Goal: Task Accomplishment & Management: Manage account settings

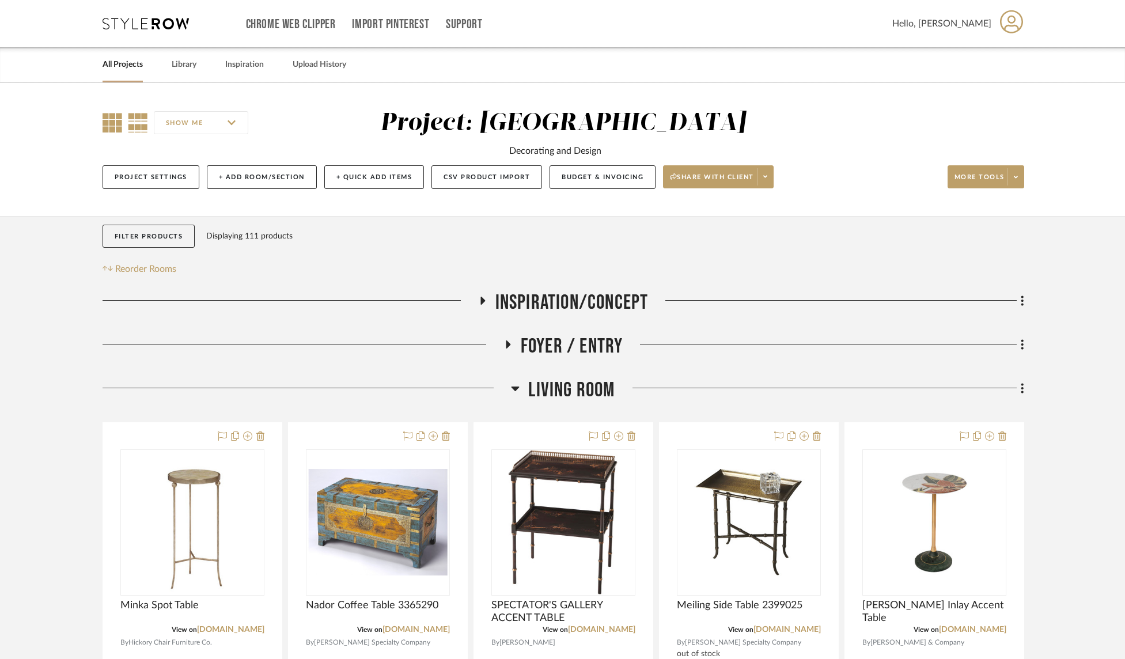
click at [107, 123] on icon at bounding box center [113, 123] width 20 height 20
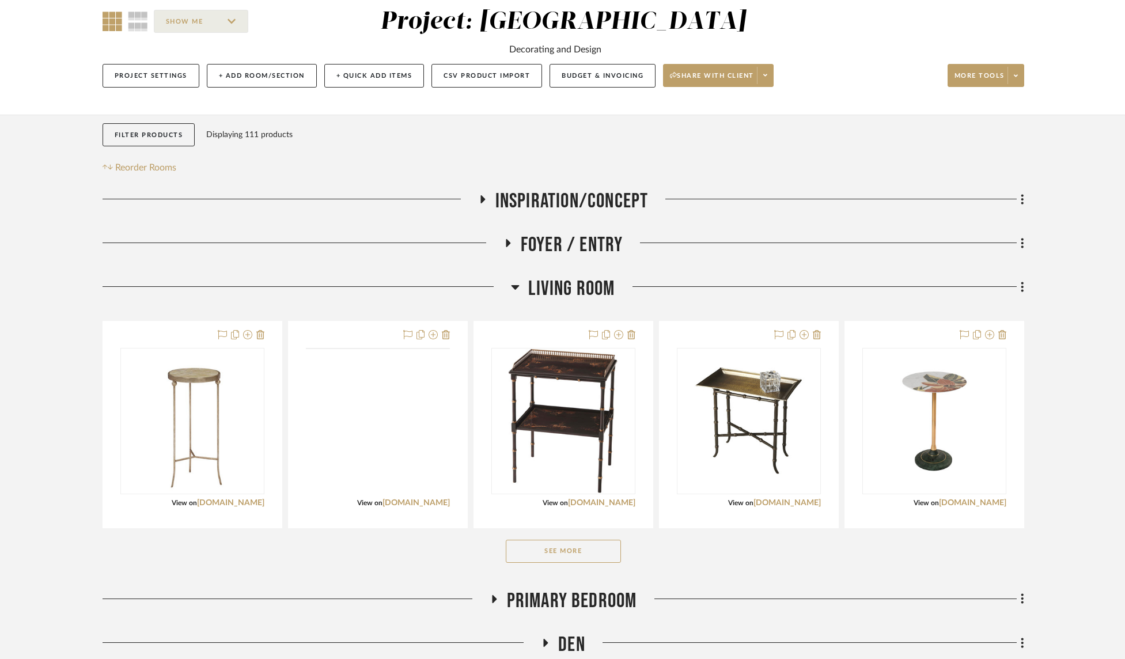
scroll to position [217, 0]
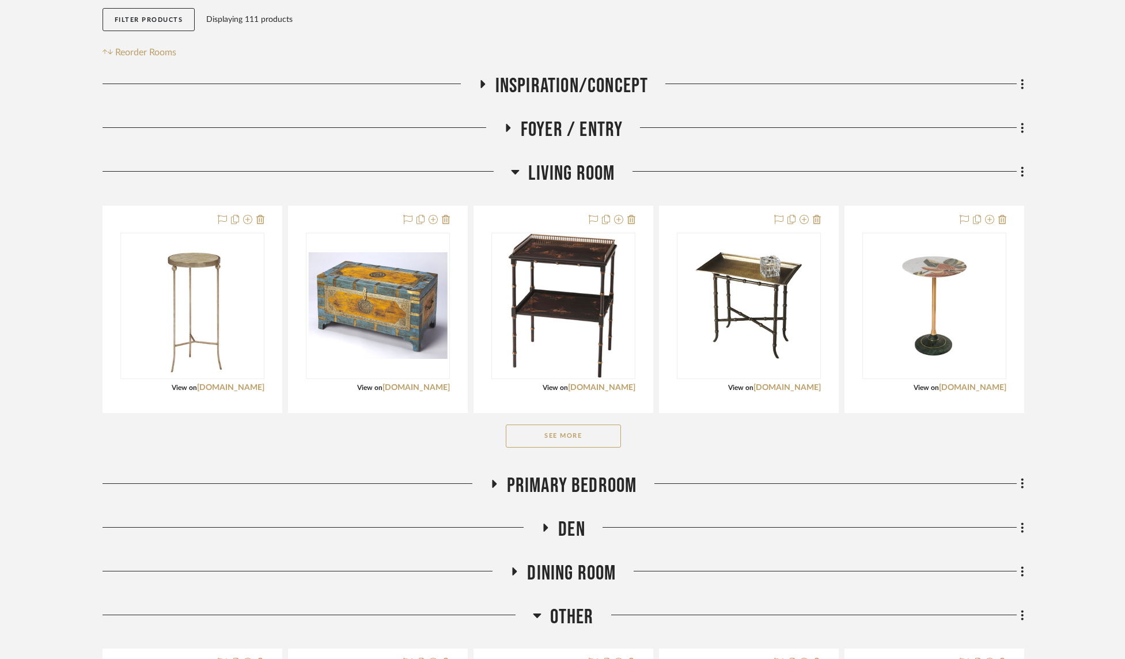
click at [569, 437] on button "See More" at bounding box center [563, 436] width 115 height 23
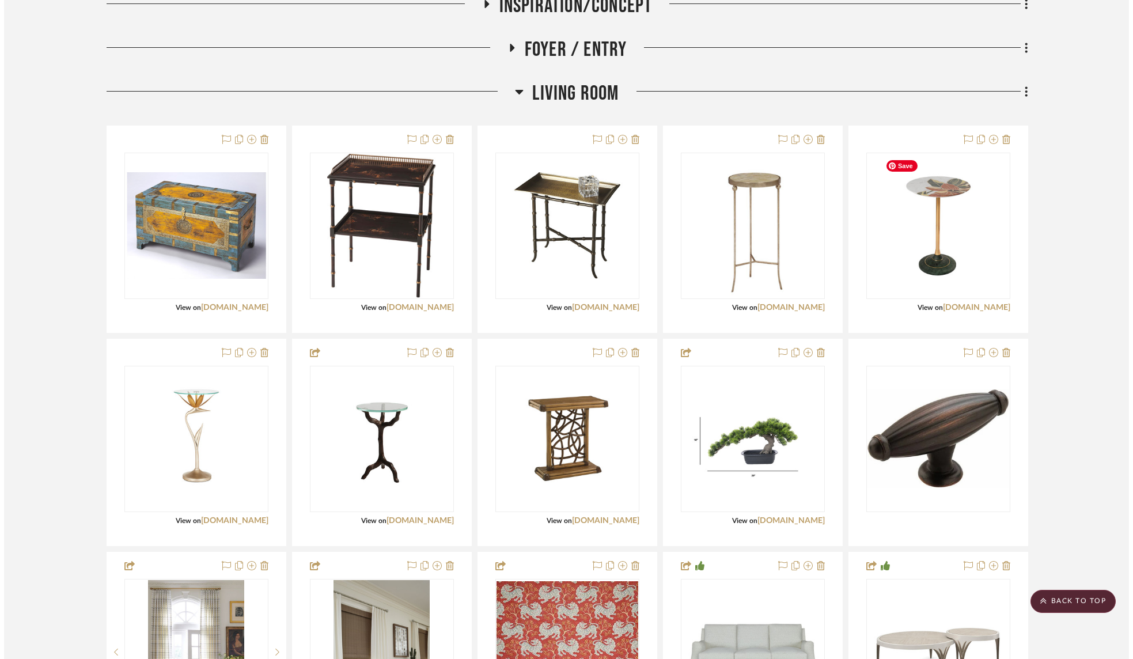
scroll to position [0, 0]
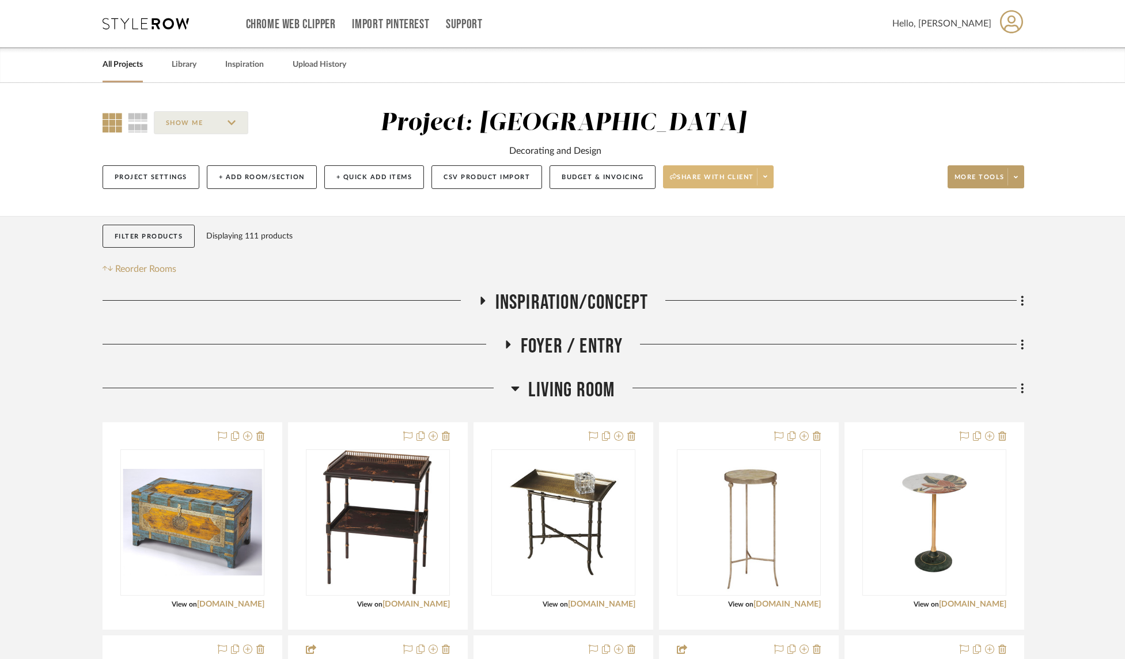
click at [767, 179] on icon at bounding box center [765, 176] width 4 height 6
click at [760, 238] on span "Generate URL to Share" at bounding box center [723, 238] width 99 height 10
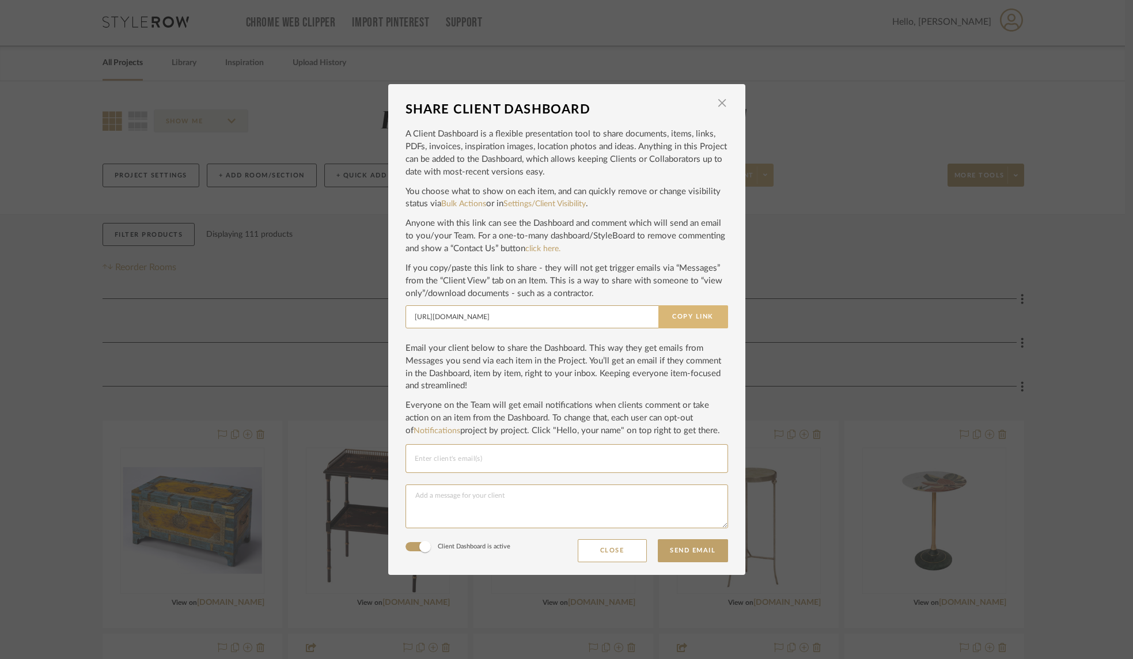
click at [688, 319] on button "Copy Link" at bounding box center [693, 316] width 70 height 23
click at [719, 100] on span "button" at bounding box center [722, 103] width 23 height 23
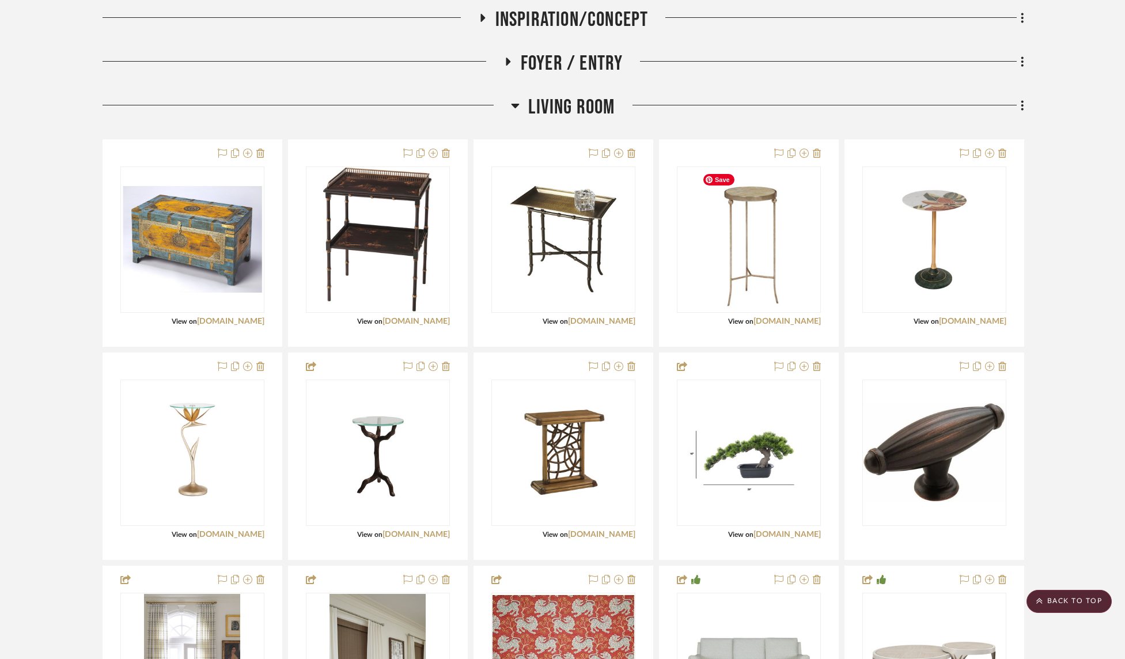
scroll to position [251, 0]
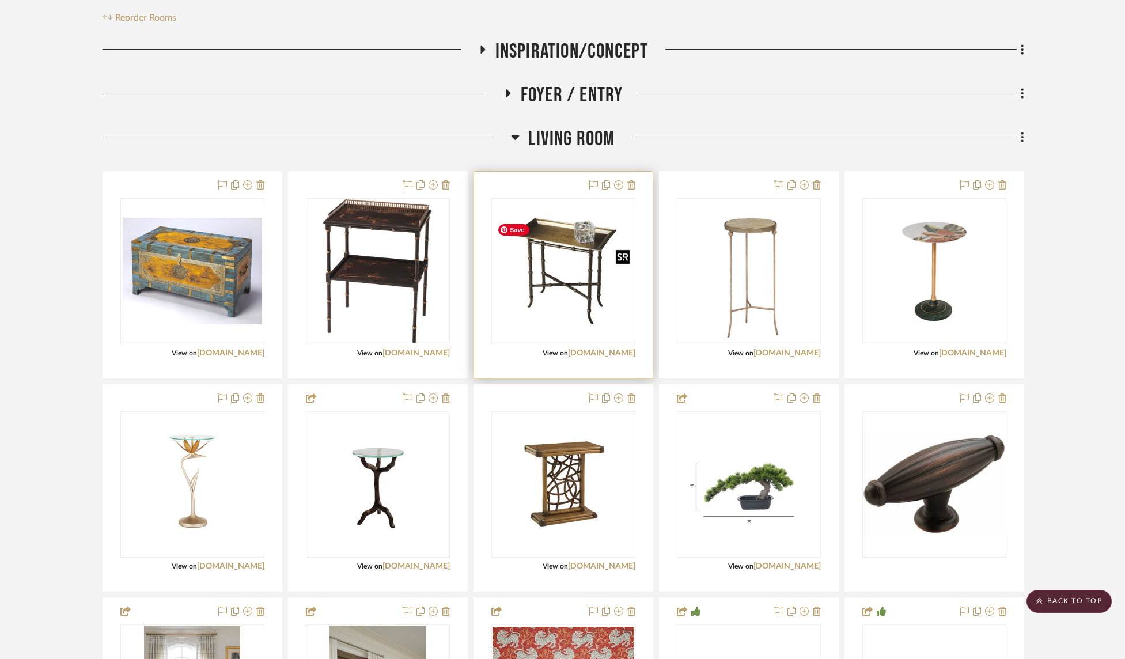
click at [592, 310] on img "0" at bounding box center [564, 271] width 142 height 107
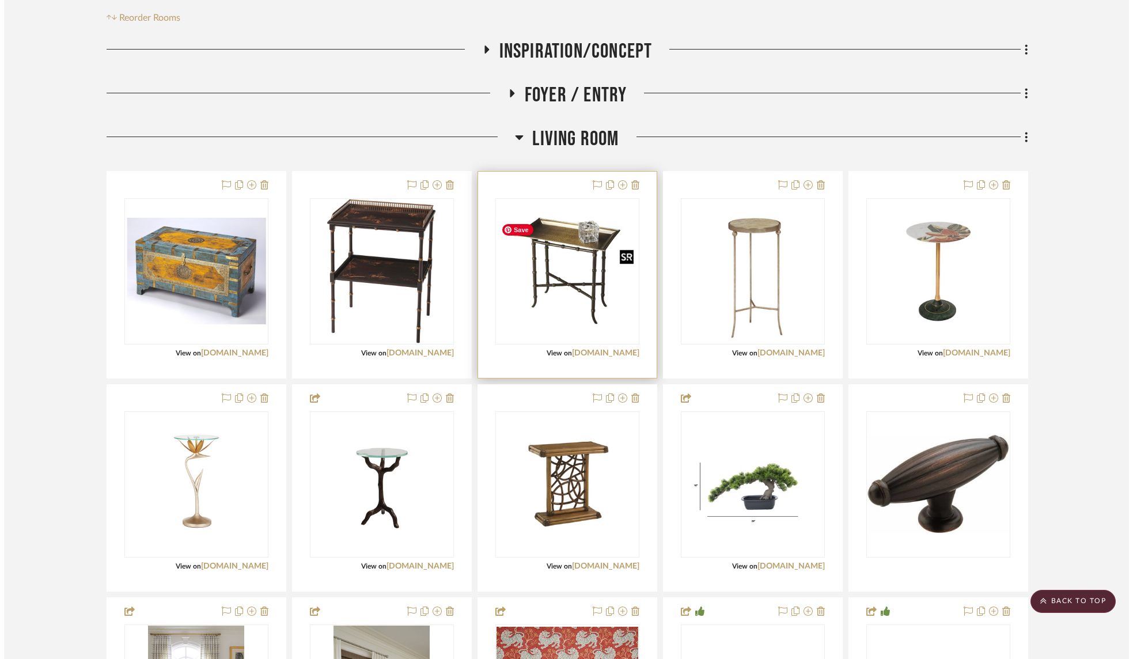
scroll to position [0, 0]
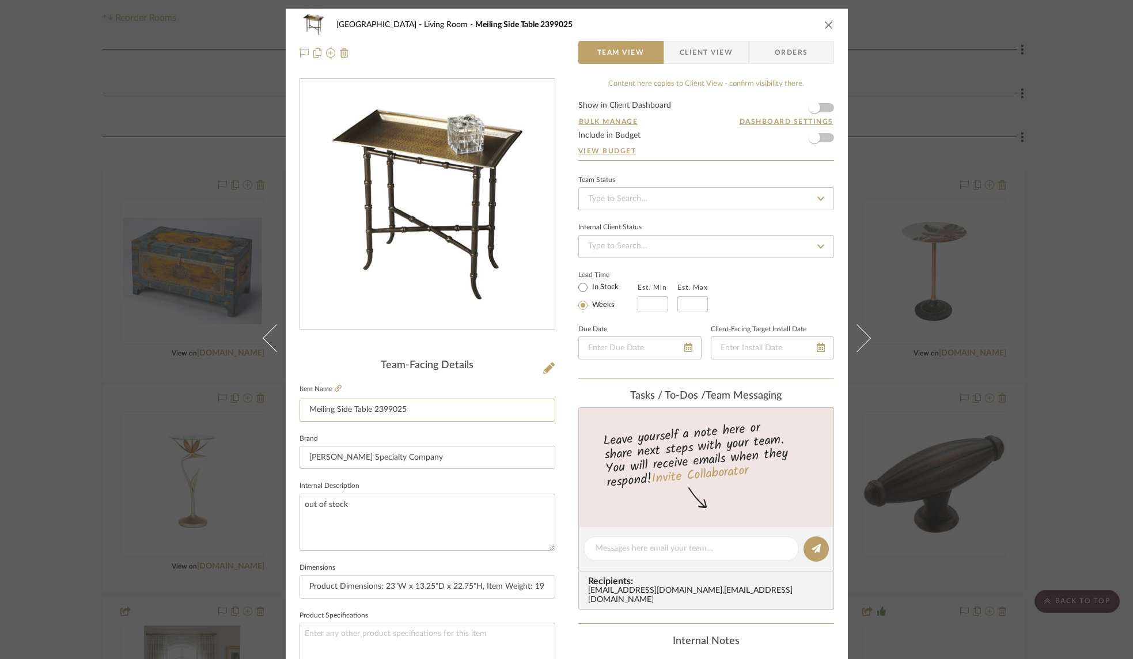
drag, startPoint x: 418, startPoint y: 409, endPoint x: 297, endPoint y: 409, distance: 121.0
click at [300, 409] on input "Meiling Side Table 2399025" at bounding box center [428, 410] width 256 height 23
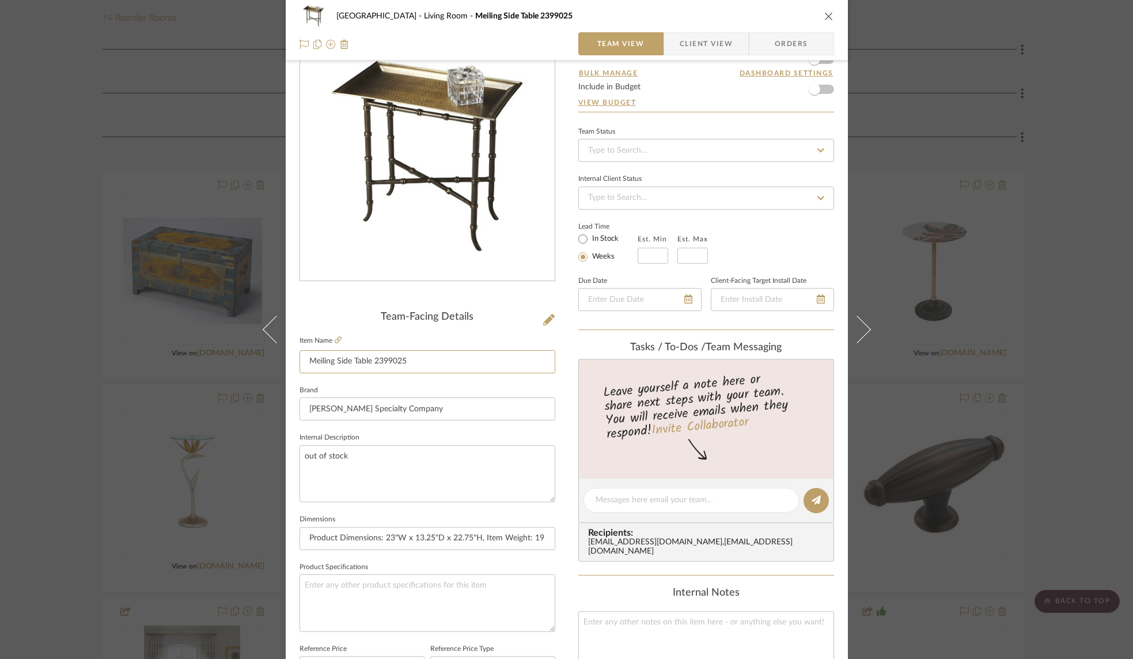
scroll to position [55, 0]
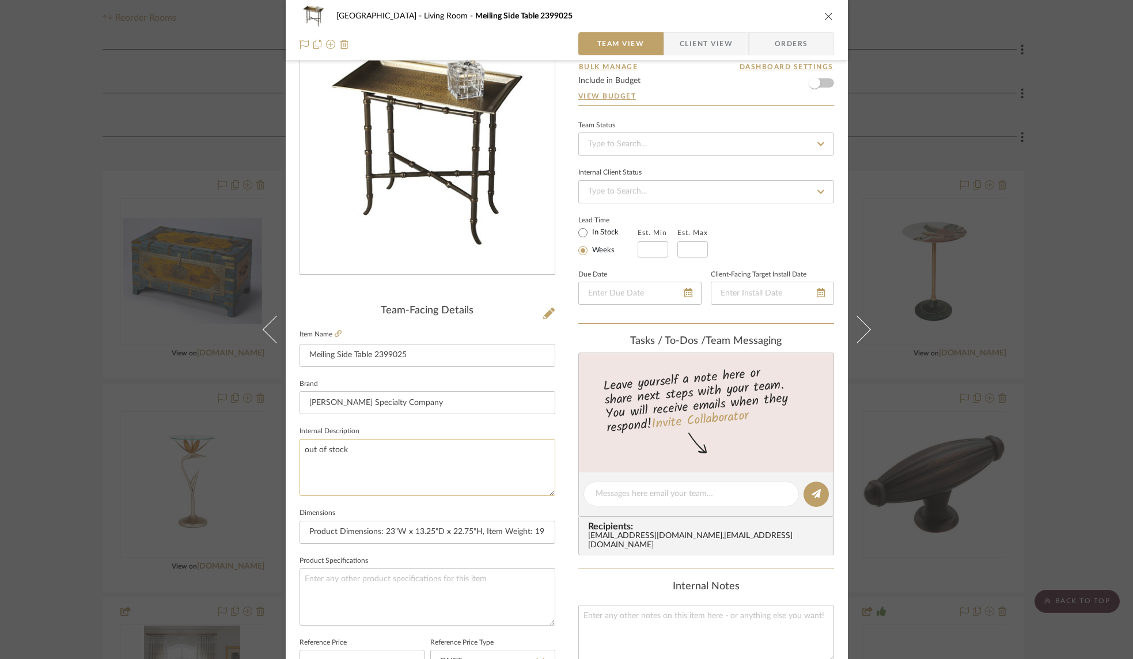
click at [378, 453] on textarea "out of stock" at bounding box center [428, 467] width 256 height 57
paste textarea "Meiling Side Table 2399025"
type textarea "out of stock Meiling Side Table 2399025"
drag, startPoint x: 411, startPoint y: 355, endPoint x: 307, endPoint y: 356, distance: 103.7
click at [307, 356] on input "Meiling Side Table 2399025" at bounding box center [428, 355] width 256 height 23
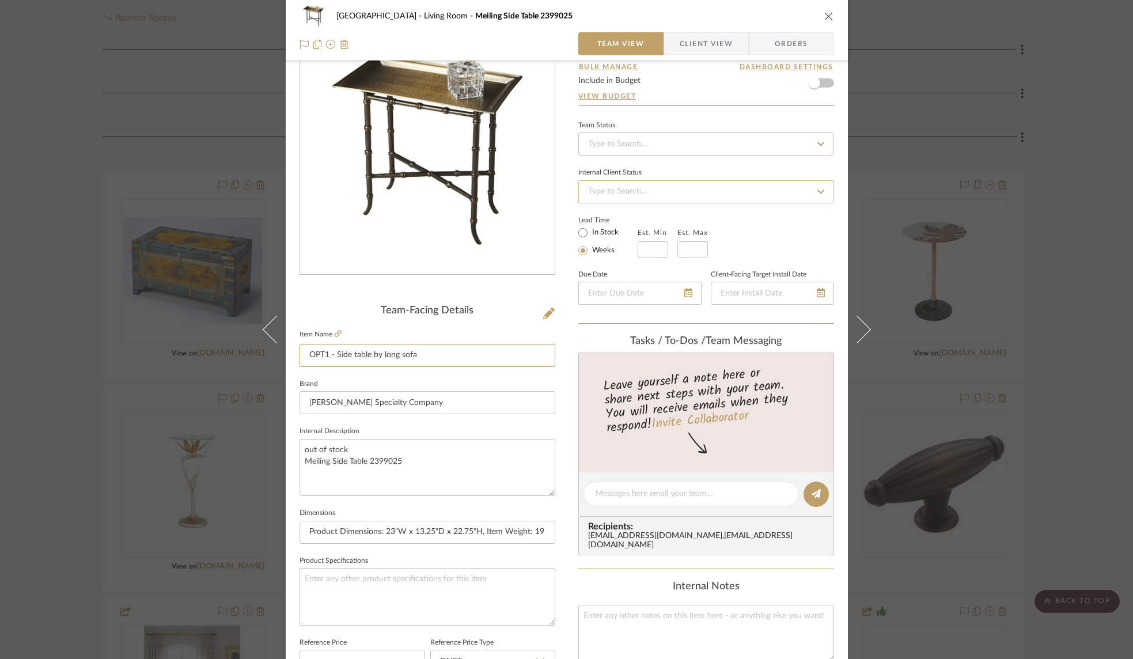
scroll to position [0, 0]
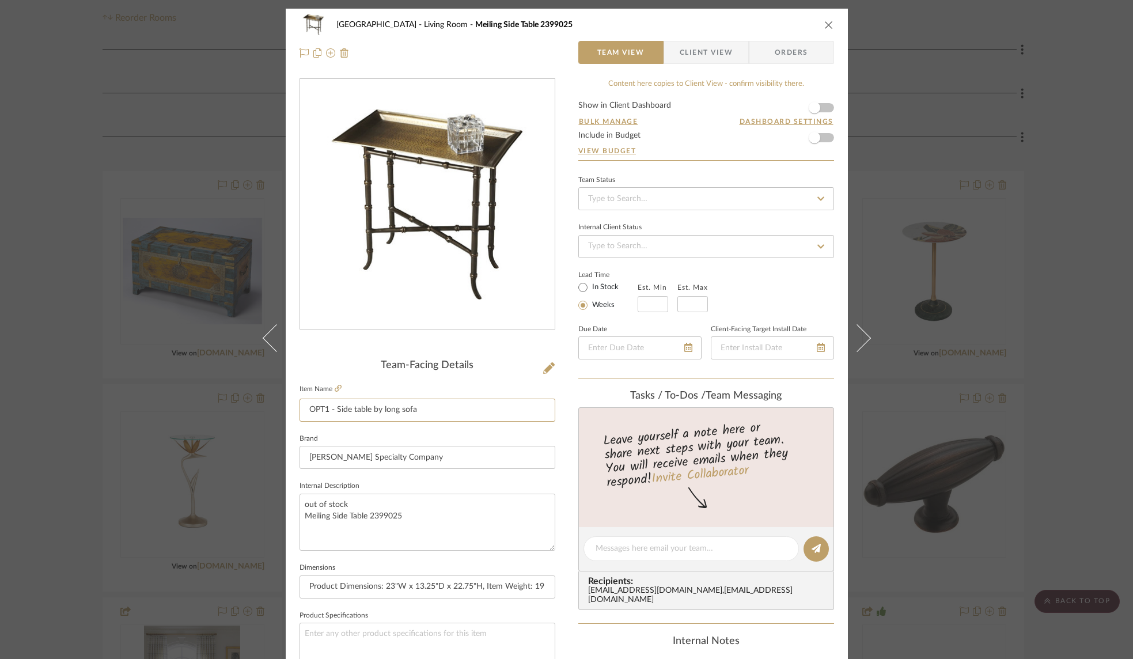
type input "OPT1 - Side table by long sofa"
click at [824, 109] on form "Show in Client Dashboard Bulk Manage Dashboard Settings Include in Budget View …" at bounding box center [706, 130] width 256 height 59
click at [820, 109] on span "button" at bounding box center [814, 107] width 25 height 25
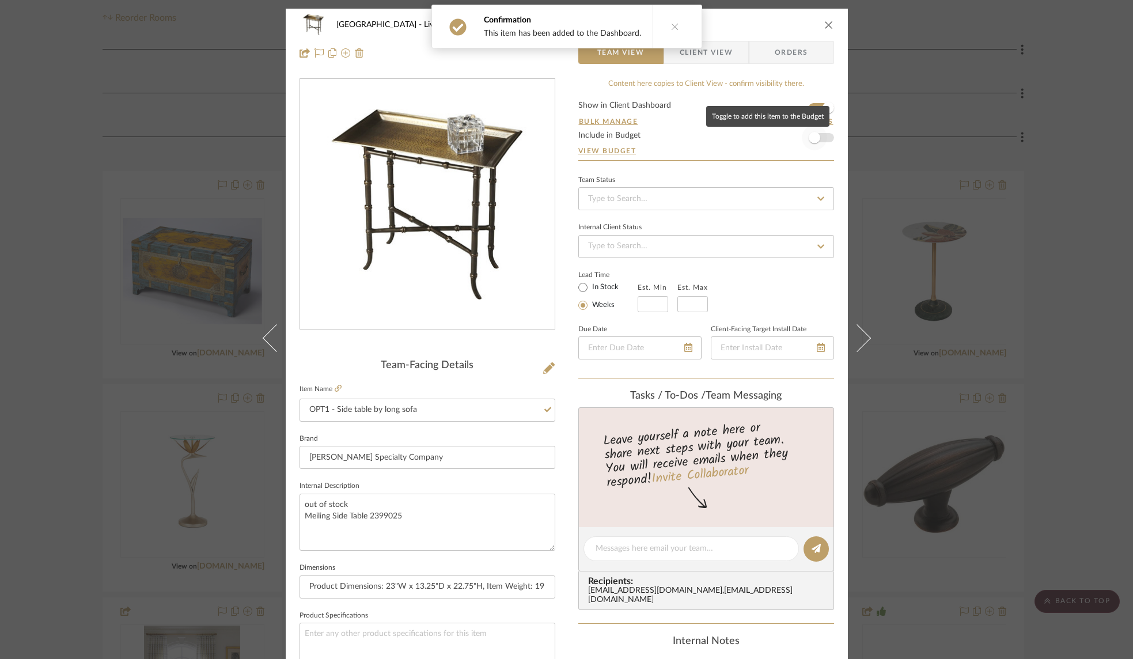
click at [820, 138] on span "button" at bounding box center [814, 137] width 25 height 25
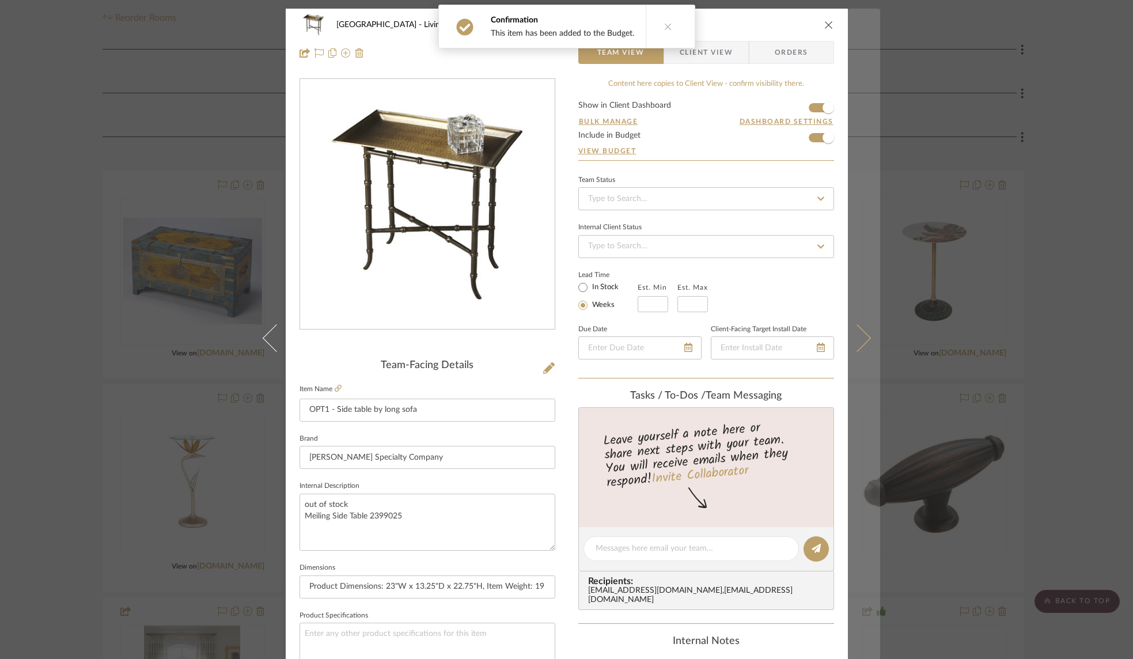
click at [861, 337] on icon at bounding box center [857, 338] width 28 height 28
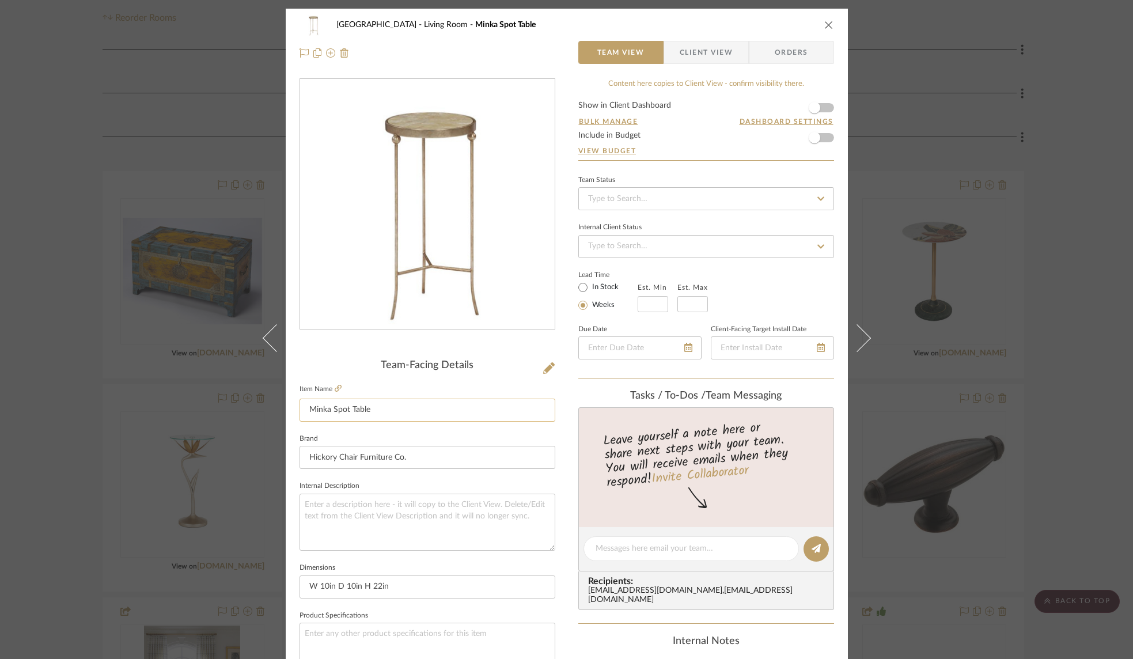
drag, startPoint x: 342, startPoint y: 410, endPoint x: 392, endPoint y: 414, distance: 50.3
click at [392, 414] on input "Minka Spot Table" at bounding box center [428, 410] width 256 height 23
click at [433, 506] on textarea at bounding box center [428, 522] width 256 height 57
type textarea "v"
paste textarea "Minka Spot Table"
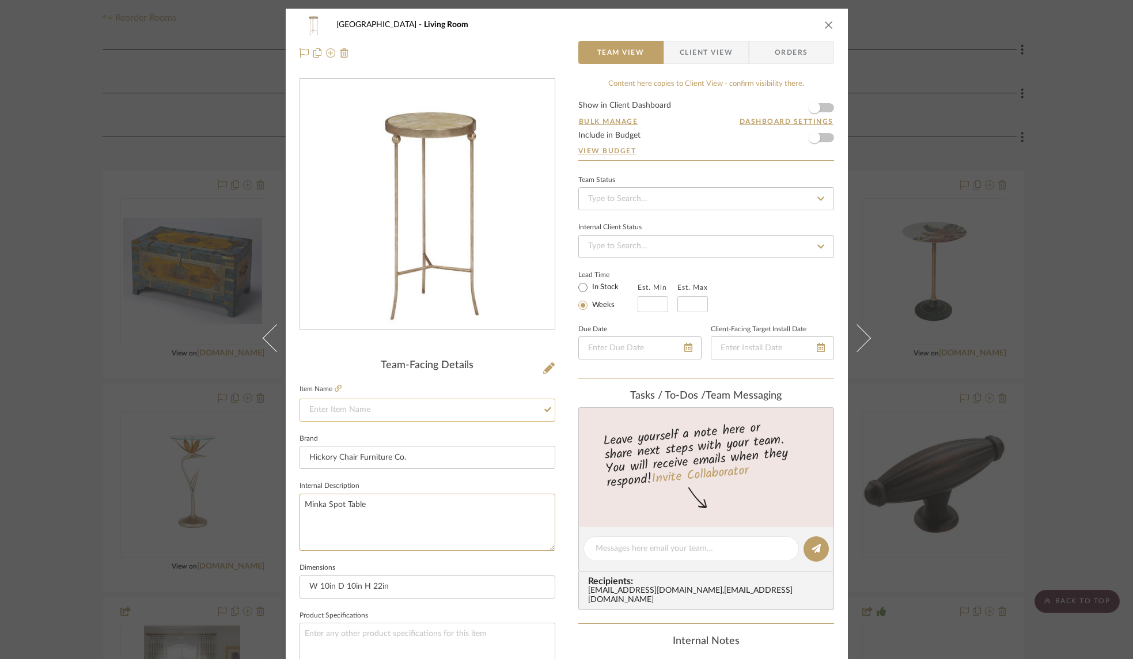
type textarea "Minka Spot Table"
click at [420, 409] on input at bounding box center [428, 410] width 256 height 23
type input "OPT1 - Drink table between chairs"
click at [819, 109] on span "button" at bounding box center [814, 107] width 25 height 25
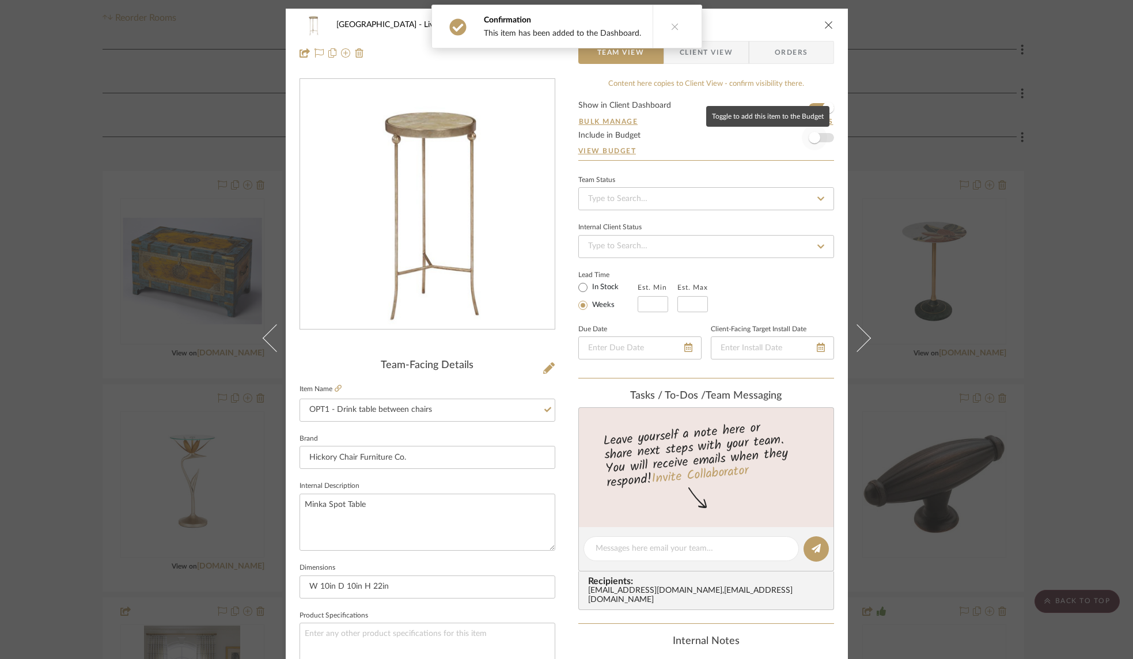
click at [820, 138] on span "button" at bounding box center [814, 137] width 25 height 25
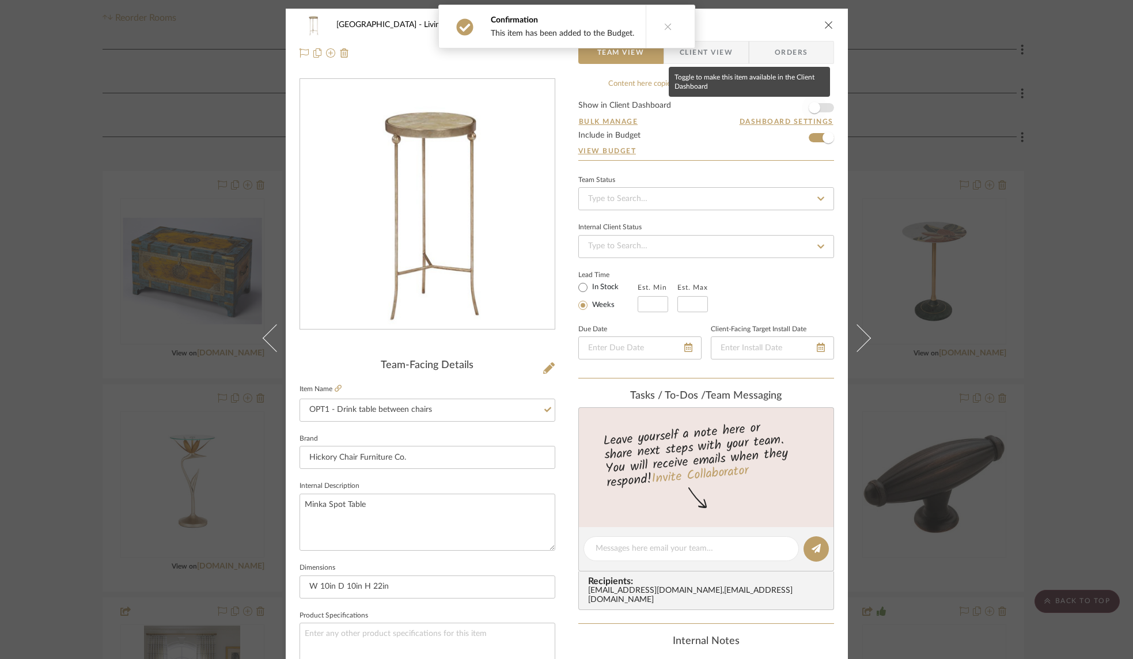
click at [822, 109] on span "button" at bounding box center [814, 107] width 25 height 25
click at [826, 21] on icon "close" at bounding box center [828, 24] width 9 height 9
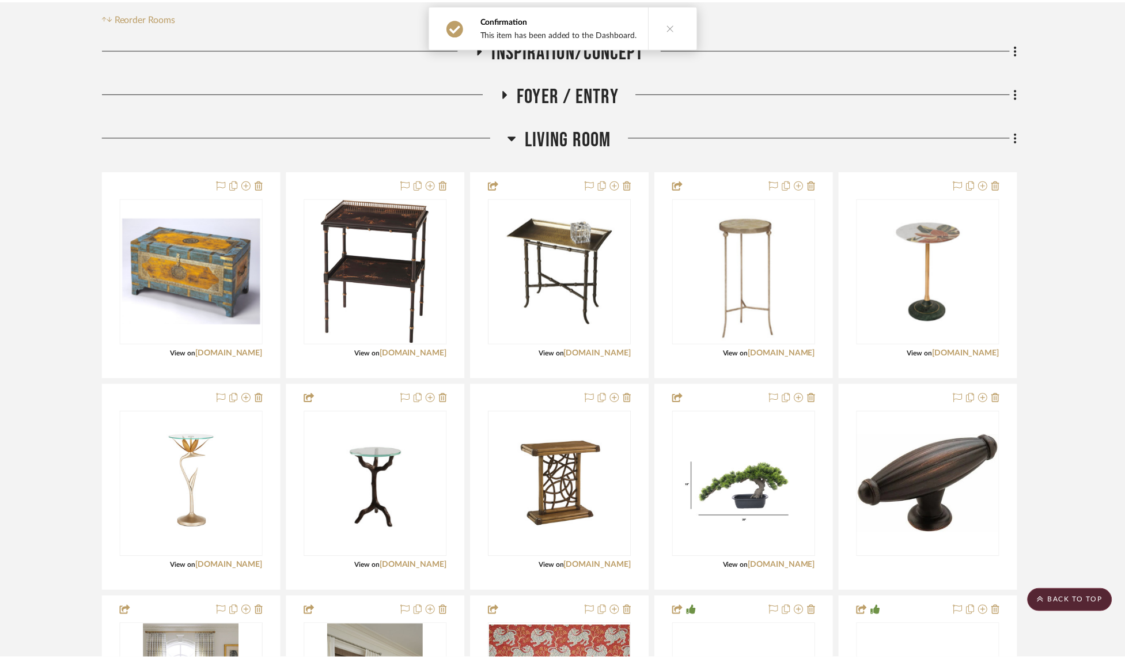
scroll to position [251, 0]
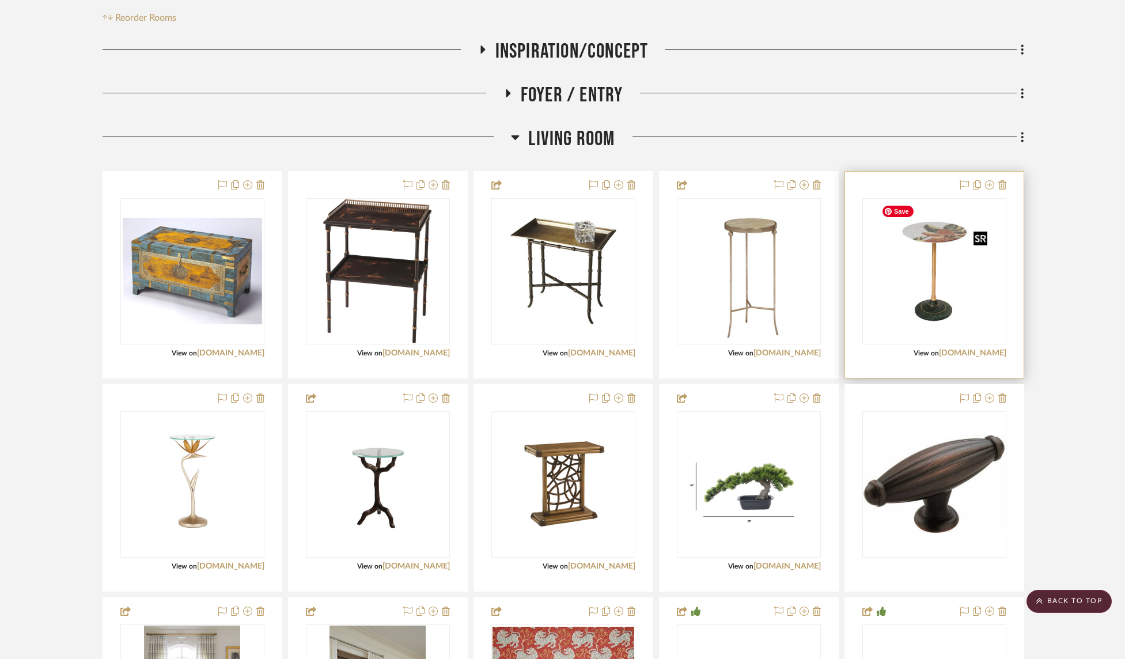
click at [940, 236] on img "0" at bounding box center [934, 271] width 115 height 144
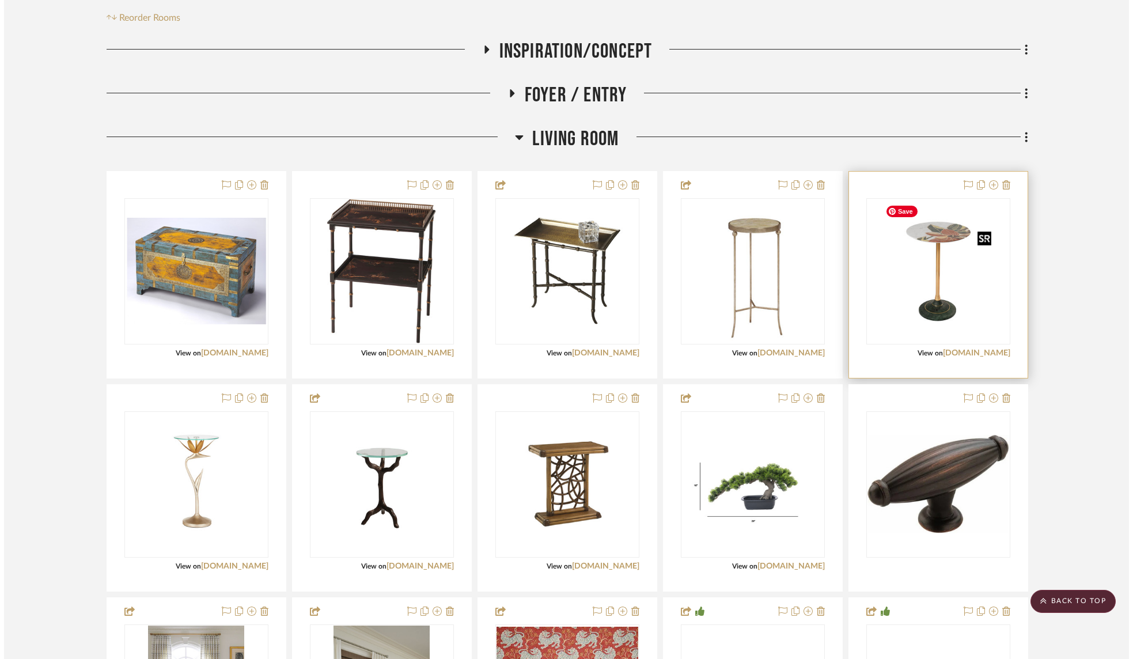
scroll to position [0, 0]
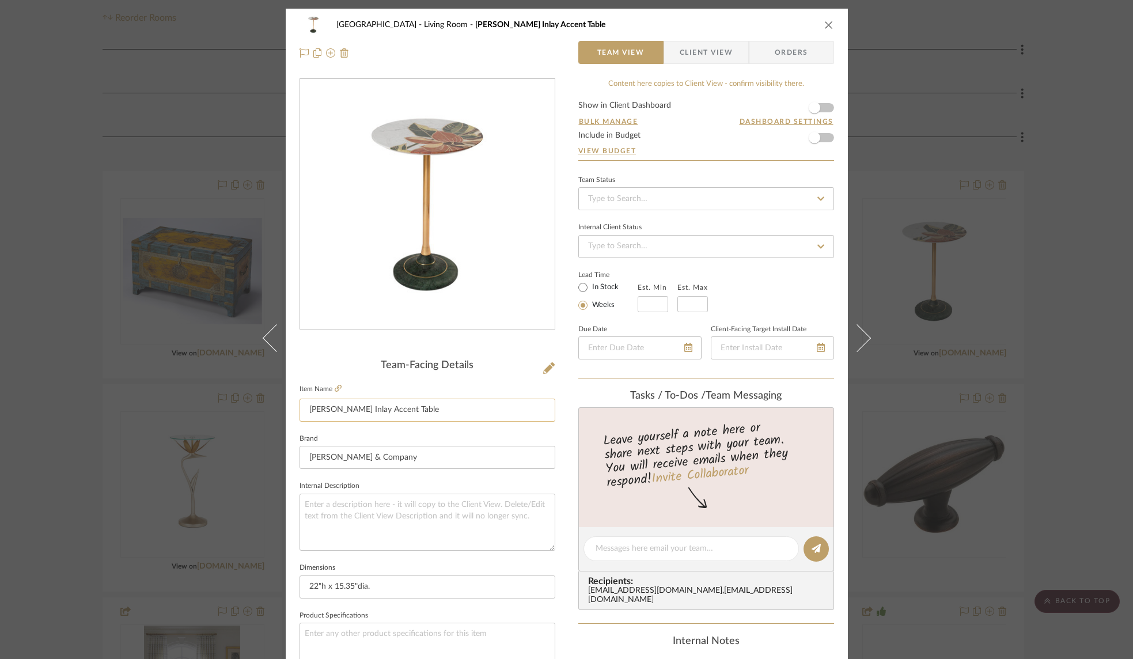
drag, startPoint x: 426, startPoint y: 411, endPoint x: 302, endPoint y: 413, distance: 123.9
click at [302, 413] on input "[PERSON_NAME] Inlay Accent Table" at bounding box center [428, 410] width 256 height 23
paste input "Minka Spo"
type input "[PERSON_NAME] Inlay Accent Table"
click at [387, 501] on textarea at bounding box center [428, 522] width 256 height 57
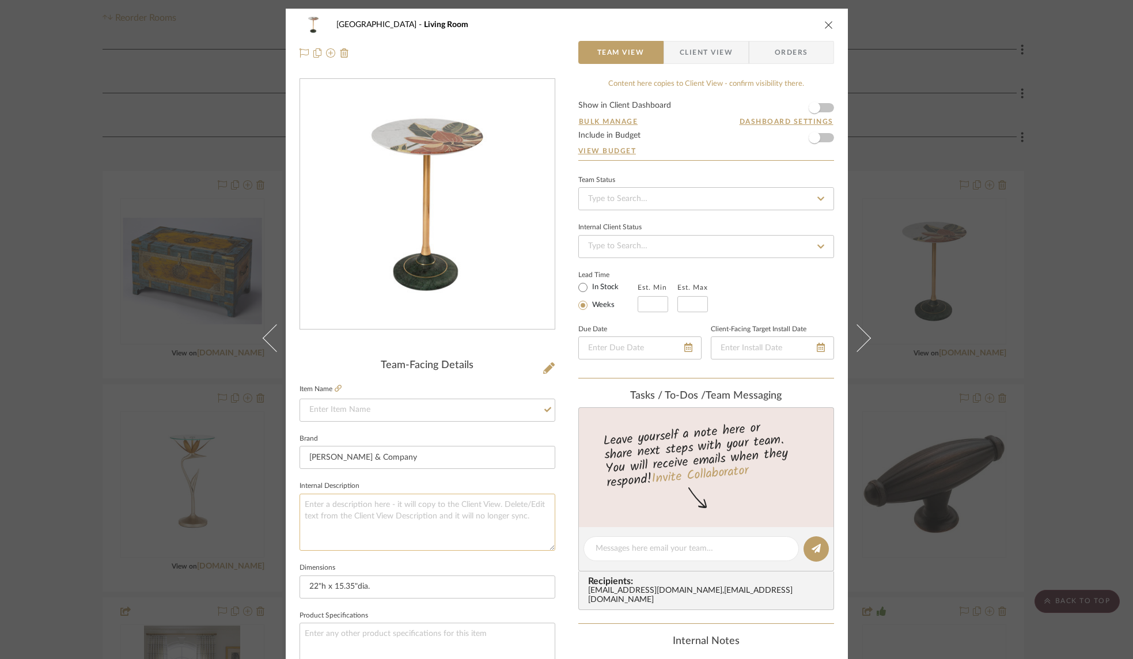
paste textarea "[PERSON_NAME] Inlay Accent Table"
type textarea "[PERSON_NAME] Inlay Accent Table"
click at [390, 404] on input at bounding box center [428, 410] width 256 height 23
type input "OPT"
type input "2"
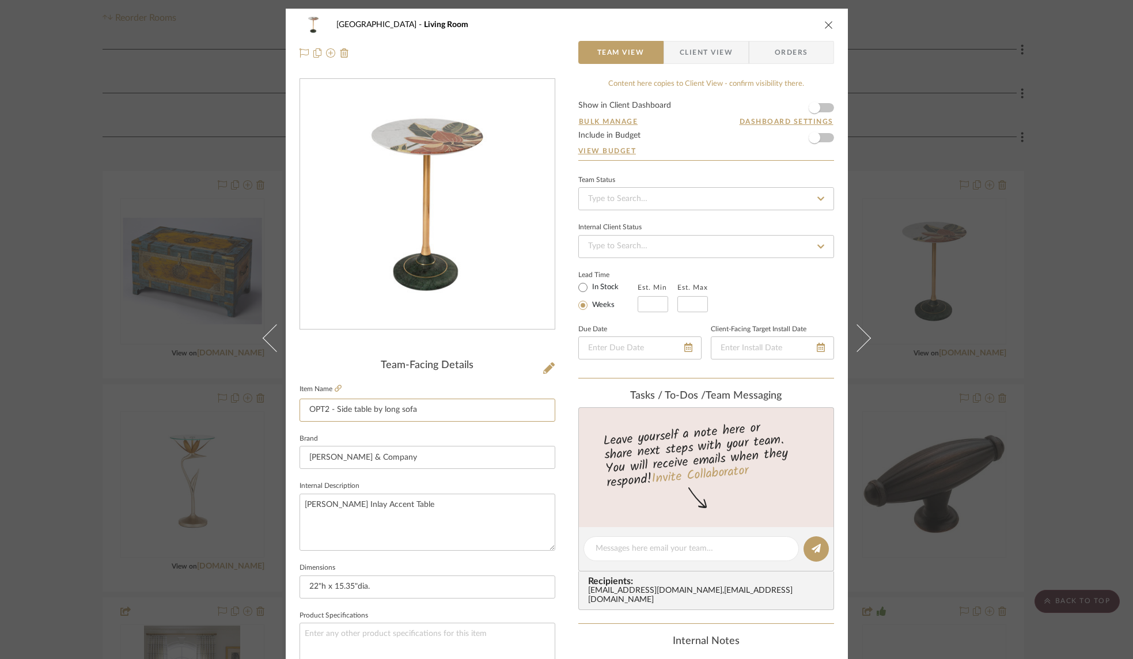
type input "OPT2 - Side table by long sofa"
click at [823, 110] on form "Show in Client Dashboard Bulk Manage Dashboard Settings Include in Budget View …" at bounding box center [706, 130] width 256 height 59
click at [817, 109] on span "button" at bounding box center [814, 107] width 25 height 25
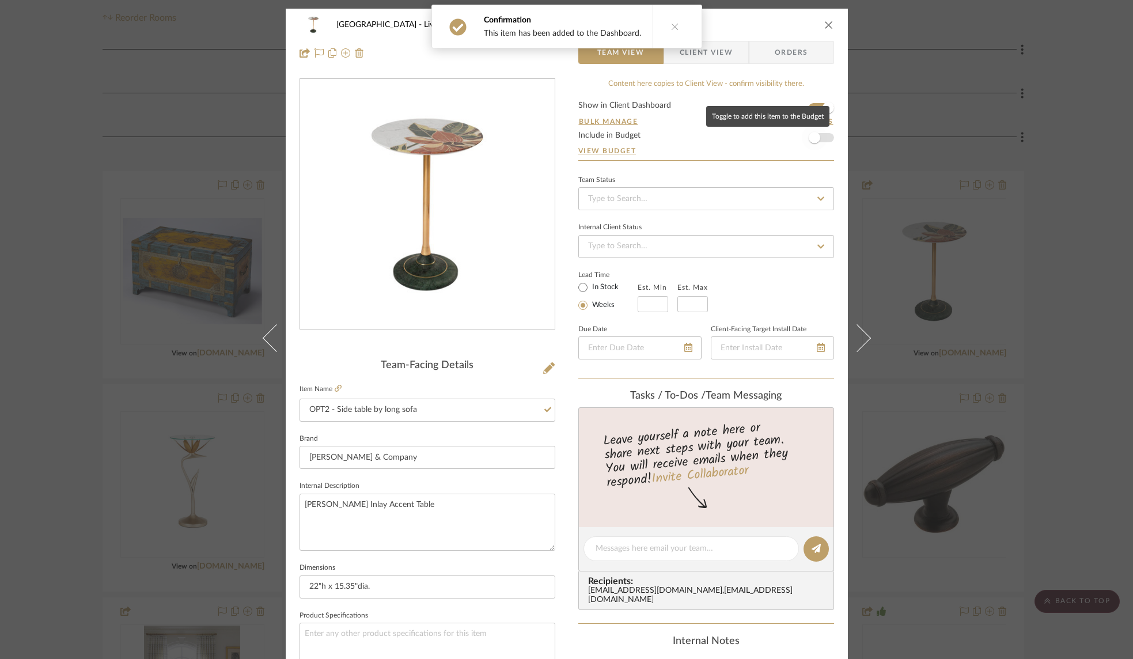
click at [819, 139] on span "button" at bounding box center [814, 137] width 25 height 25
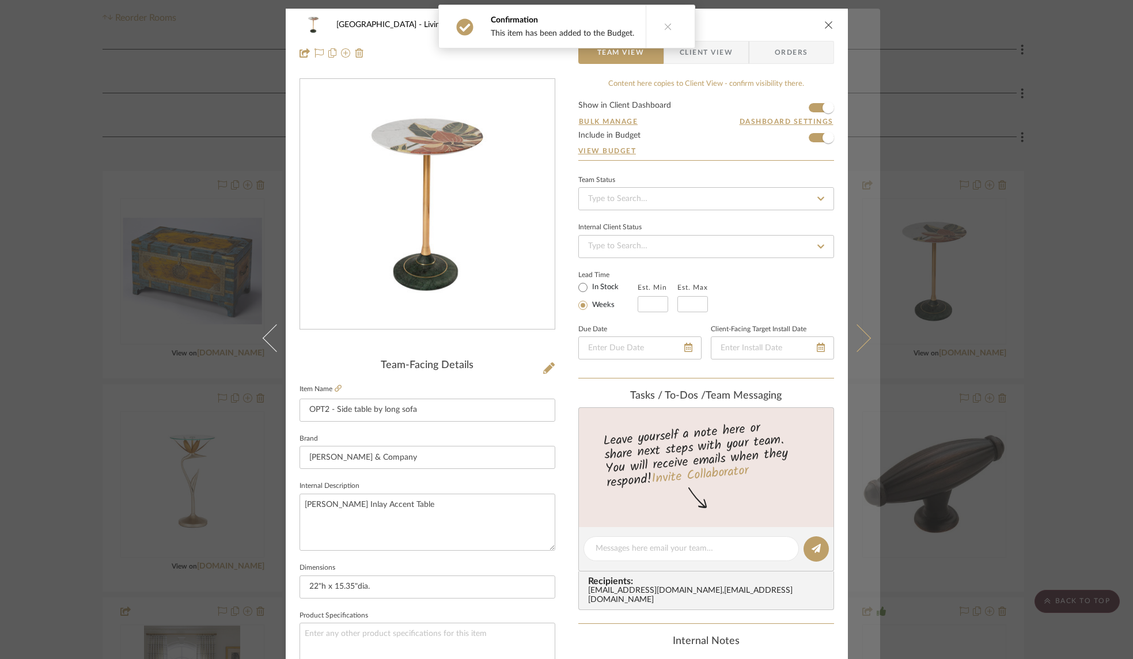
click at [862, 336] on icon at bounding box center [857, 338] width 28 height 28
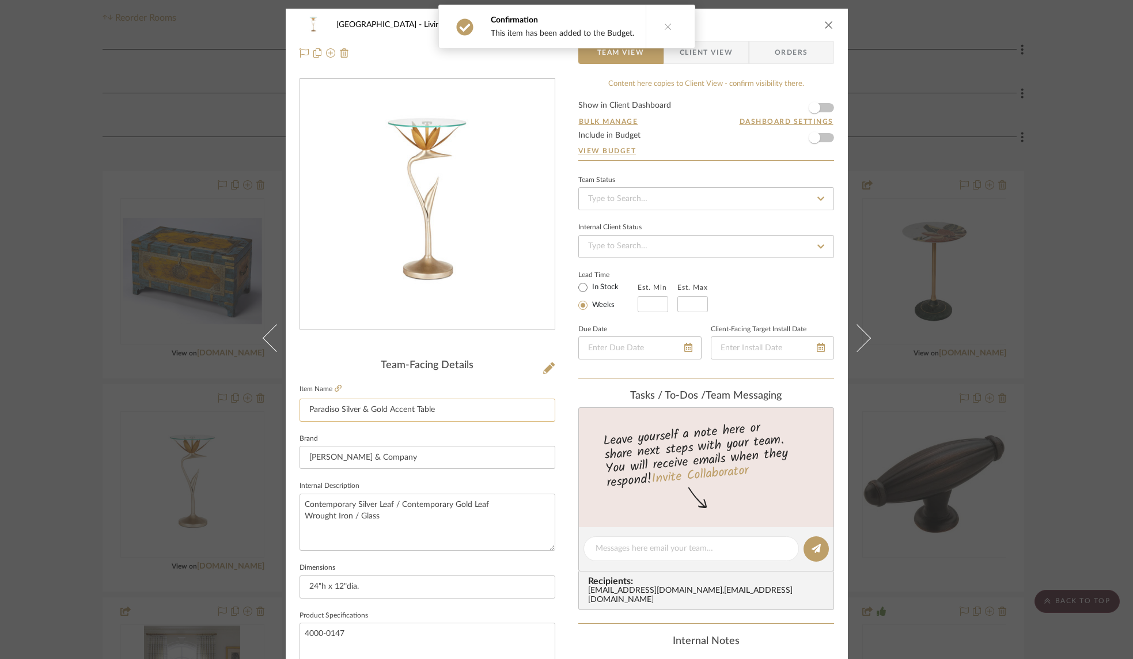
click at [446, 408] on input "Paradiso Silver & Gold Accent Table" at bounding box center [428, 410] width 256 height 23
drag, startPoint x: 451, startPoint y: 411, endPoint x: 302, endPoint y: 412, distance: 149.2
click at [302, 412] on input "Paradiso Silver & Gold Accent Table" at bounding box center [428, 410] width 256 height 23
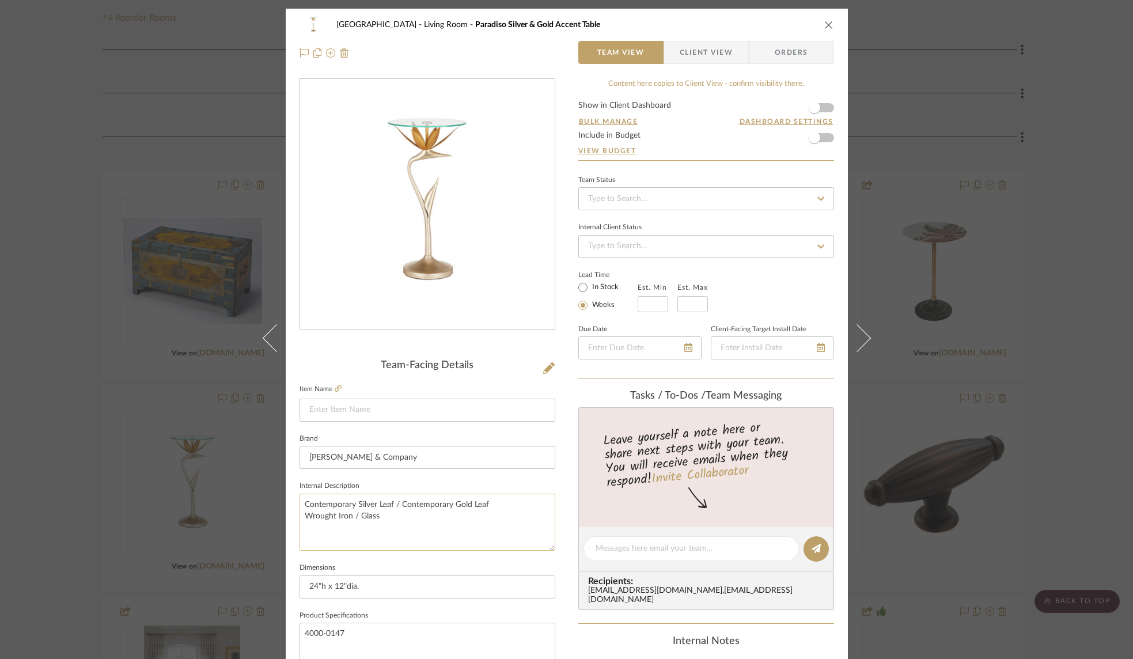
click at [396, 531] on textarea "Contemporary Silver Leaf / Contemporary Gold Leaf Wrought Iron / Glass" at bounding box center [428, 522] width 256 height 57
paste textarea "Paradiso Silver & Gold Accent Table"
type textarea "Contemporary Silver Leaf / Contemporary Gold Leaf Wrought Iron / Glass Paradiso…"
click at [393, 419] on input at bounding box center [428, 410] width 256 height 23
type input "OPT2 - Drink table between chairs"
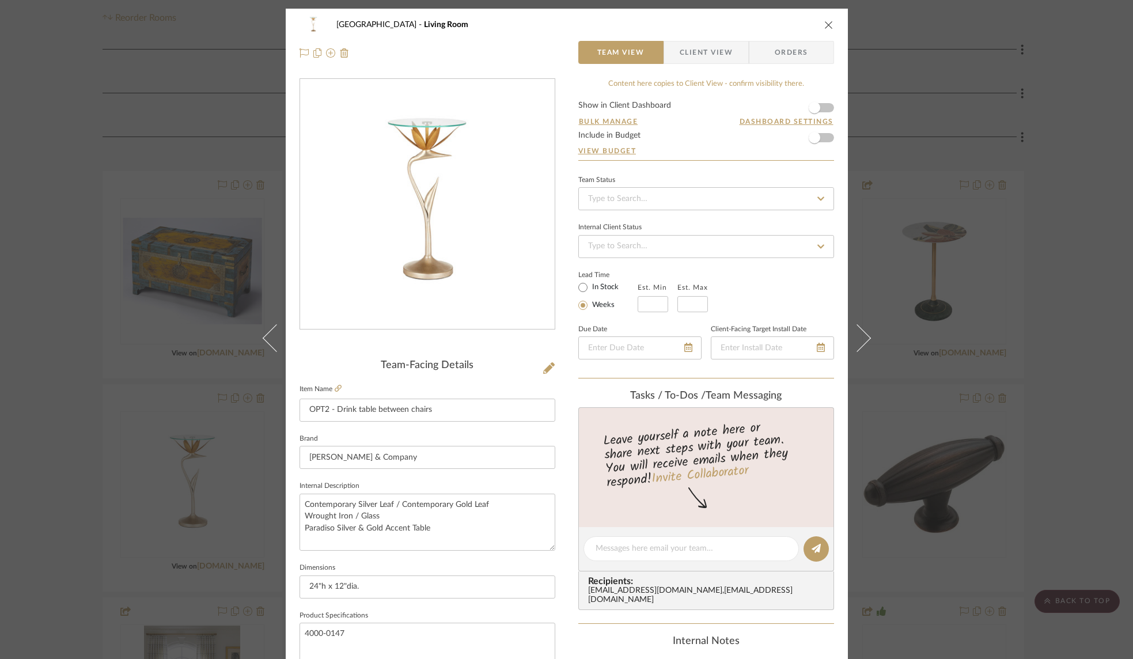
click at [823, 107] on form "Show in Client Dashboard Bulk Manage Dashboard Settings Include in Budget View …" at bounding box center [706, 130] width 256 height 59
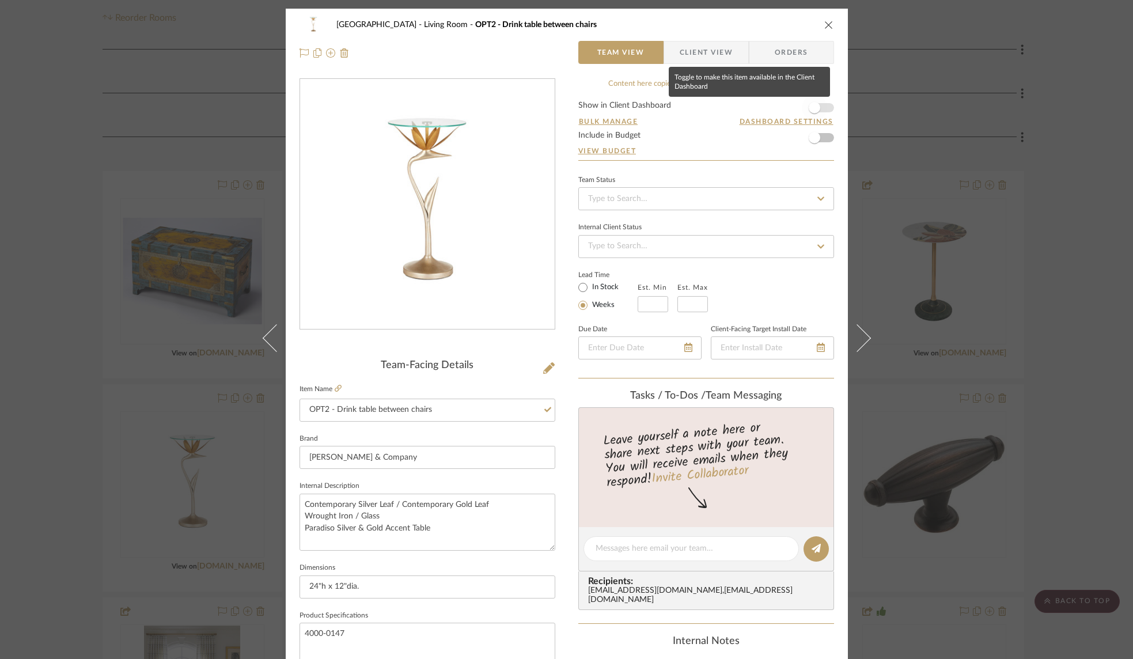
click at [821, 109] on span "button" at bounding box center [814, 107] width 25 height 25
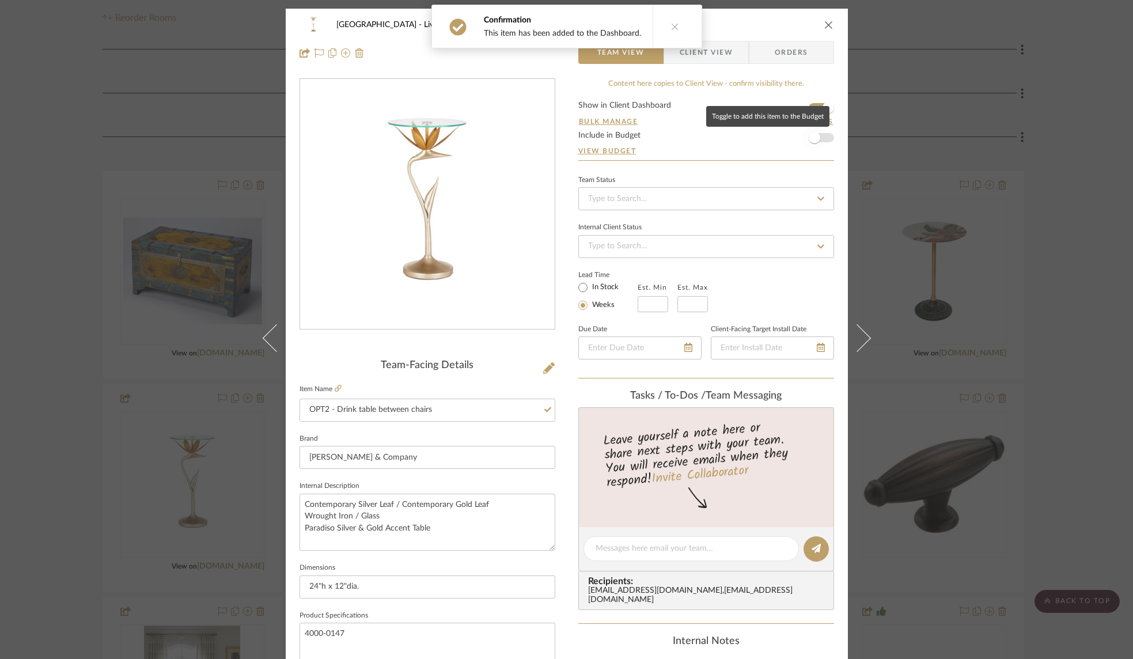
click at [820, 141] on span "button" at bounding box center [814, 137] width 25 height 25
click at [824, 24] on icon "close" at bounding box center [828, 24] width 9 height 9
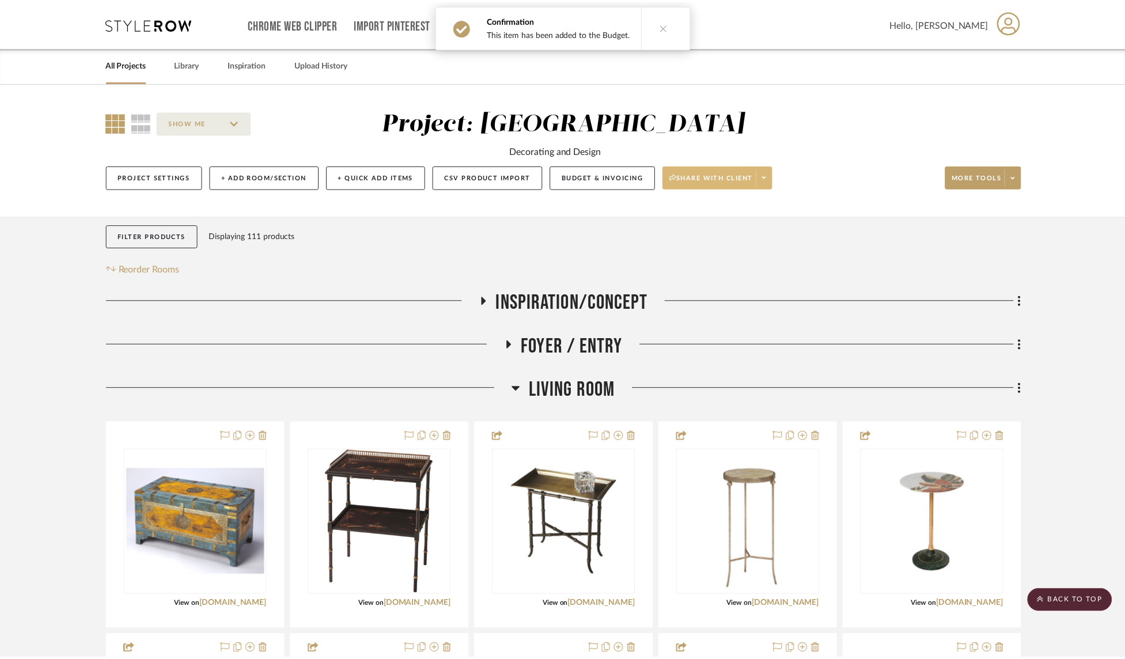
scroll to position [251, 0]
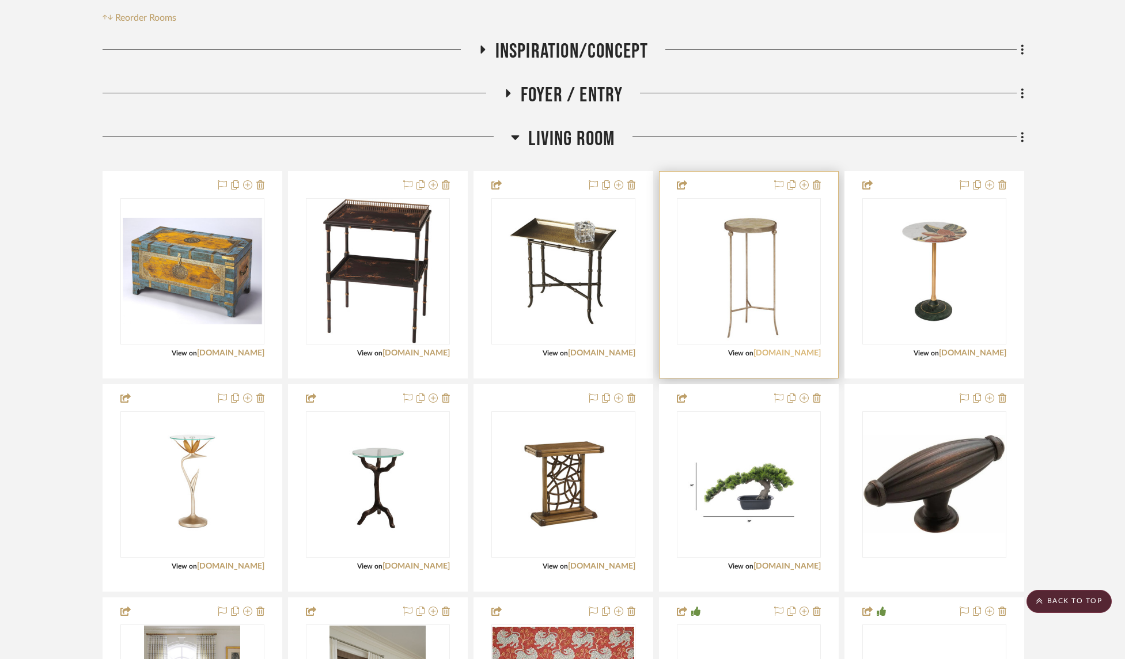
click at [800, 355] on link "[DOMAIN_NAME]" at bounding box center [787, 353] width 67 height 8
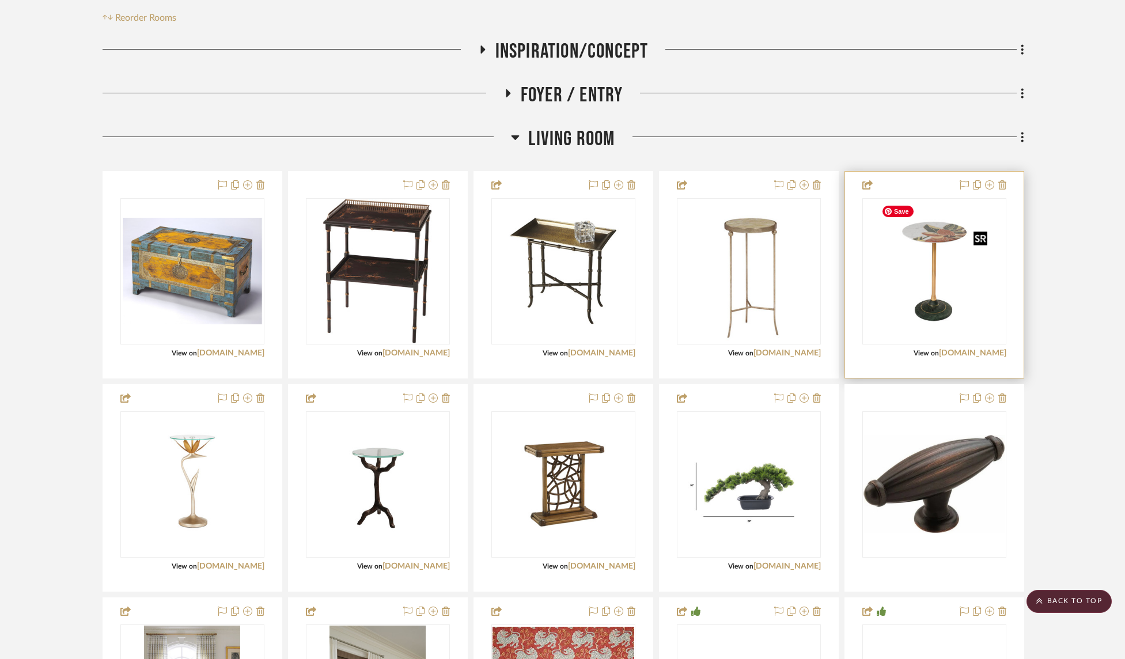
click at [936, 279] on img "0" at bounding box center [934, 271] width 115 height 144
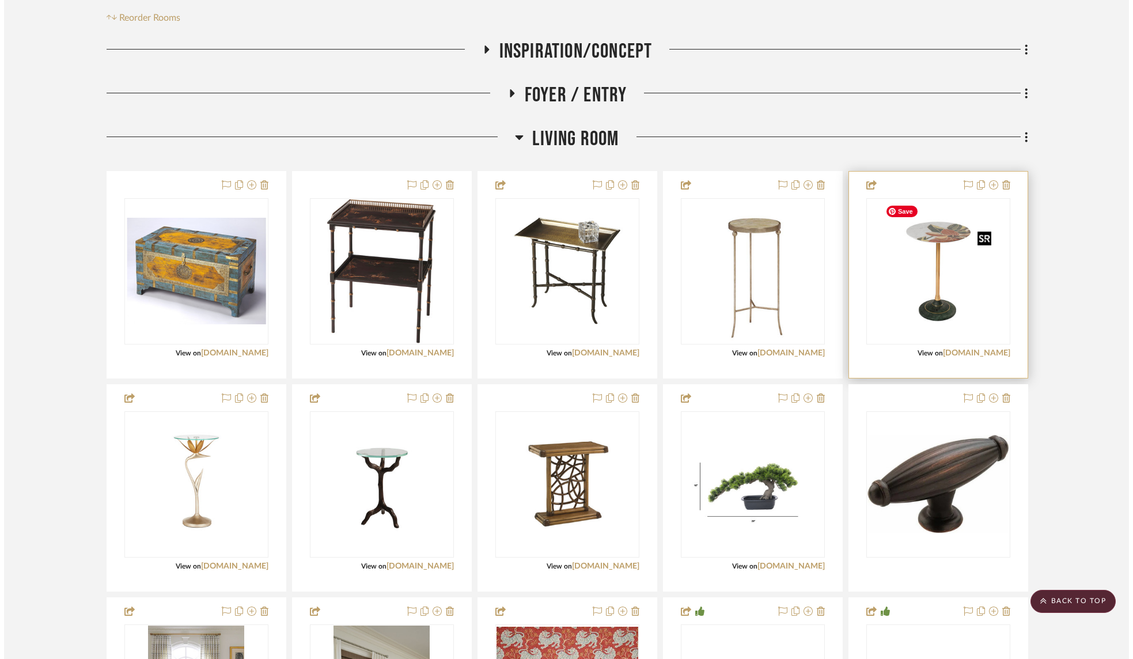
scroll to position [0, 0]
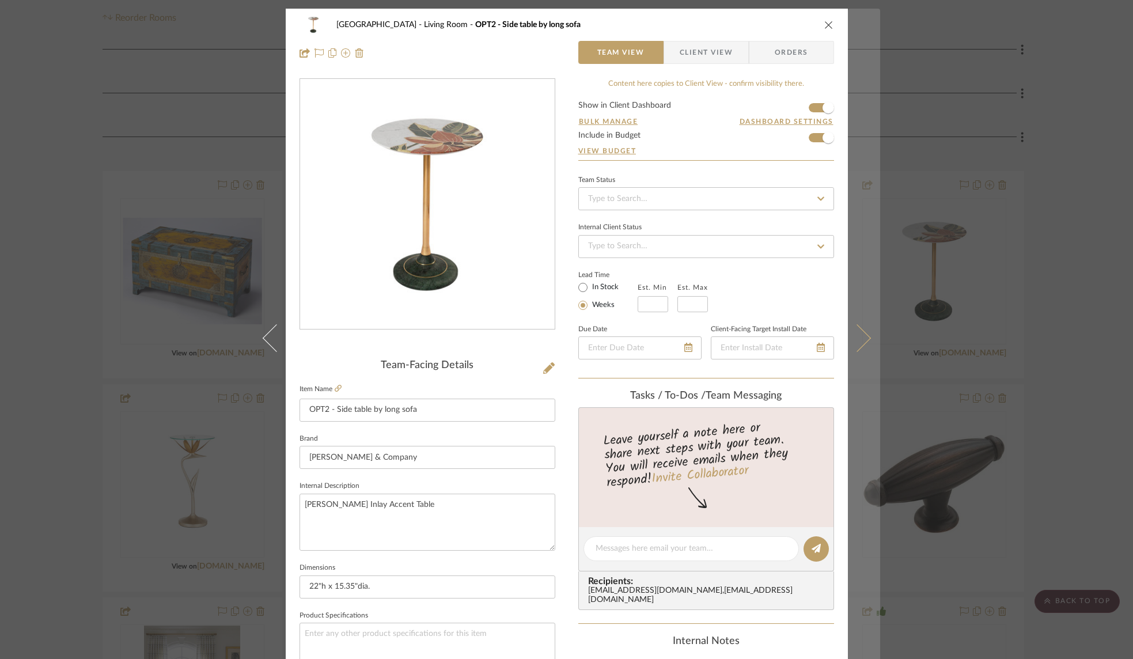
click at [862, 330] on button at bounding box center [864, 338] width 32 height 659
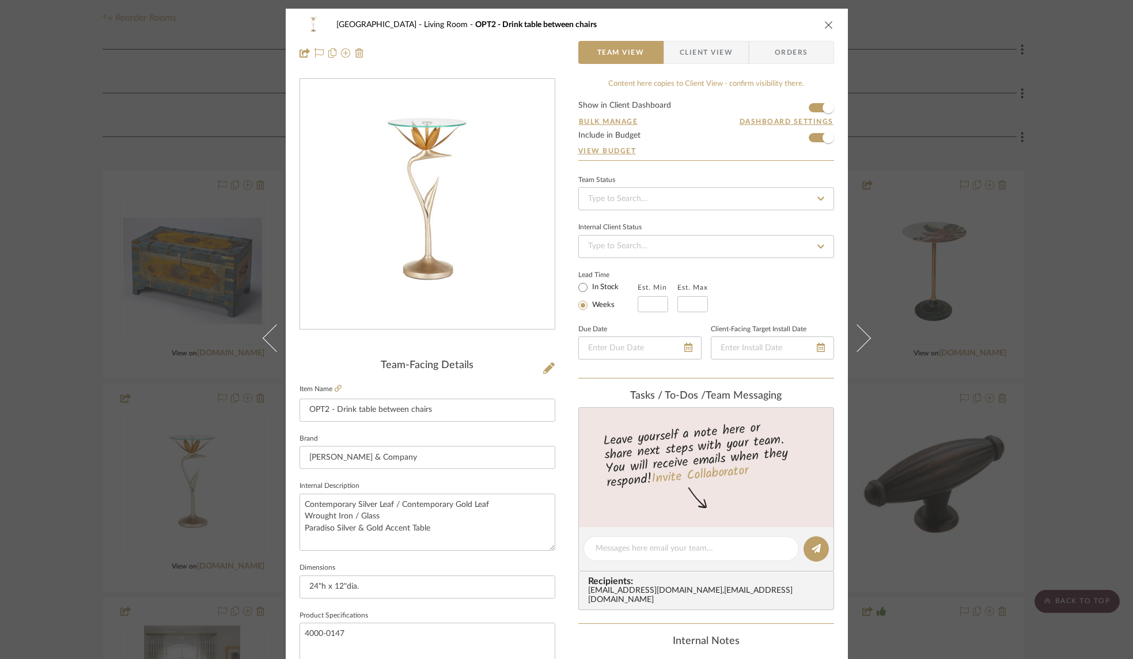
click at [824, 20] on icon "close" at bounding box center [828, 24] width 9 height 9
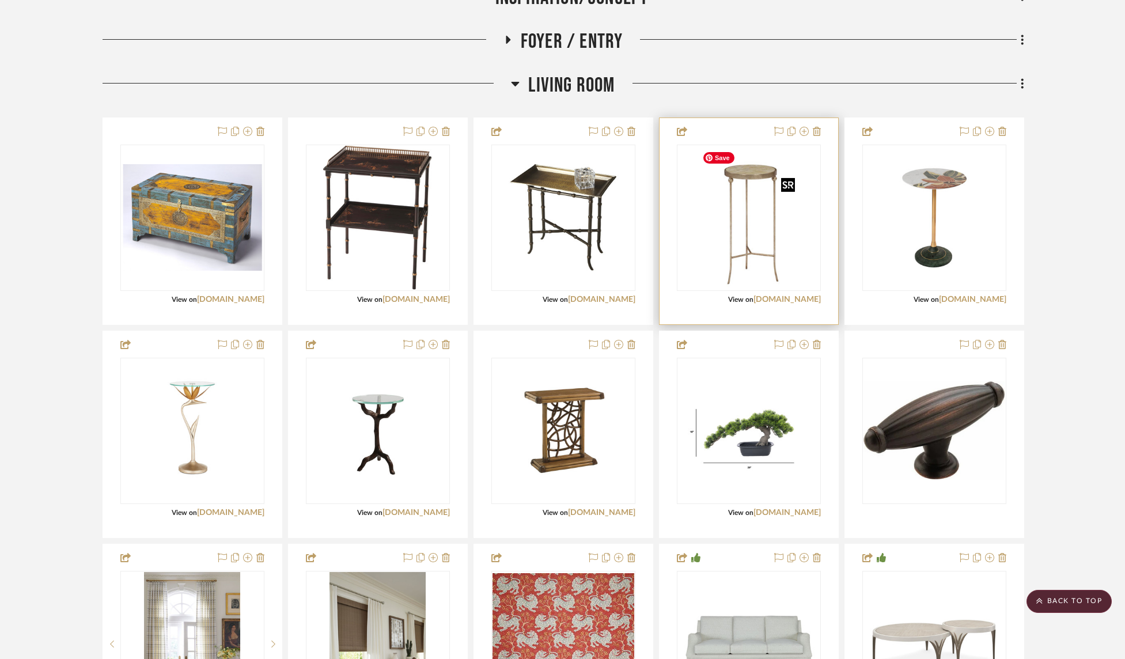
scroll to position [305, 0]
click at [761, 267] on img "0" at bounding box center [749, 217] width 102 height 144
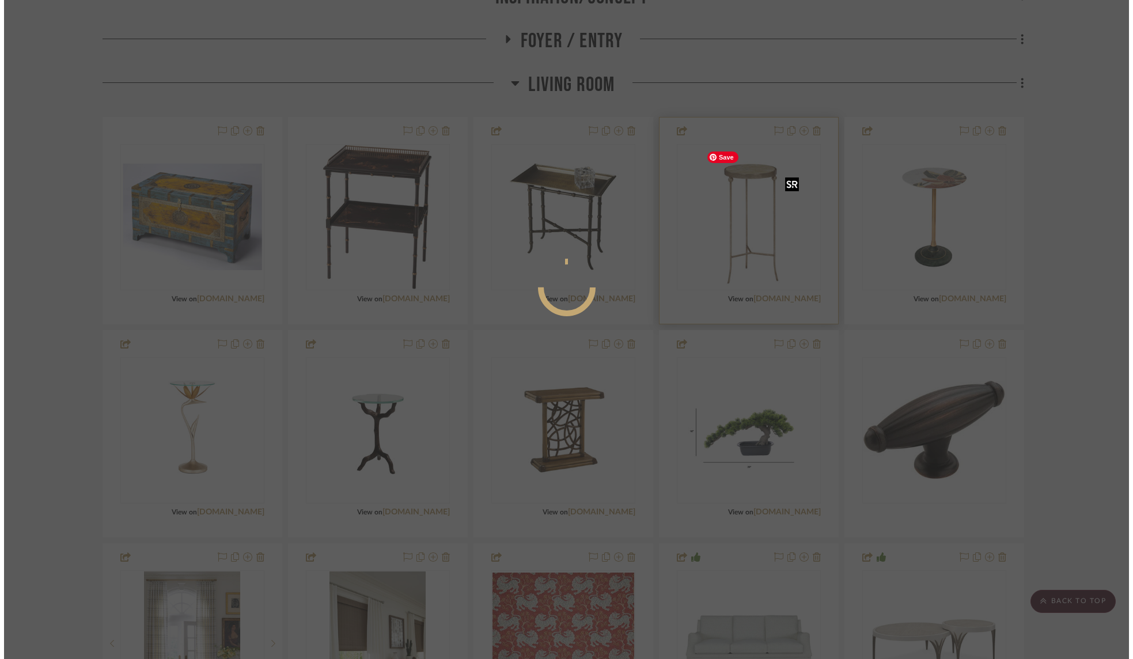
scroll to position [0, 0]
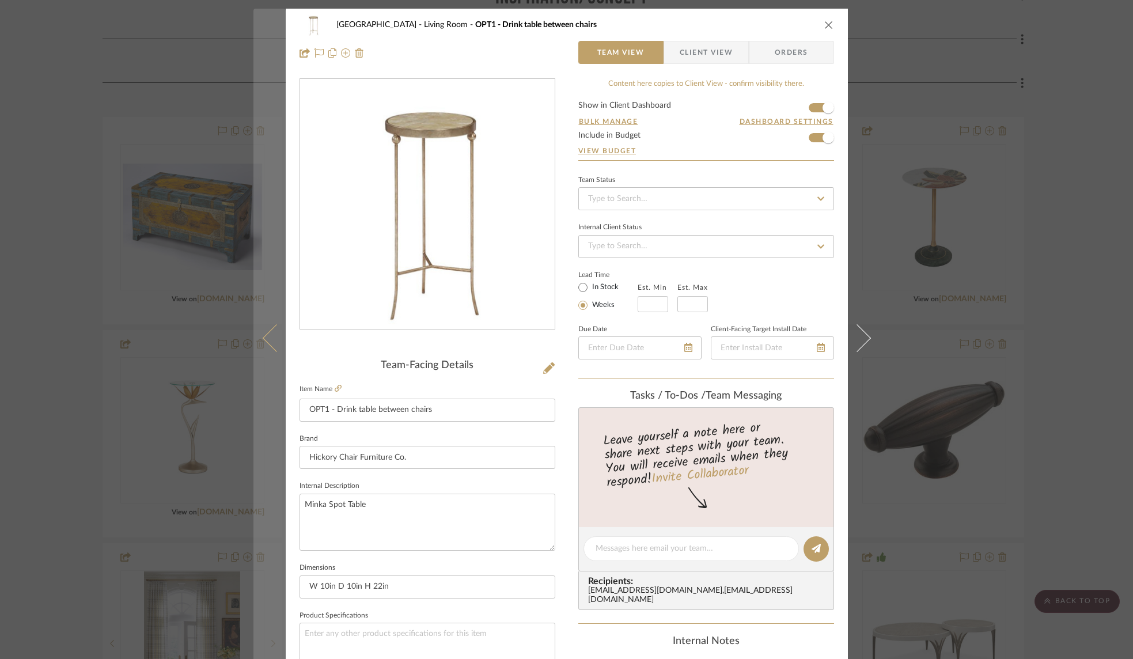
click at [263, 338] on icon at bounding box center [276, 338] width 28 height 28
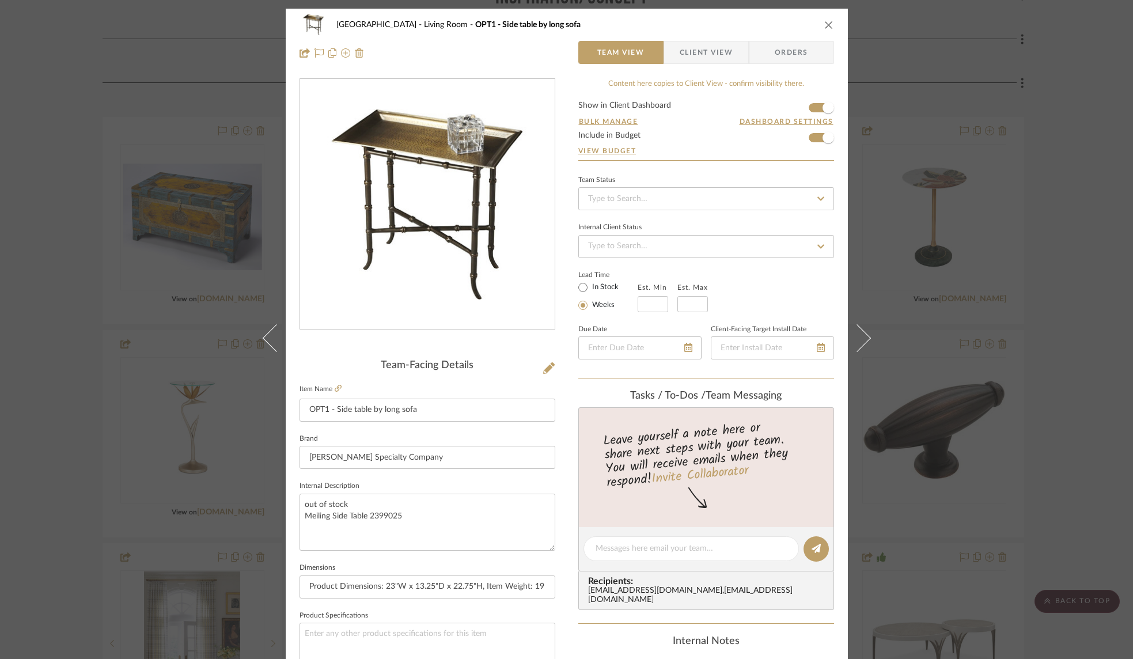
click at [79, 159] on div "WENDORF Living Room OPT1 - Side table by long sofa Team View Client View Orders…" at bounding box center [566, 329] width 1133 height 659
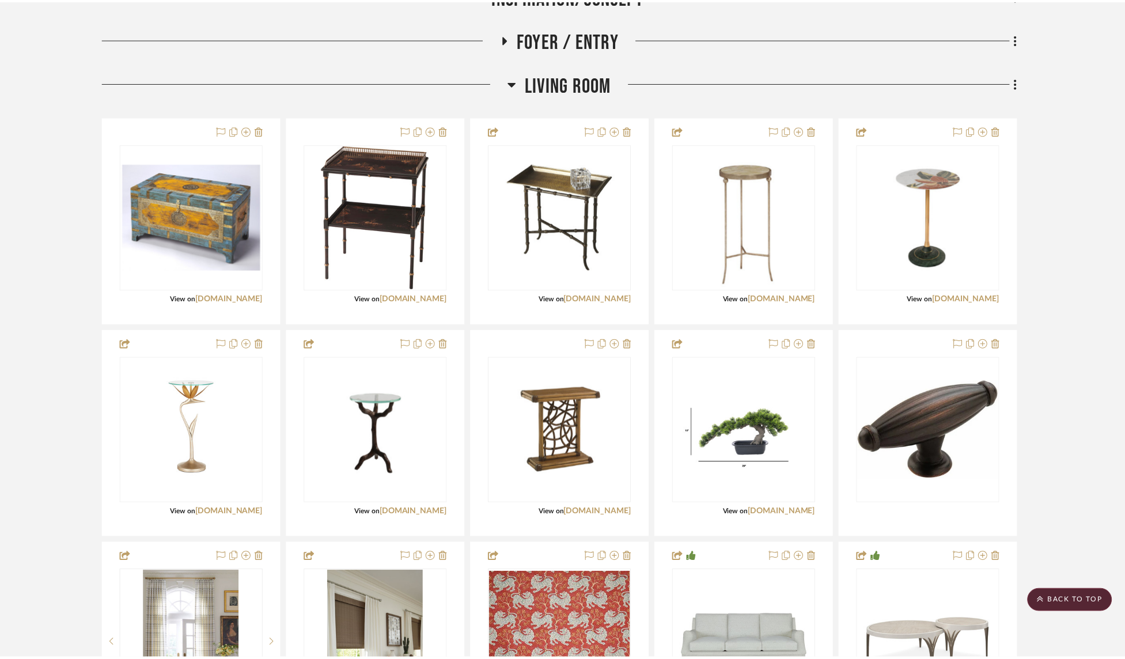
scroll to position [305, 0]
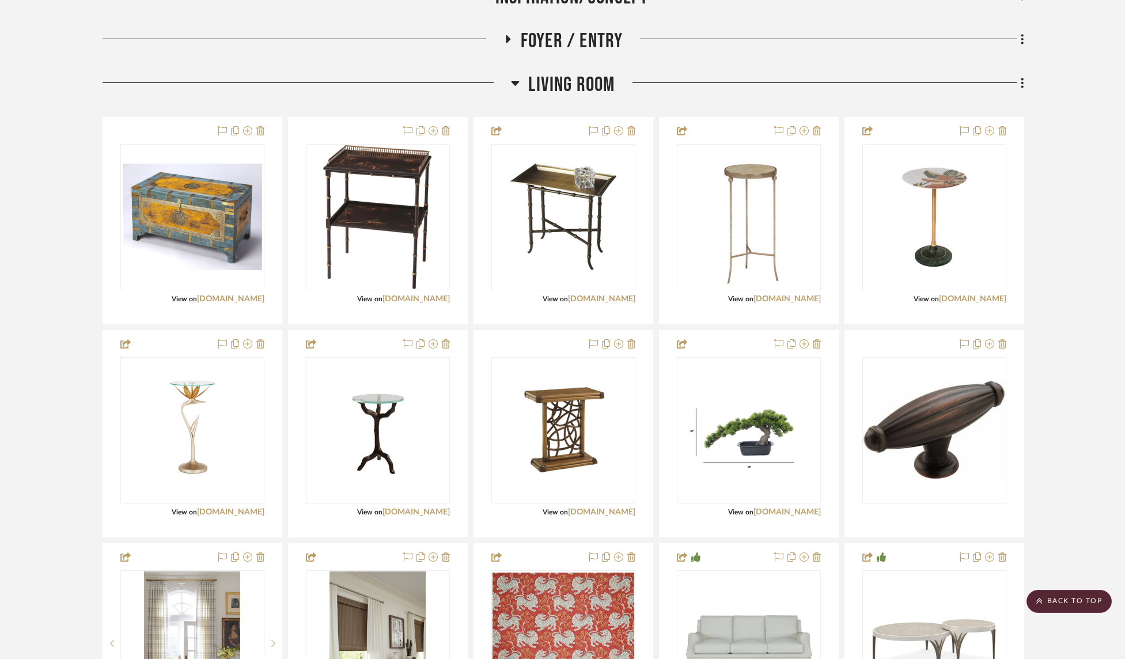
click at [514, 83] on icon at bounding box center [516, 83] width 8 height 5
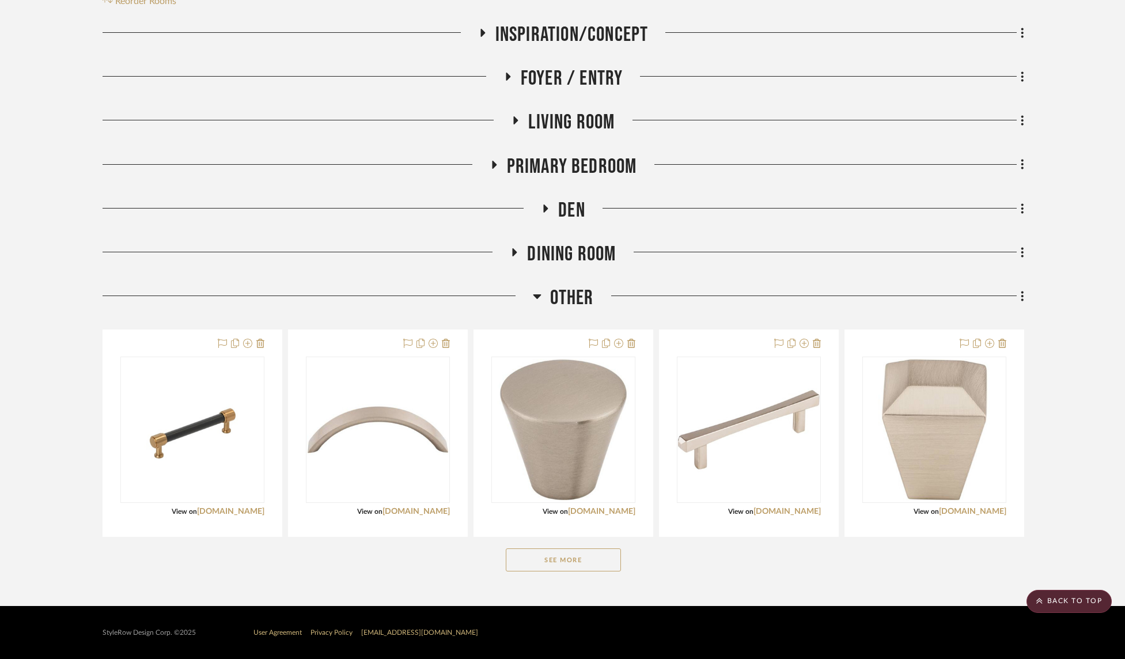
scroll to position [268, 0]
click at [515, 252] on icon at bounding box center [515, 252] width 5 height 8
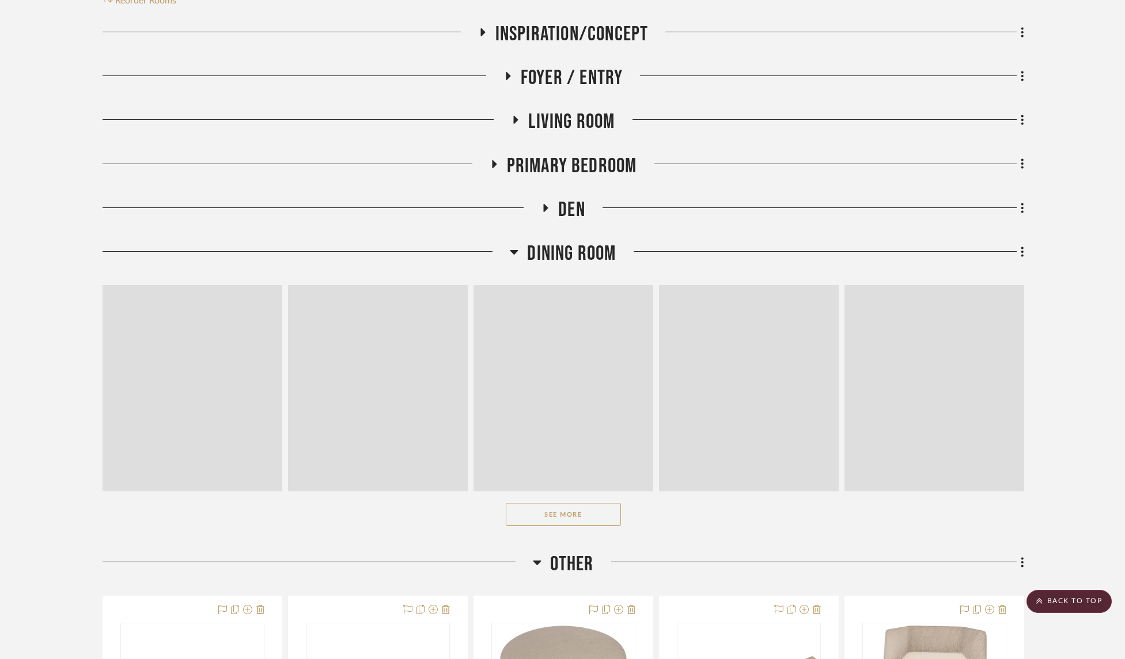
scroll to position [305, 0]
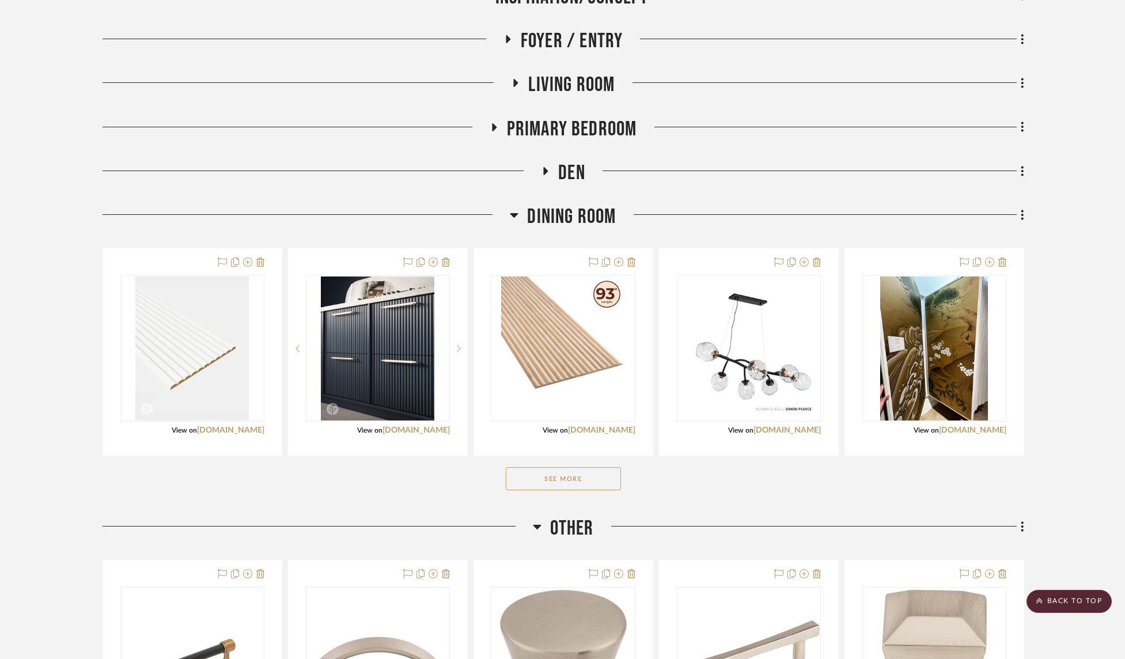
click at [582, 482] on button "See More" at bounding box center [563, 478] width 115 height 23
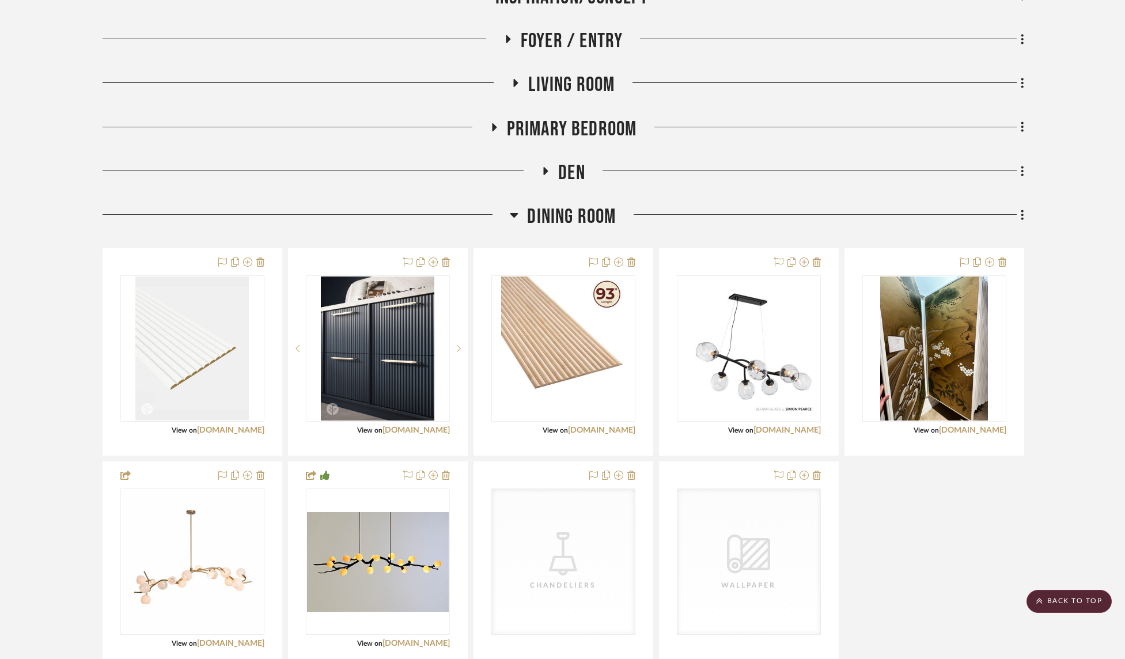
scroll to position [387, 0]
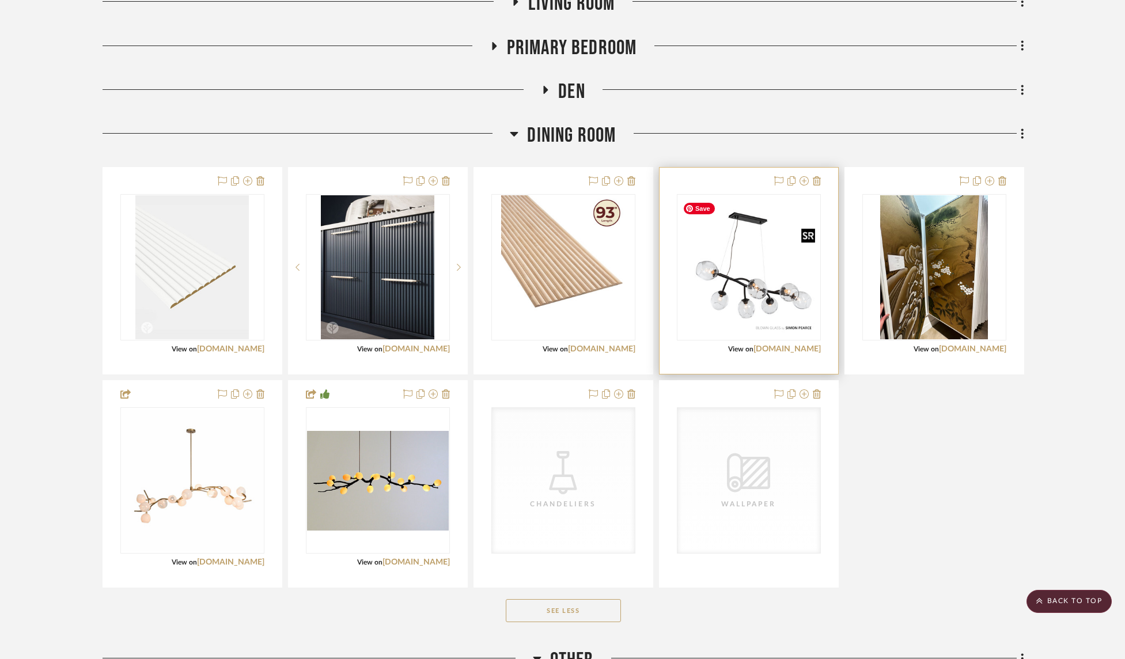
click at [768, 279] on img "0" at bounding box center [749, 267] width 142 height 142
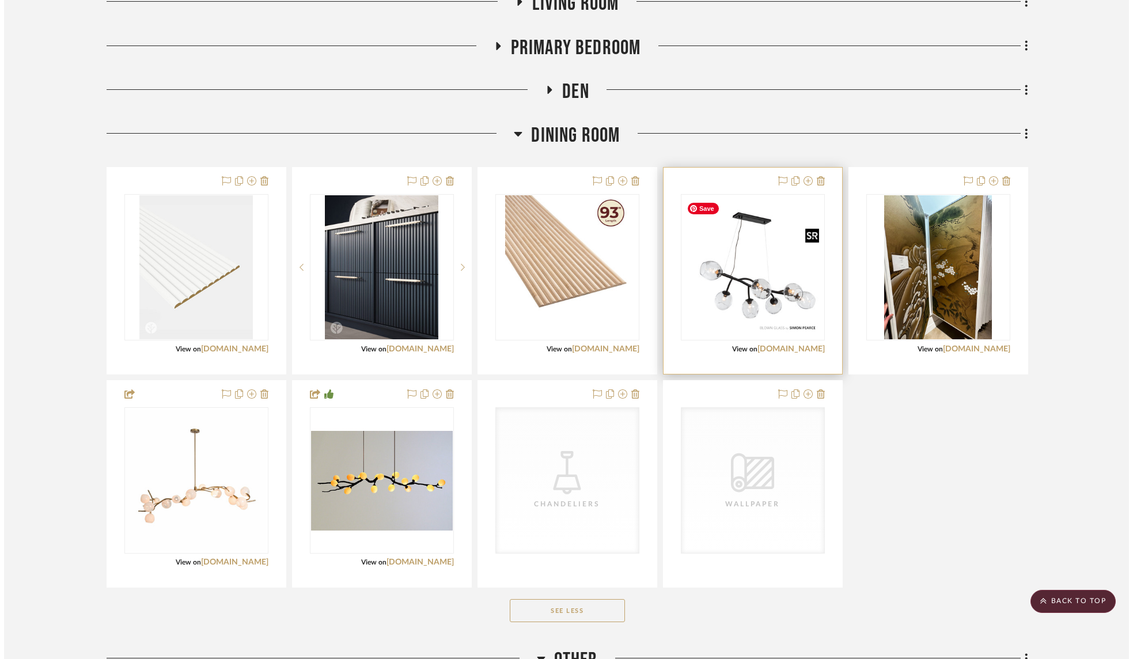
scroll to position [0, 0]
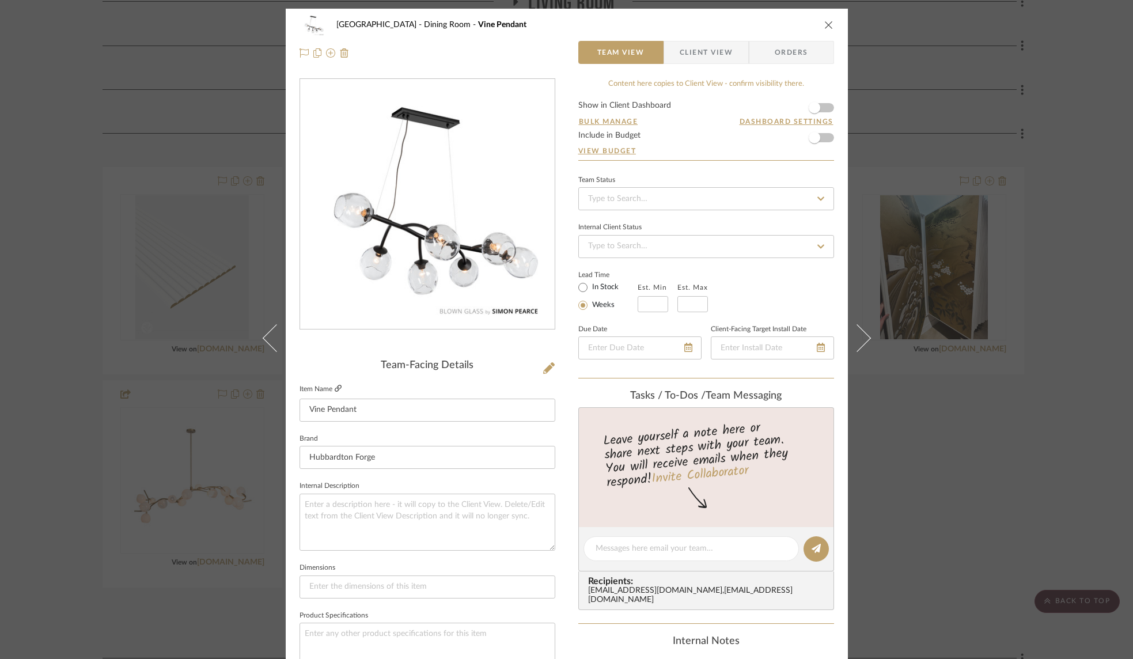
click at [335, 388] on icon at bounding box center [338, 388] width 7 height 7
click at [545, 366] on icon at bounding box center [549, 368] width 12 height 12
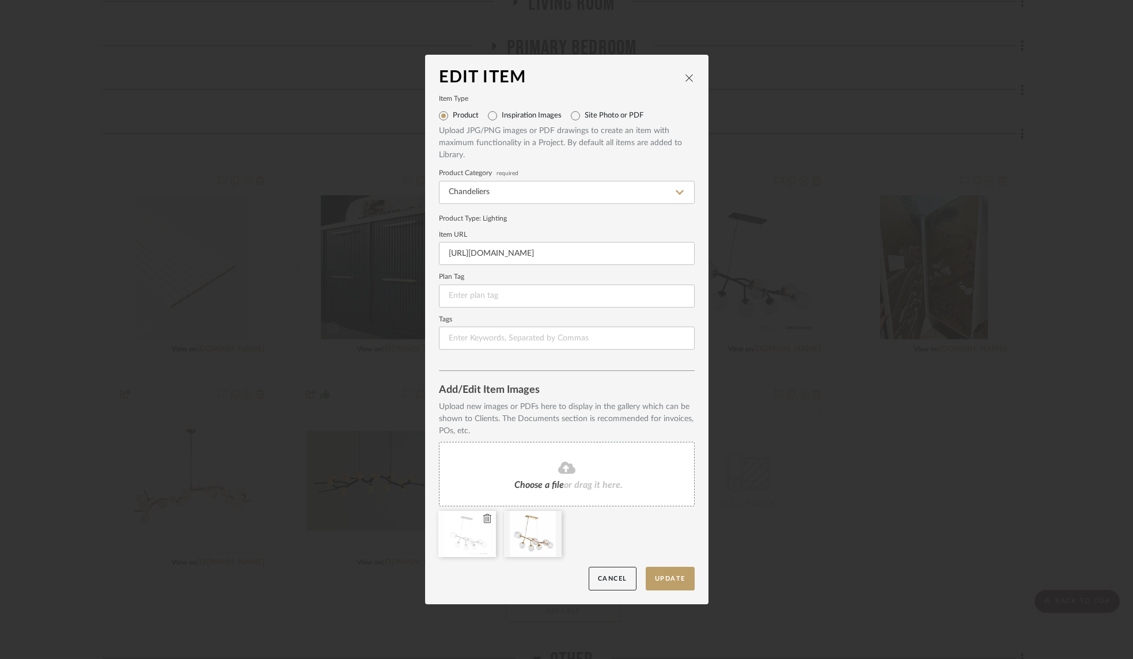
click at [483, 520] on icon at bounding box center [487, 518] width 8 height 9
click at [672, 577] on button "Update" at bounding box center [670, 579] width 49 height 24
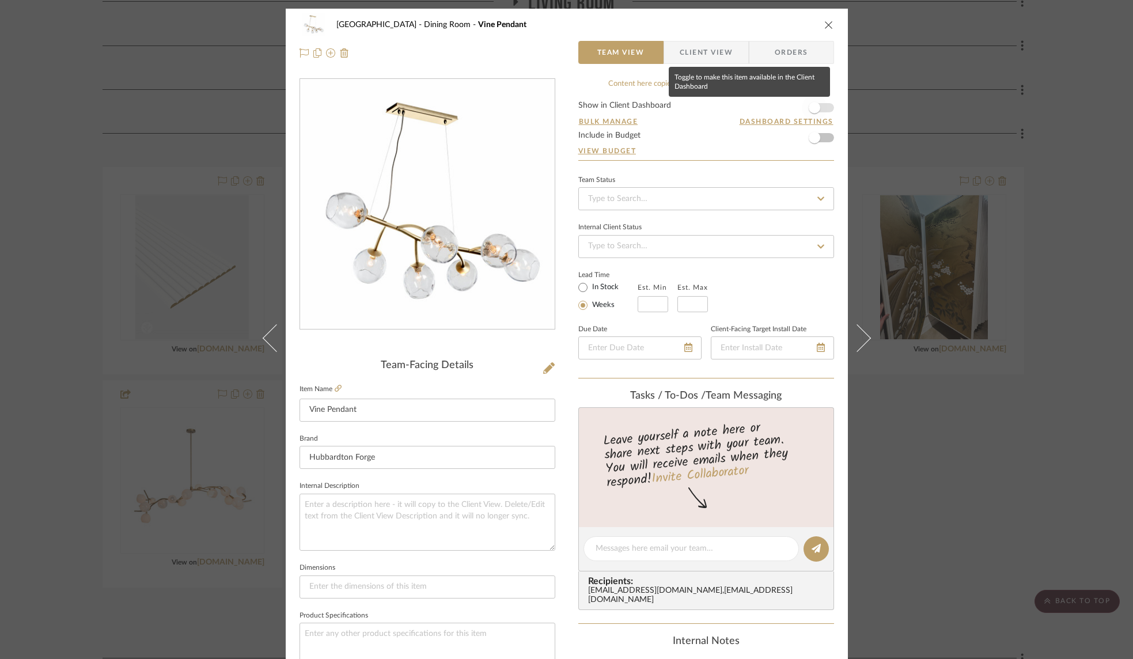
click at [819, 108] on span "button" at bounding box center [814, 107] width 25 height 25
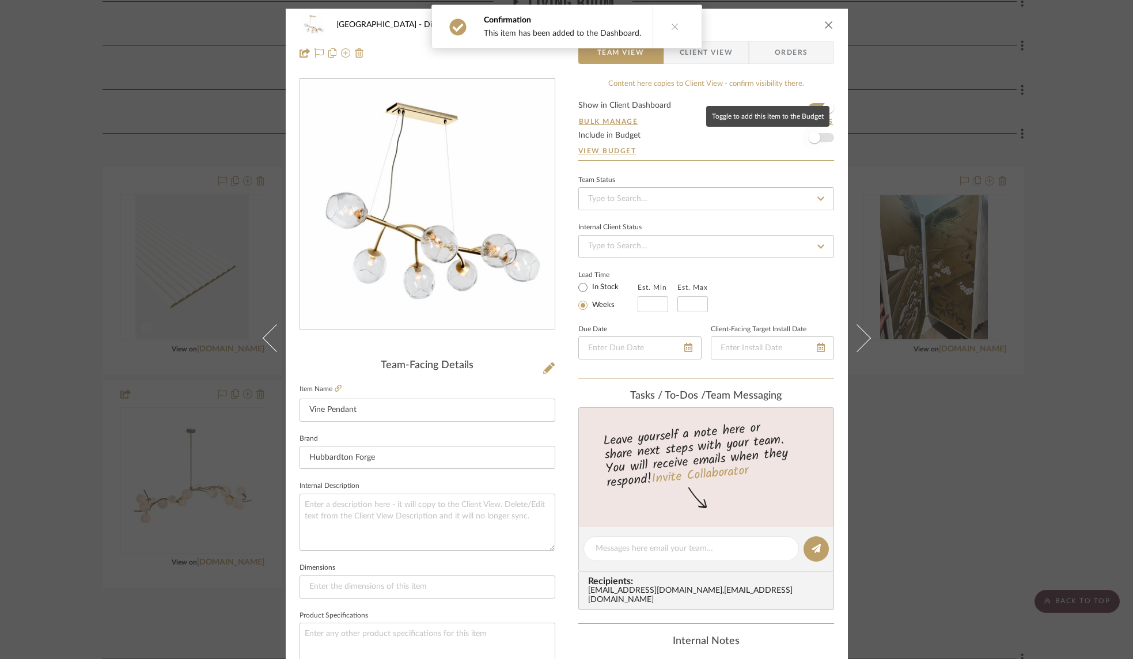
click at [821, 138] on span "button" at bounding box center [814, 137] width 25 height 25
click at [824, 24] on icon "close" at bounding box center [828, 24] width 9 height 9
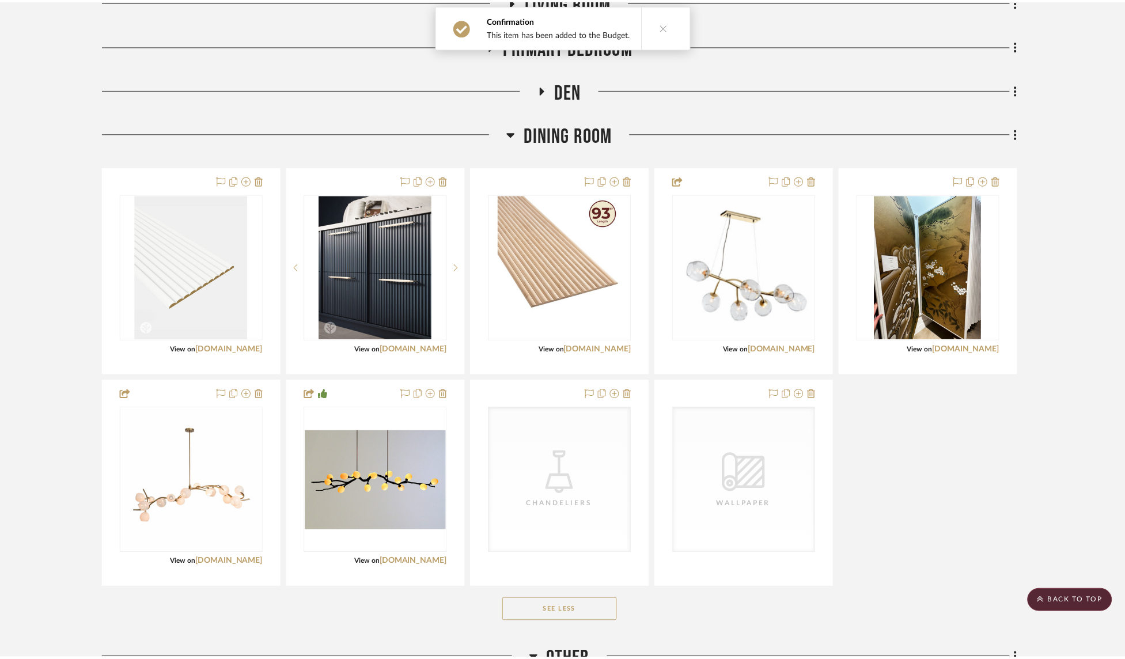
scroll to position [387, 0]
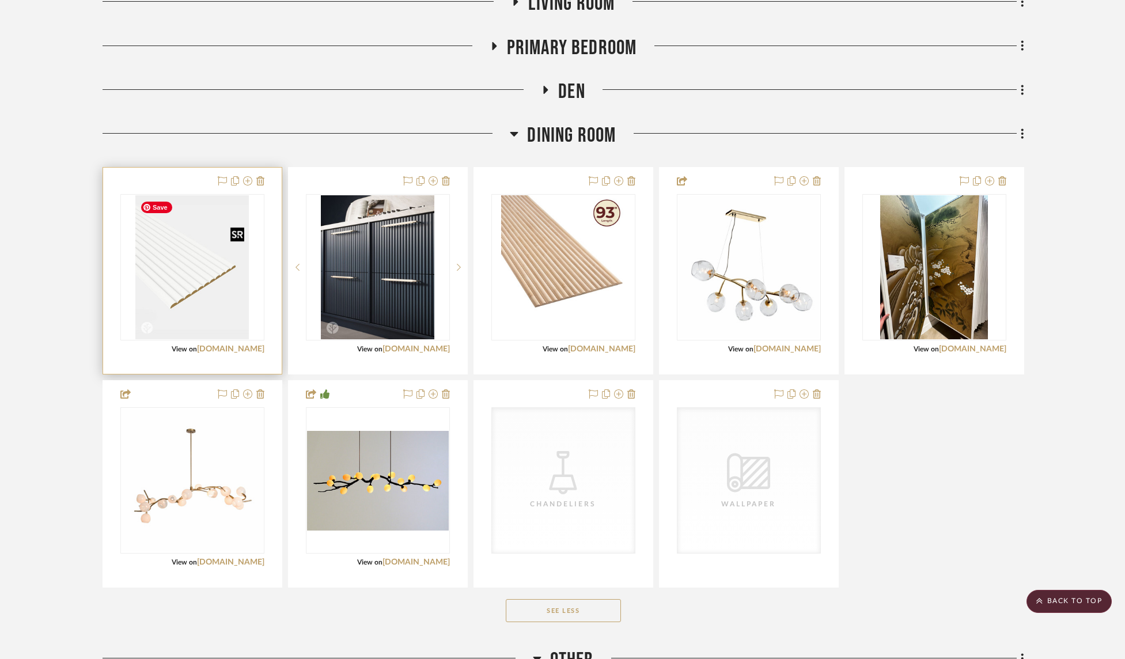
click at [196, 270] on img "0" at bounding box center [191, 267] width 113 height 144
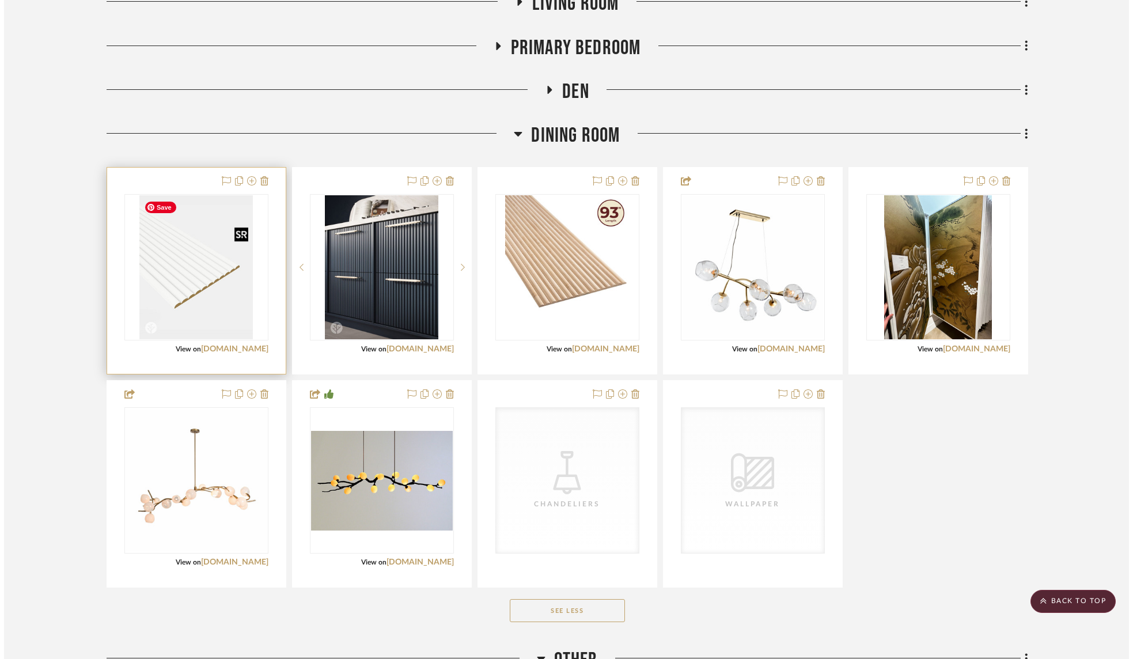
scroll to position [0, 0]
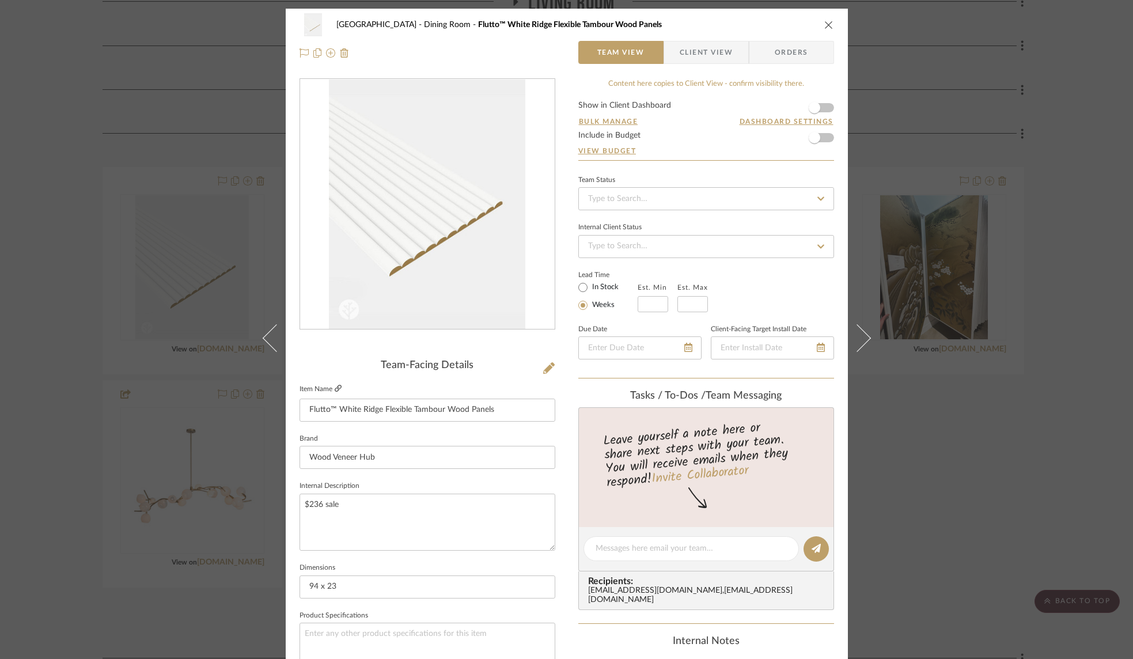
click at [335, 390] on icon at bounding box center [338, 388] width 7 height 7
drag, startPoint x: 495, startPoint y: 410, endPoint x: 305, endPoint y: 410, distance: 190.1
click at [305, 410] on input "Flutto™ White Ridge Flexible Tambour Wood Panels" at bounding box center [428, 410] width 256 height 23
click at [371, 523] on textarea "$236 sale" at bounding box center [428, 522] width 256 height 57
paste textarea "Flutto™ White Ridge Flexible Tambour Wood Panels"
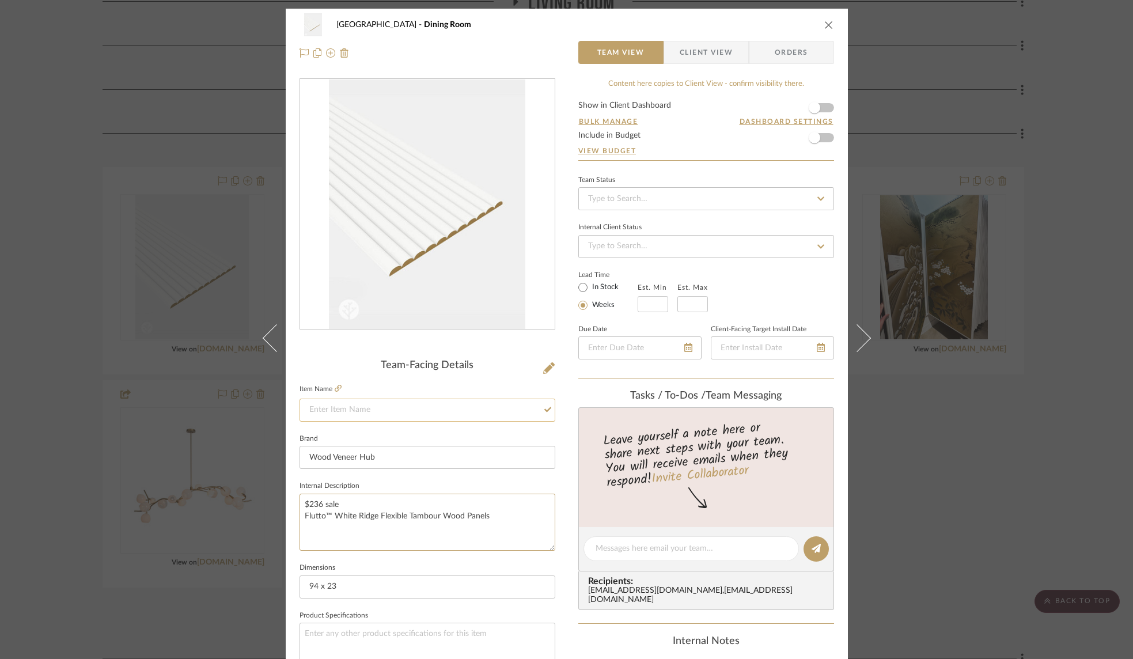
type textarea "$236 sale Flutto™ White Ridge Flexible Tambour Wood Panels"
click at [420, 410] on input at bounding box center [428, 410] width 256 height 23
type input "Fluted panels installed in tray ceiling - Painted color TBD"
click at [826, 107] on form "Show in Client Dashboard Bulk Manage Dashboard Settings Include in Budget View …" at bounding box center [706, 130] width 256 height 59
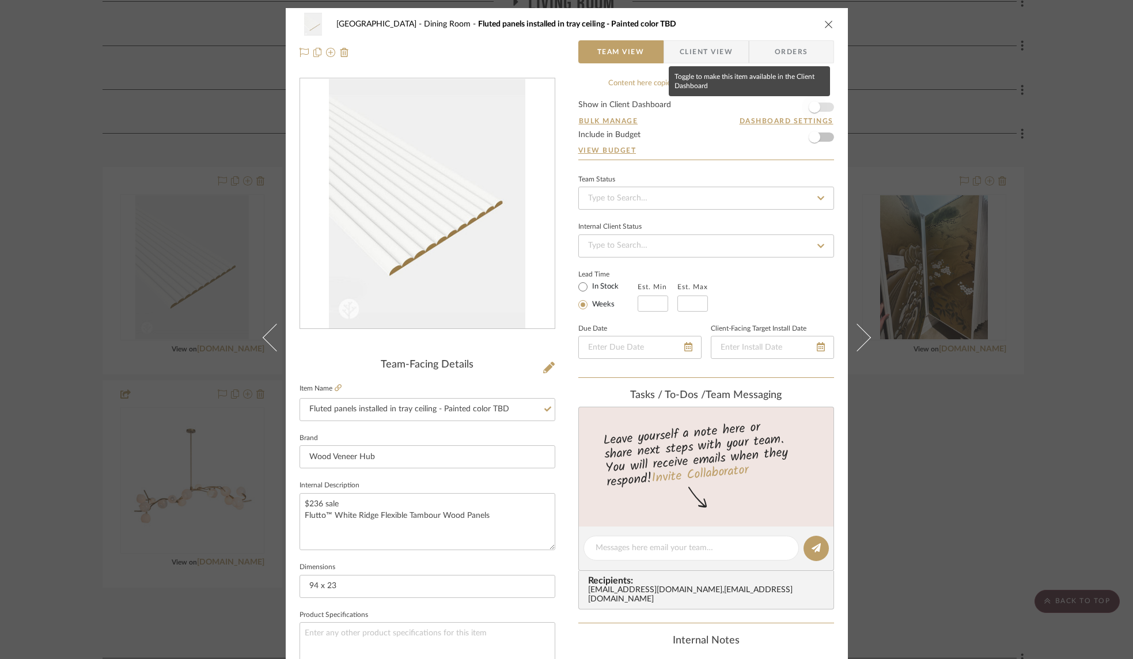
click at [822, 109] on span "button" at bounding box center [814, 106] width 25 height 25
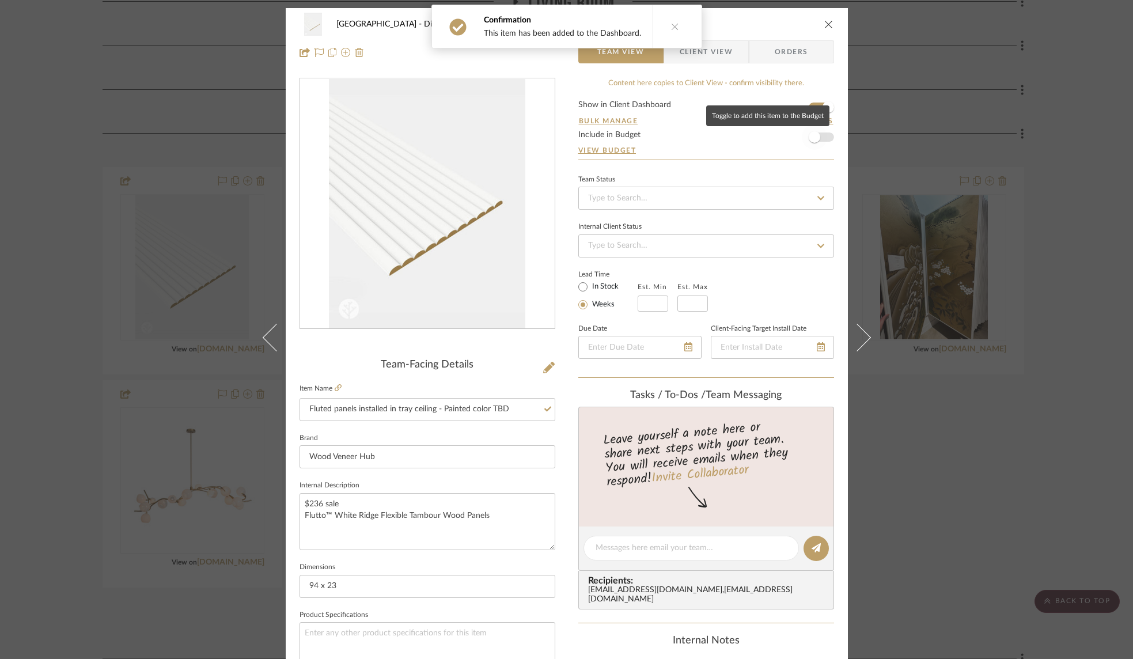
click at [819, 136] on span "button" at bounding box center [814, 136] width 25 height 25
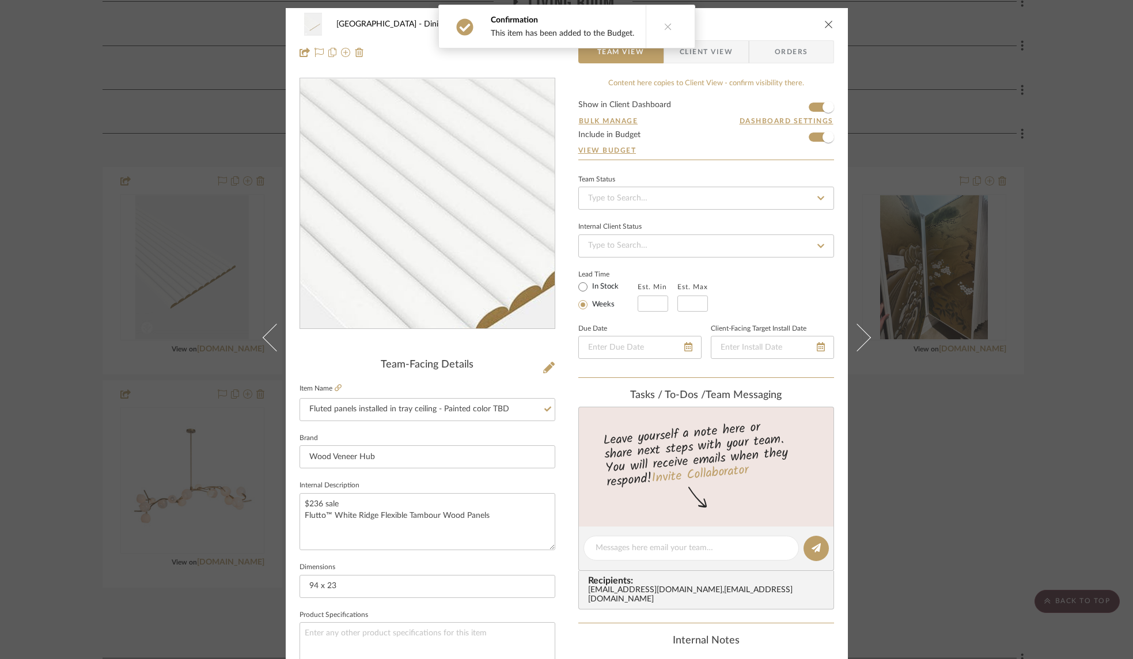
click at [394, 216] on img "0" at bounding box center [427, 204] width 196 height 250
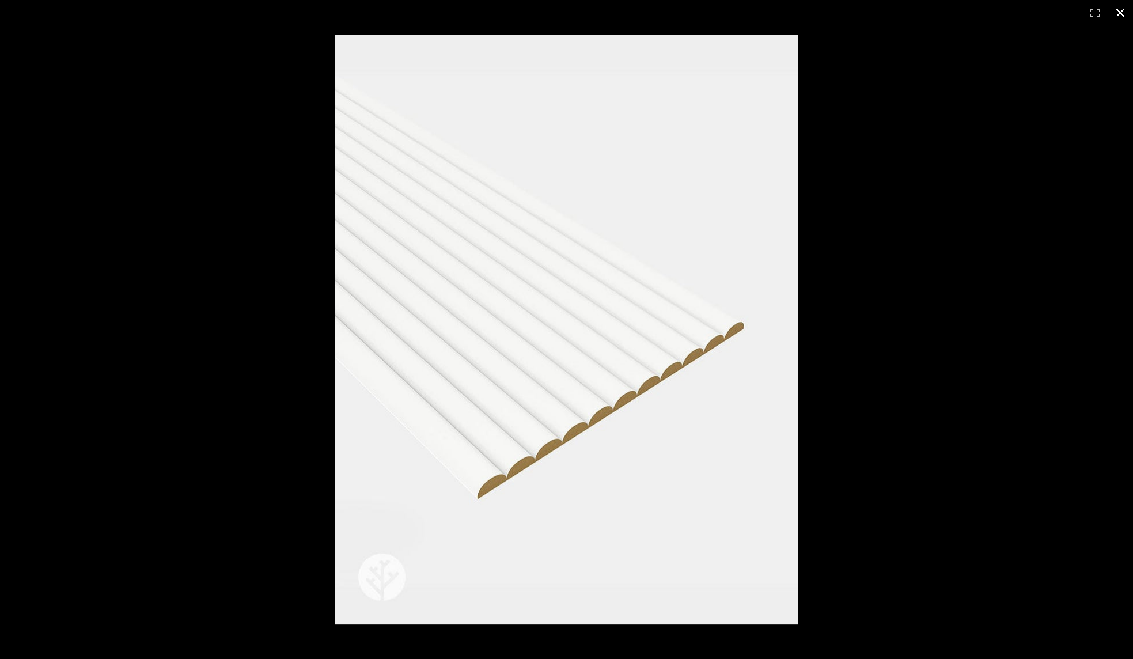
click at [1122, 12] on button at bounding box center [1120, 12] width 25 height 25
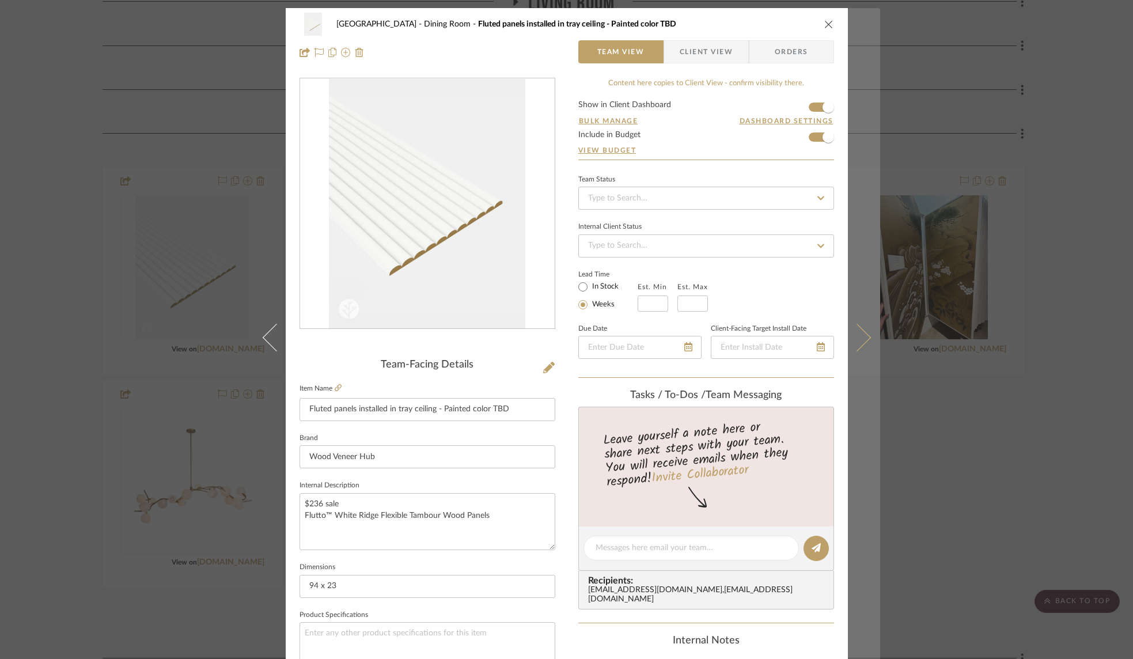
click at [862, 336] on icon at bounding box center [857, 338] width 28 height 28
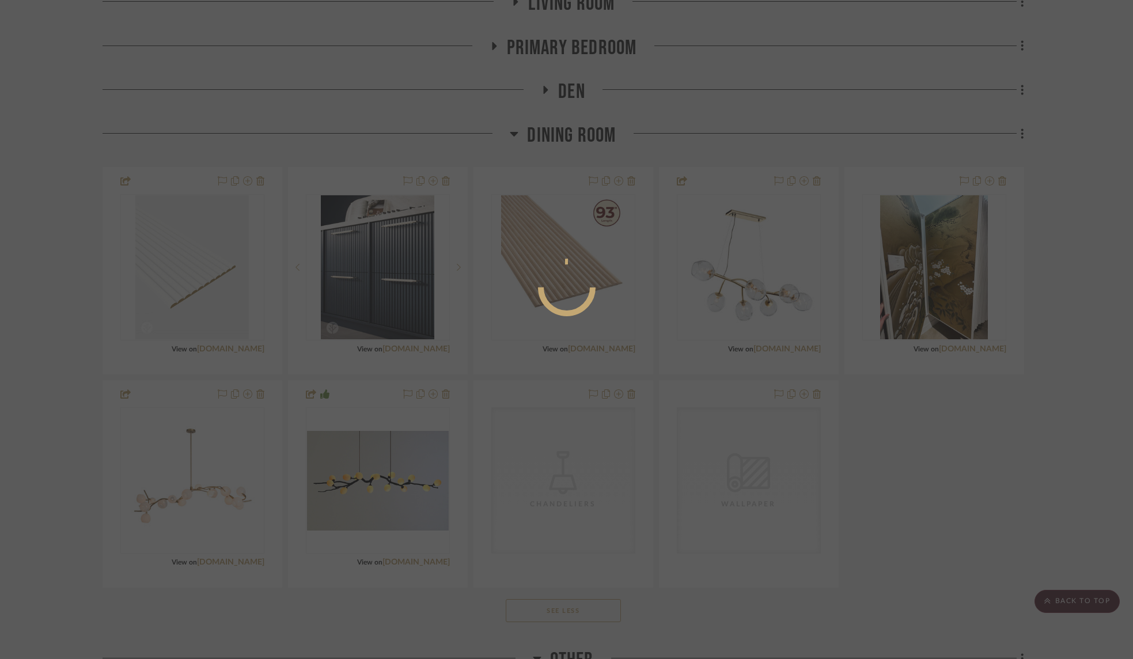
scroll to position [0, 0]
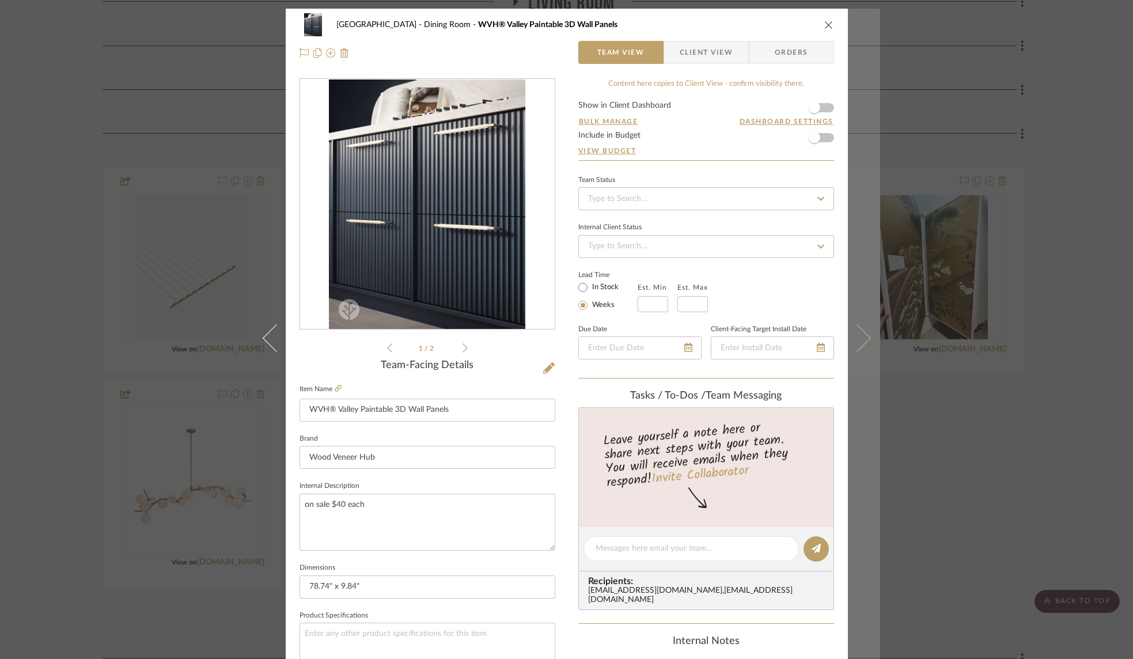
click at [861, 334] on icon at bounding box center [857, 338] width 28 height 28
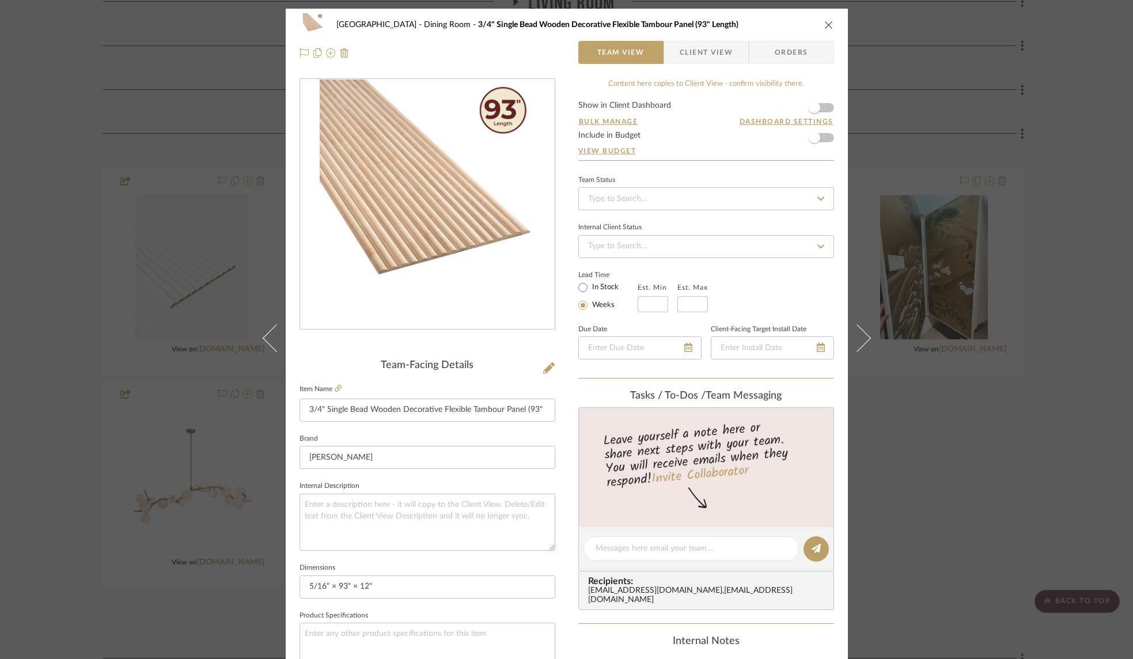
click at [826, 25] on icon "close" at bounding box center [828, 24] width 9 height 9
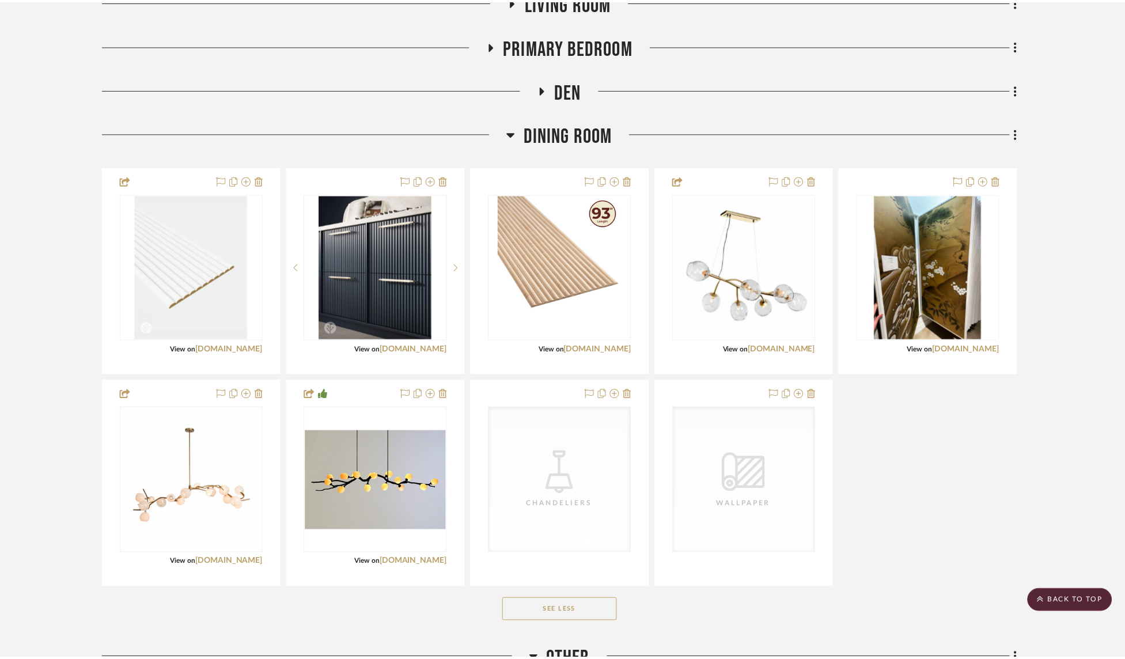
scroll to position [387, 0]
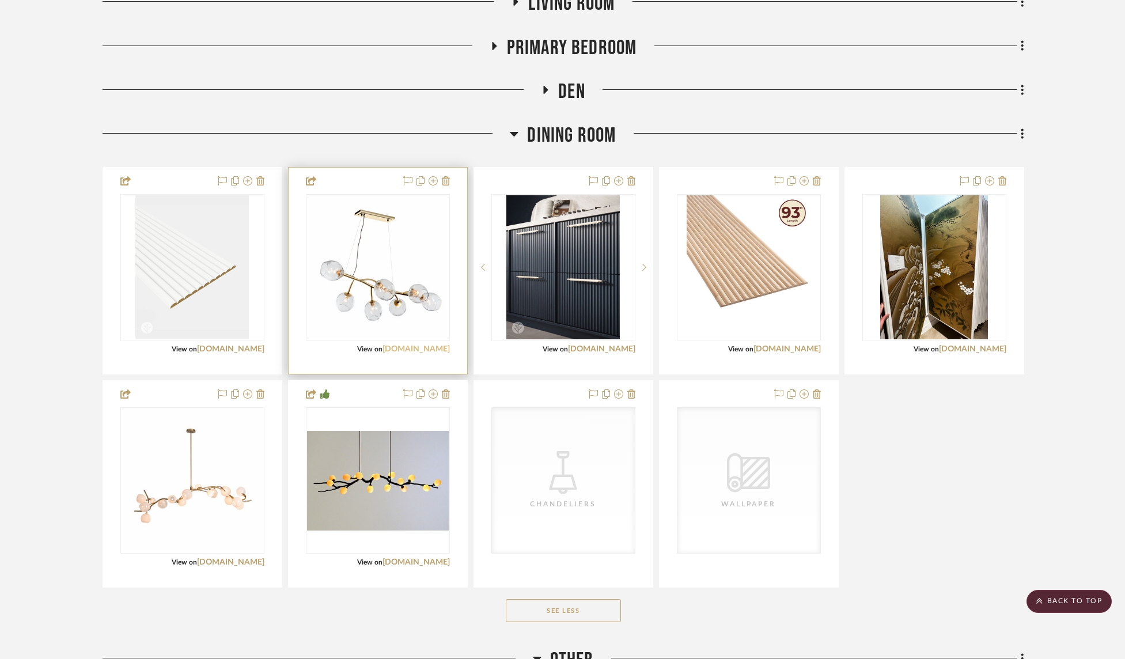
click at [426, 350] on link "[DOMAIN_NAME]" at bounding box center [416, 349] width 67 height 8
click at [515, 134] on icon at bounding box center [514, 134] width 8 height 5
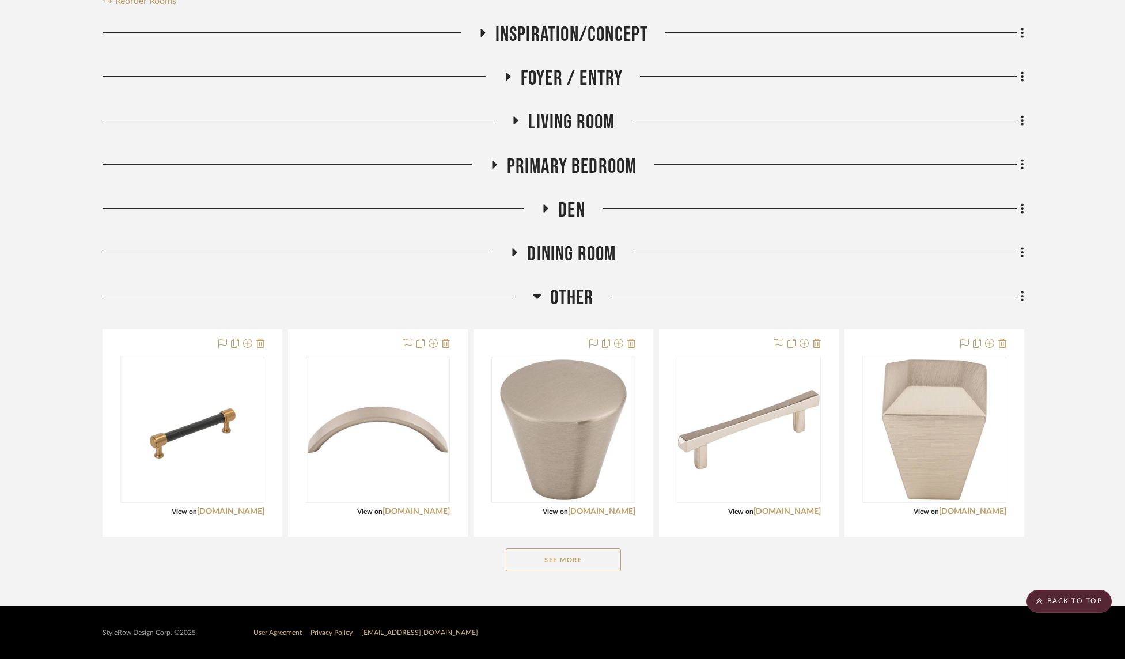
scroll to position [0, 0]
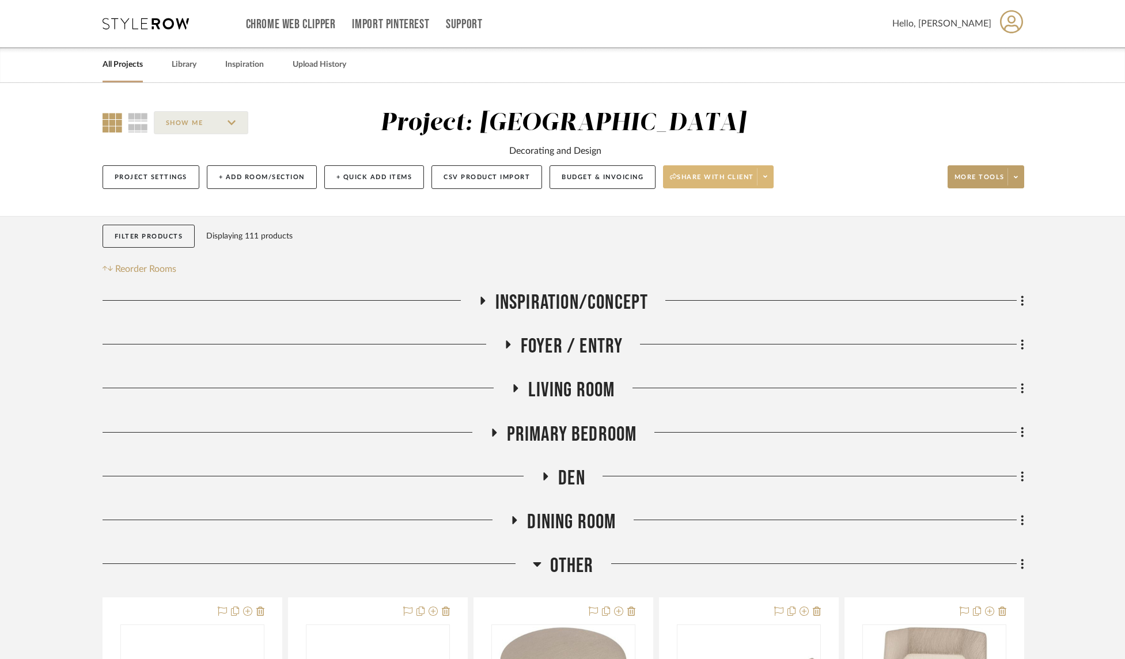
click at [508, 346] on icon at bounding box center [508, 344] width 5 height 8
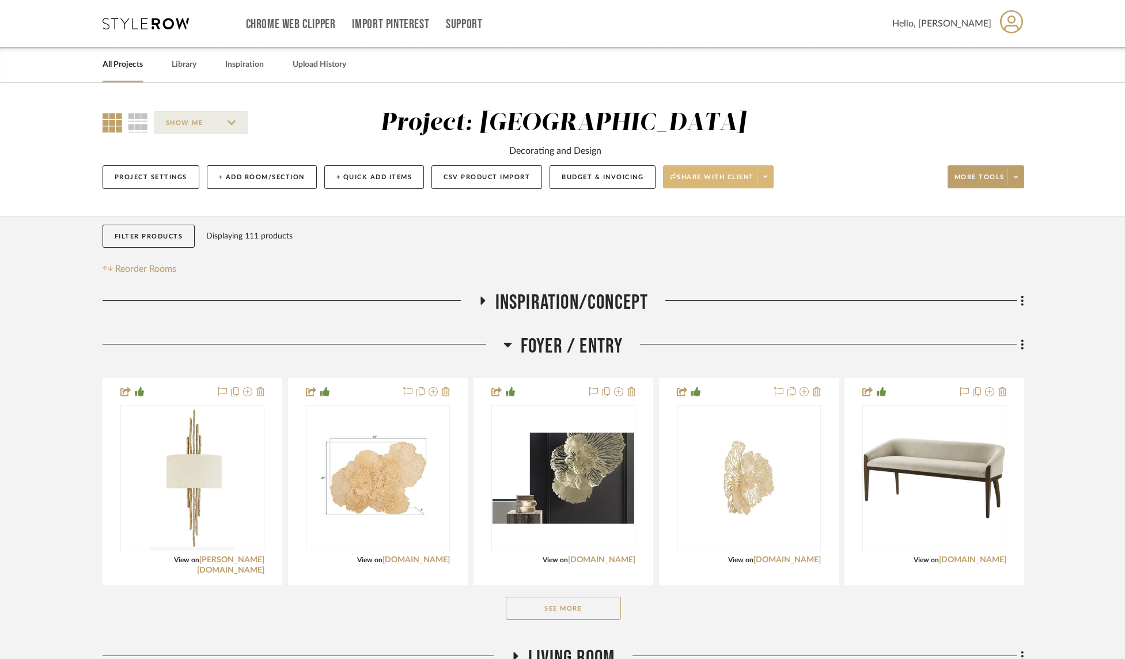
click at [508, 346] on icon at bounding box center [507, 345] width 8 height 5
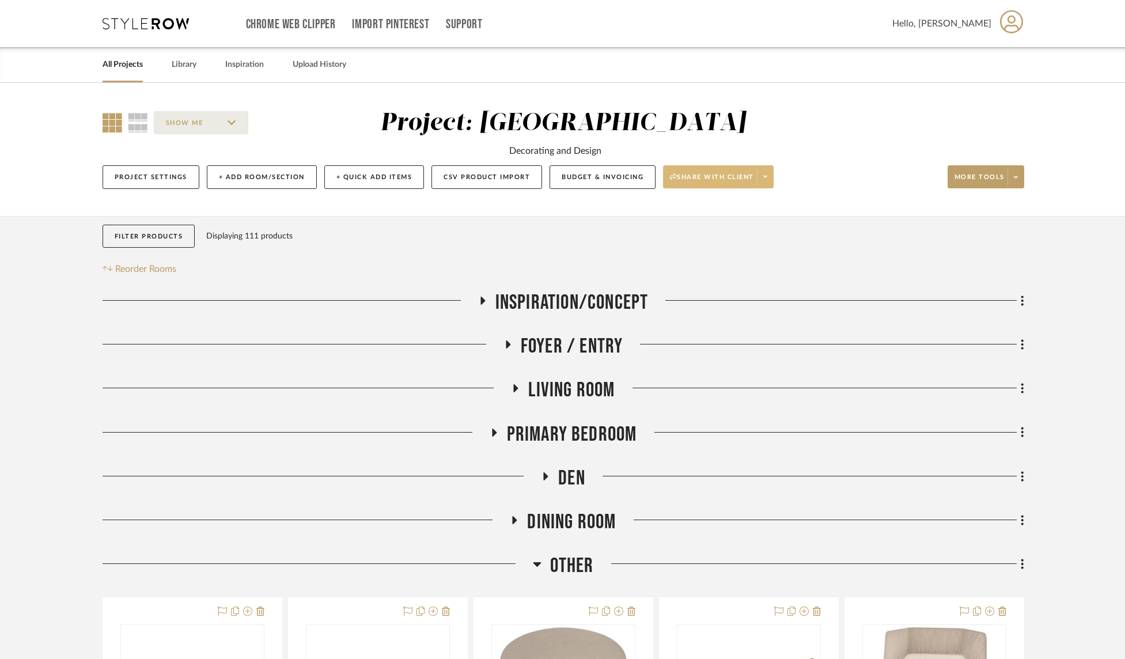
click at [483, 302] on icon at bounding box center [482, 301] width 5 height 8
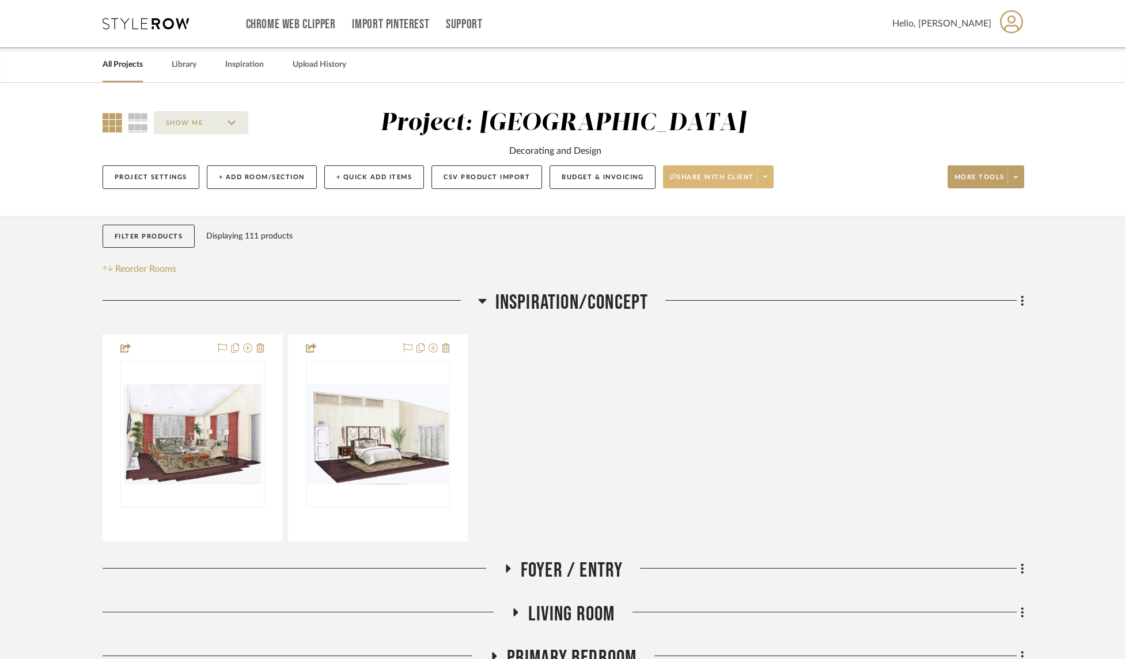
click at [483, 302] on icon at bounding box center [482, 301] width 8 height 5
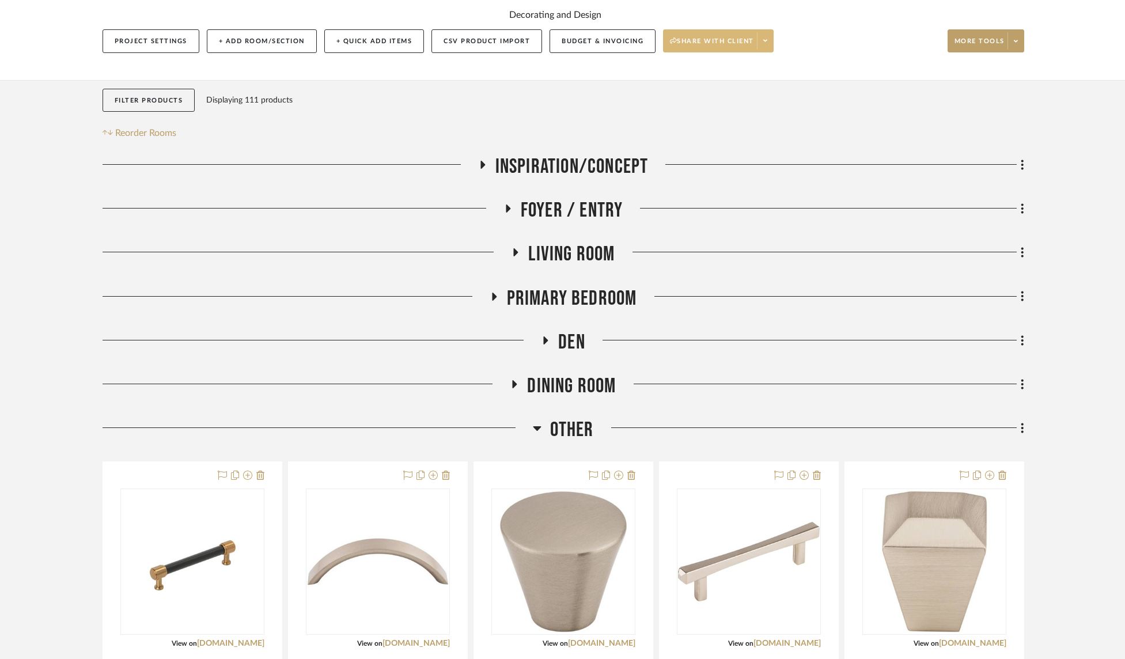
scroll to position [210, 0]
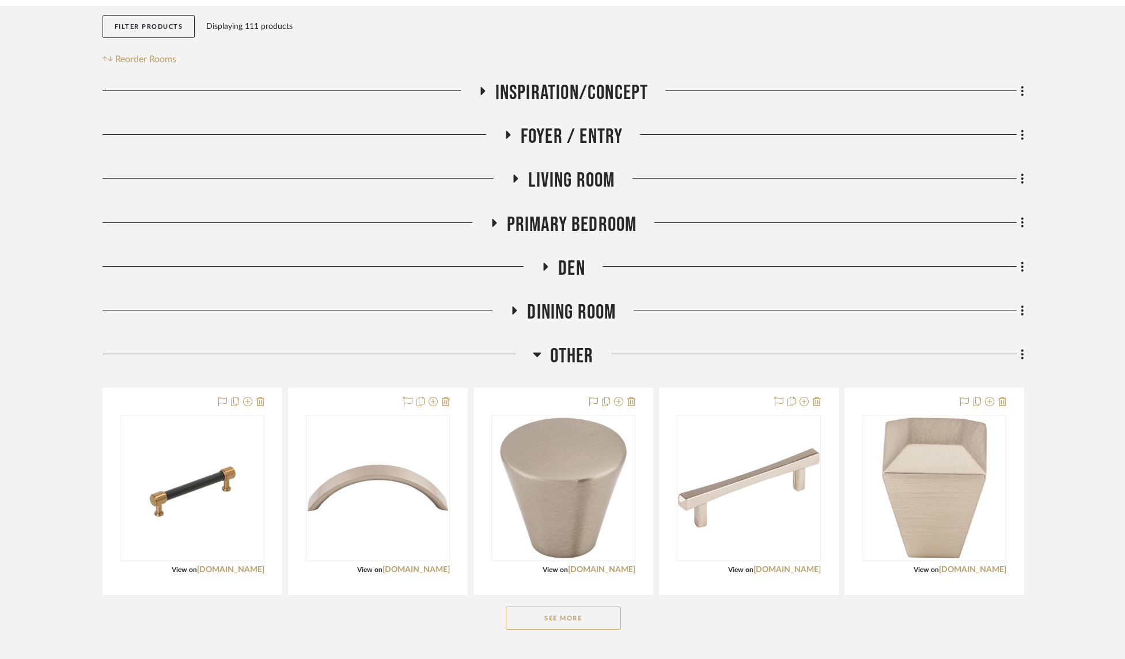
click at [512, 312] on icon at bounding box center [515, 310] width 14 height 9
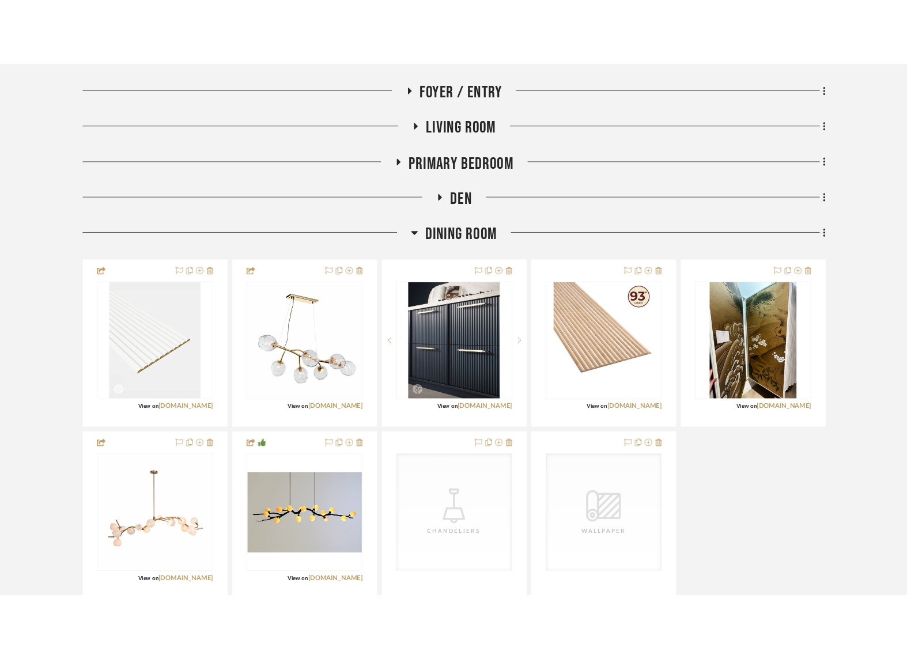
scroll to position [408, 0]
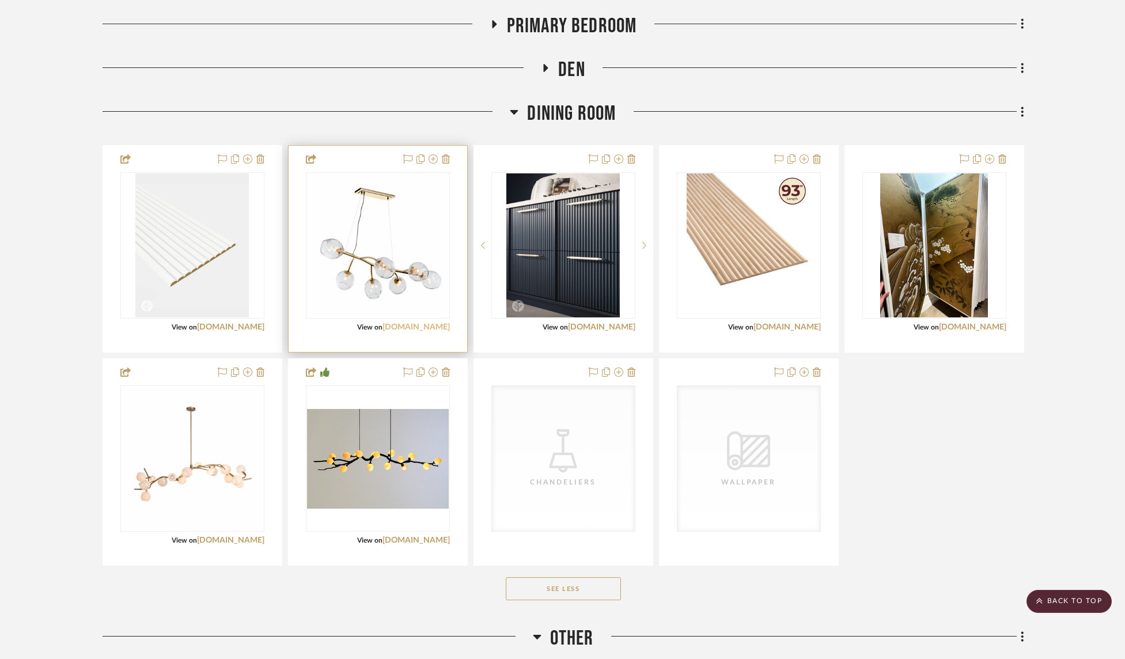
click at [418, 331] on link "[DOMAIN_NAME]" at bounding box center [416, 327] width 67 height 8
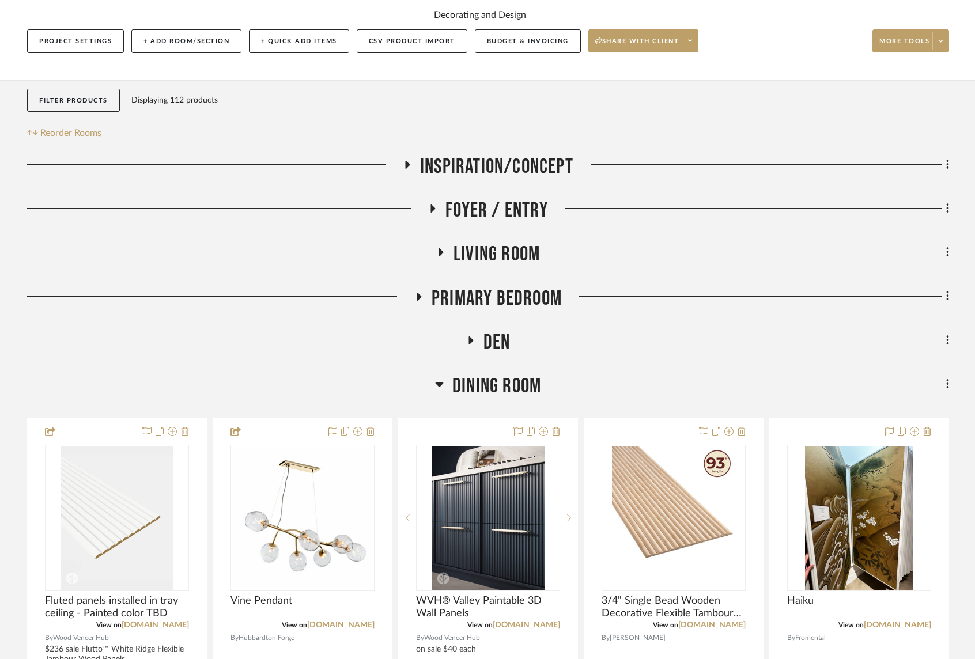
scroll to position [139, 0]
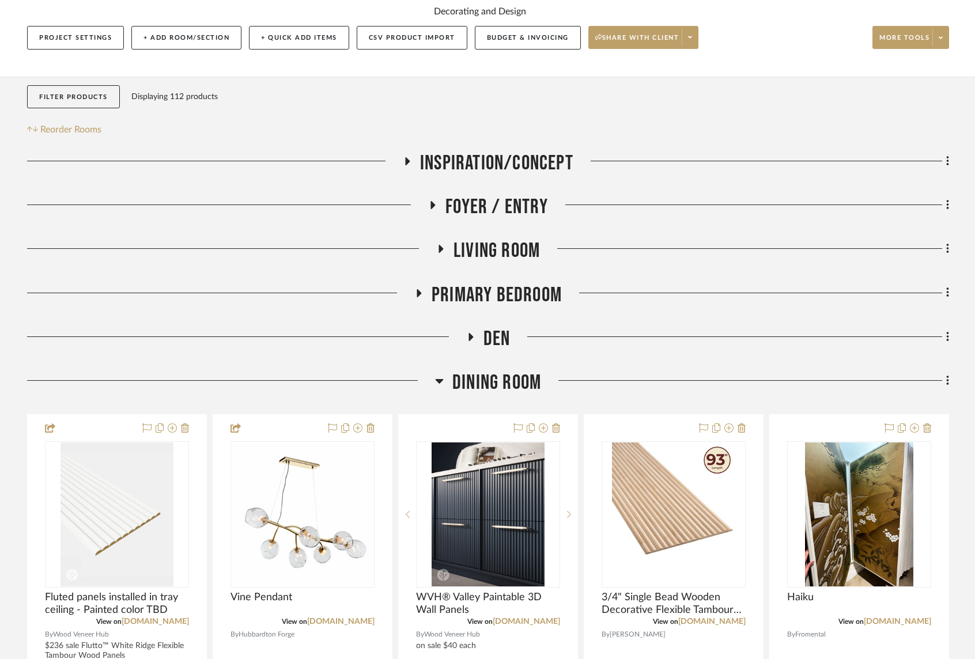
click at [420, 297] on icon at bounding box center [419, 293] width 14 height 9
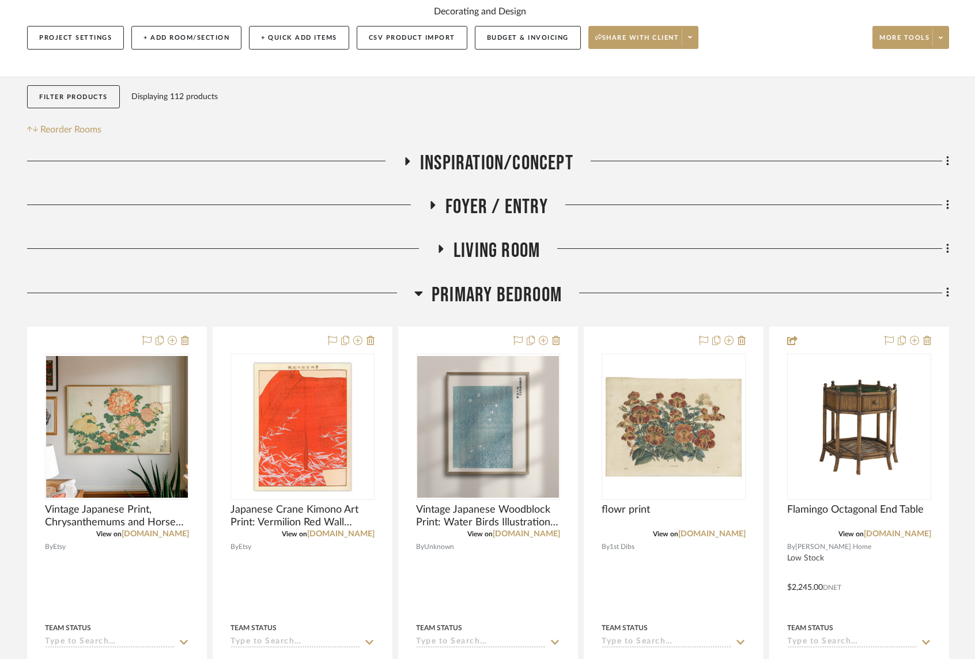
click at [420, 297] on icon at bounding box center [418, 293] width 9 height 14
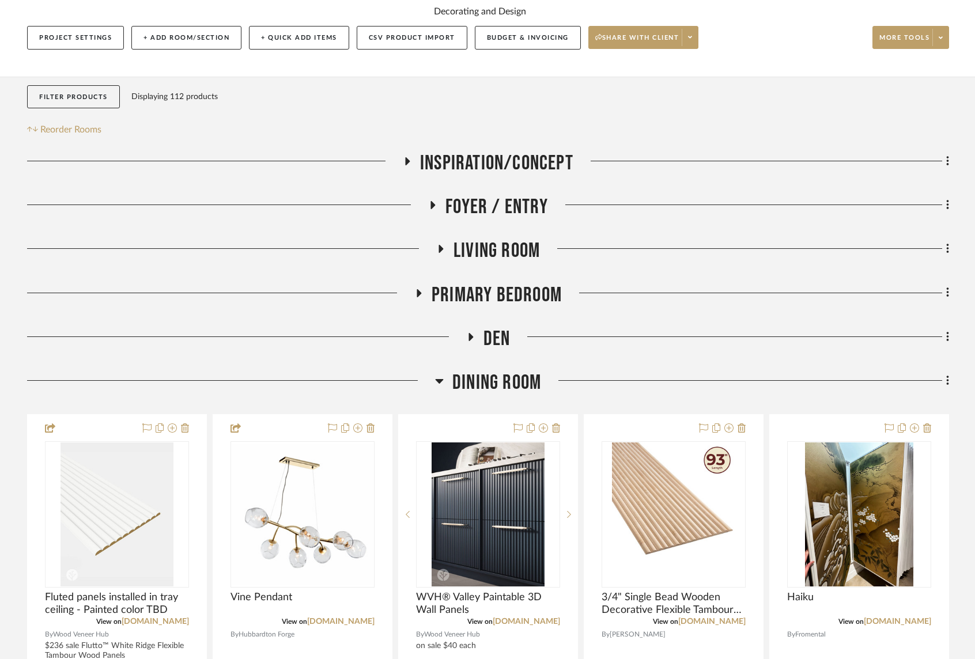
click at [418, 295] on icon at bounding box center [419, 293] width 5 height 8
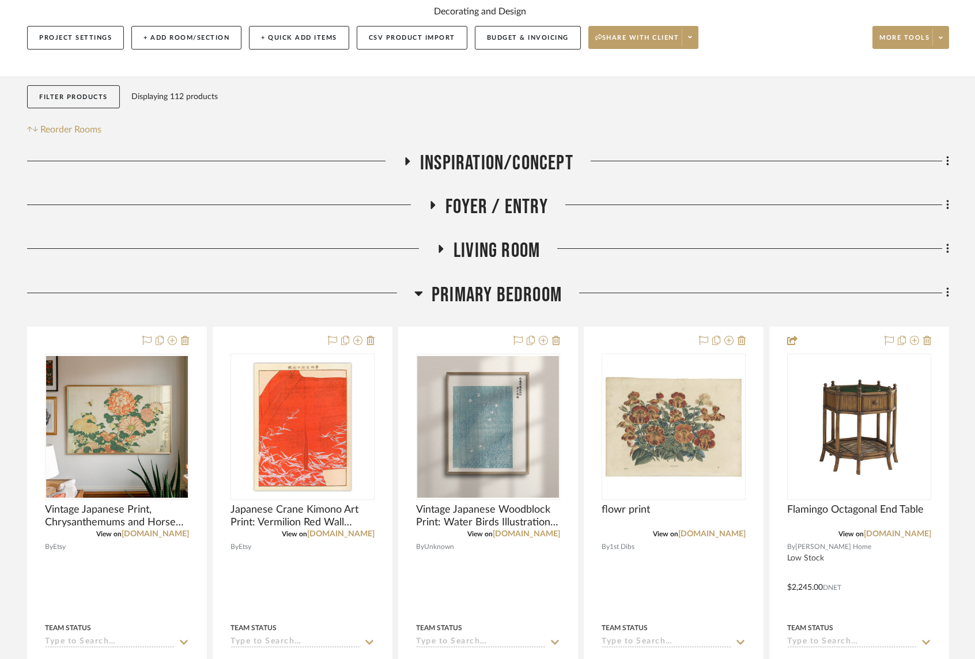
click at [418, 295] on icon at bounding box center [419, 293] width 8 height 5
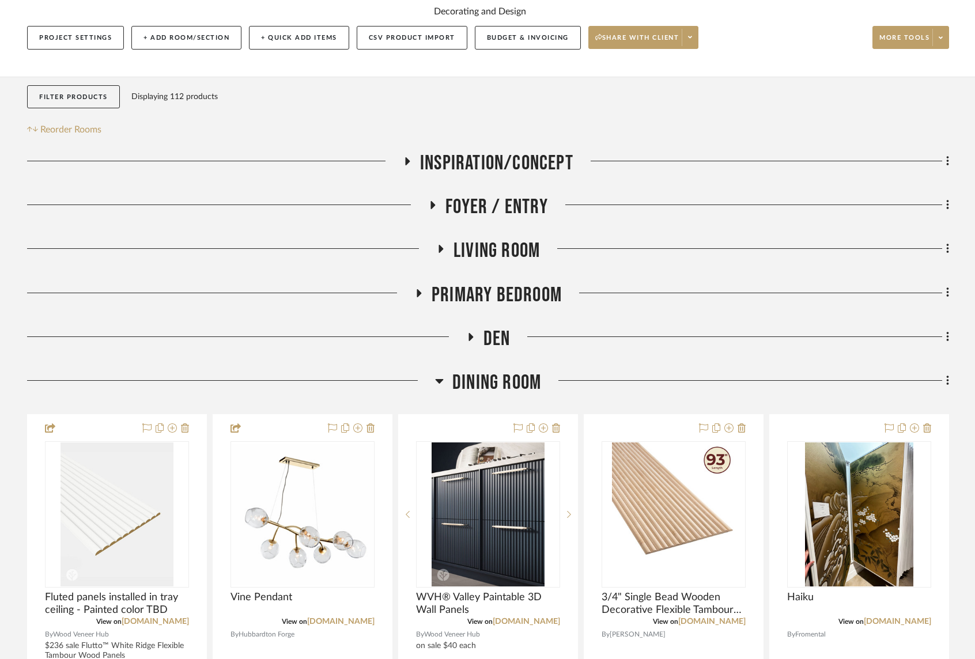
click at [441, 252] on icon at bounding box center [440, 249] width 14 height 9
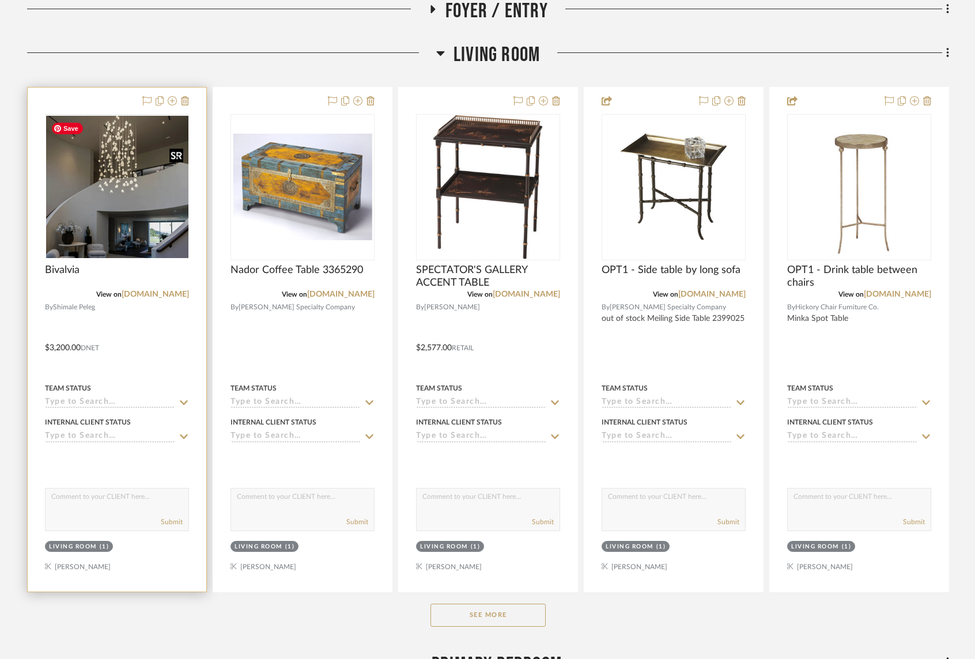
scroll to position [338, 0]
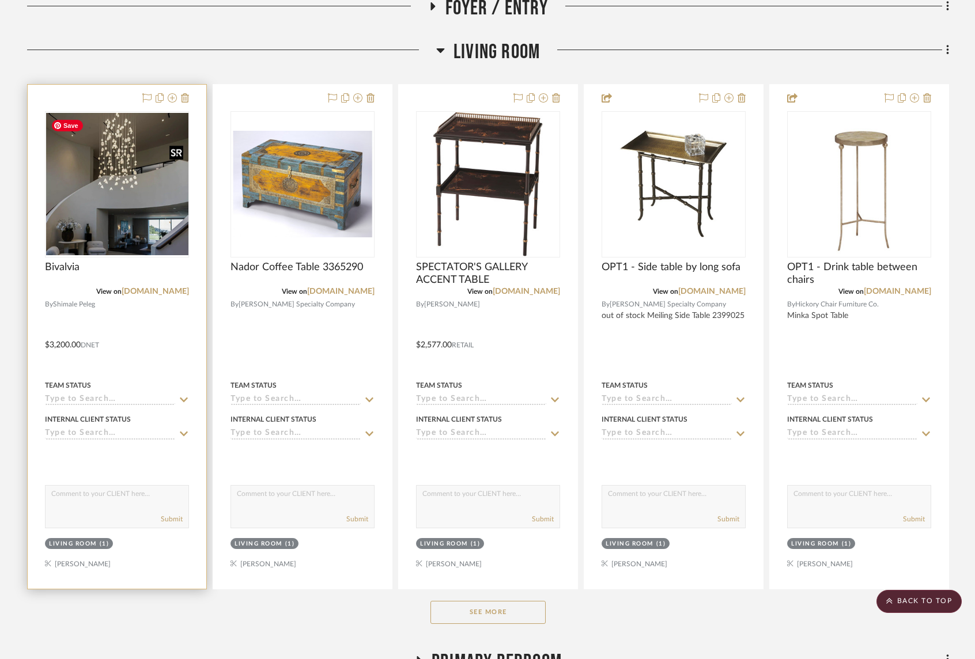
click at [146, 197] on div at bounding box center [117, 184] width 144 height 146
click at [115, 180] on img "0" at bounding box center [117, 184] width 142 height 142
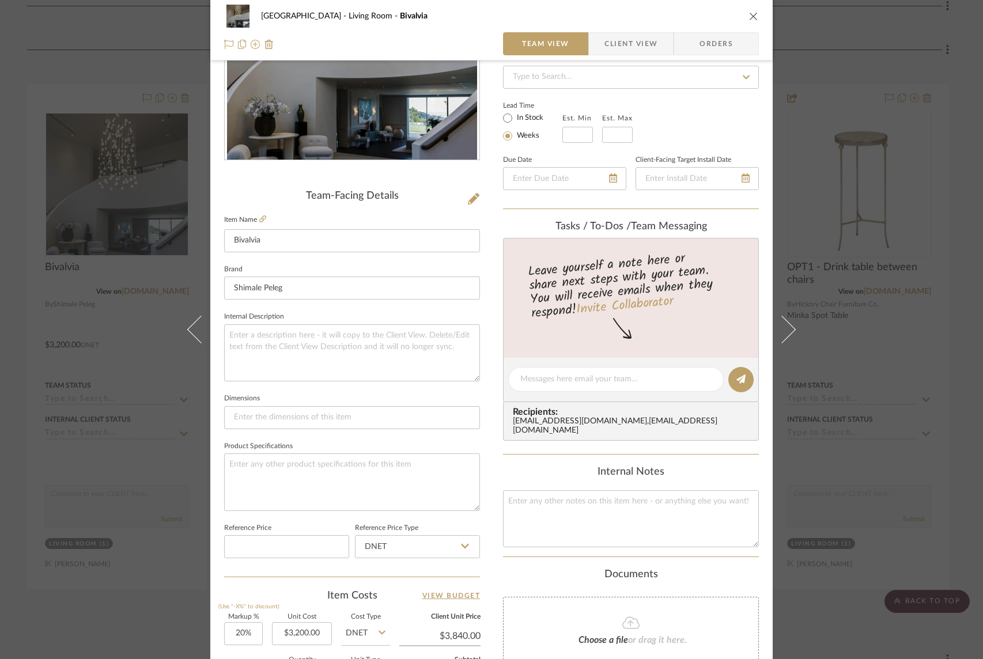
scroll to position [411, 0]
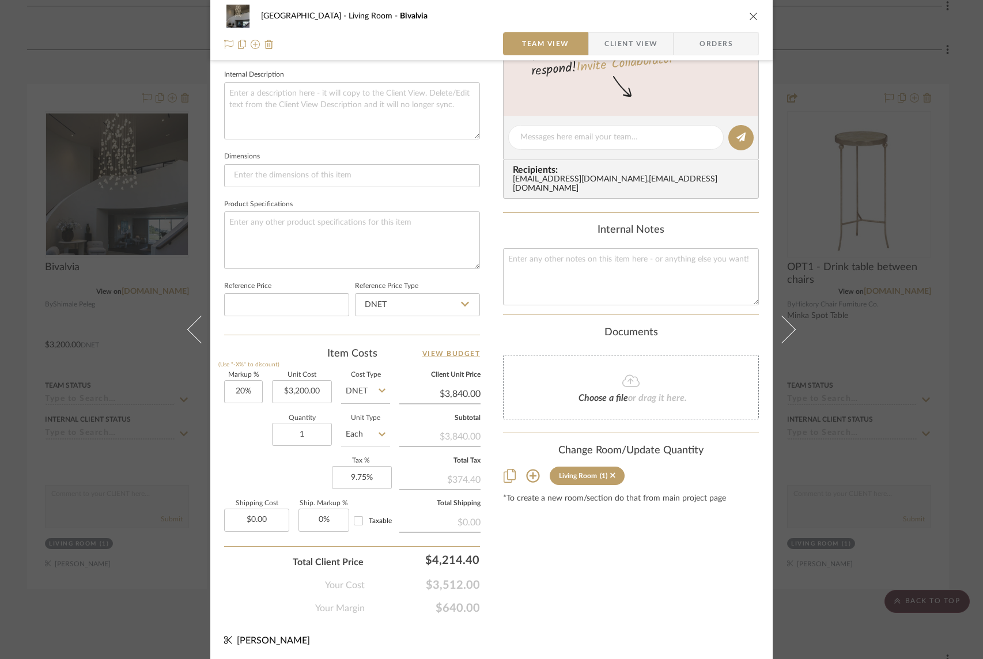
click at [531, 477] on icon at bounding box center [532, 476] width 13 height 13
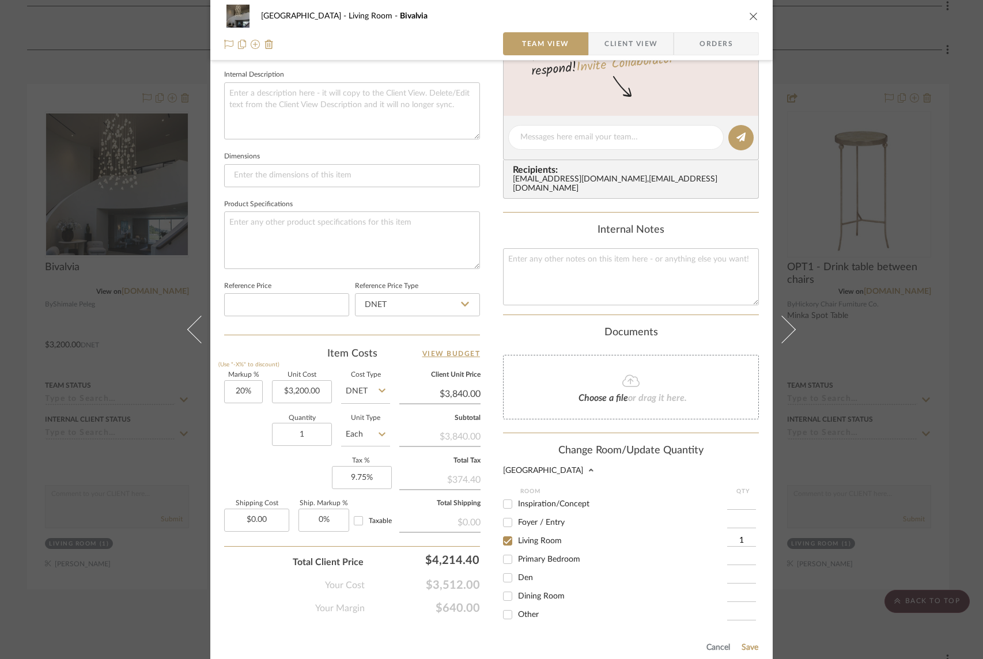
click at [503, 521] on input "Foyer / Entry" at bounding box center [507, 522] width 18 height 18
checkbox input "true"
type input "1"
click at [504, 543] on input "Living Room" at bounding box center [507, 541] width 18 height 18
checkbox input "false"
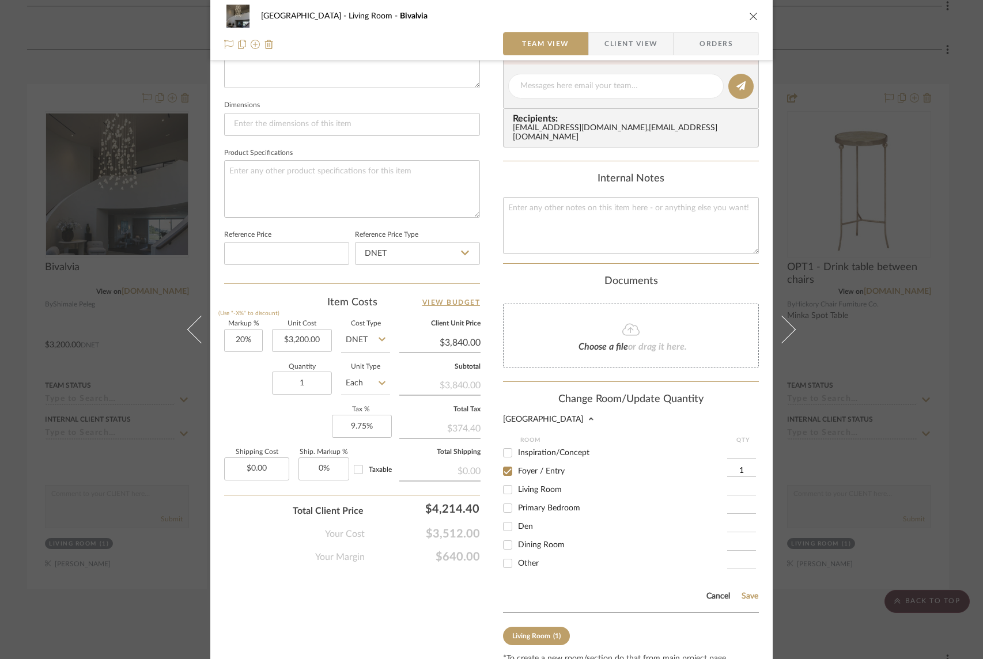
scroll to position [465, 0]
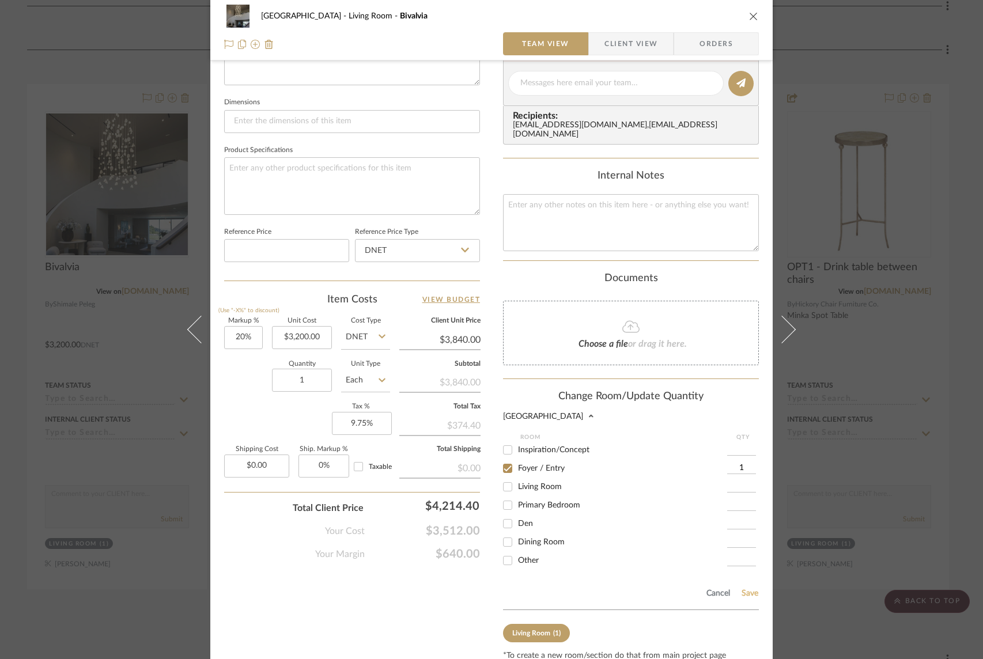
click at [741, 595] on button "Save" at bounding box center [750, 593] width 18 height 9
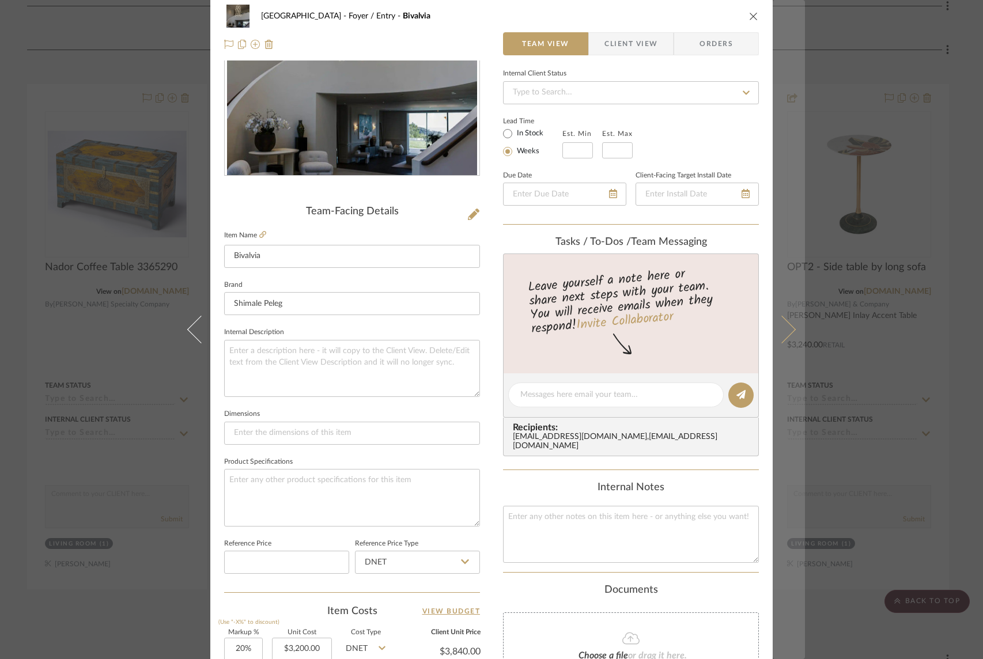
scroll to position [0, 0]
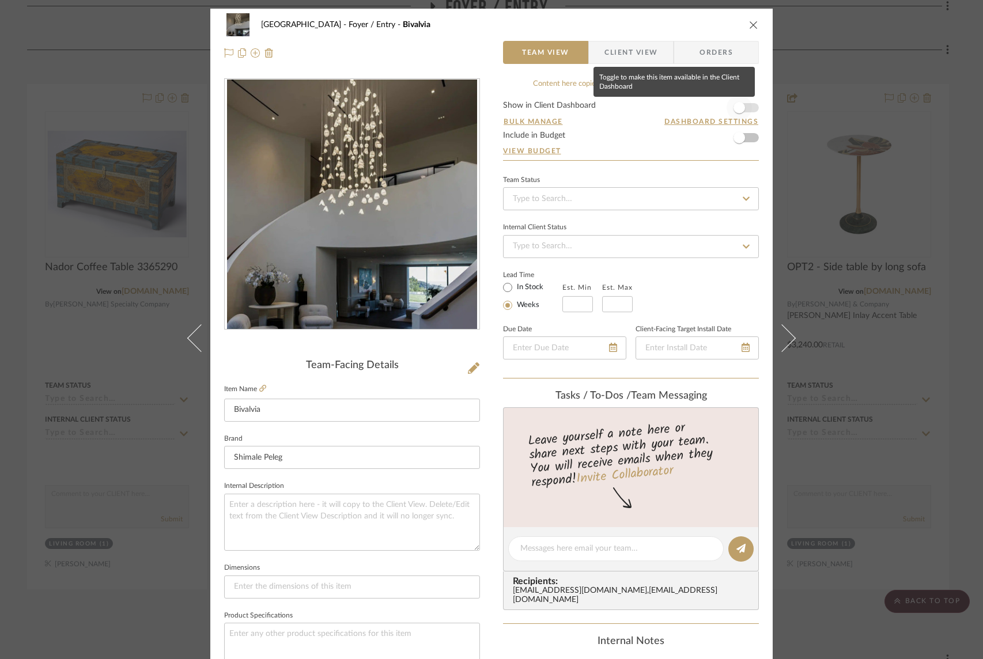
click at [747, 107] on span "button" at bounding box center [738, 107] width 25 height 25
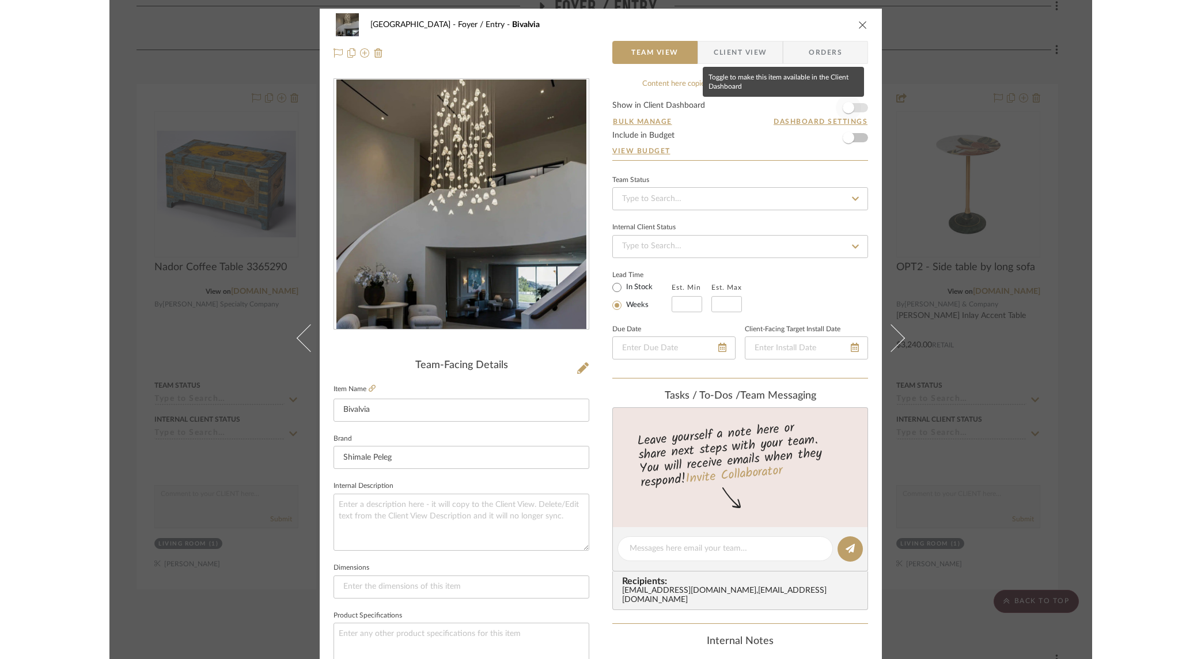
scroll to position [1, 0]
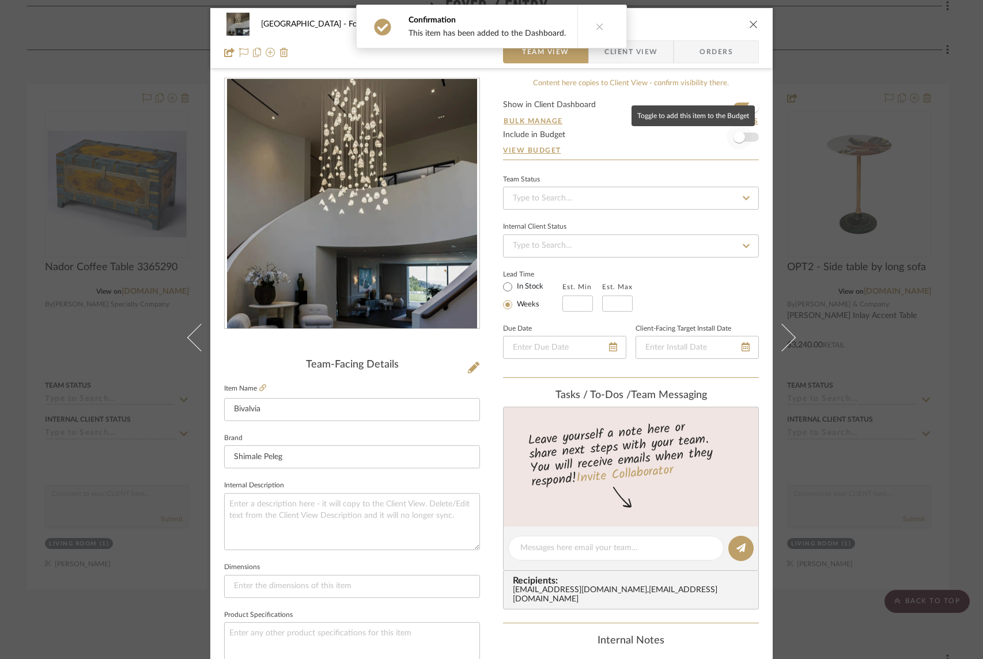
click at [746, 137] on span "button" at bounding box center [738, 136] width 25 height 25
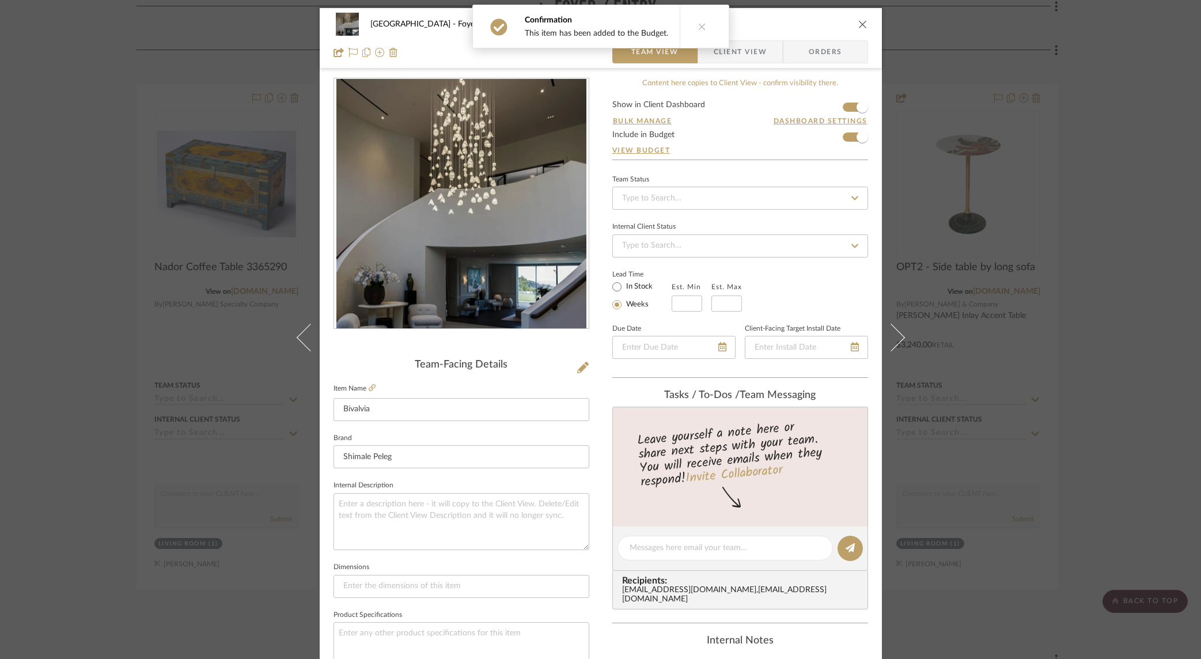
click at [858, 22] on icon "close" at bounding box center [862, 24] width 9 height 9
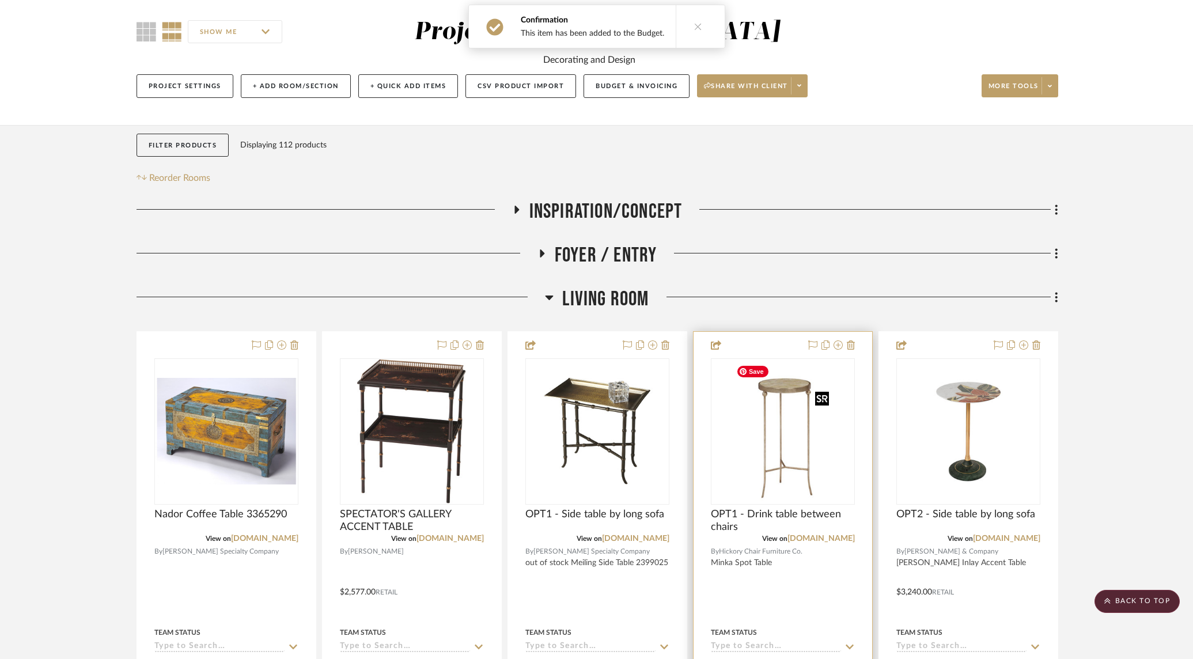
scroll to position [0, 0]
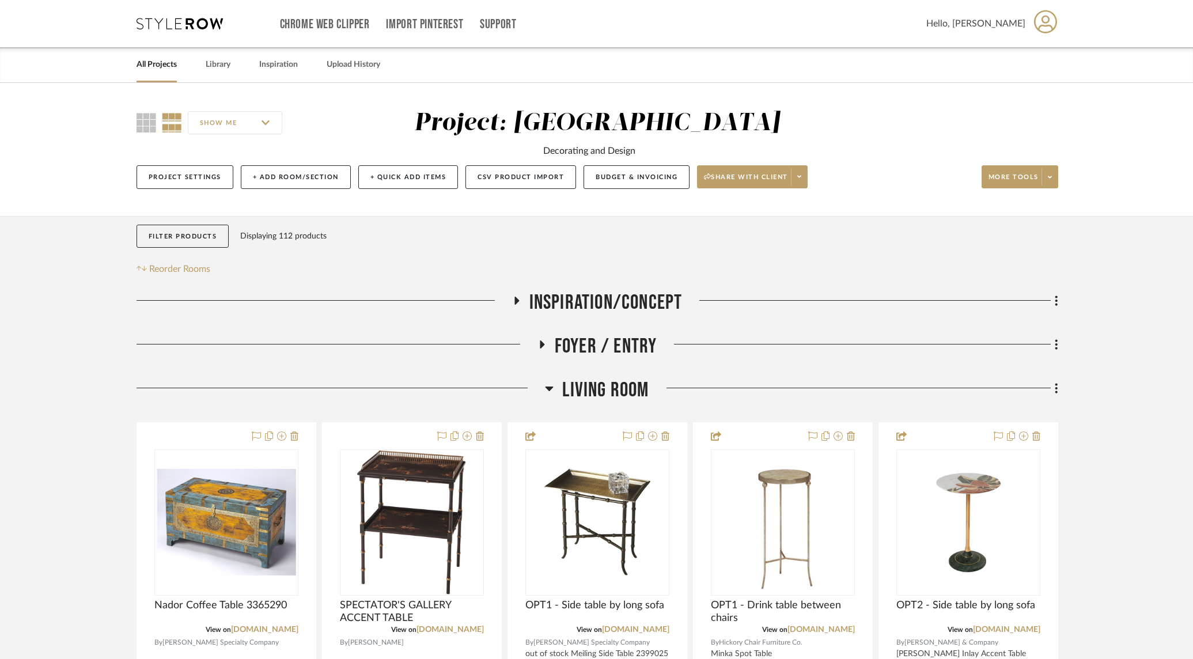
click at [542, 344] on icon at bounding box center [542, 344] width 5 height 8
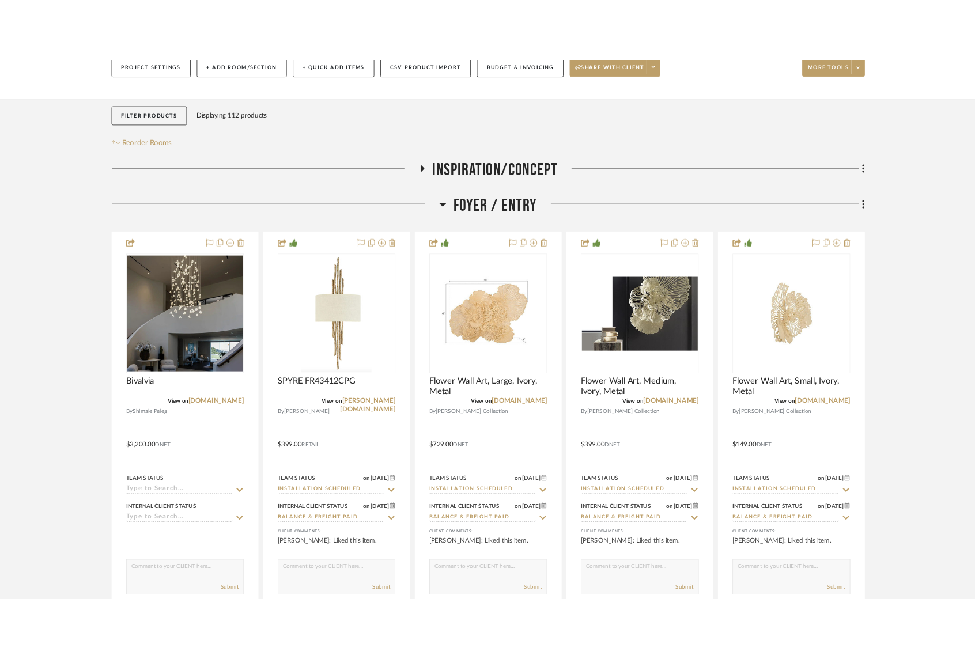
scroll to position [176, 0]
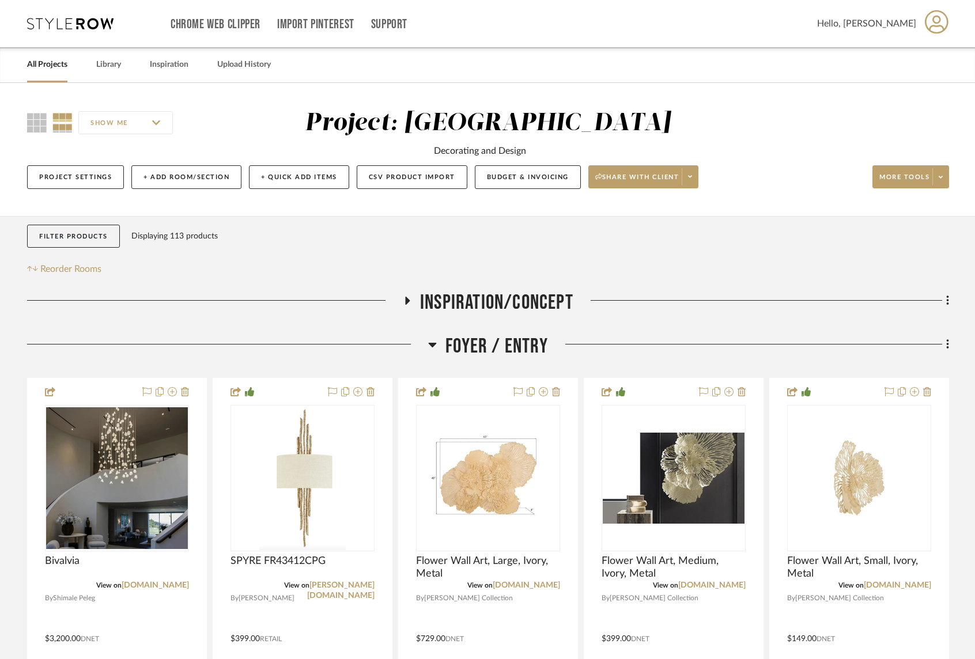
click at [433, 344] on icon at bounding box center [433, 345] width 8 height 5
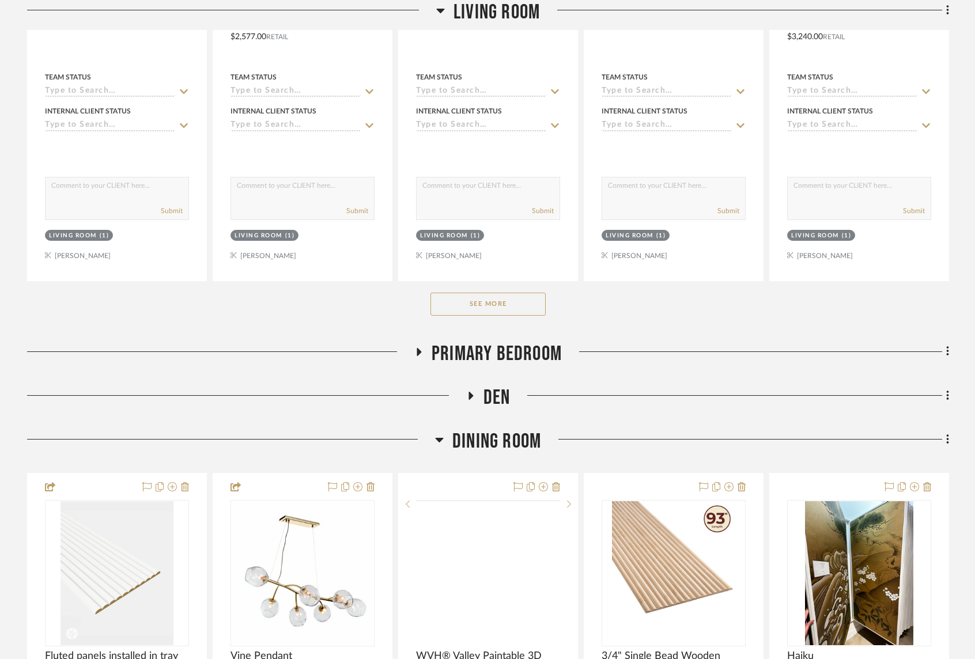
scroll to position [870, 0]
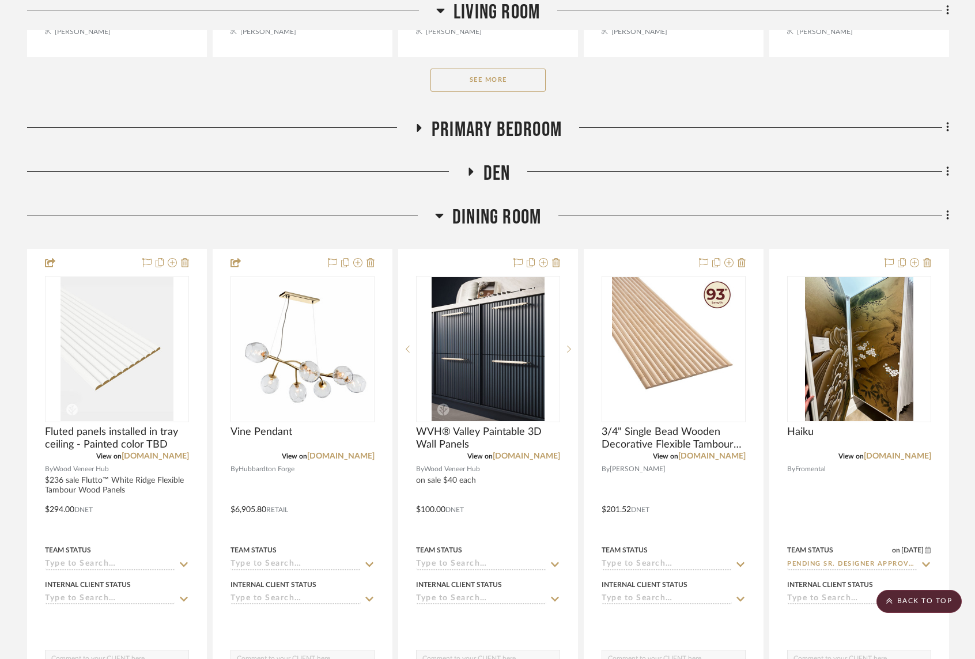
click at [471, 175] on icon at bounding box center [470, 171] width 14 height 9
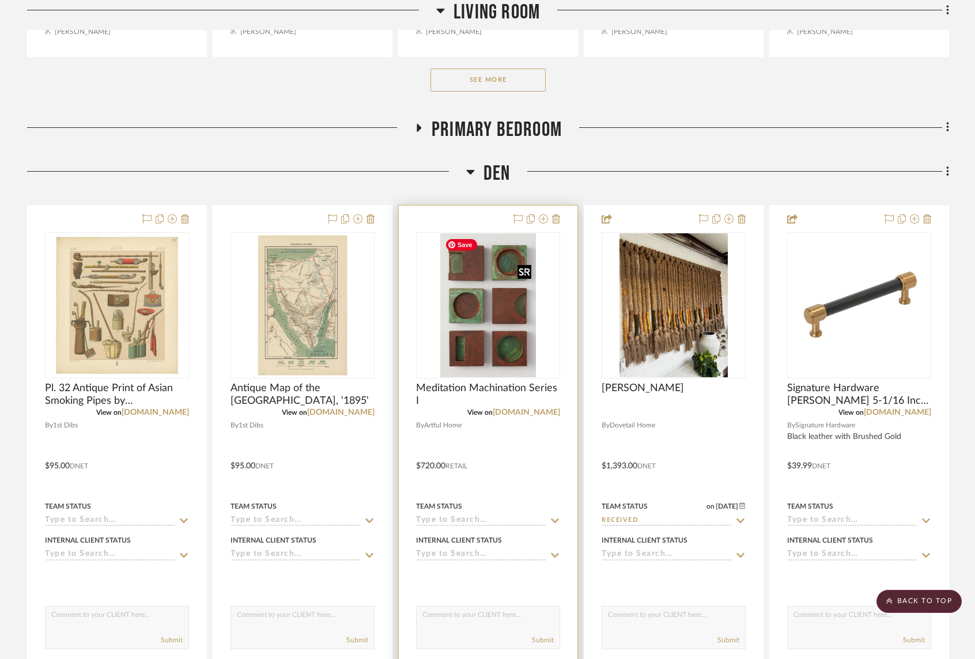
click at [474, 334] on img "0" at bounding box center [488, 305] width 96 height 144
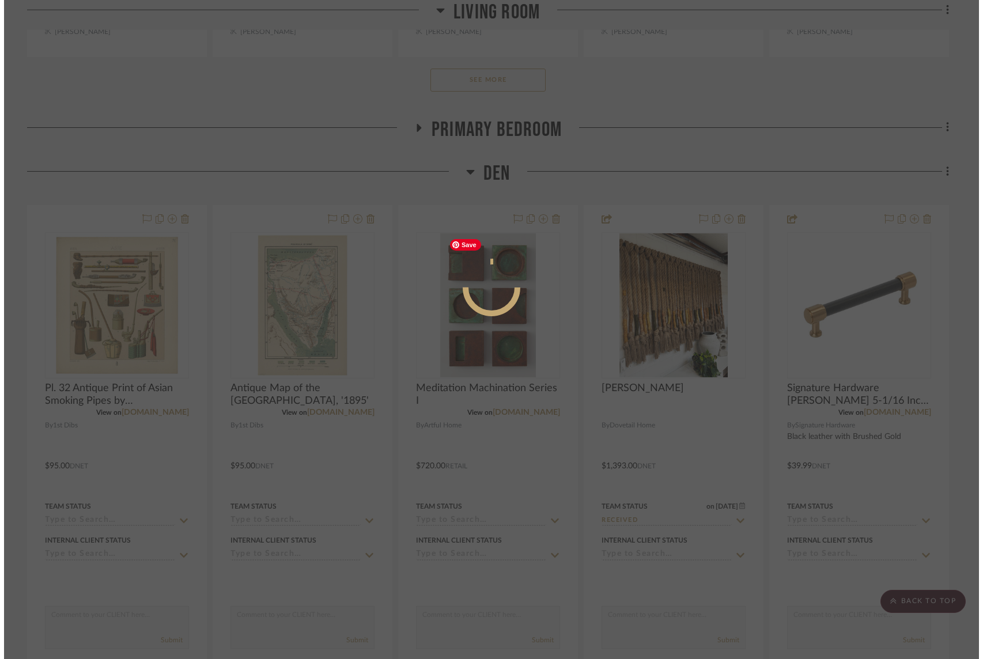
scroll to position [0, 0]
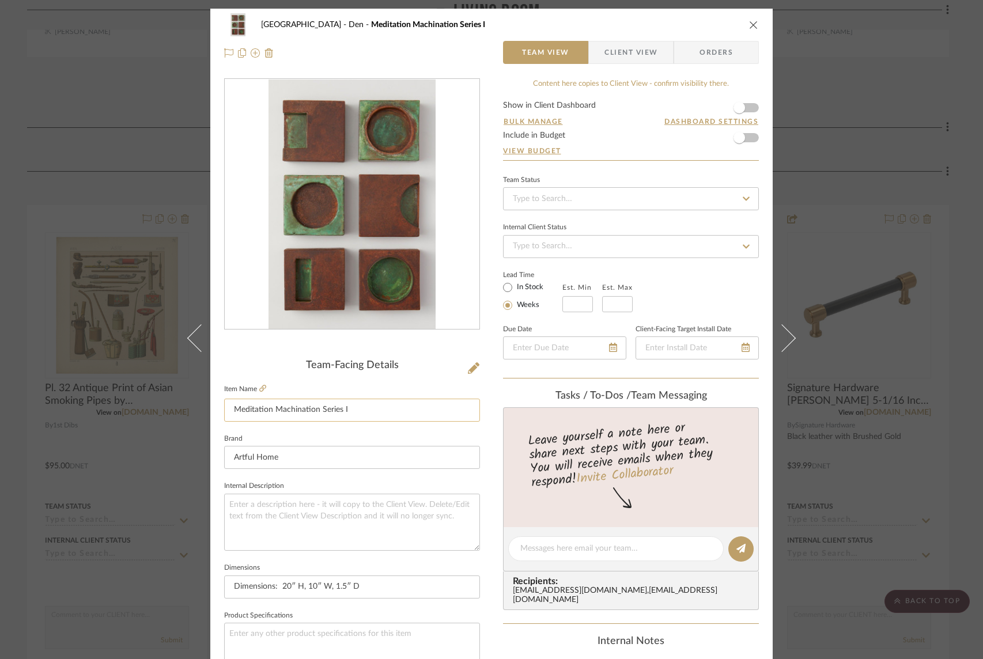
drag, startPoint x: 294, startPoint y: 404, endPoint x: 243, endPoint y: 404, distance: 51.8
click at [243, 404] on input "Meditation Machination Series I" at bounding box center [352, 410] width 256 height 23
click at [298, 503] on textarea at bounding box center [352, 522] width 256 height 57
paste textarea "Meditation Machination Series I"
type textarea "Meditation Machination Series I"
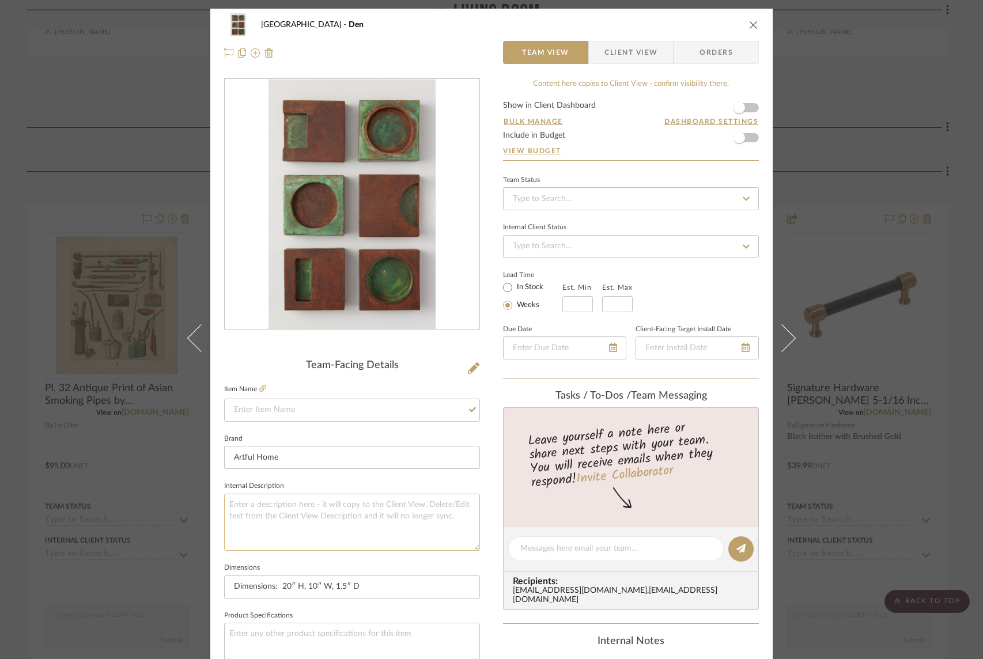
paste textarea "Meditation Machination Series I"
type textarea "Meditation Machination Series I"
click at [328, 413] on input at bounding box center [352, 410] width 256 height 23
type input "OPT1 - Wall Art"
click at [745, 108] on span "button" at bounding box center [738, 107] width 25 height 25
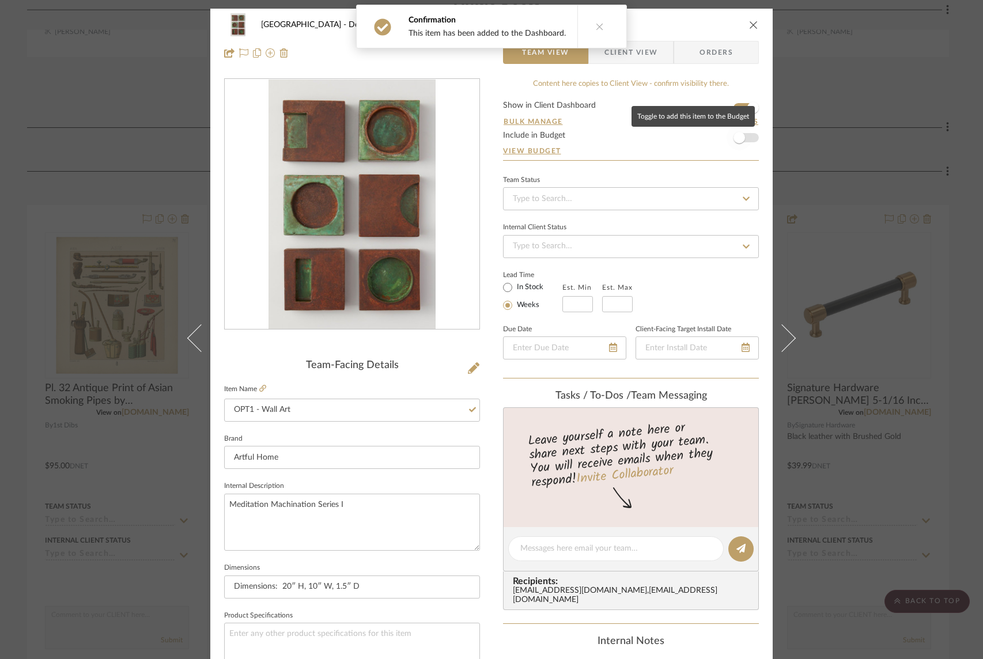
click at [744, 140] on span "button" at bounding box center [738, 137] width 25 height 25
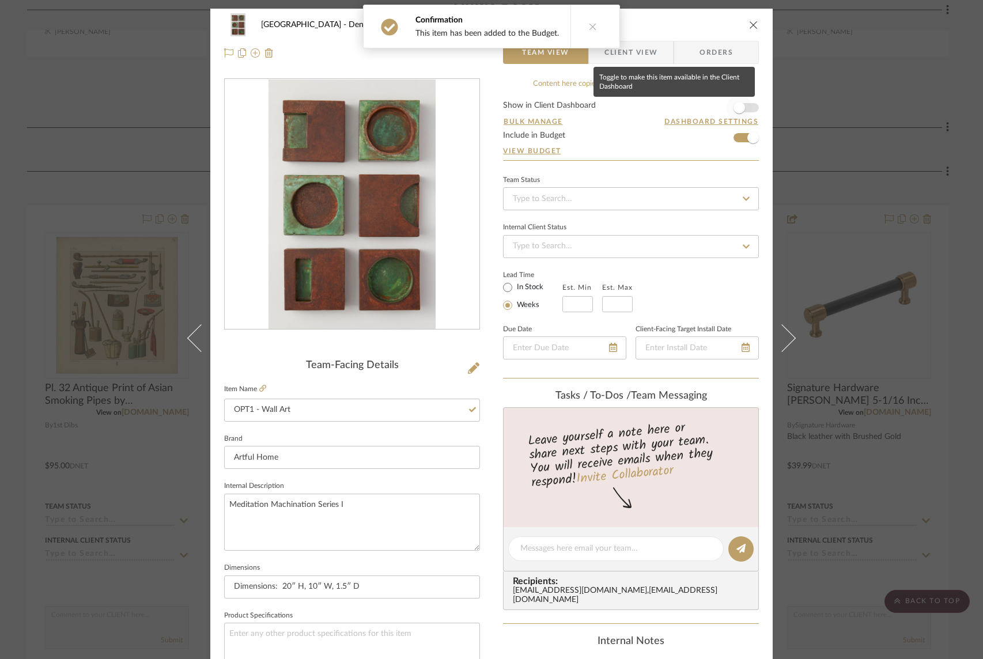
click at [745, 109] on span "button" at bounding box center [738, 107] width 25 height 25
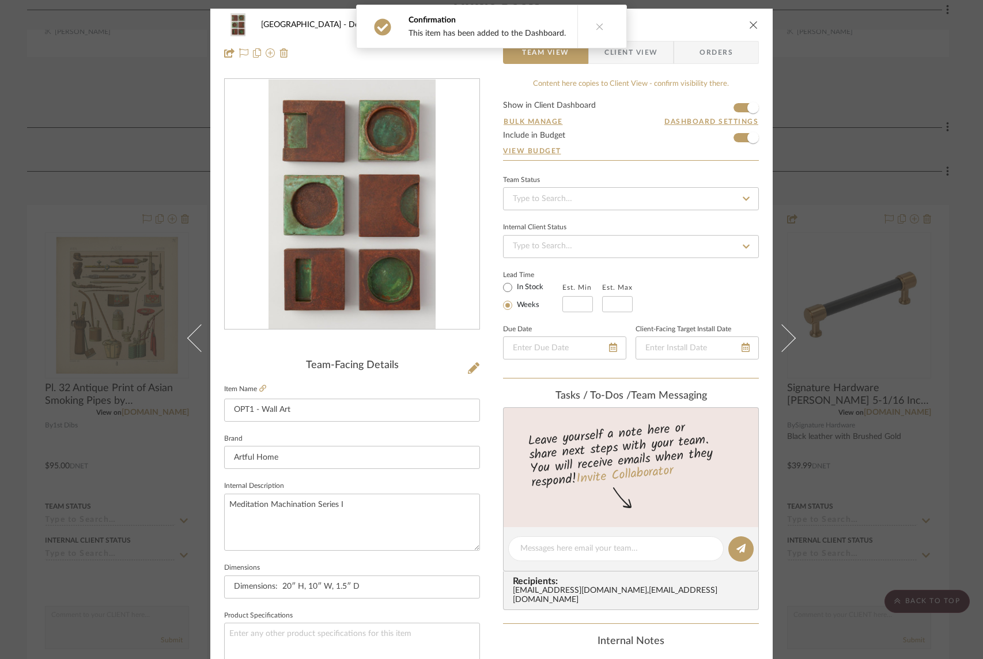
click at [749, 20] on icon "close" at bounding box center [753, 24] width 9 height 9
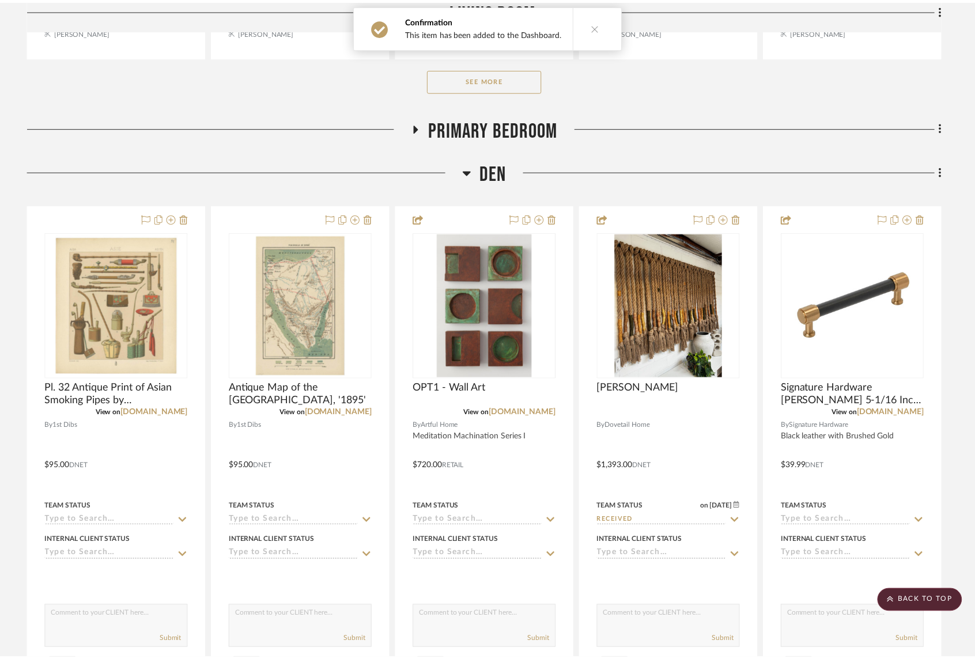
scroll to position [870, 0]
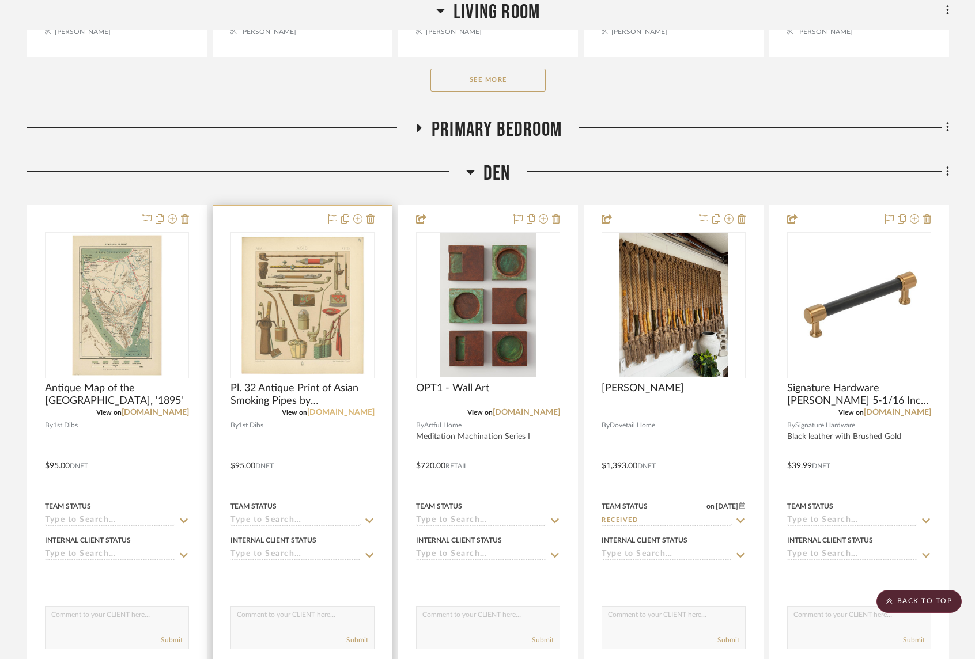
click at [351, 414] on link "[DOMAIN_NAME]" at bounding box center [340, 412] width 67 height 8
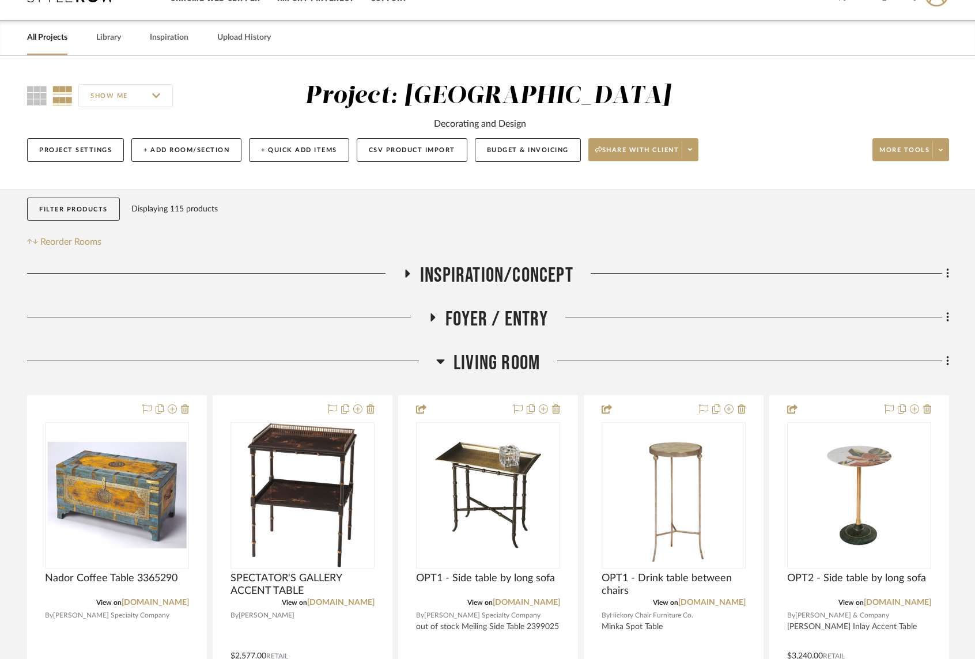
scroll to position [28, 0]
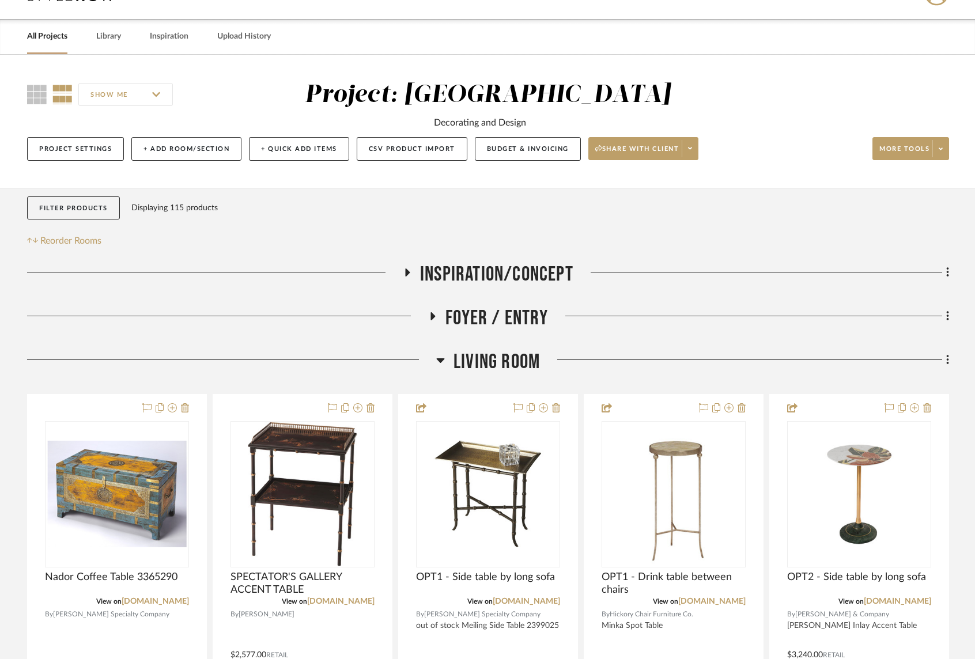
click at [439, 359] on icon at bounding box center [440, 360] width 8 height 5
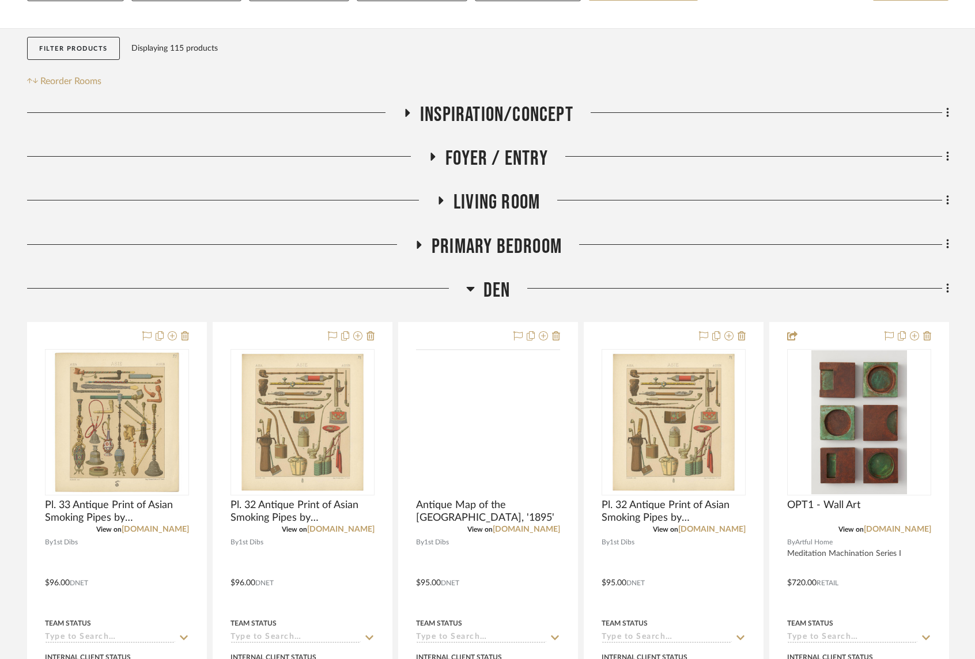
scroll to position [262, 0]
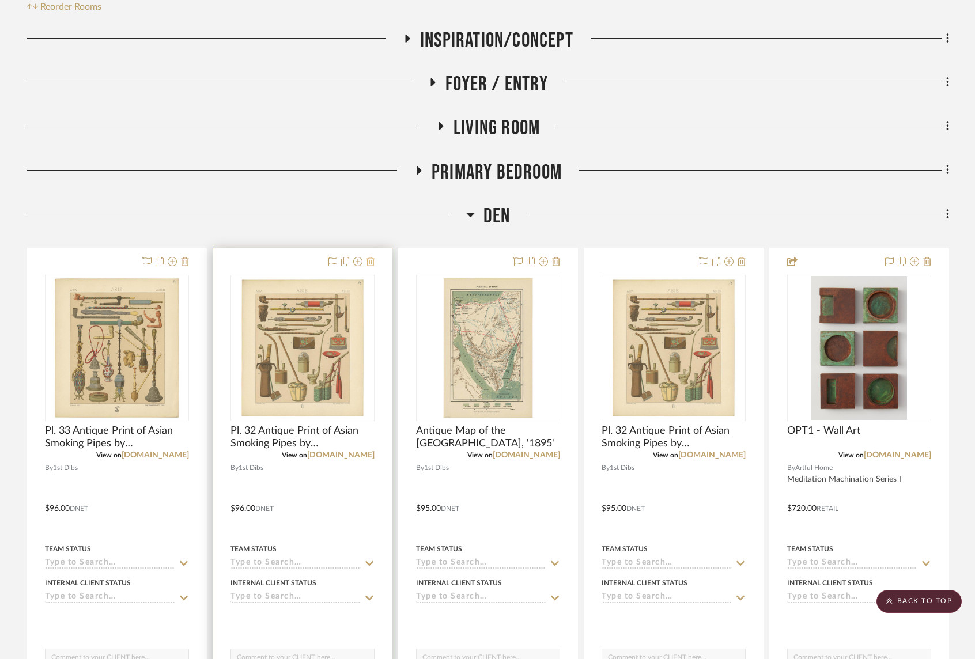
click at [372, 263] on icon at bounding box center [370, 261] width 8 height 9
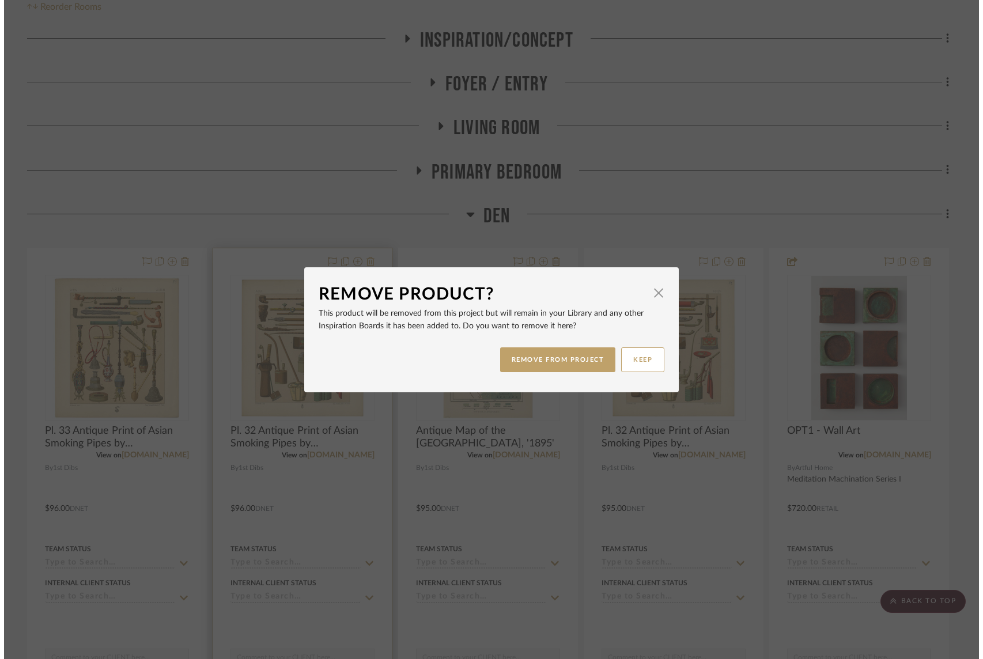
scroll to position [0, 0]
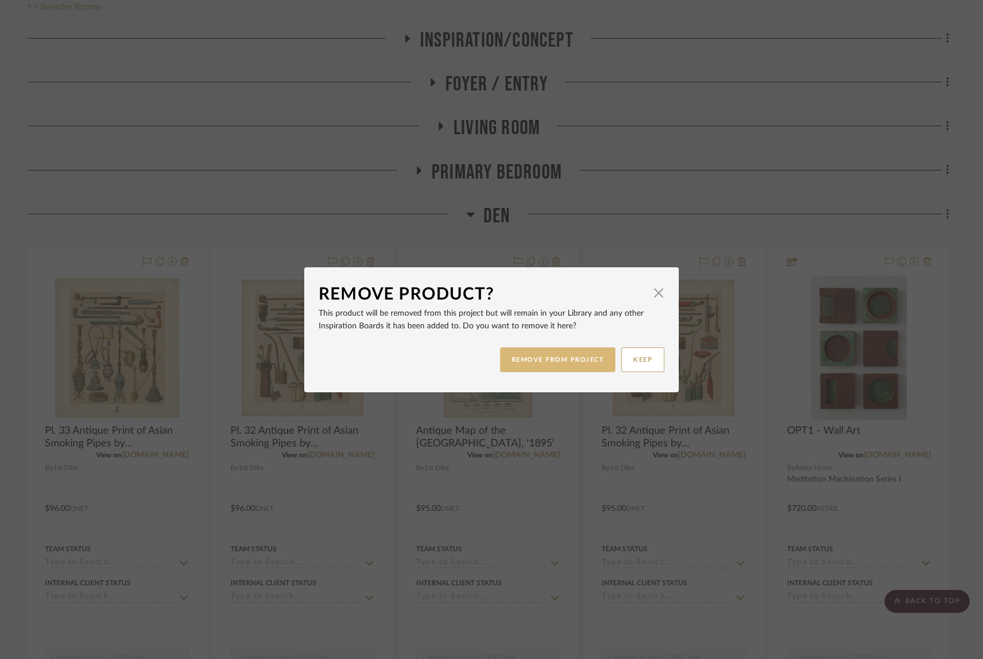
click at [564, 364] on button "REMOVE FROM PROJECT" at bounding box center [558, 359] width 116 height 25
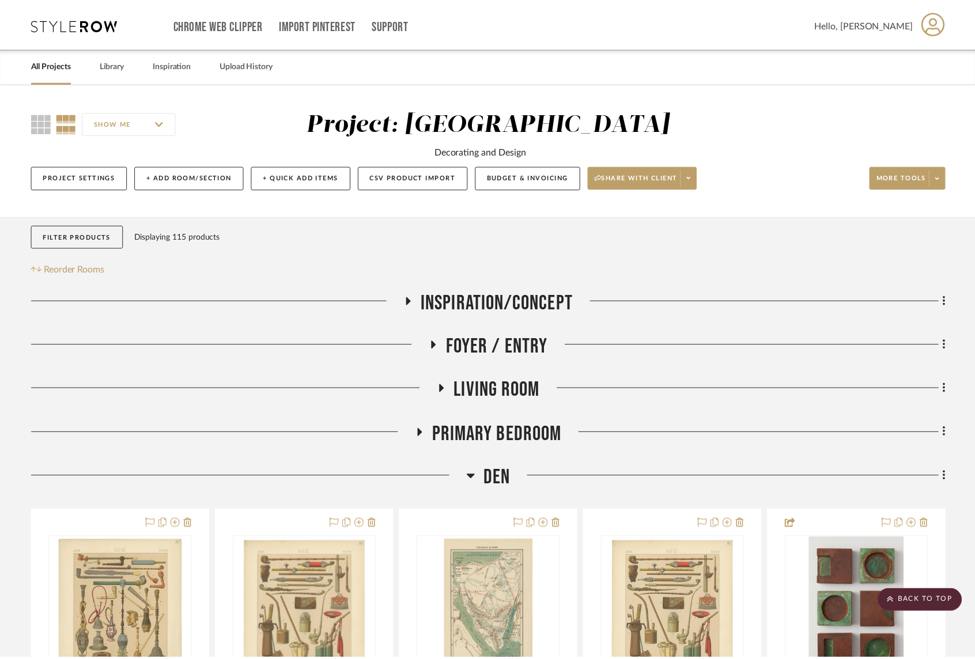
scroll to position [262, 0]
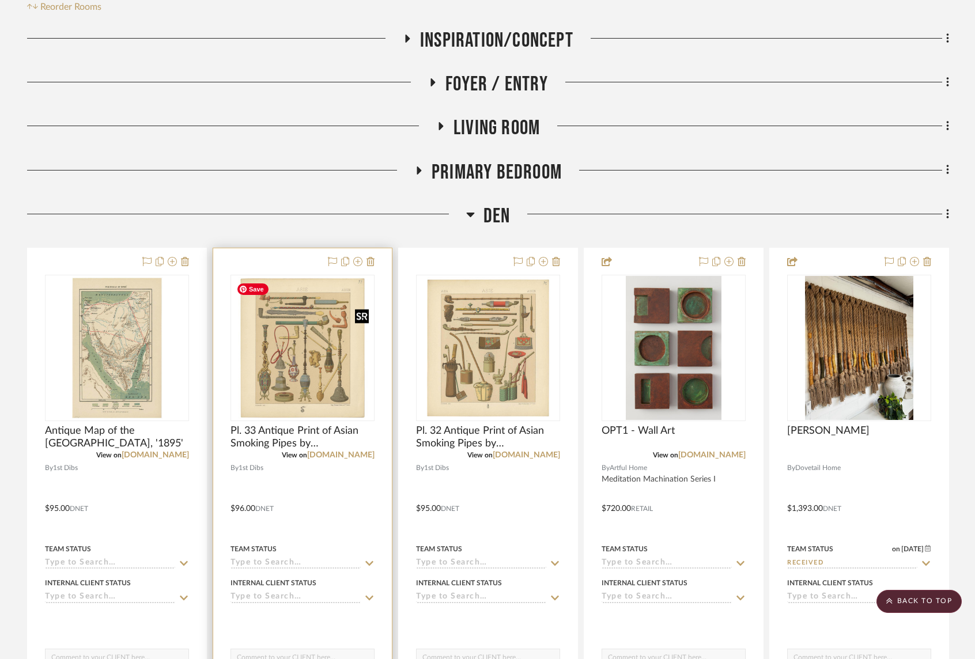
click at [298, 335] on img "0" at bounding box center [303, 348] width 142 height 142
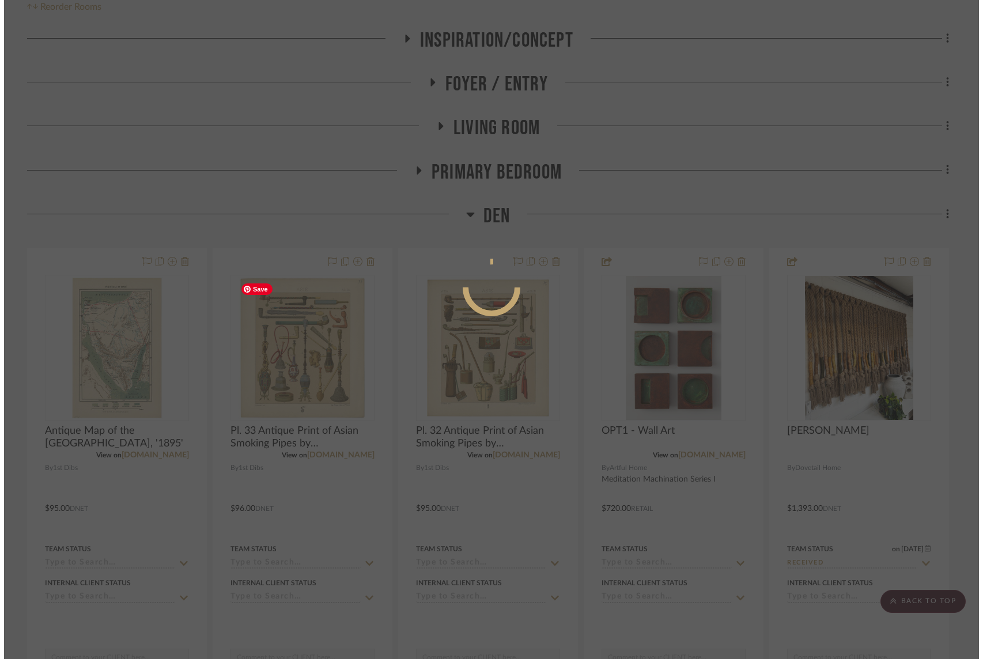
scroll to position [0, 0]
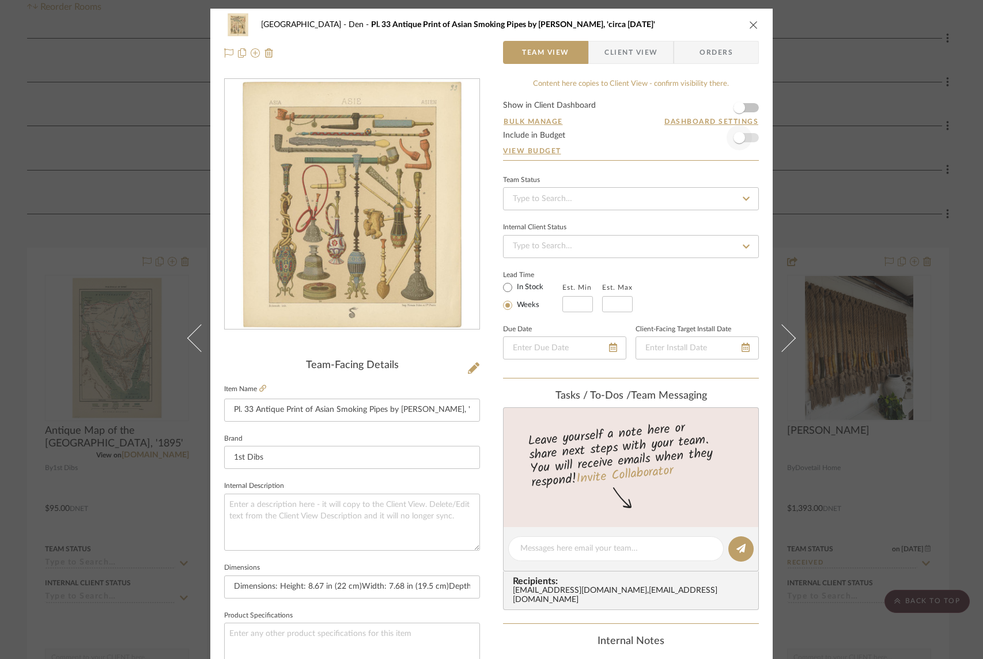
drag, startPoint x: 748, startPoint y: 108, endPoint x: 747, endPoint y: 126, distance: 17.9
click at [748, 108] on form "Show in Client Dashboard Bulk Manage Dashboard Settings Include in Budget View …" at bounding box center [631, 130] width 256 height 59
drag, startPoint x: 745, startPoint y: 140, endPoint x: 741, endPoint y: 129, distance: 11.9
click at [745, 140] on span "button" at bounding box center [738, 137] width 25 height 25
click at [743, 108] on span "button" at bounding box center [738, 107] width 25 height 25
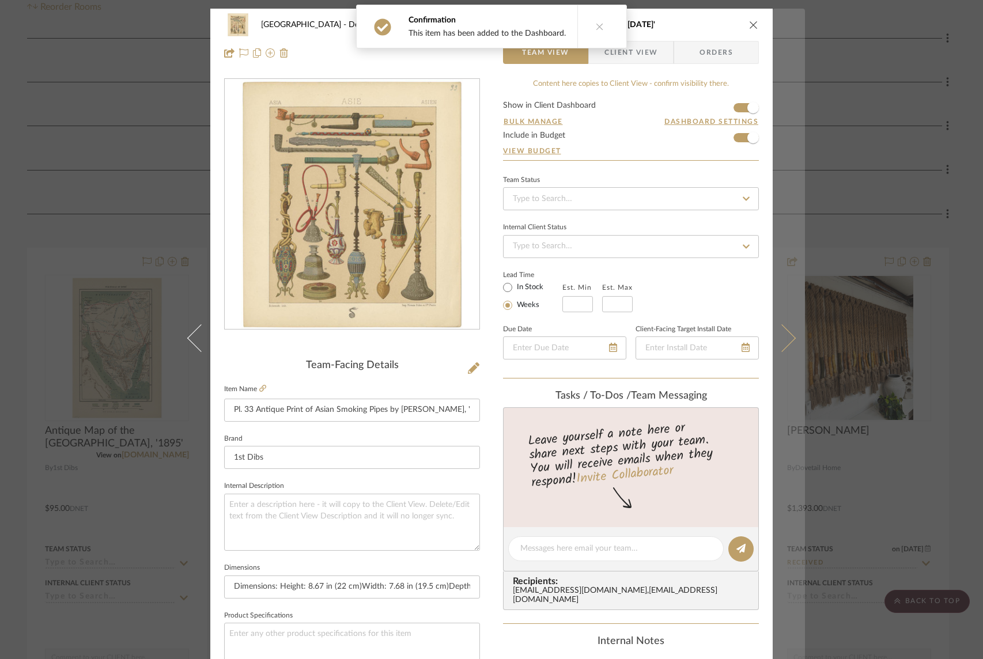
click at [789, 337] on icon at bounding box center [782, 338] width 28 height 28
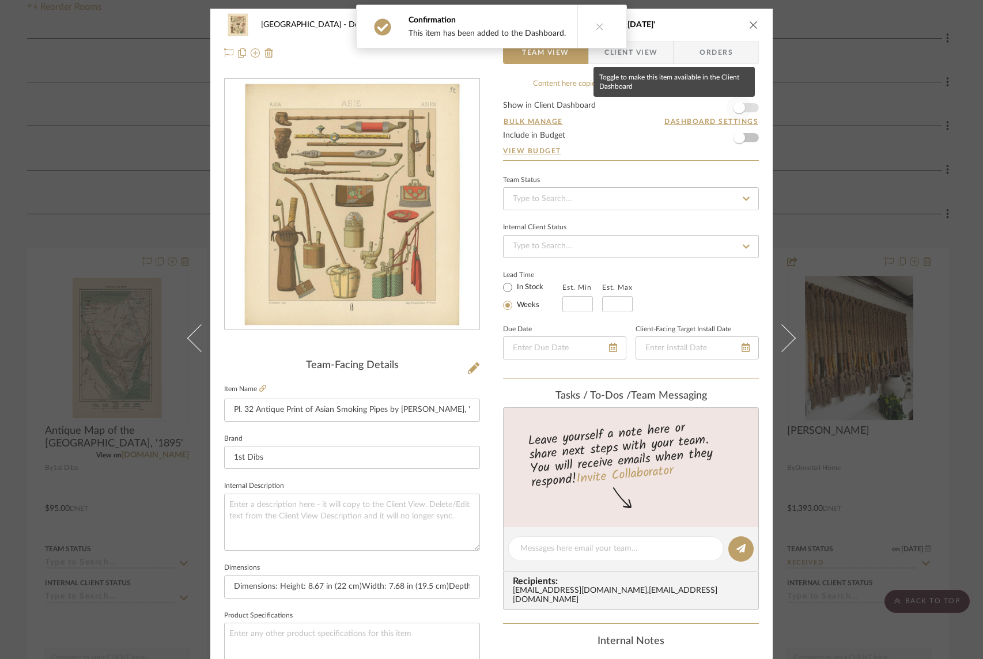
click at [741, 111] on span "button" at bounding box center [738, 107] width 25 height 25
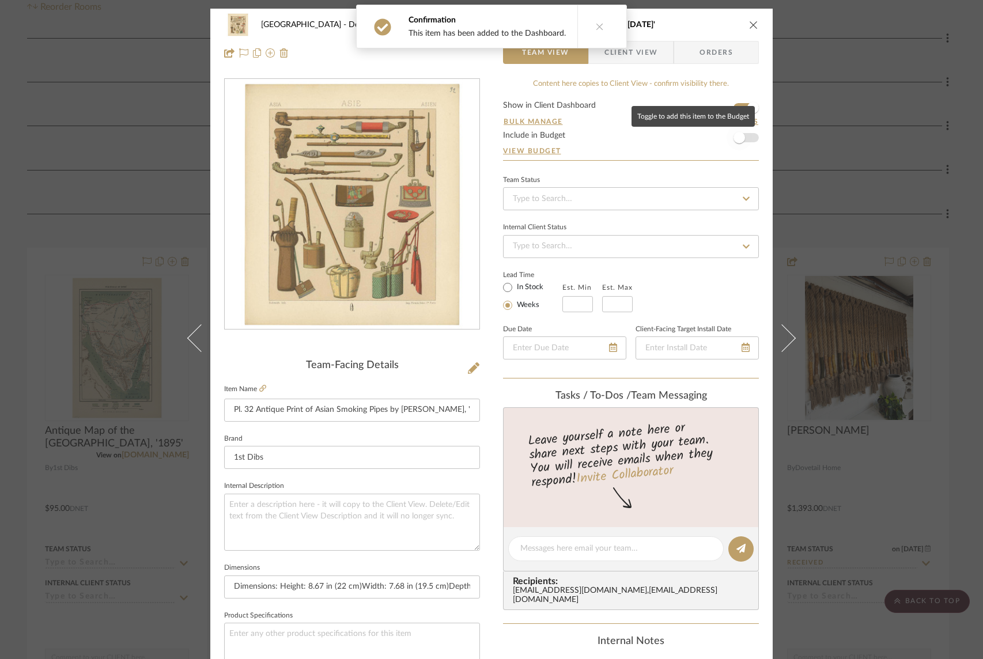
click at [745, 141] on span "button" at bounding box center [738, 137] width 25 height 25
click at [749, 25] on icon "close" at bounding box center [753, 24] width 9 height 9
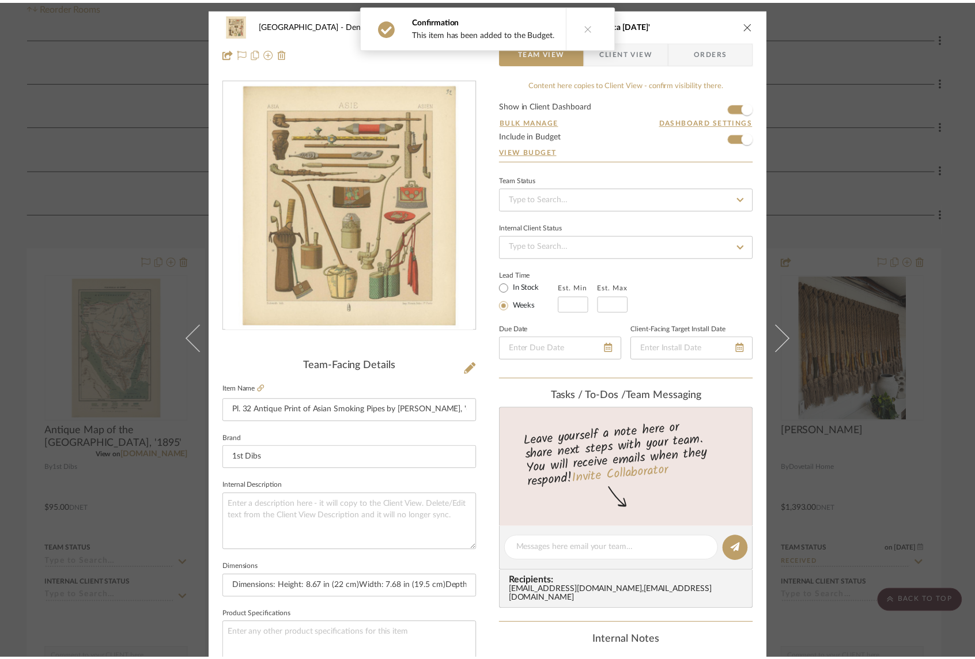
scroll to position [262, 0]
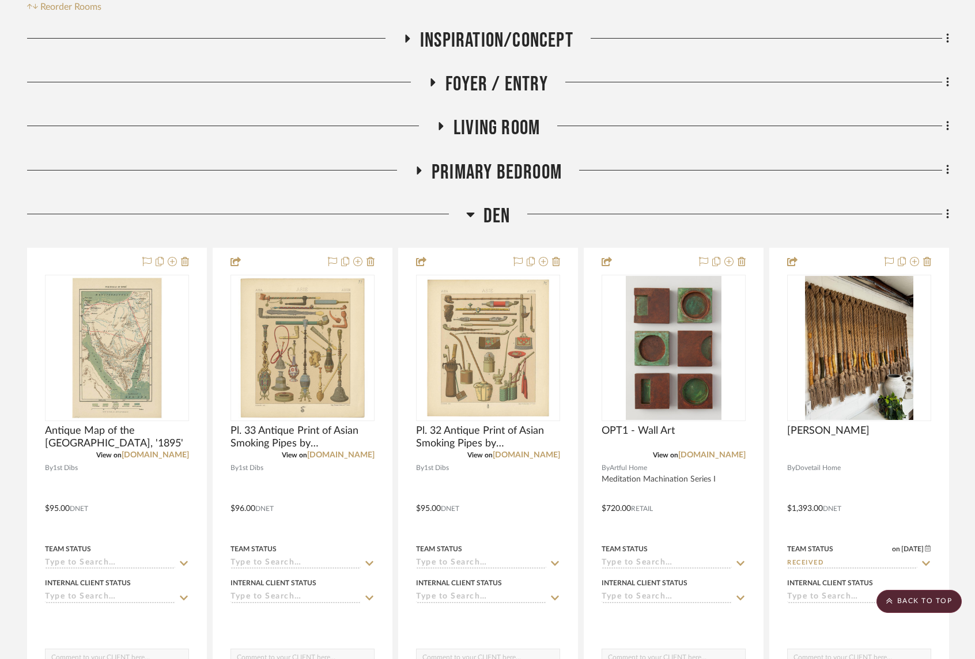
click at [469, 215] on icon at bounding box center [470, 215] width 8 height 5
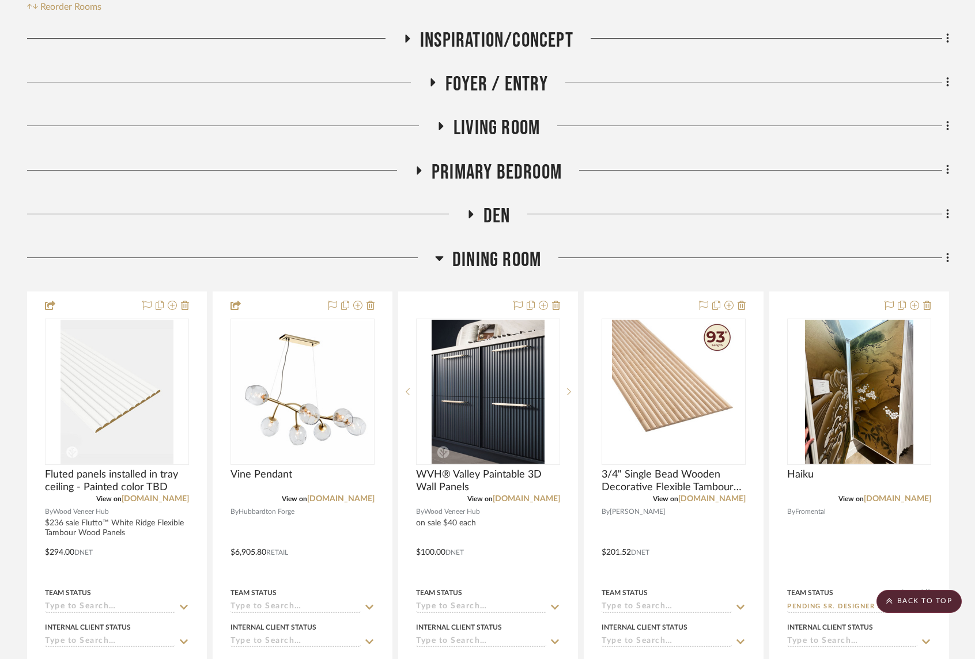
click at [434, 81] on icon at bounding box center [433, 82] width 14 height 9
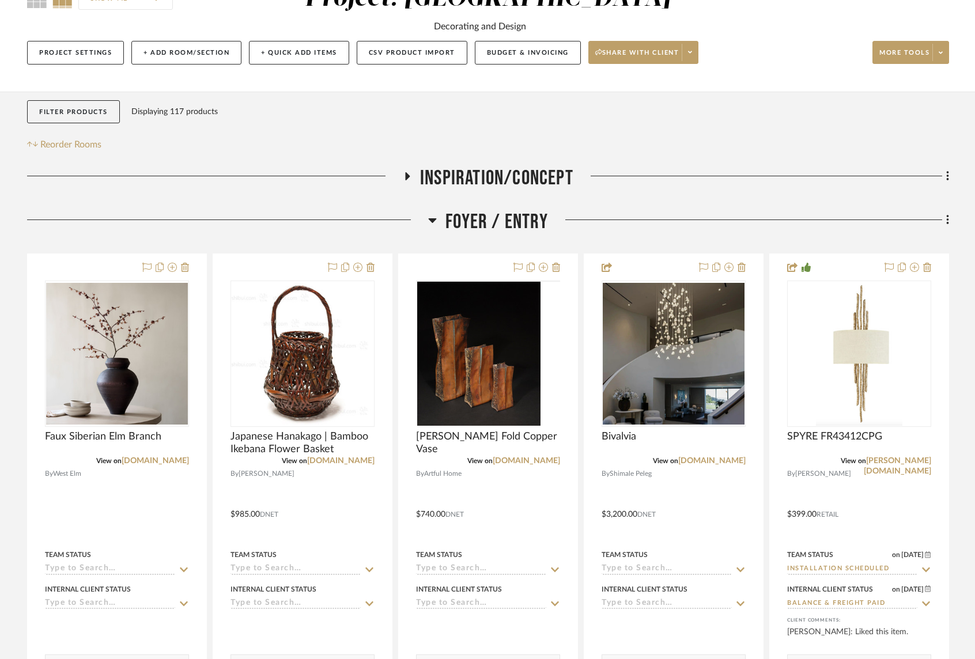
scroll to position [212, 0]
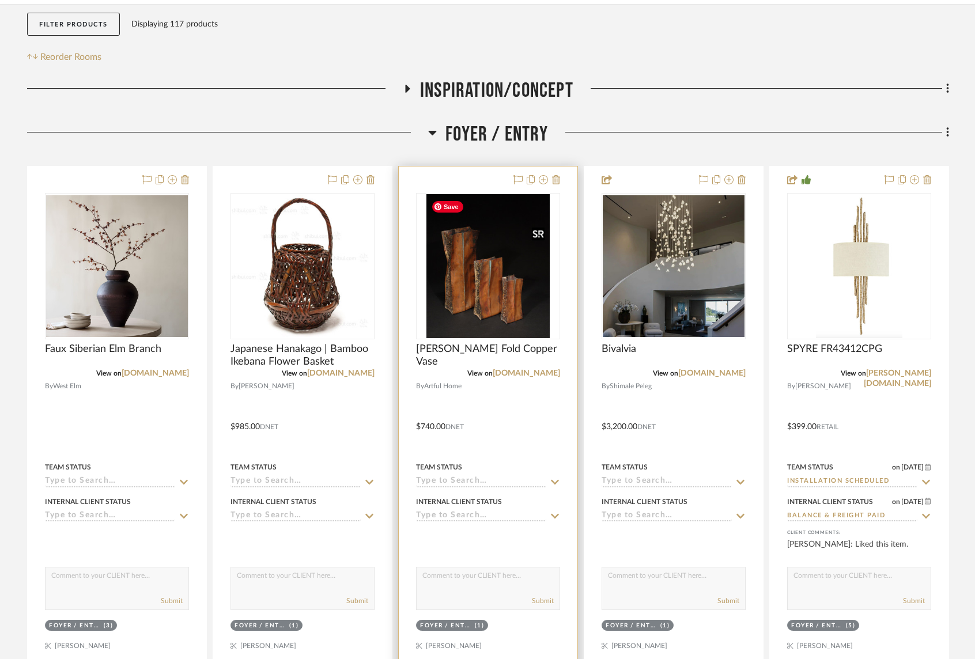
click at [483, 283] on img "0" at bounding box center [487, 266] width 123 height 144
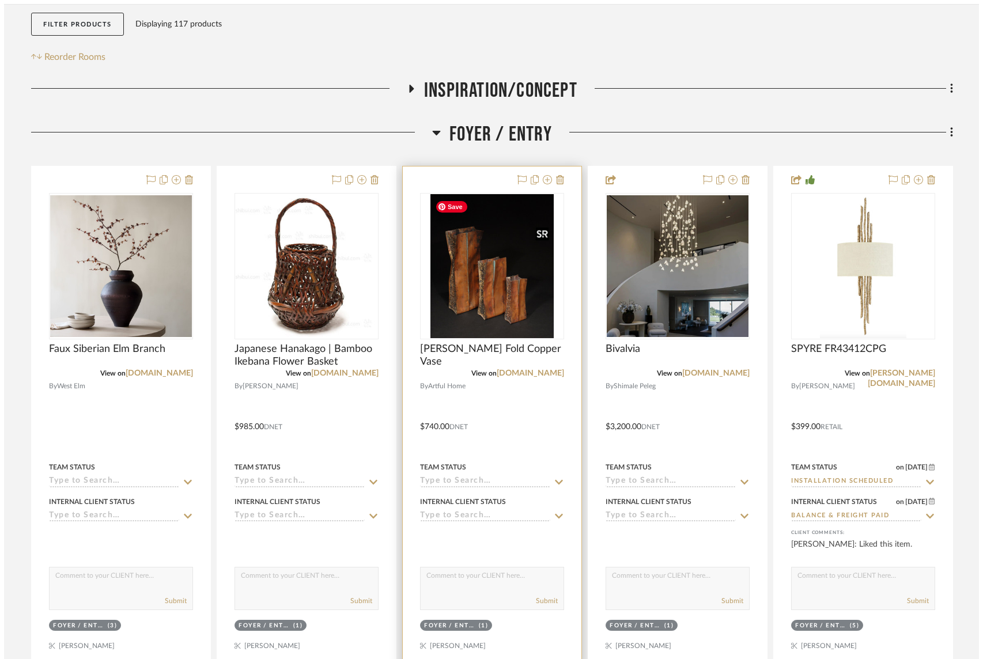
scroll to position [0, 0]
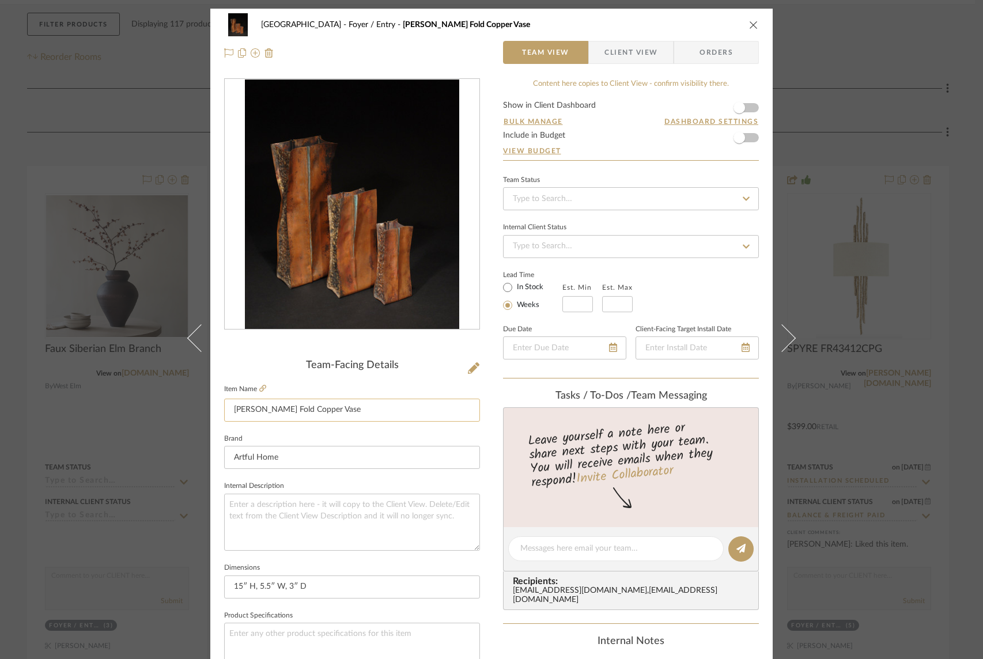
drag, startPoint x: 308, startPoint y: 408, endPoint x: 241, endPoint y: 412, distance: 66.4
click at [225, 408] on input "[PERSON_NAME] Fold Copper Vase" at bounding box center [352, 410] width 256 height 23
click at [270, 507] on textarea at bounding box center [352, 522] width 256 height 57
paste textarea "[PERSON_NAME] Fold Copper Vase"
type textarea "[PERSON_NAME] Fold Copper Vase"
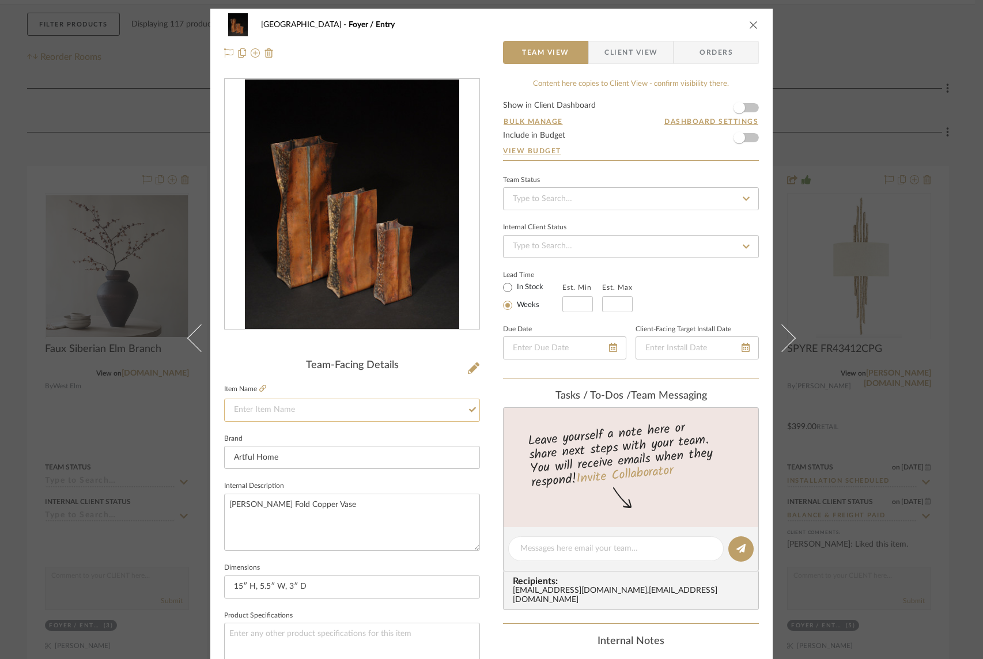
click at [298, 408] on input at bounding box center [352, 410] width 256 height 23
type input "Entry Vase - copper"
click at [748, 107] on form "Show in Client Dashboard Bulk Manage Dashboard Settings Include in Budget View …" at bounding box center [631, 130] width 256 height 59
click at [747, 108] on span "button" at bounding box center [738, 107] width 25 height 25
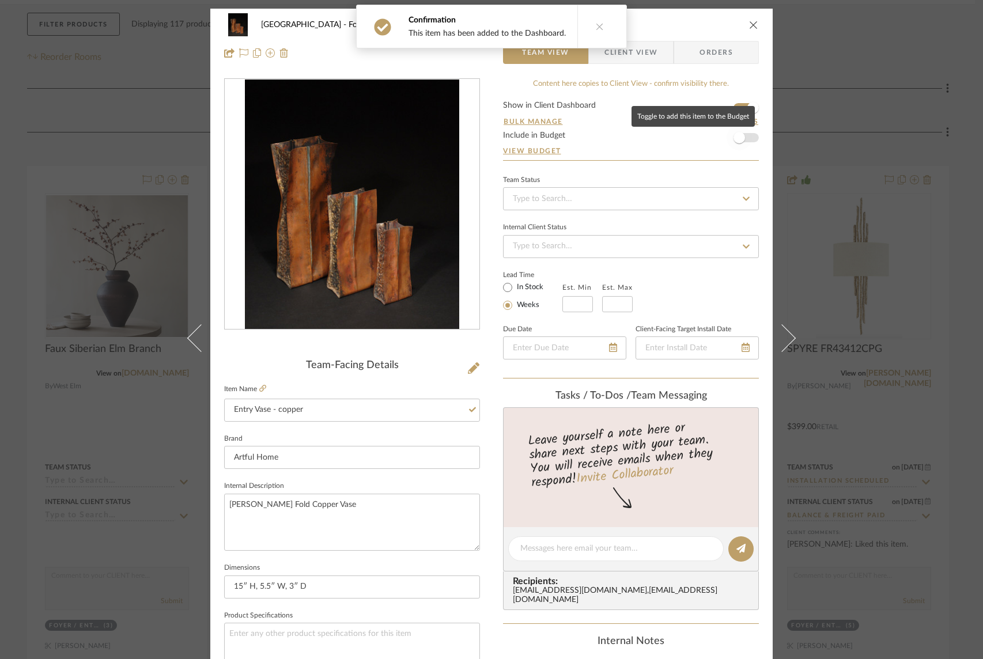
click at [744, 137] on span "button" at bounding box center [738, 137] width 25 height 25
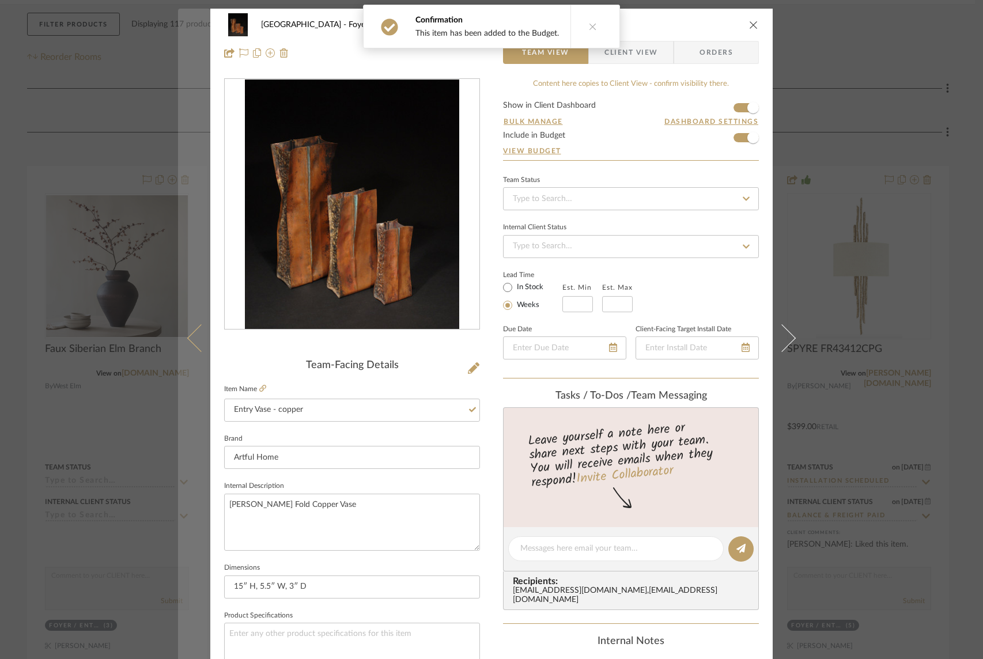
click at [187, 340] on icon at bounding box center [201, 338] width 28 height 28
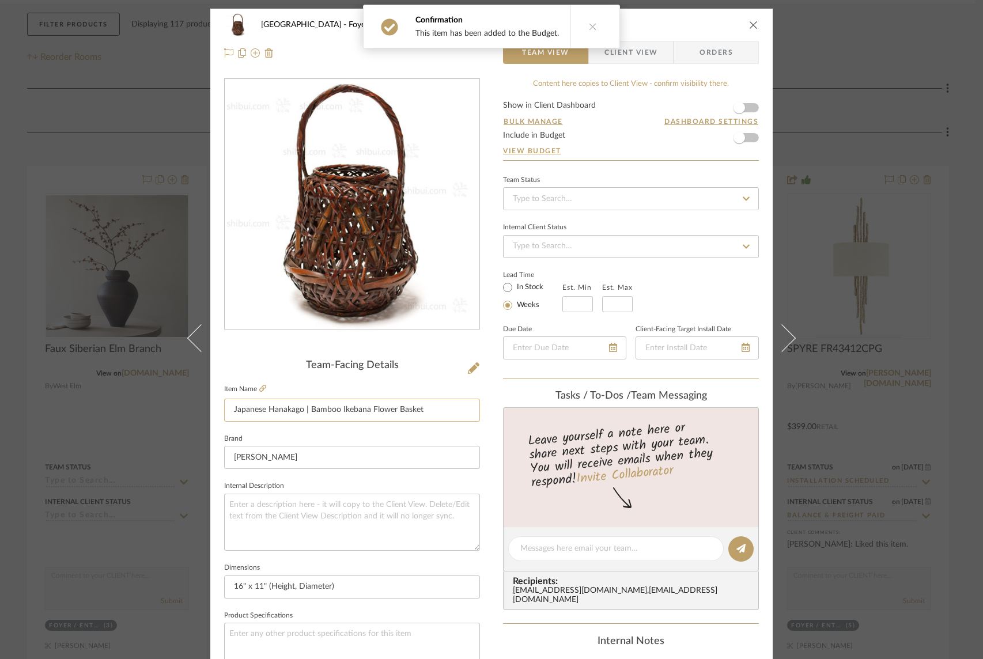
click at [327, 411] on input "Japanese Hanakago | Bamboo Ikebana Flower Basket" at bounding box center [352, 410] width 256 height 23
drag, startPoint x: 415, startPoint y: 408, endPoint x: 226, endPoint y: 412, distance: 189.6
click at [226, 412] on input "Japanese Hanakago | Bamboo Ikebana Flower Basket" at bounding box center [352, 410] width 256 height 23
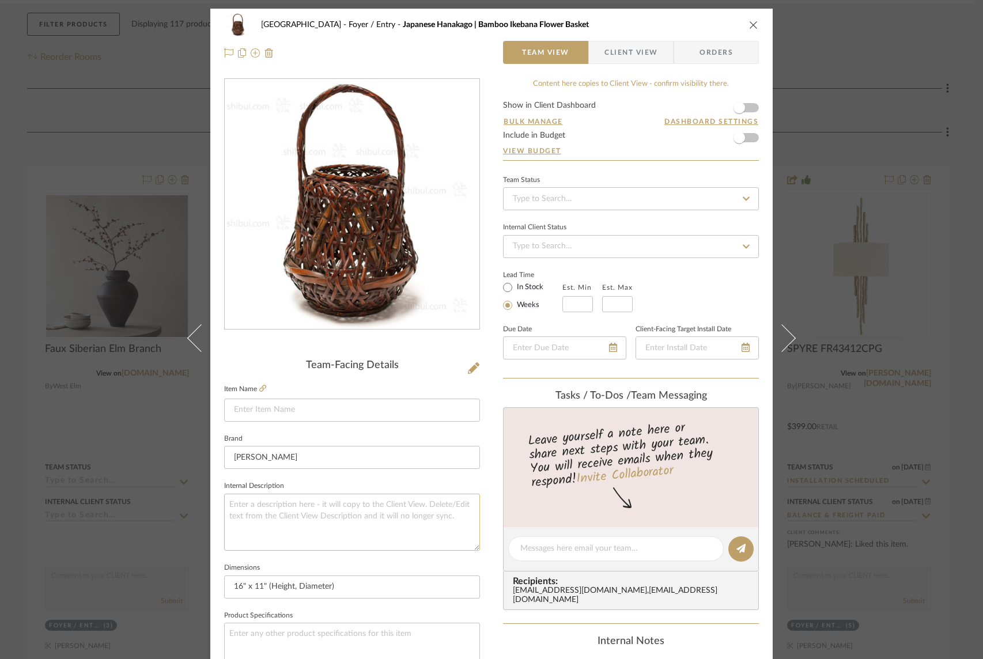
click at [308, 503] on textarea at bounding box center [352, 522] width 256 height 57
paste textarea "Japanese Hanakago | Bamboo Ikebana Flower Basket"
click at [393, 540] on textarea "Japanese Hanakago | Bamboo Ikebana Flower Basket" at bounding box center [352, 522] width 256 height 57
drag, startPoint x: 412, startPoint y: 505, endPoint x: 303, endPoint y: 508, distance: 109.5
click at [303, 508] on textarea "Japanese Hanakago | Bamboo Ikebana Flower Basket" at bounding box center [352, 522] width 256 height 57
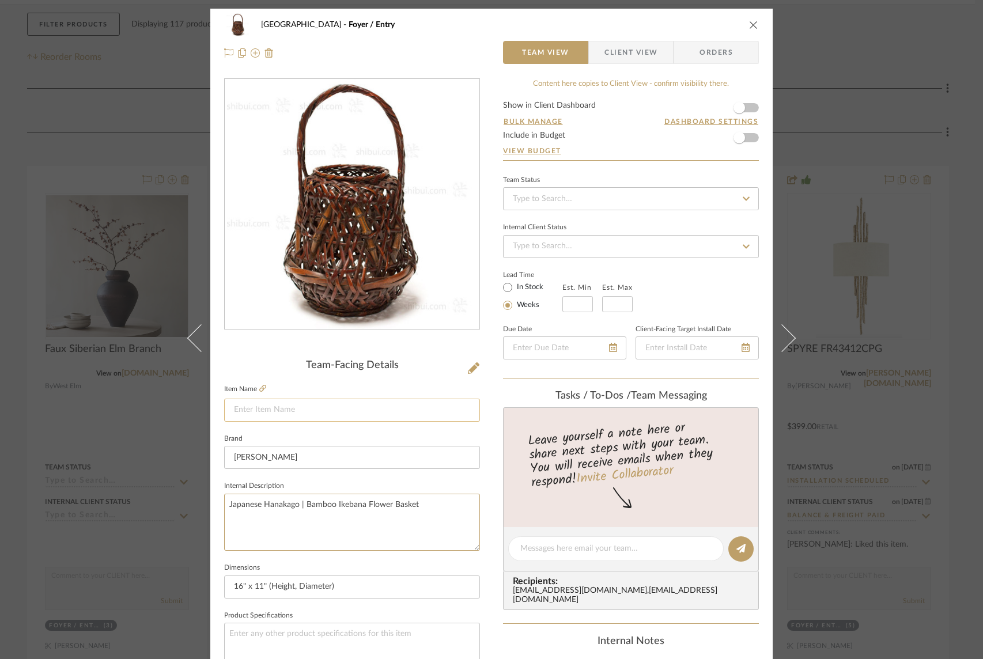
type textarea "Japanese Hanakago | Bamboo Ikebana Flower Basket"
click at [326, 412] on input at bounding box center [352, 410] width 256 height 23
paste input "Bamboo Ikebana Flower Basket"
type input "Bamboo Ikebana Flower Basket"
click at [285, 410] on input at bounding box center [352, 410] width 256 height 23
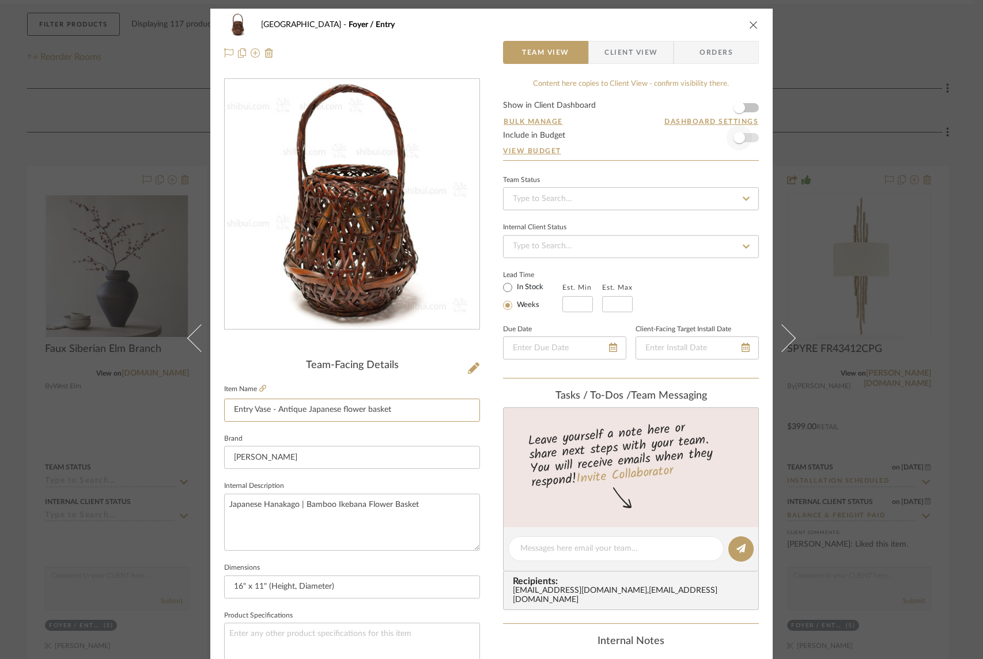
type input "Entry Vase - Antique Japanese flower basket"
drag, startPoint x: 747, startPoint y: 138, endPoint x: 738, endPoint y: 141, distance: 9.7
click at [747, 138] on span "button" at bounding box center [738, 137] width 25 height 25
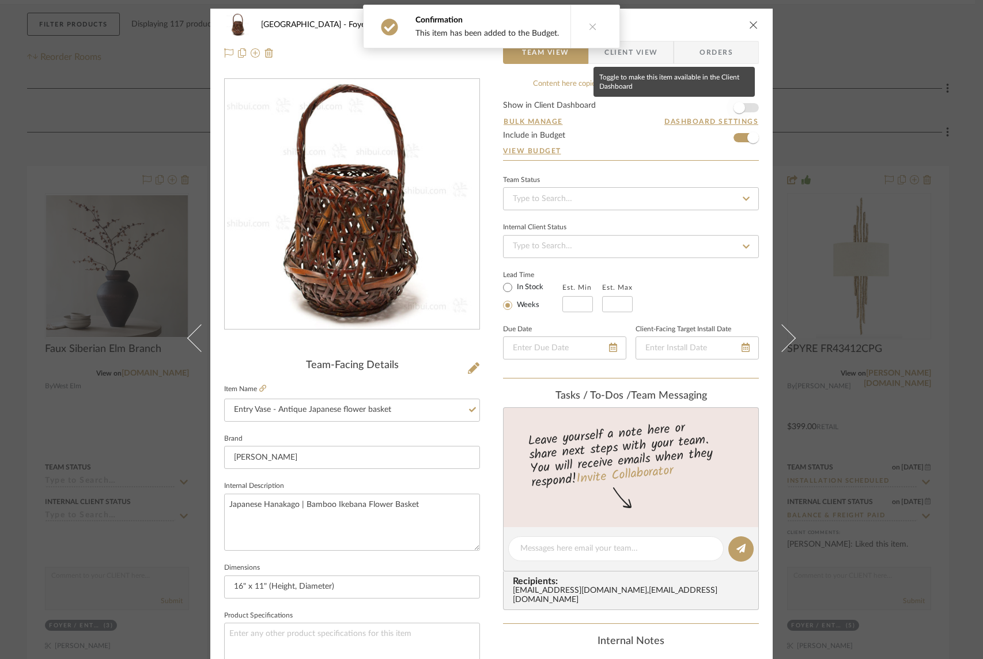
click at [744, 106] on span "button" at bounding box center [738, 107] width 25 height 25
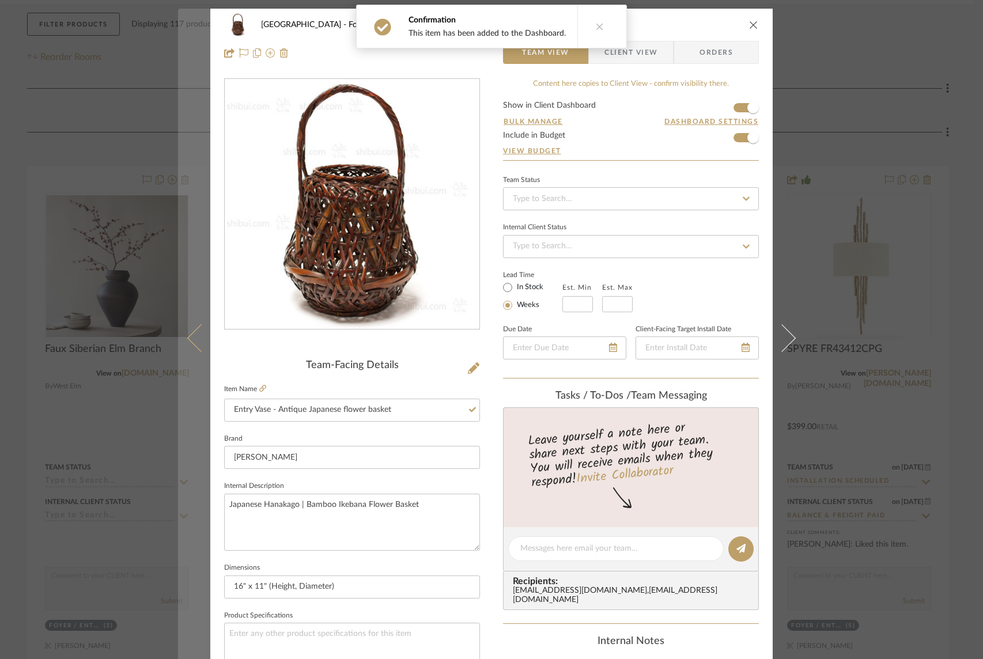
click at [188, 340] on icon at bounding box center [201, 338] width 28 height 28
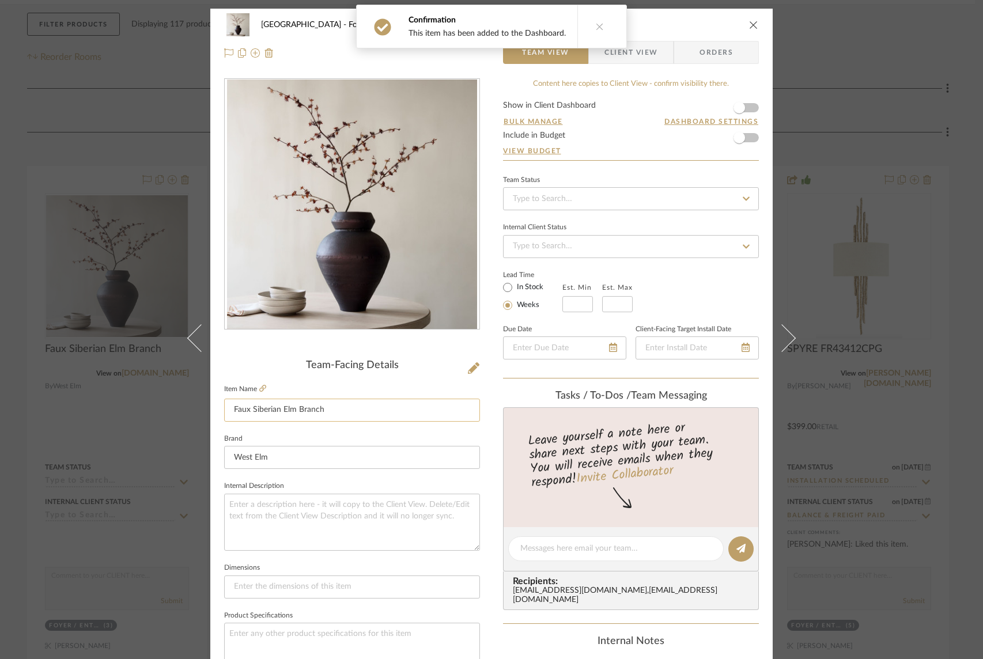
drag, startPoint x: 230, startPoint y: 410, endPoint x: 343, endPoint y: 411, distance: 112.3
click at [339, 410] on input "Faux Siberian Elm Branch" at bounding box center [352, 410] width 256 height 23
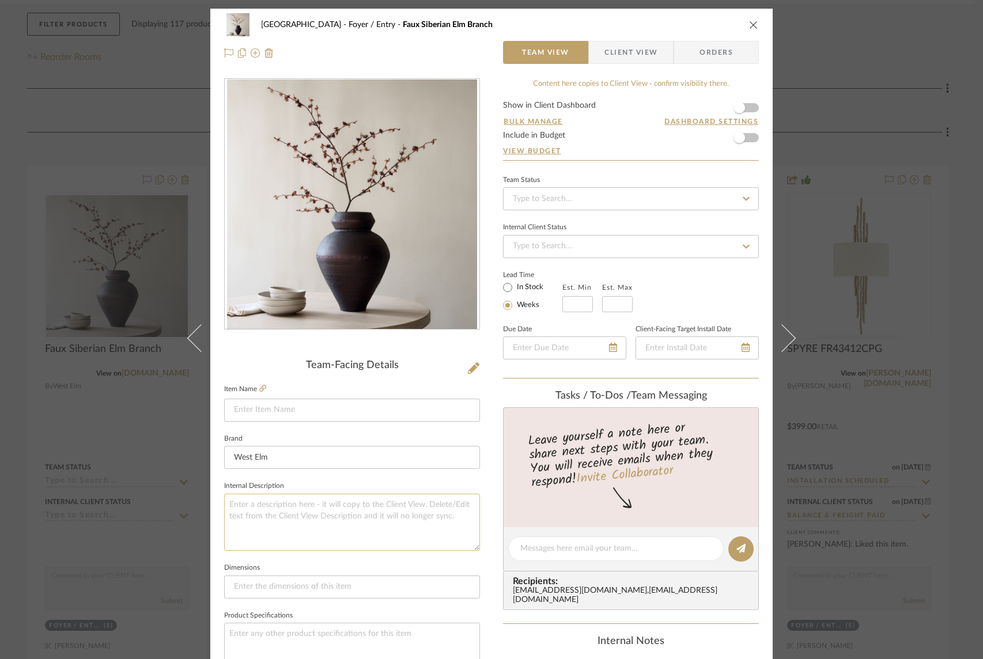
click at [331, 503] on textarea at bounding box center [352, 522] width 256 height 57
paste textarea "Faux Siberian Elm Branch"
type textarea "Faux Siberian Elm Branch"
click at [301, 409] on input at bounding box center [352, 410] width 256 height 23
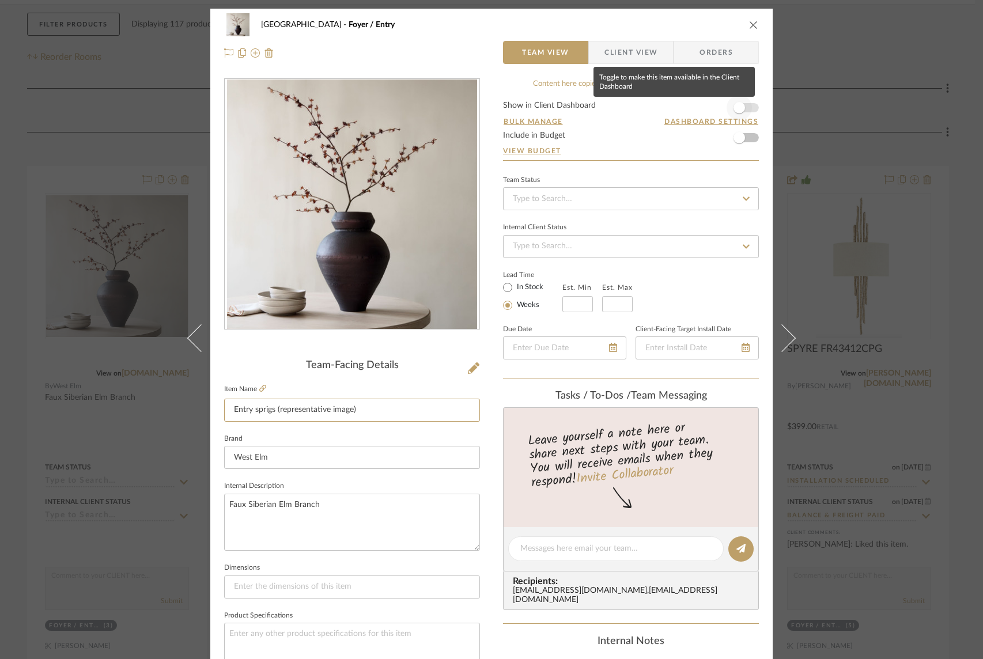
type input "Entry sprigs (representative image)"
click at [742, 106] on span "button" at bounding box center [738, 107] width 25 height 25
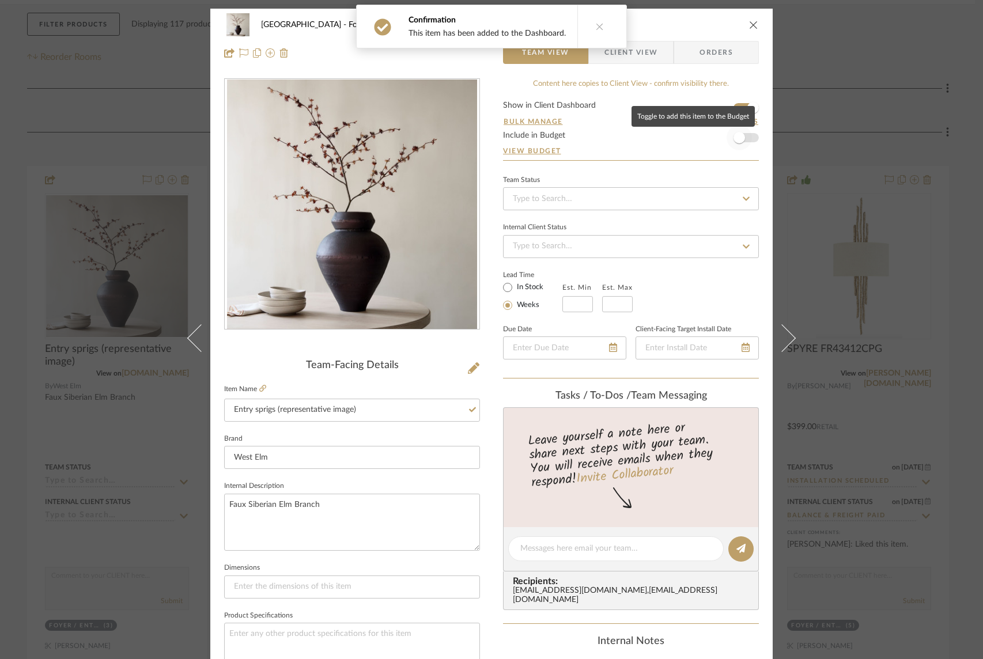
click at [743, 135] on span "button" at bounding box center [738, 137] width 25 height 25
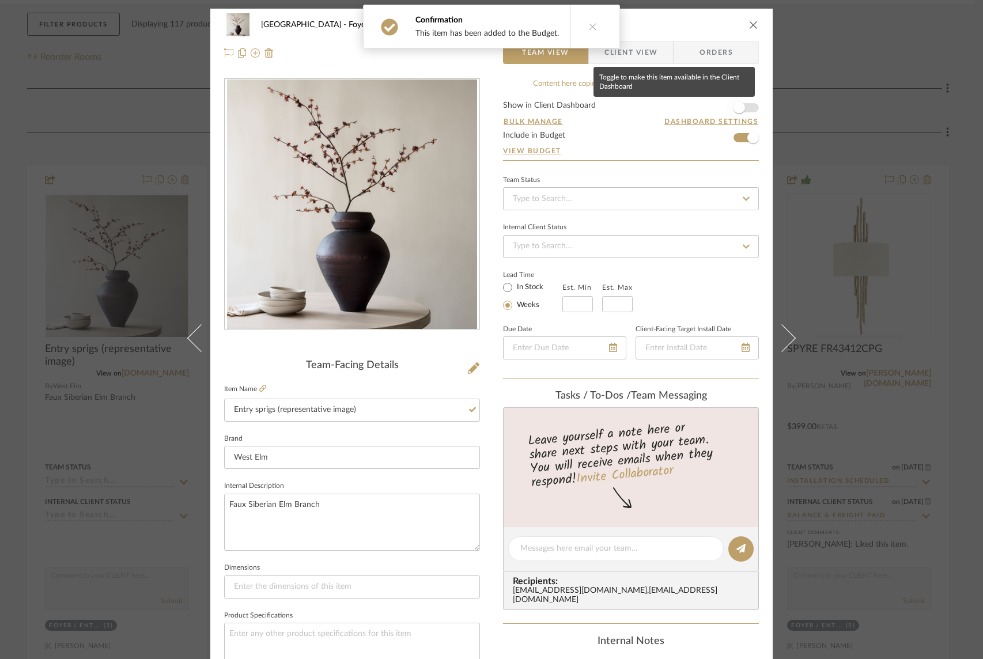
click at [743, 107] on span "button" at bounding box center [738, 107] width 25 height 25
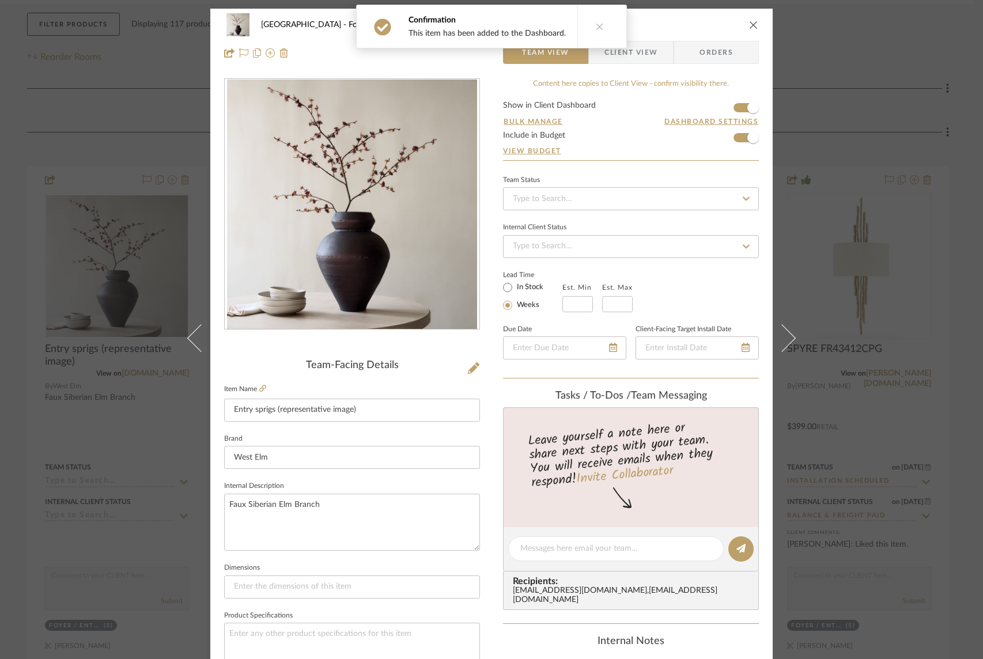
click at [749, 23] on icon "close" at bounding box center [753, 24] width 9 height 9
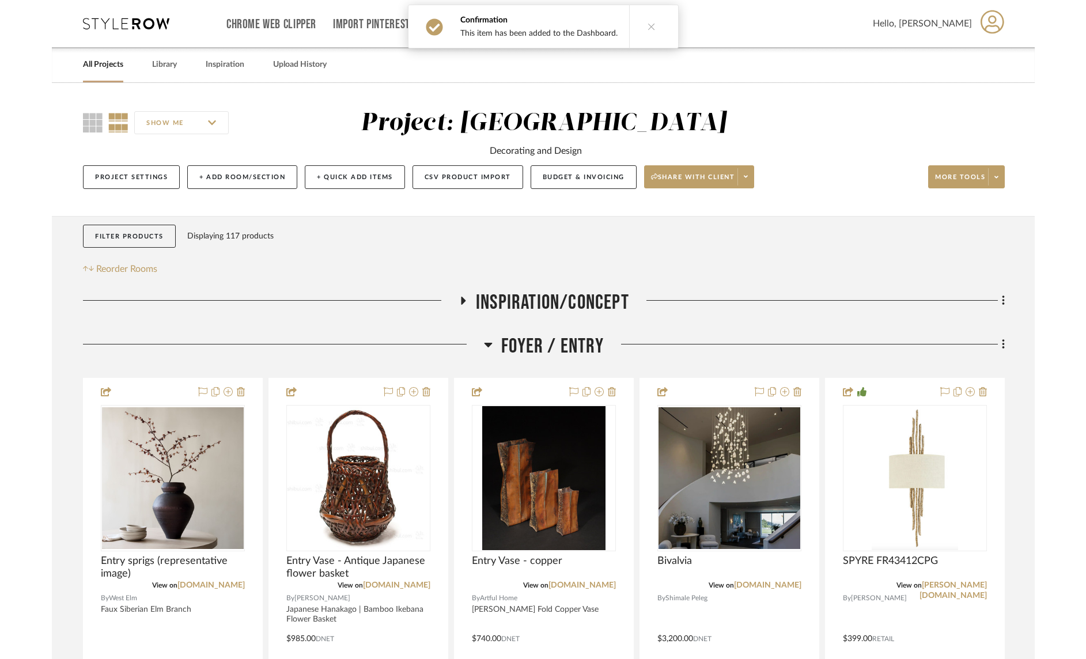
scroll to position [212, 0]
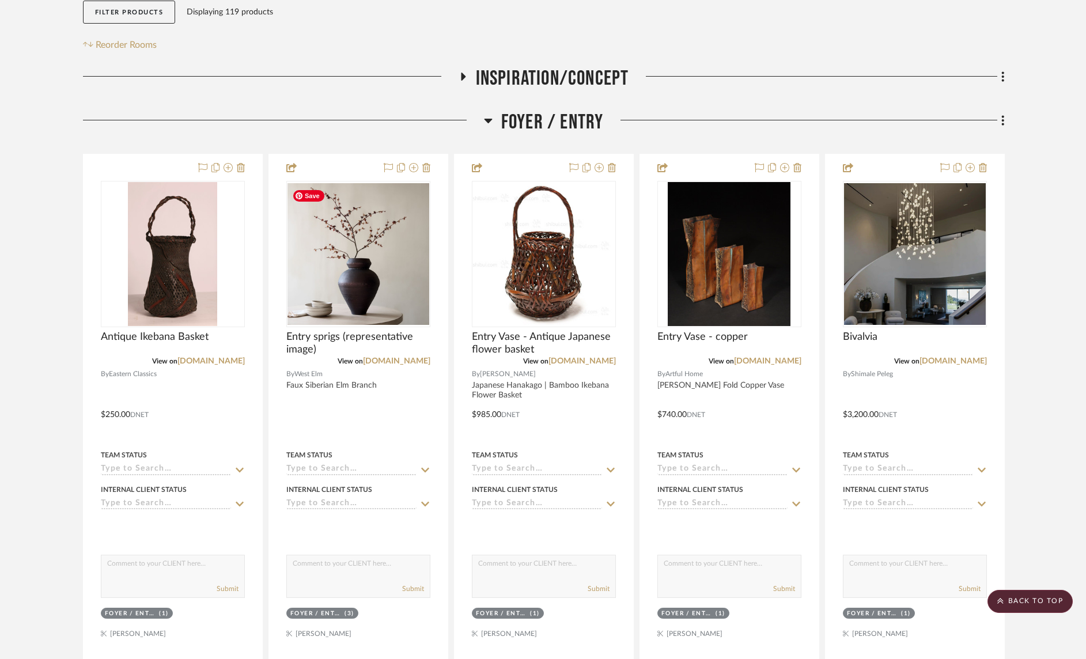
scroll to position [201, 0]
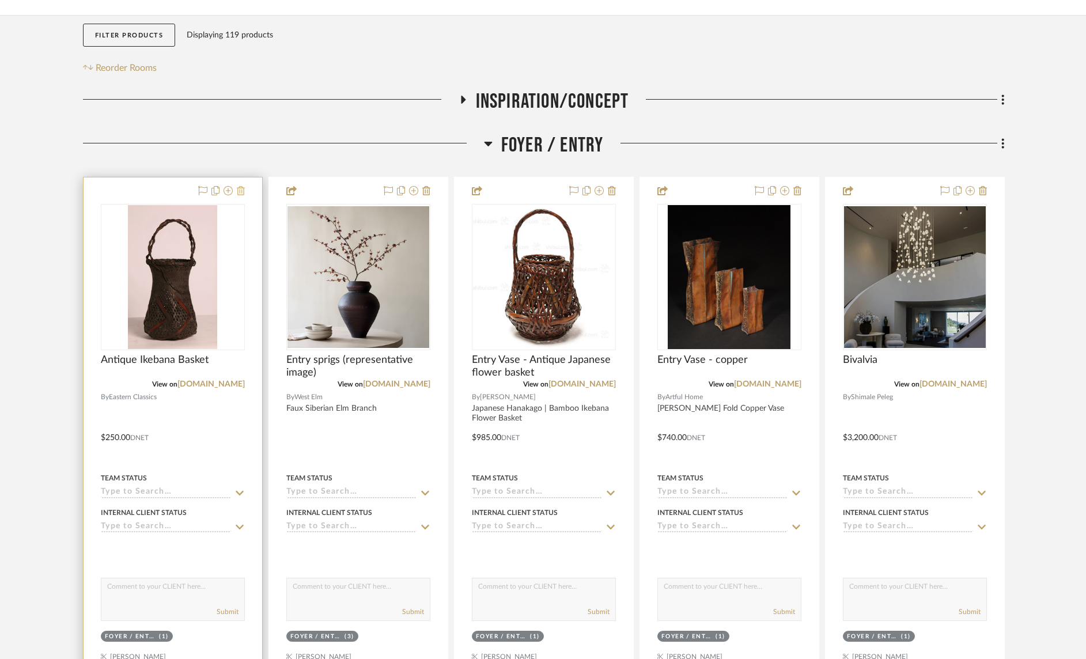
click at [240, 193] on icon at bounding box center [241, 190] width 8 height 9
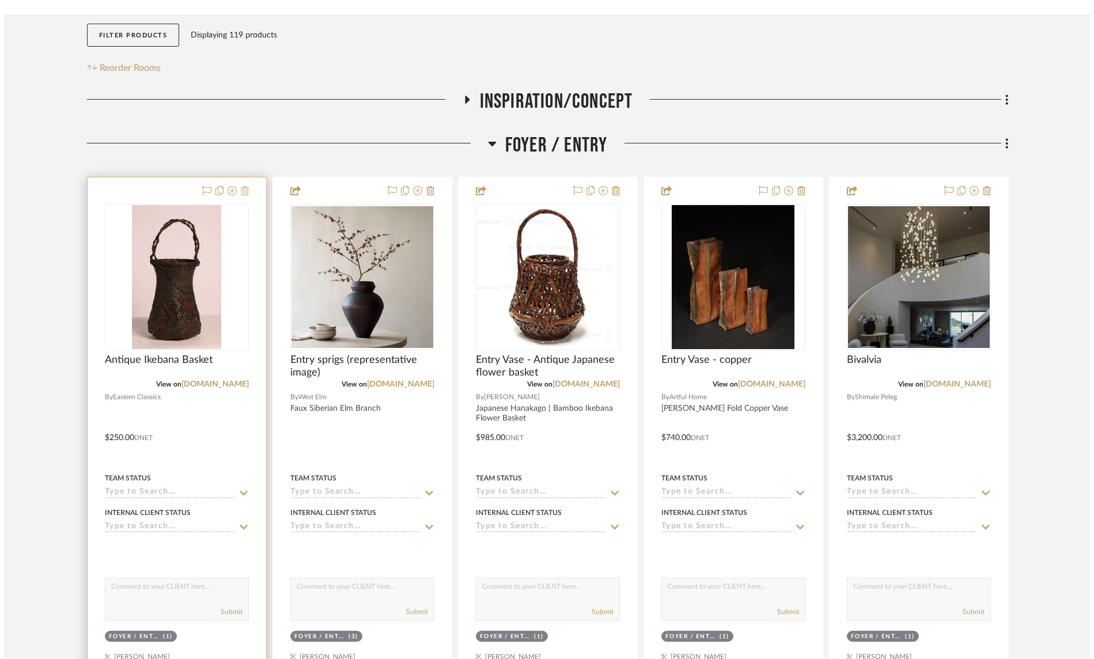
scroll to position [0, 0]
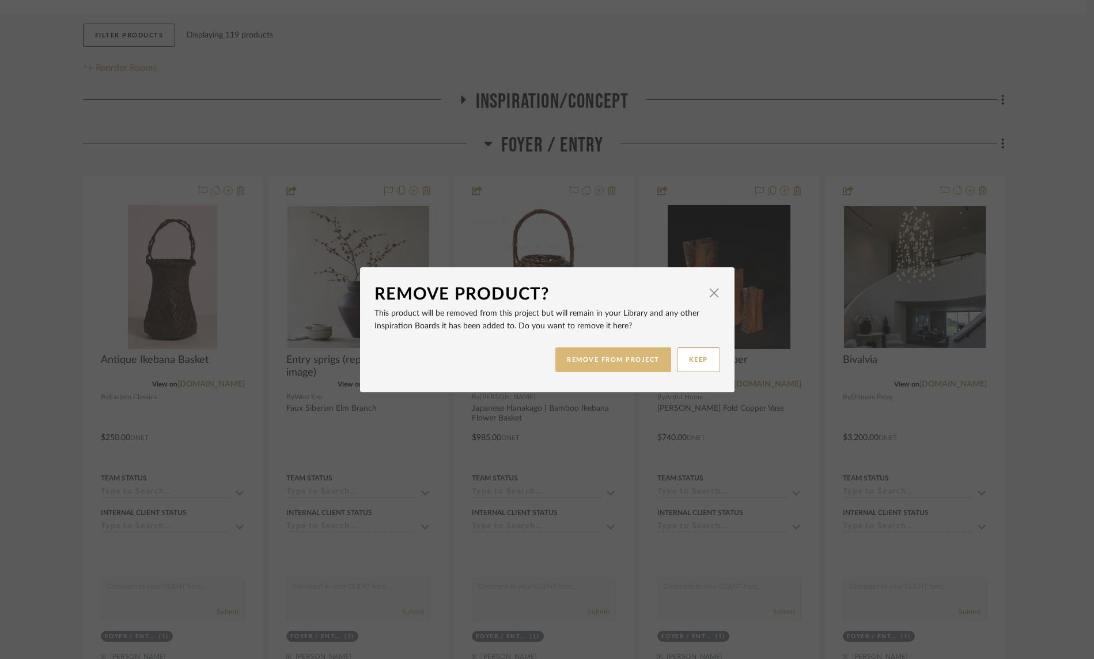
click at [610, 361] on button "REMOVE FROM PROJECT" at bounding box center [613, 359] width 116 height 25
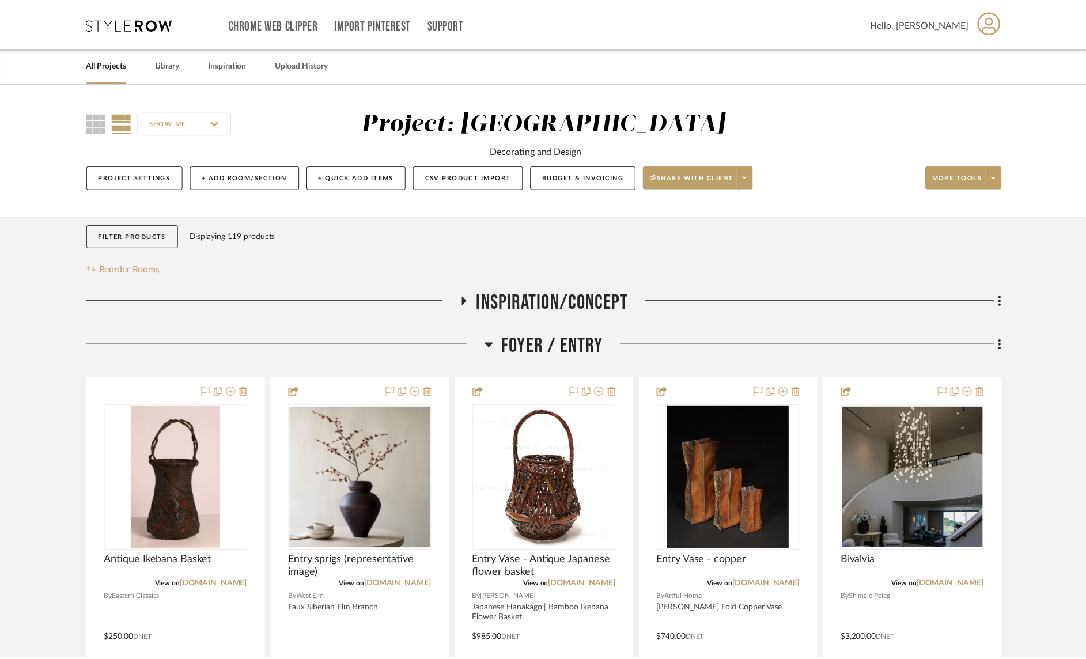
scroll to position [201, 0]
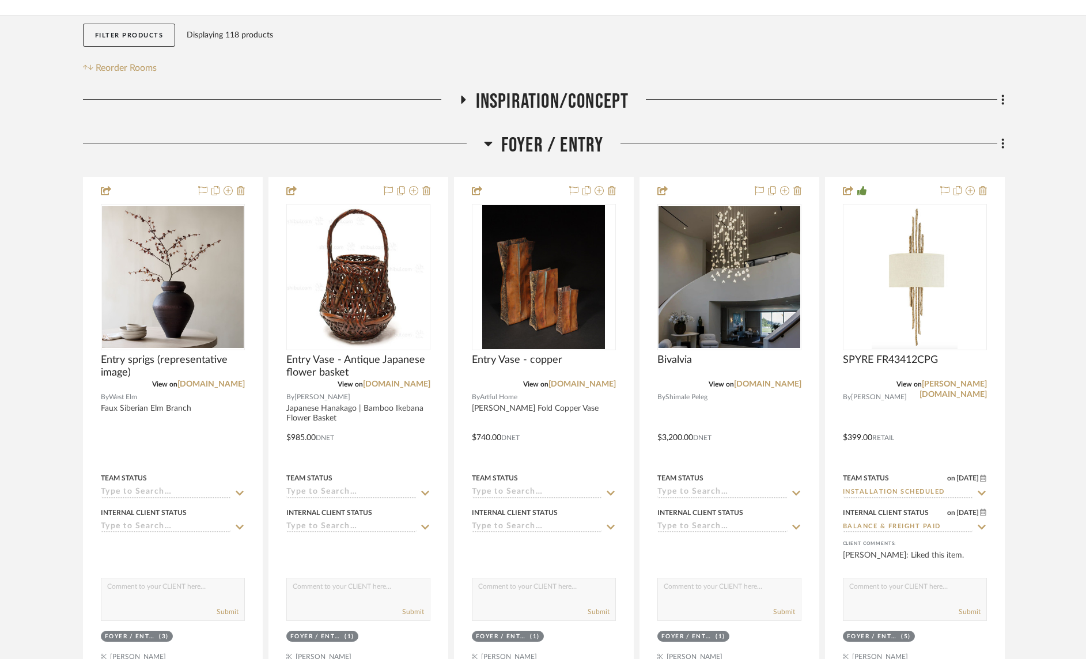
click at [490, 143] on icon at bounding box center [488, 144] width 8 height 5
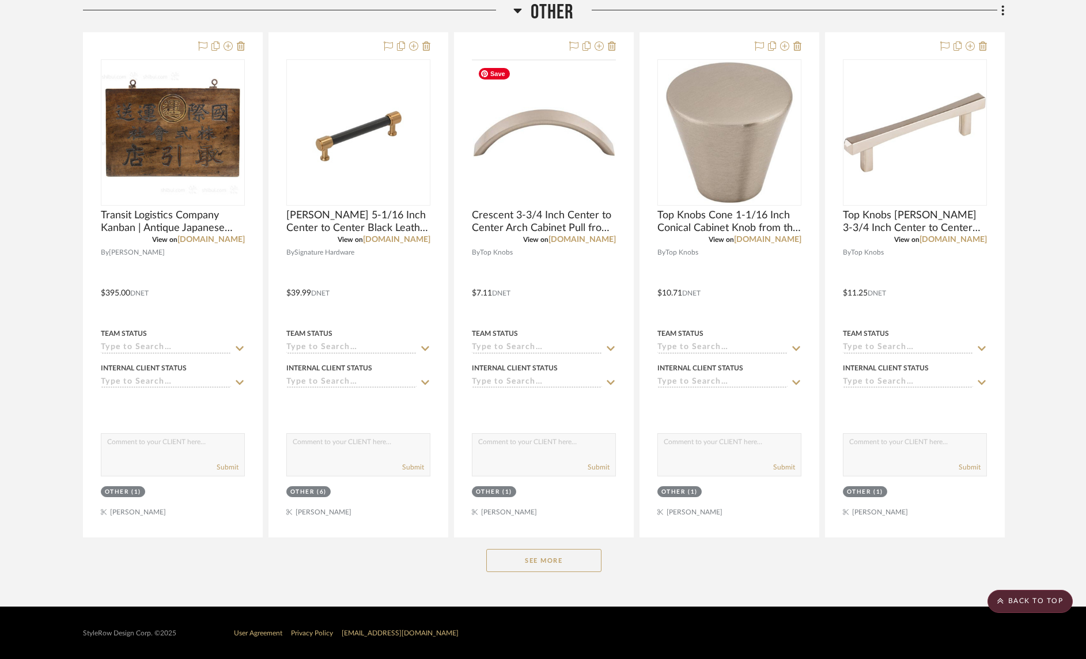
scroll to position [998, 0]
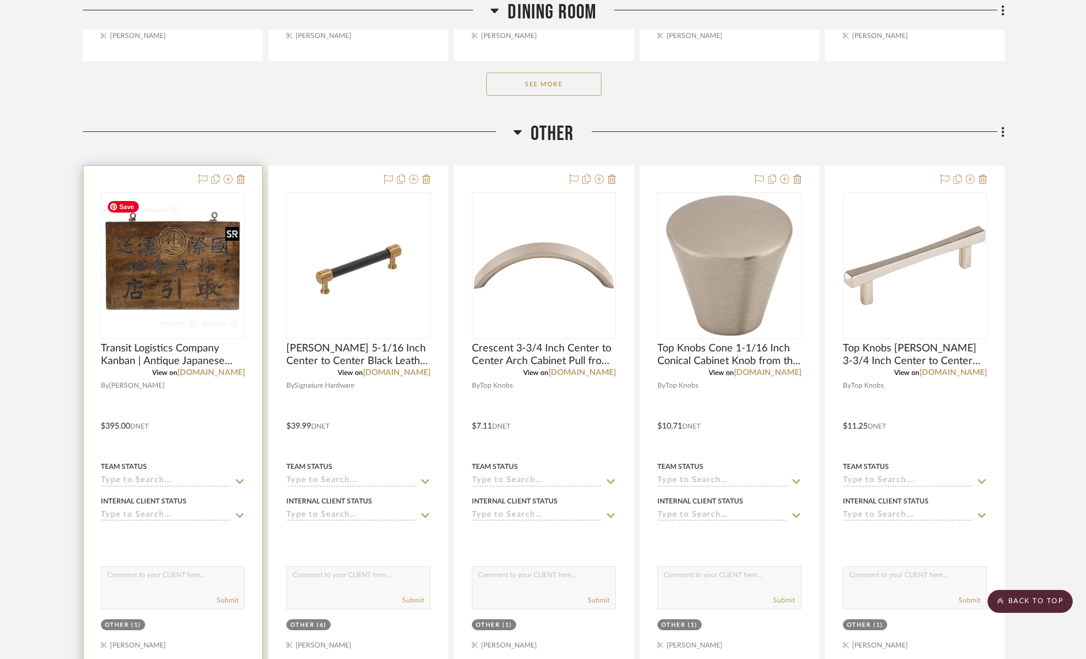
click at [177, 287] on img "0" at bounding box center [173, 266] width 142 height 142
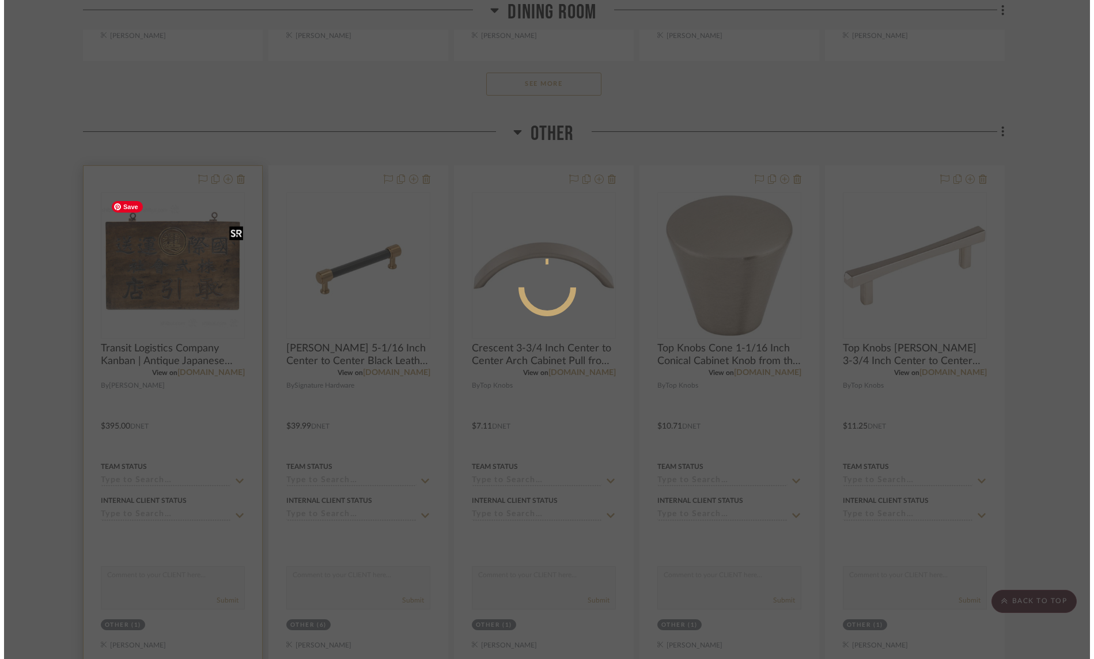
scroll to position [0, 0]
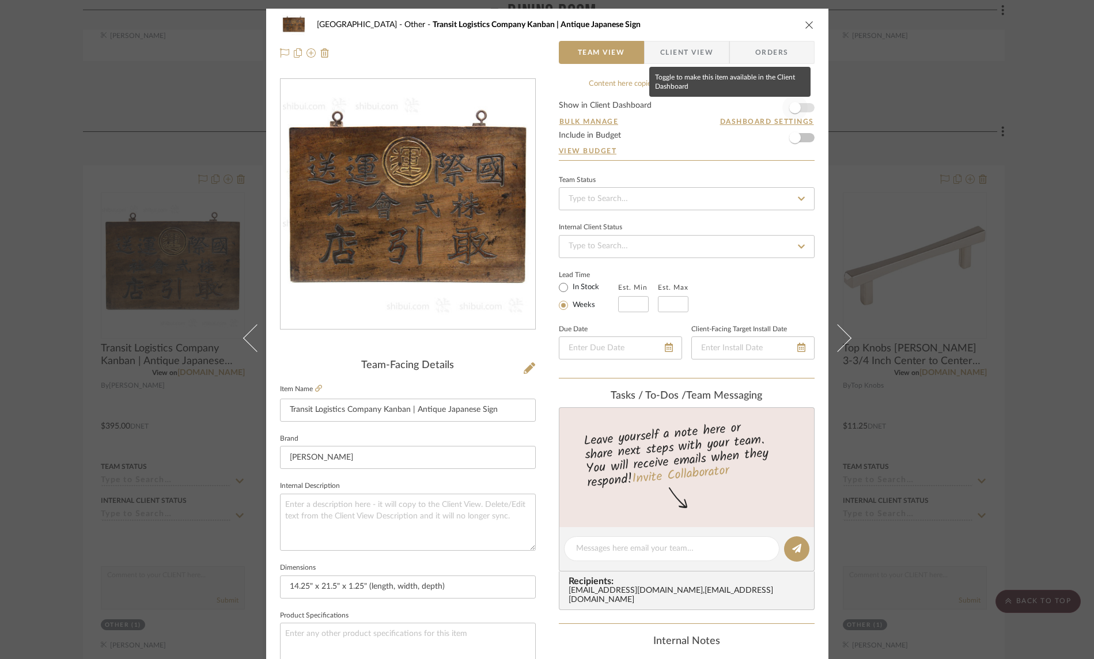
click at [803, 109] on span "button" at bounding box center [794, 107] width 25 height 25
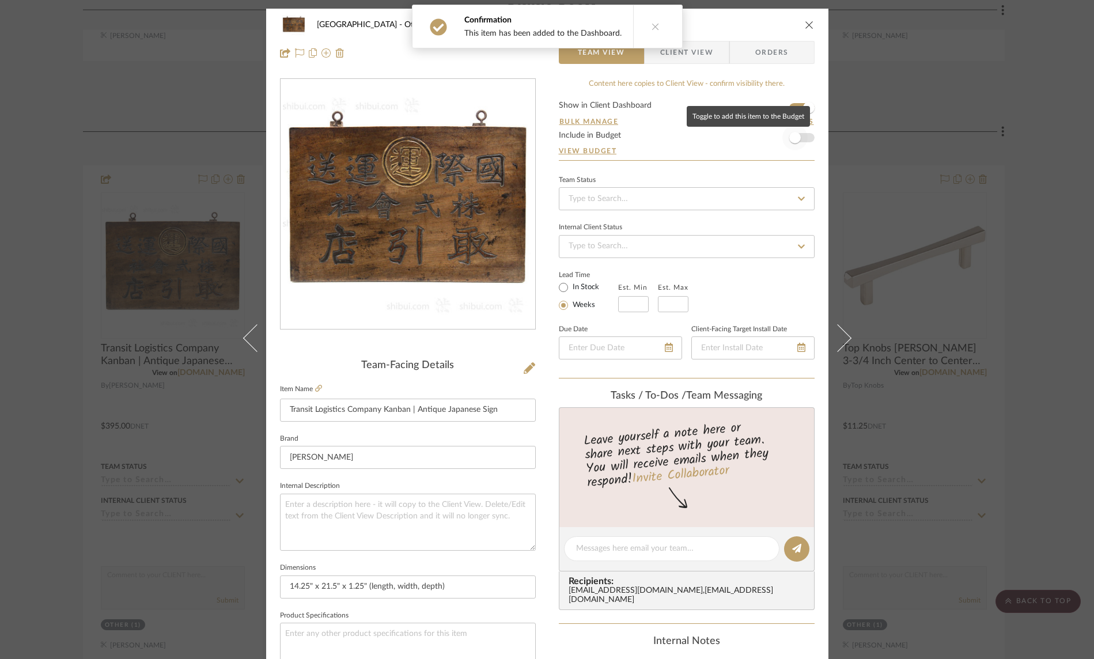
click at [801, 138] on span "button" at bounding box center [794, 137] width 25 height 25
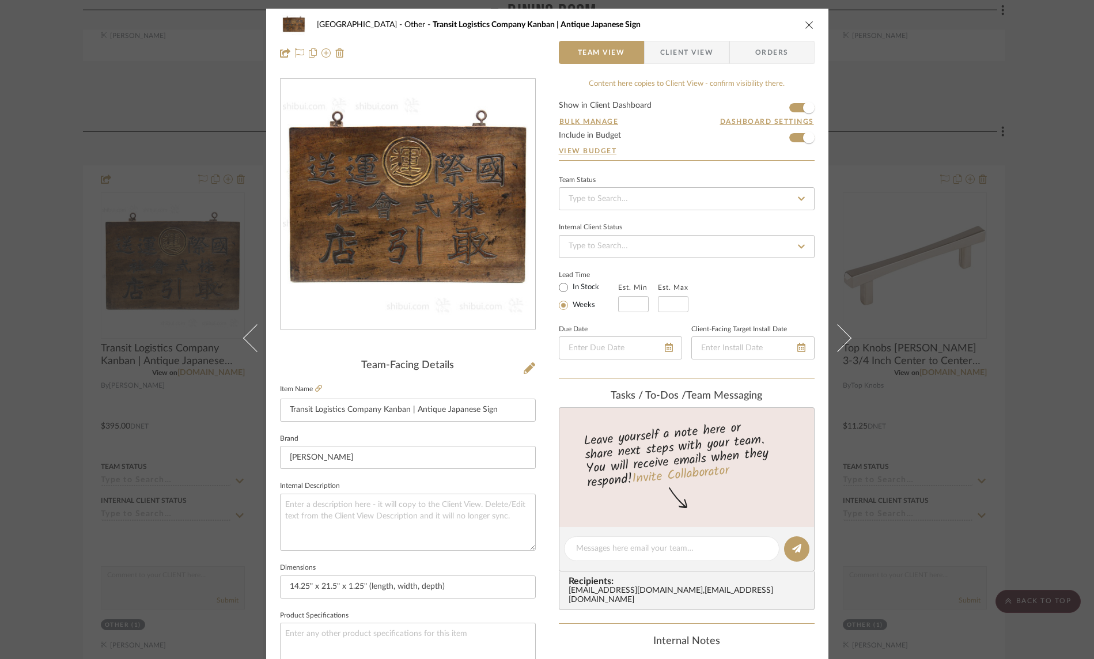
click at [805, 24] on icon "close" at bounding box center [809, 24] width 9 height 9
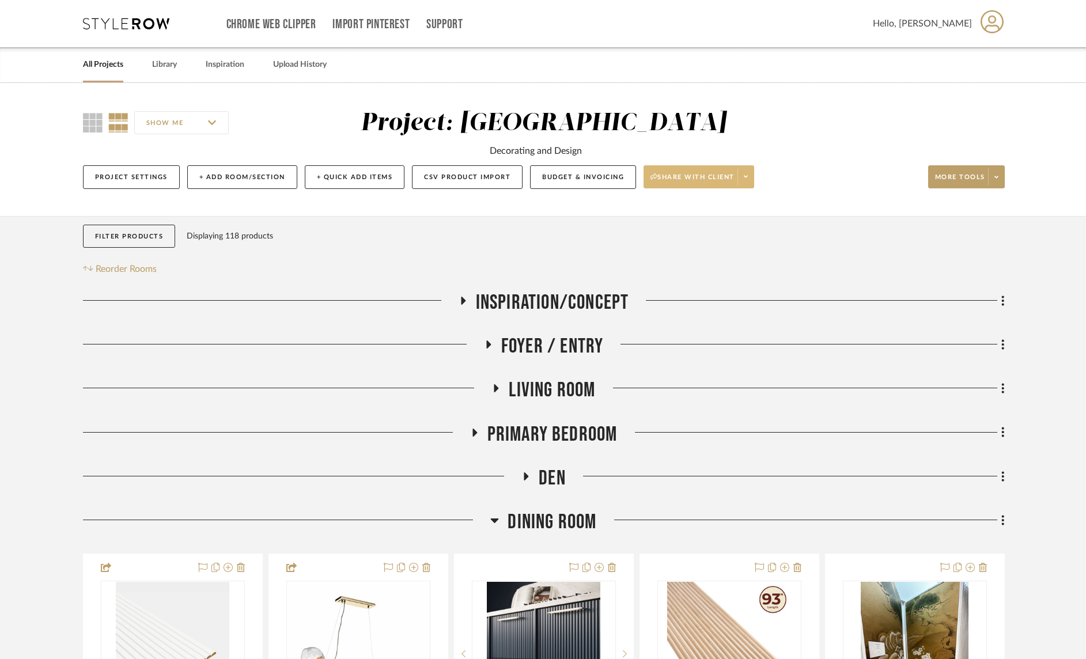
click at [747, 179] on icon at bounding box center [746, 176] width 4 height 6
click at [731, 211] on span "Preview Client Dashboard" at bounding box center [703, 210] width 99 height 10
click at [497, 389] on icon at bounding box center [496, 388] width 5 height 8
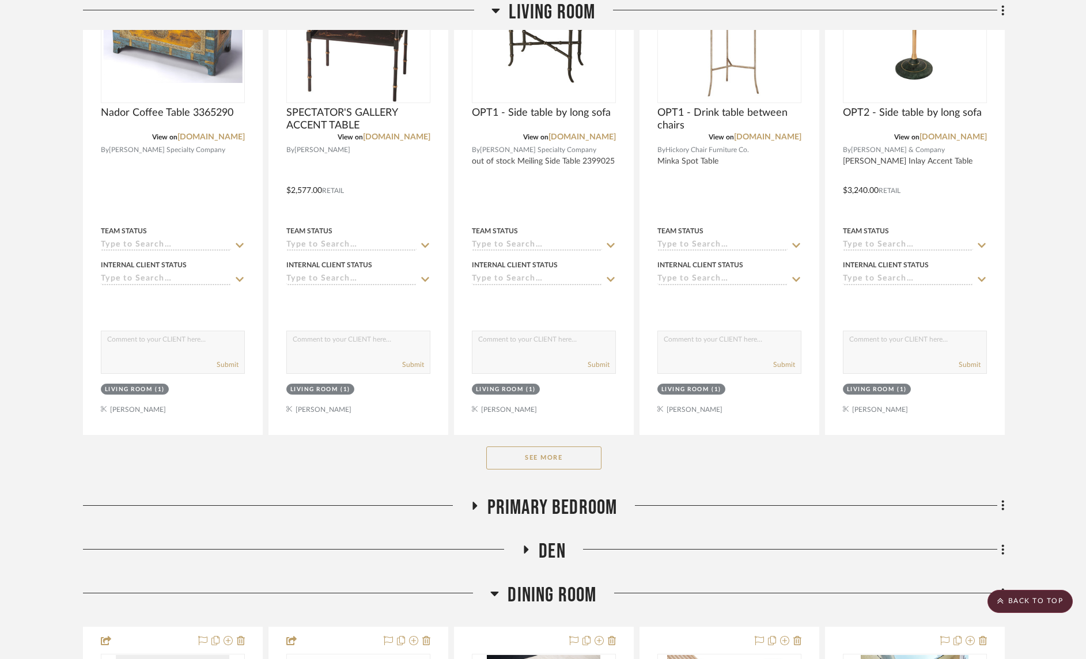
scroll to position [493, 0]
click at [581, 460] on button "See More" at bounding box center [543, 457] width 115 height 23
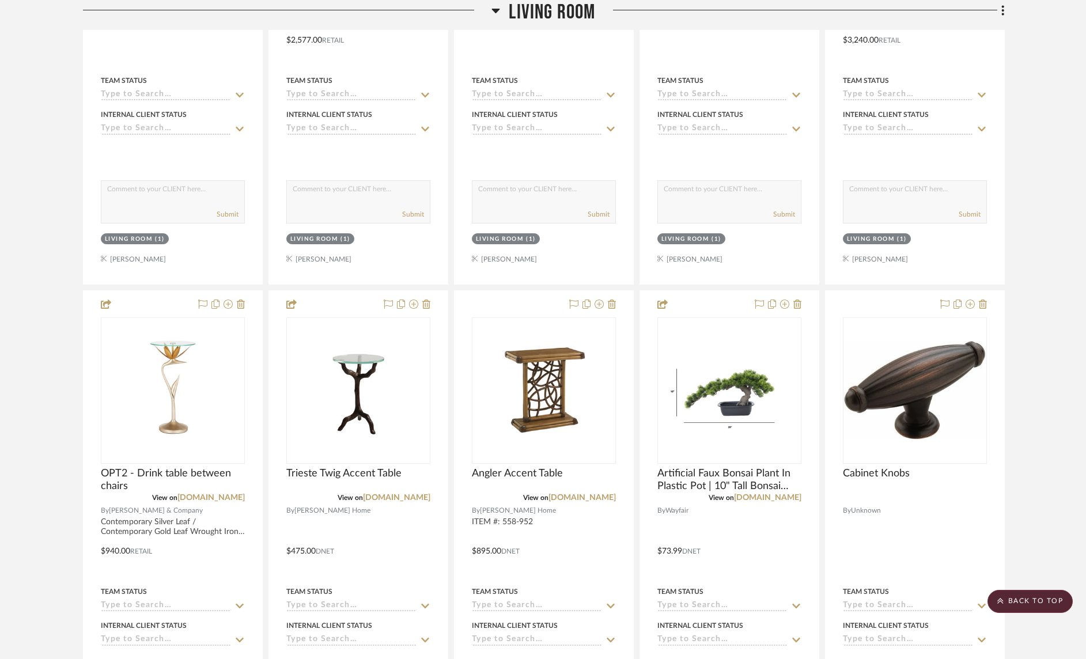
scroll to position [682, 0]
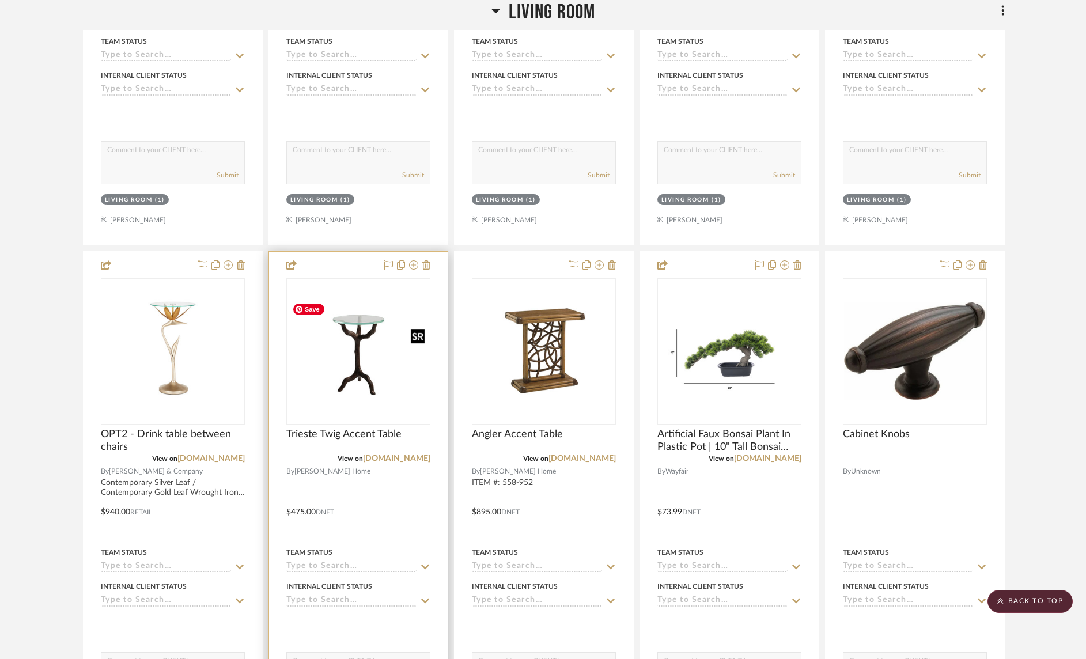
click at [362, 365] on div at bounding box center [358, 351] width 144 height 146
click at [357, 353] on img "0" at bounding box center [358, 351] width 142 height 107
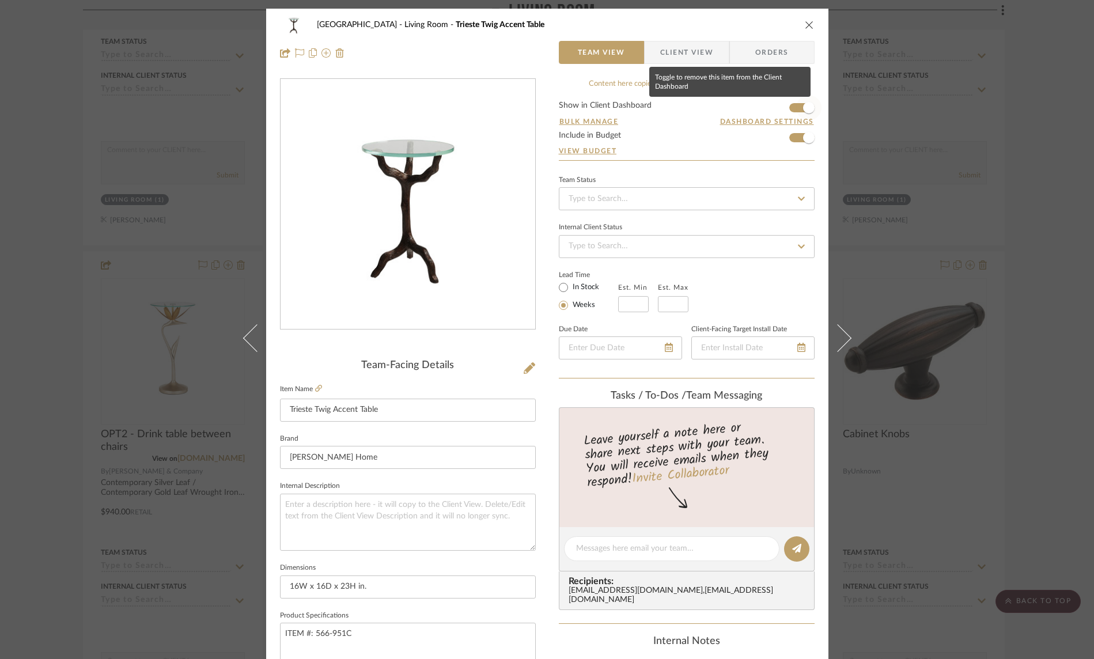
click at [796, 108] on span "button" at bounding box center [808, 107] width 25 height 25
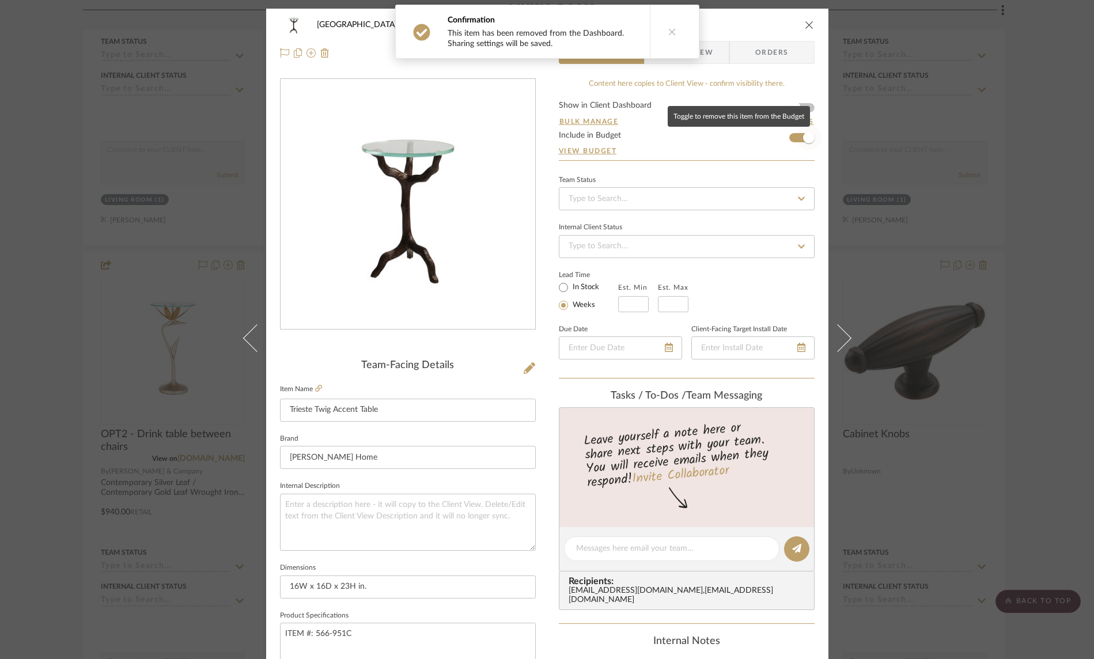
click at [796, 138] on span "button" at bounding box center [808, 137] width 25 height 25
click at [805, 23] on icon "close" at bounding box center [809, 24] width 9 height 9
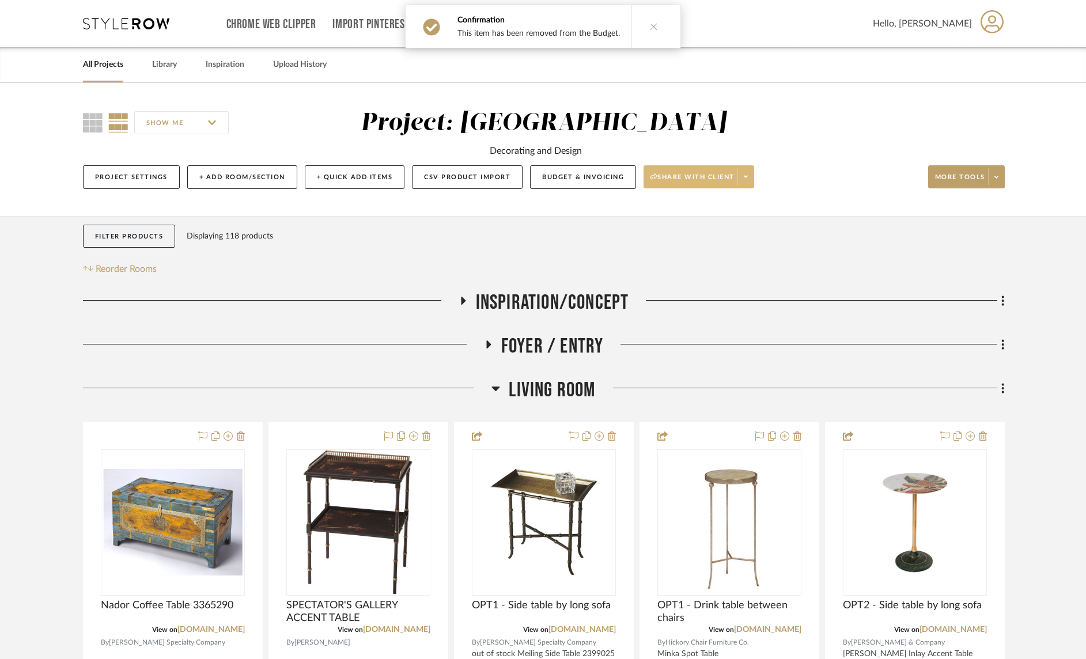
click at [752, 177] on span at bounding box center [745, 176] width 16 height 17
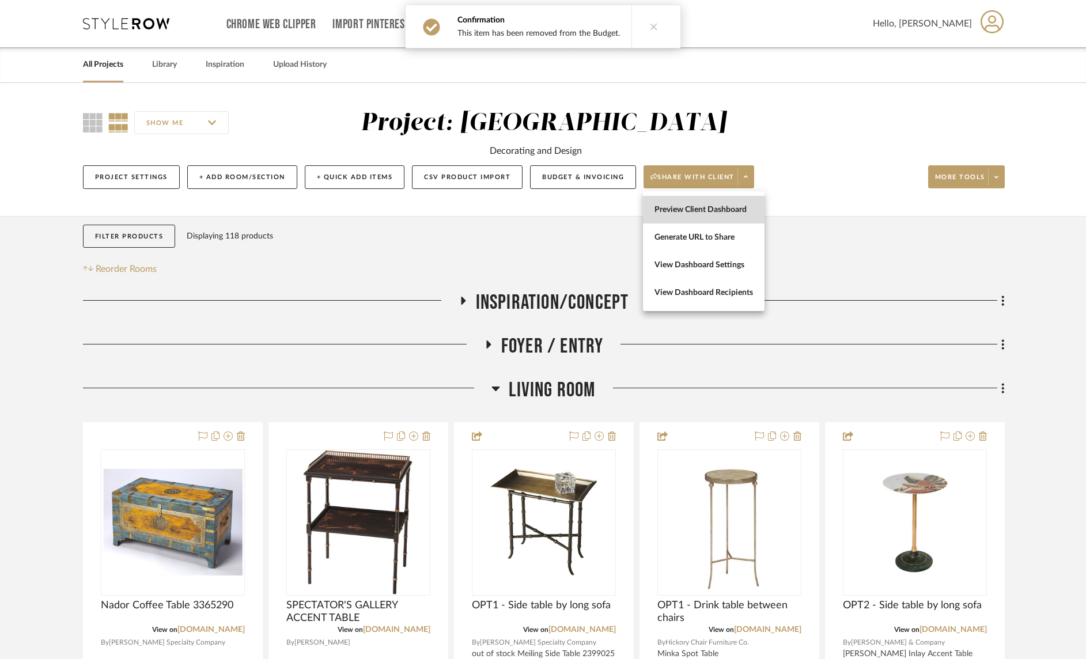
click at [726, 214] on span "Preview Client Dashboard" at bounding box center [703, 210] width 99 height 10
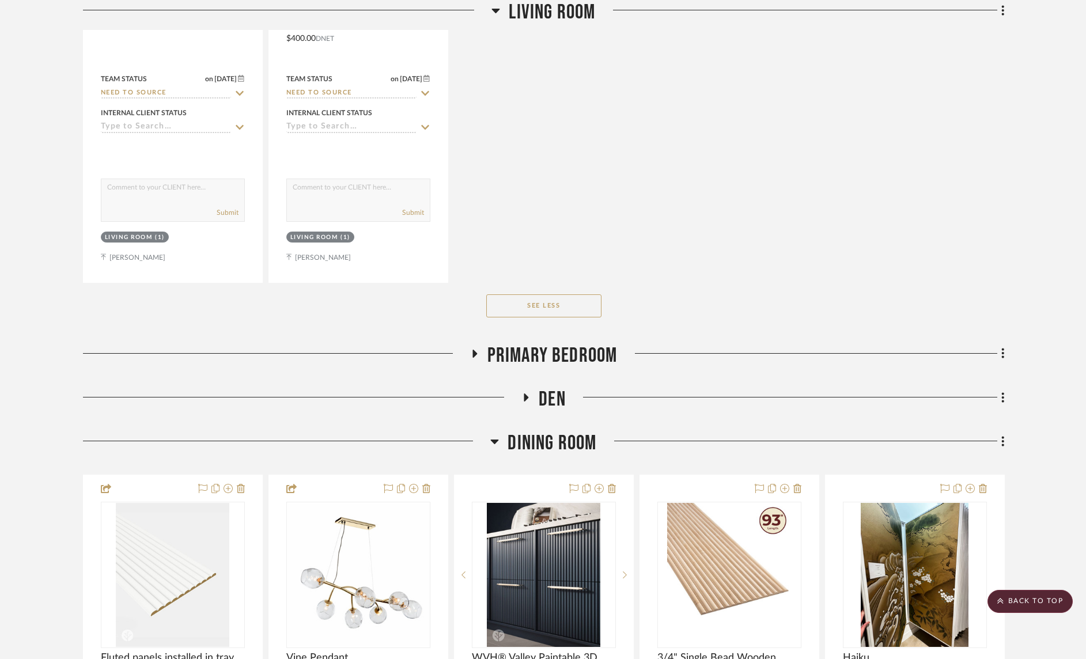
scroll to position [3716, 0]
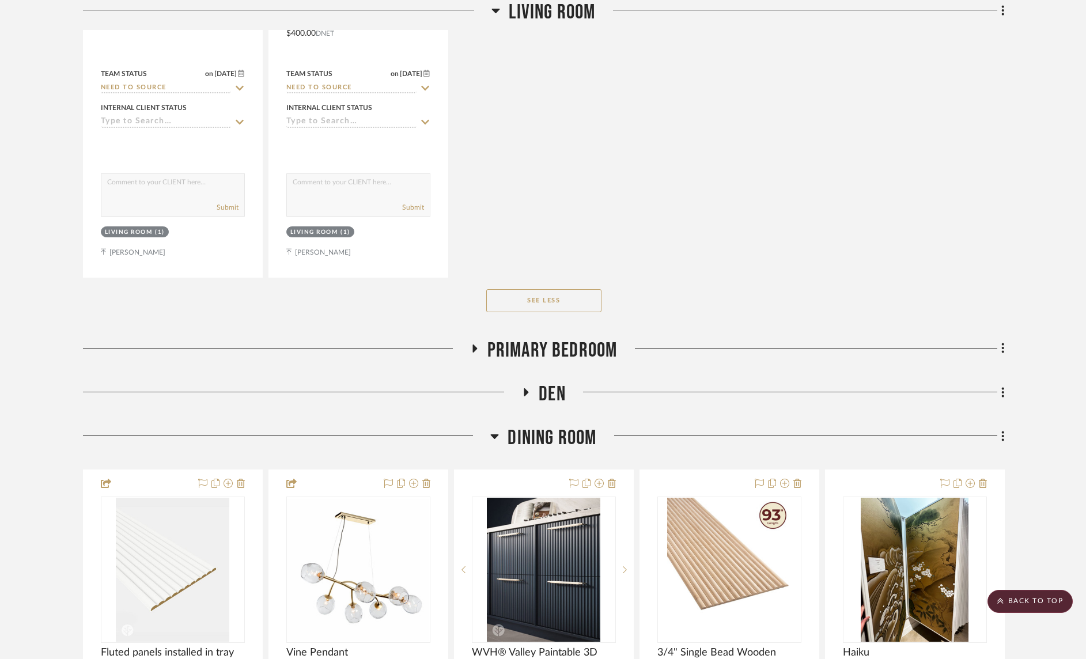
click at [472, 346] on icon at bounding box center [474, 348] width 5 height 8
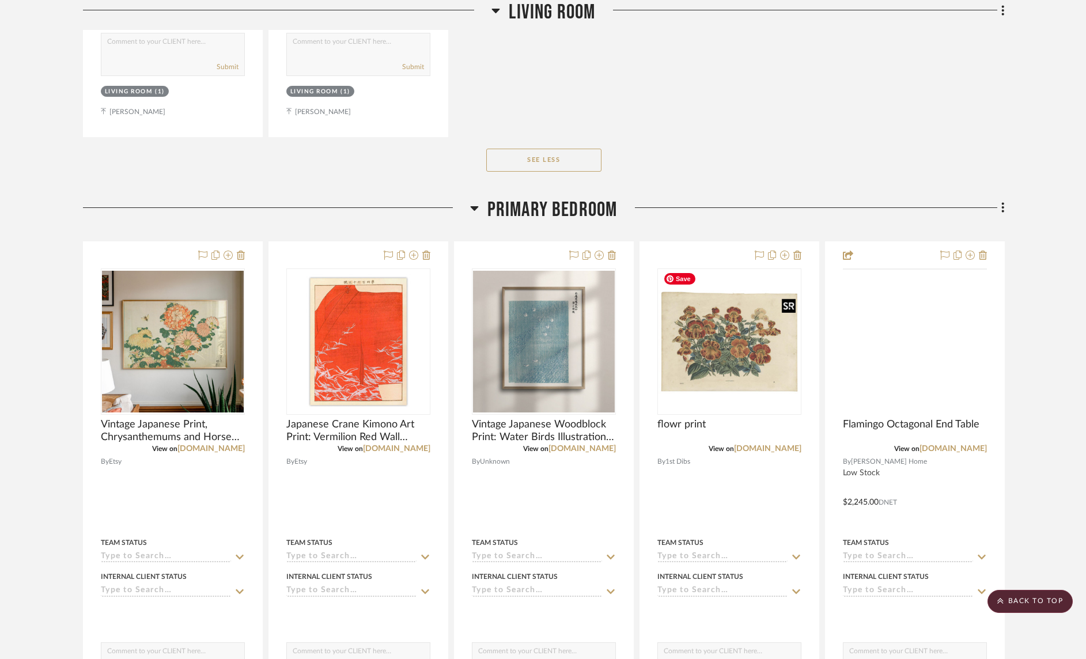
scroll to position [3858, 0]
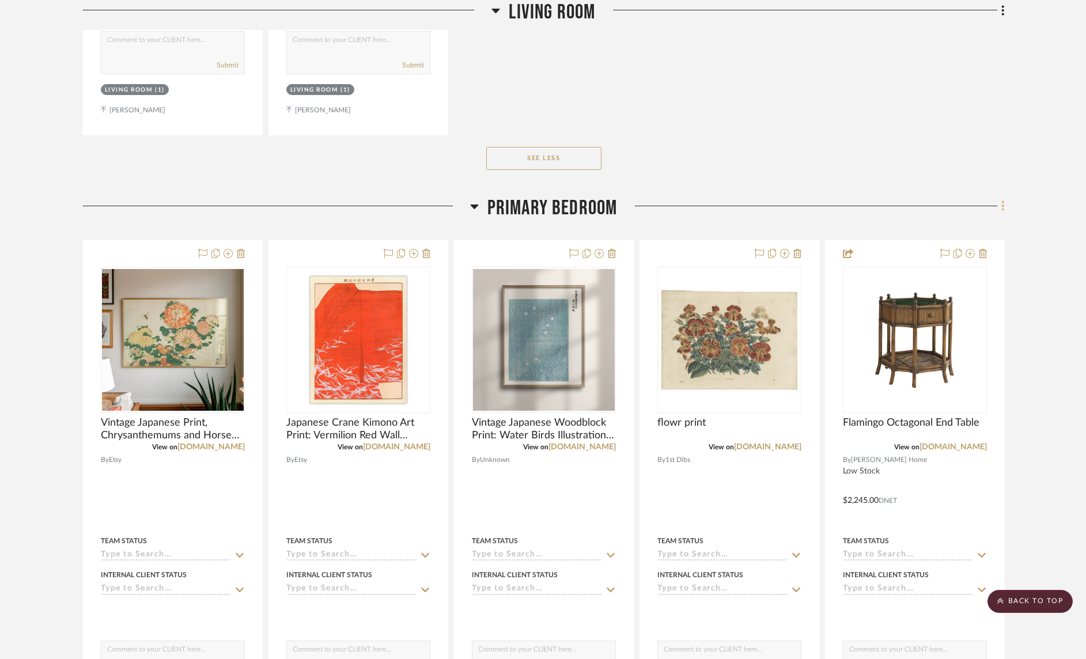
click at [1002, 205] on icon at bounding box center [1002, 205] width 3 height 13
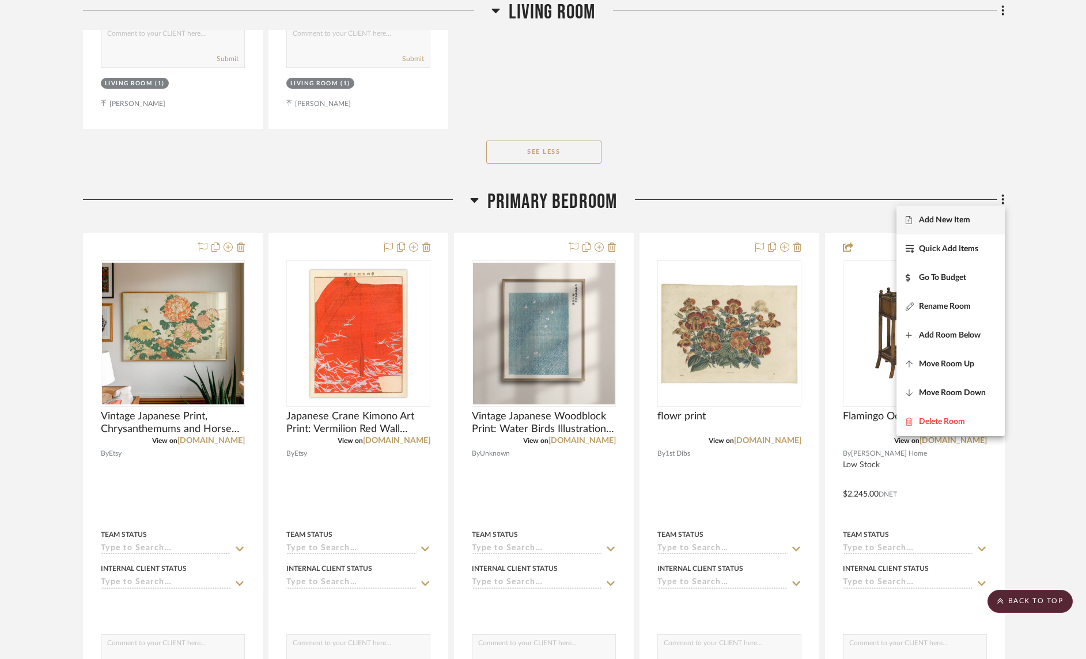
scroll to position [3868, 0]
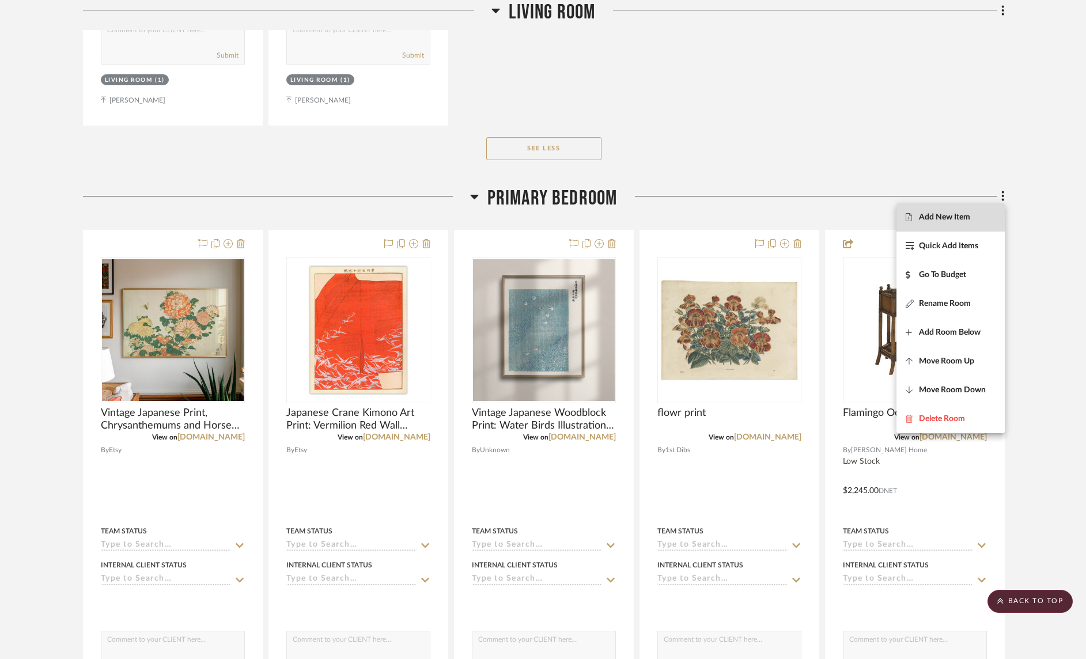
click at [959, 220] on span "Add New Item" at bounding box center [944, 218] width 51 height 10
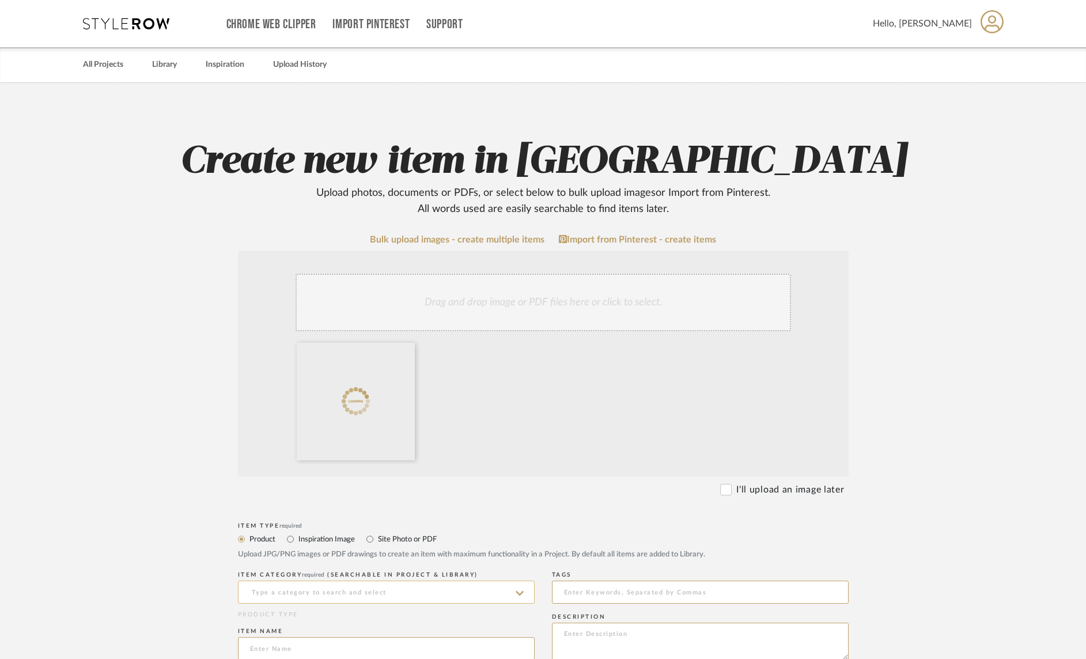
click at [410, 596] on input at bounding box center [386, 592] width 297 height 23
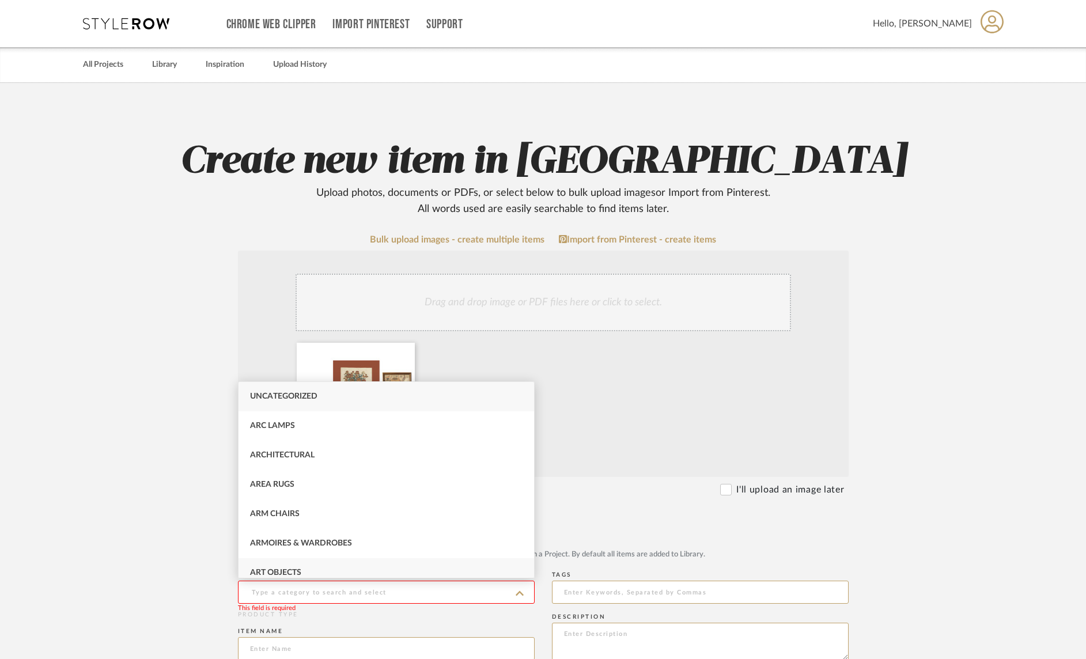
click at [302, 570] on div "Art Objects" at bounding box center [386, 572] width 296 height 29
type input "Art Objects"
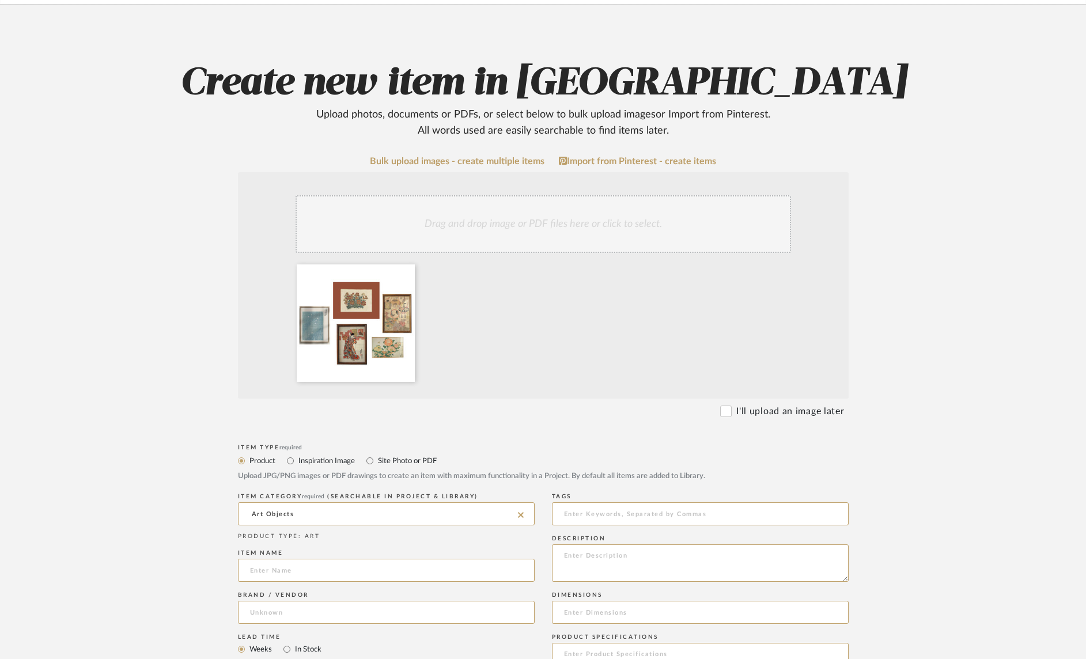
scroll to position [110, 0]
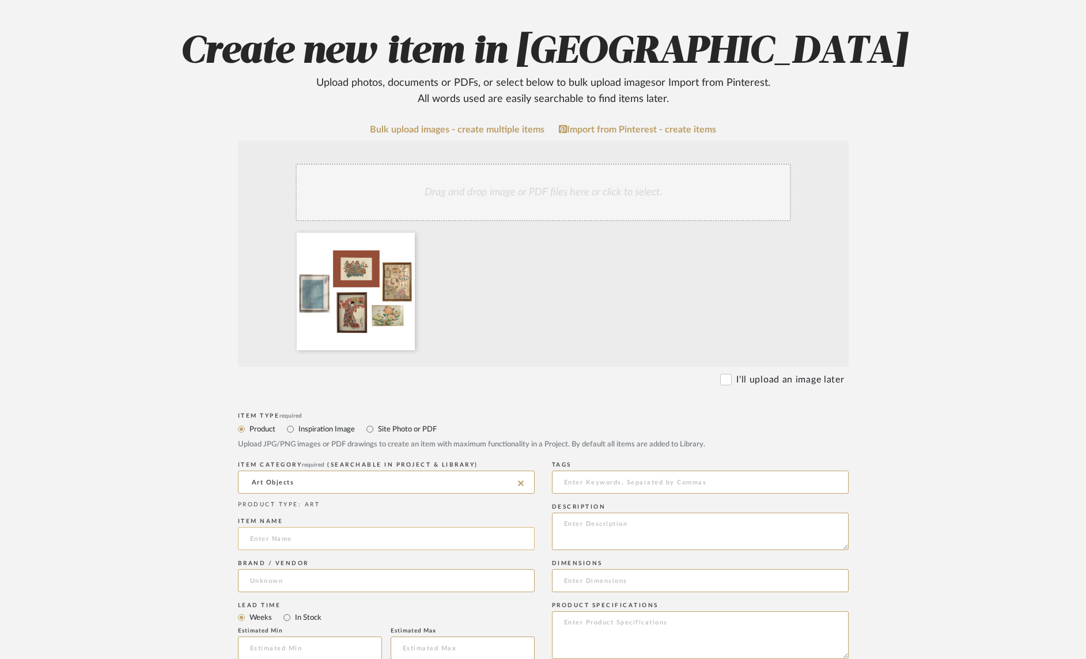
click at [325, 540] on input at bounding box center [386, 538] width 297 height 23
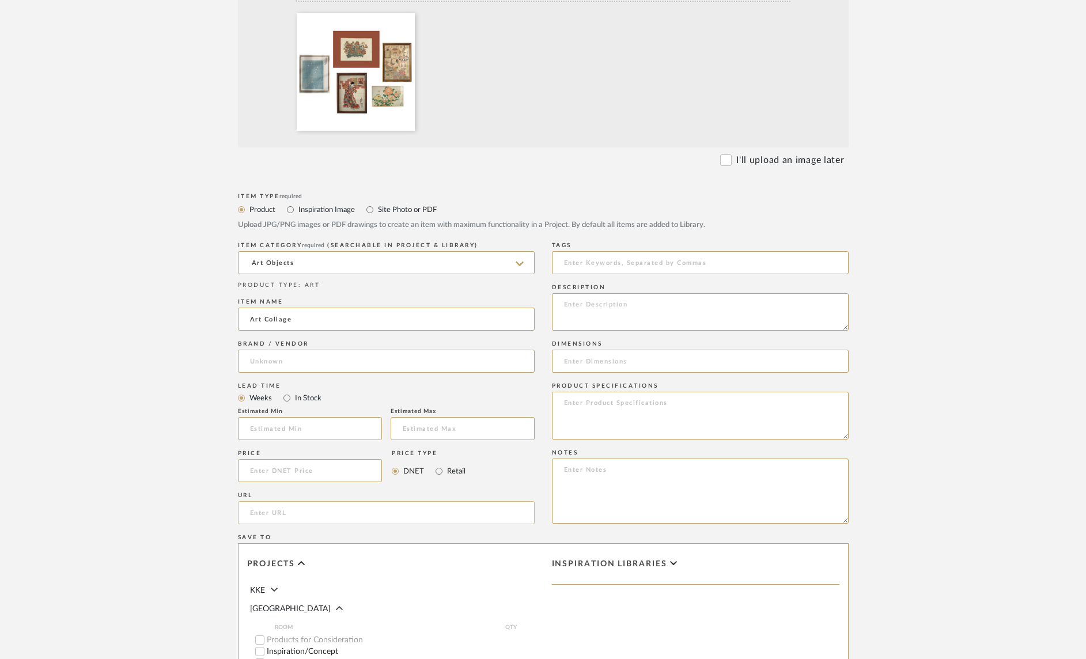
scroll to position [592, 0]
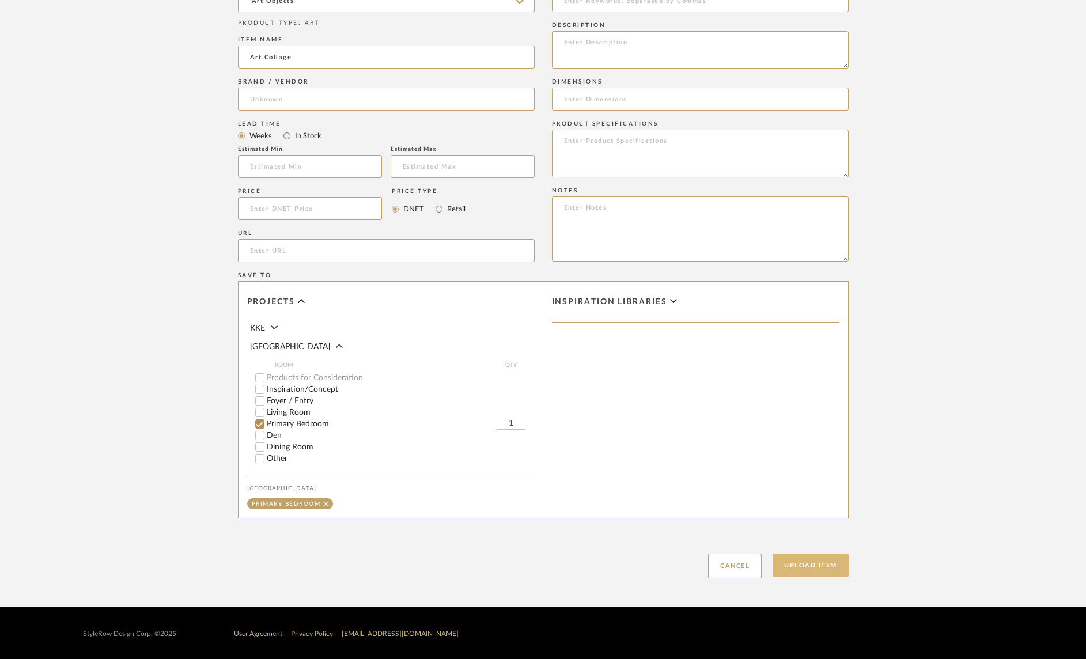
type input "Art Collage"
click at [821, 566] on button "Upload Item" at bounding box center [811, 566] width 76 height 24
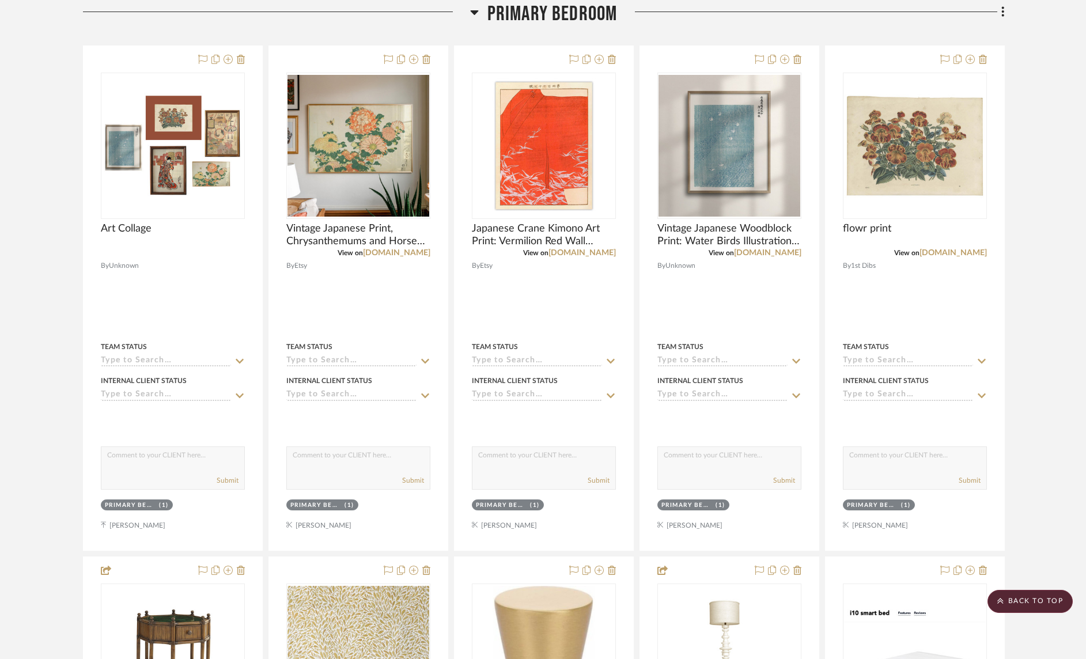
scroll to position [988, 0]
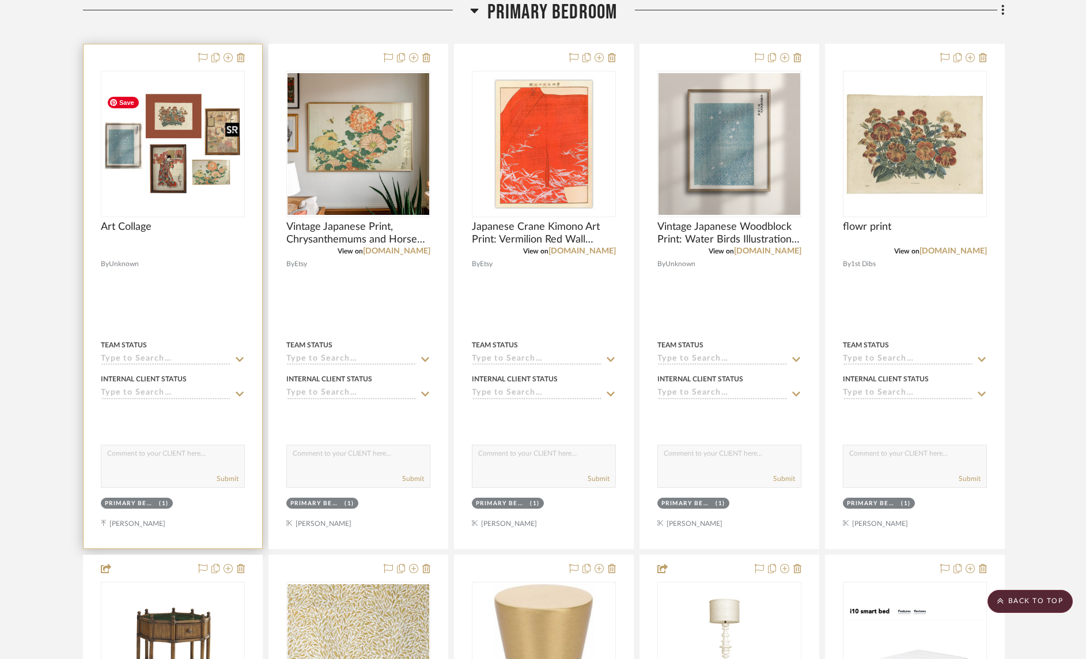
click at [165, 172] on img "0" at bounding box center [173, 143] width 142 height 105
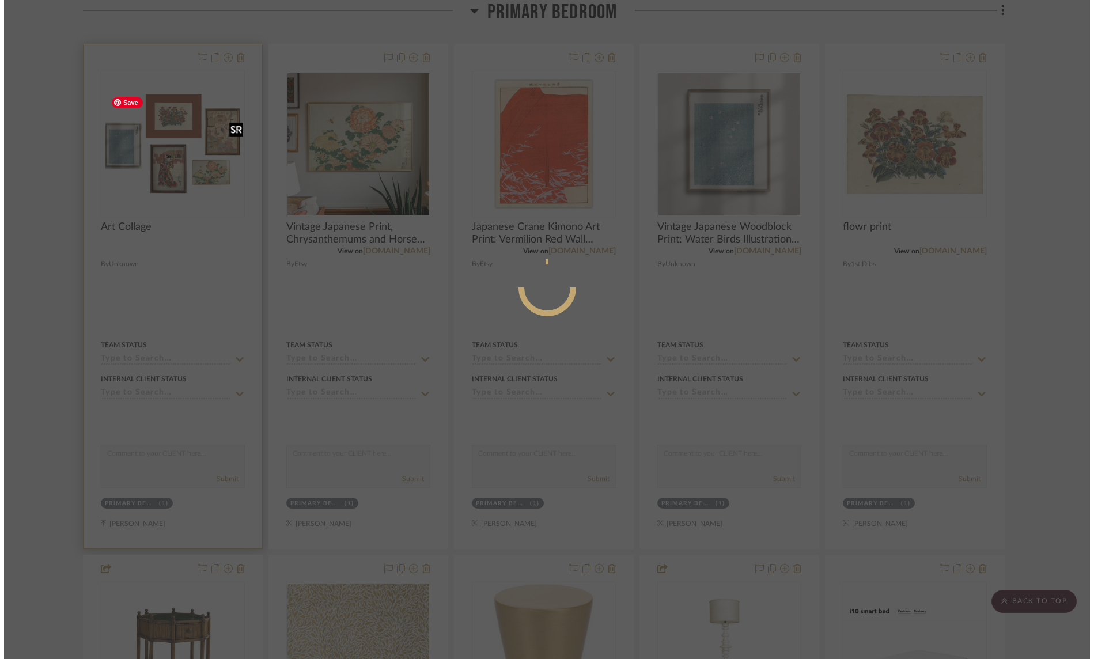
scroll to position [0, 0]
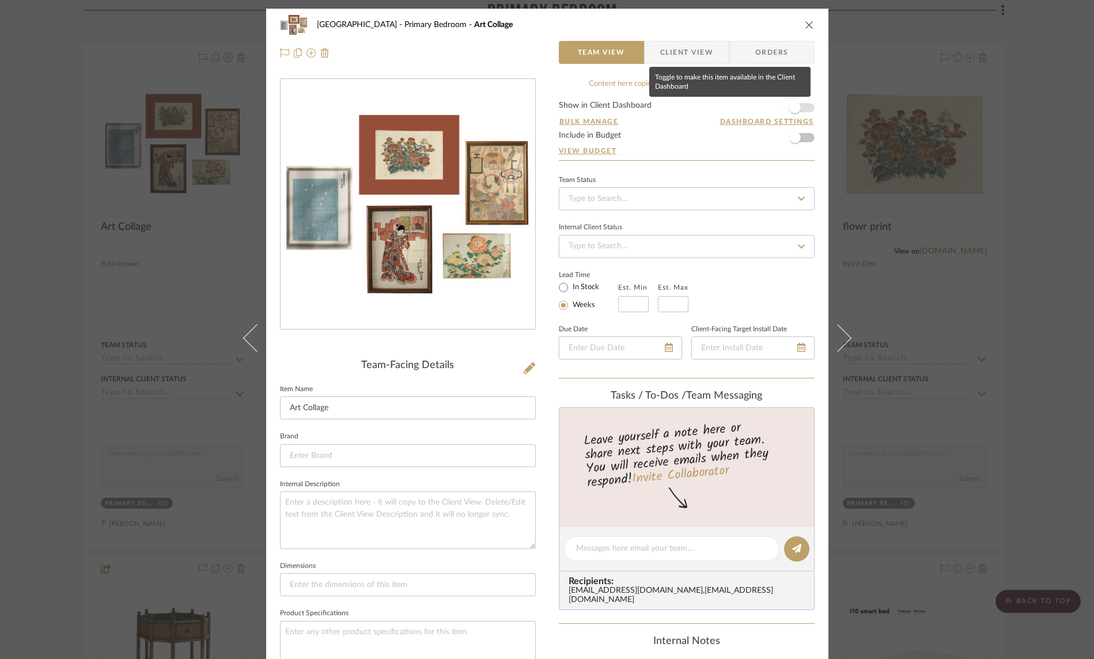
click at [801, 108] on span "button" at bounding box center [794, 107] width 25 height 25
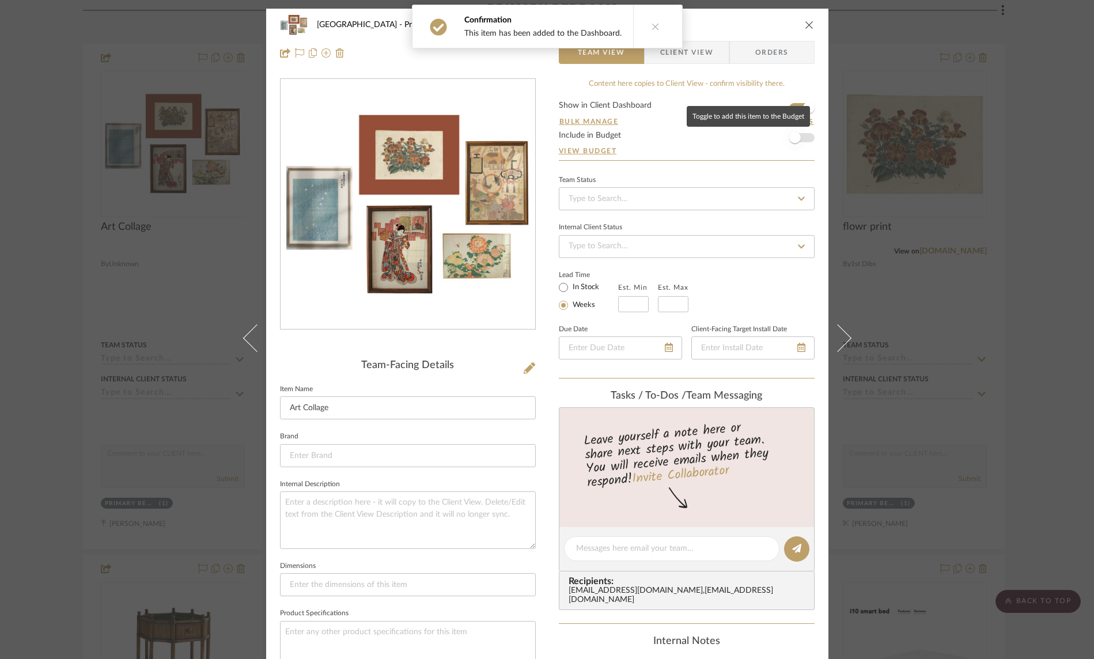
click at [799, 138] on span "button" at bounding box center [794, 137] width 25 height 25
click at [805, 26] on icon "close" at bounding box center [809, 24] width 9 height 9
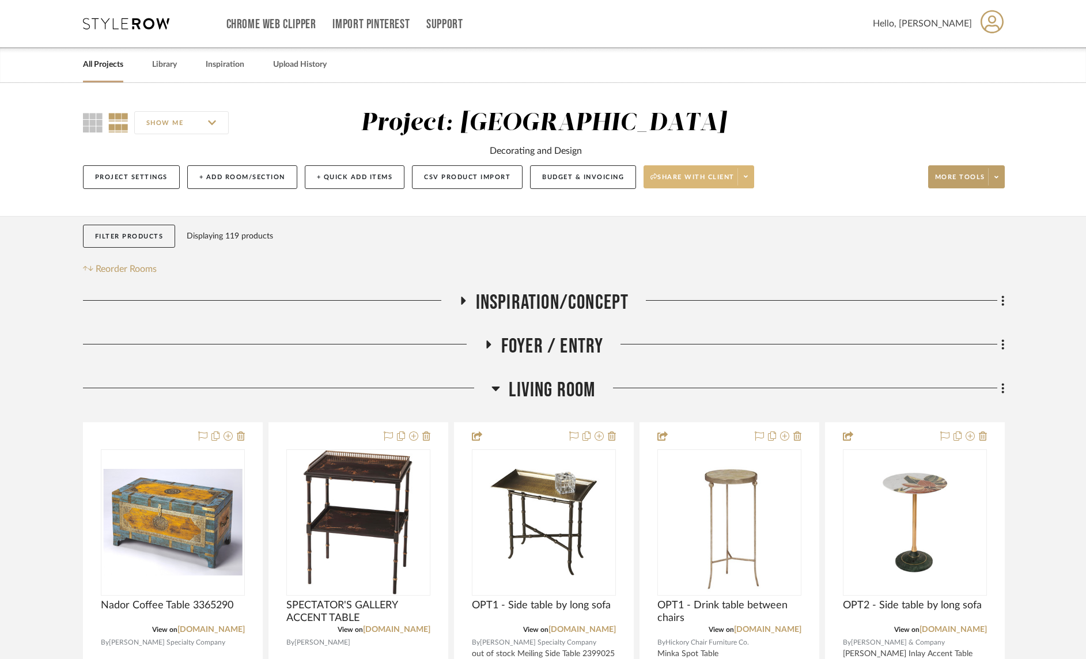
click at [750, 177] on span at bounding box center [745, 176] width 16 height 17
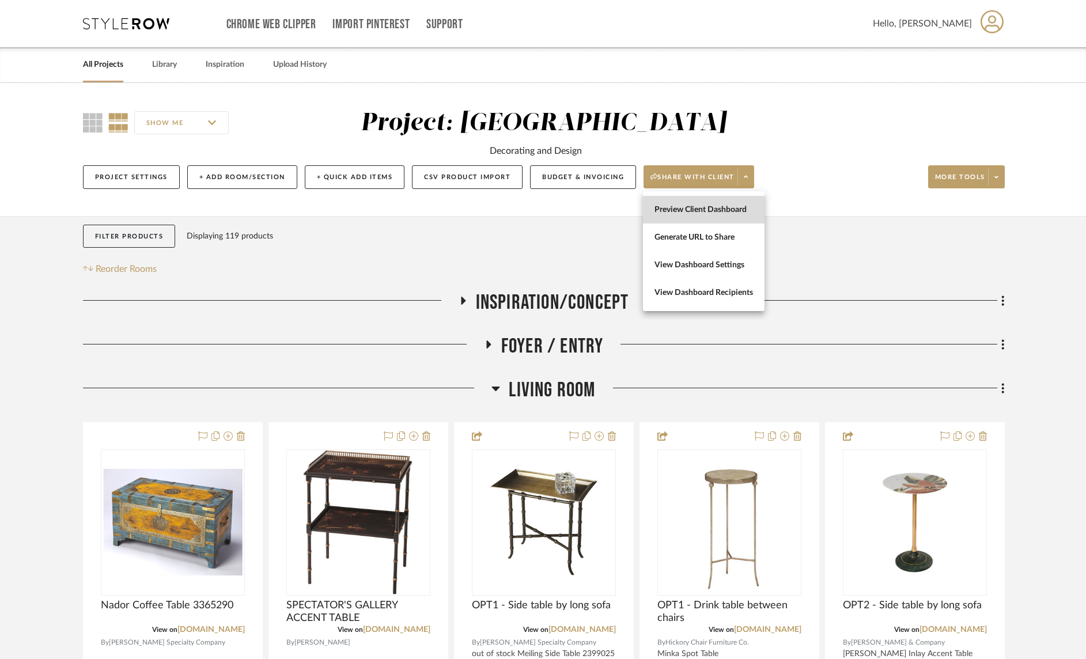
click at [719, 215] on button "Preview Client Dashboard" at bounding box center [704, 210] width 122 height 28
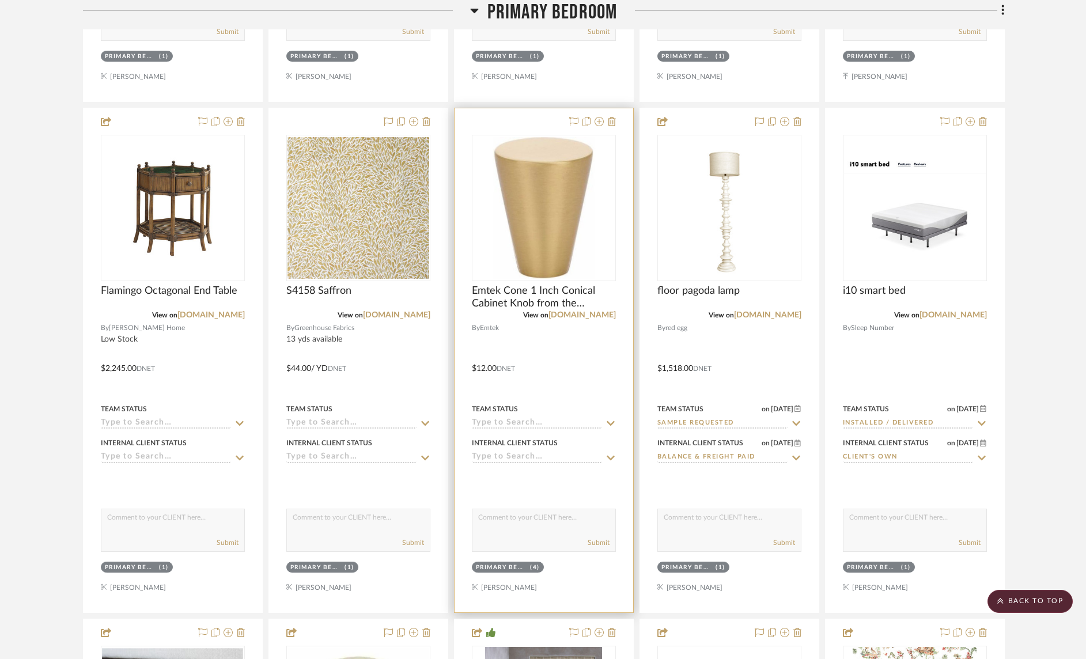
scroll to position [1131, 0]
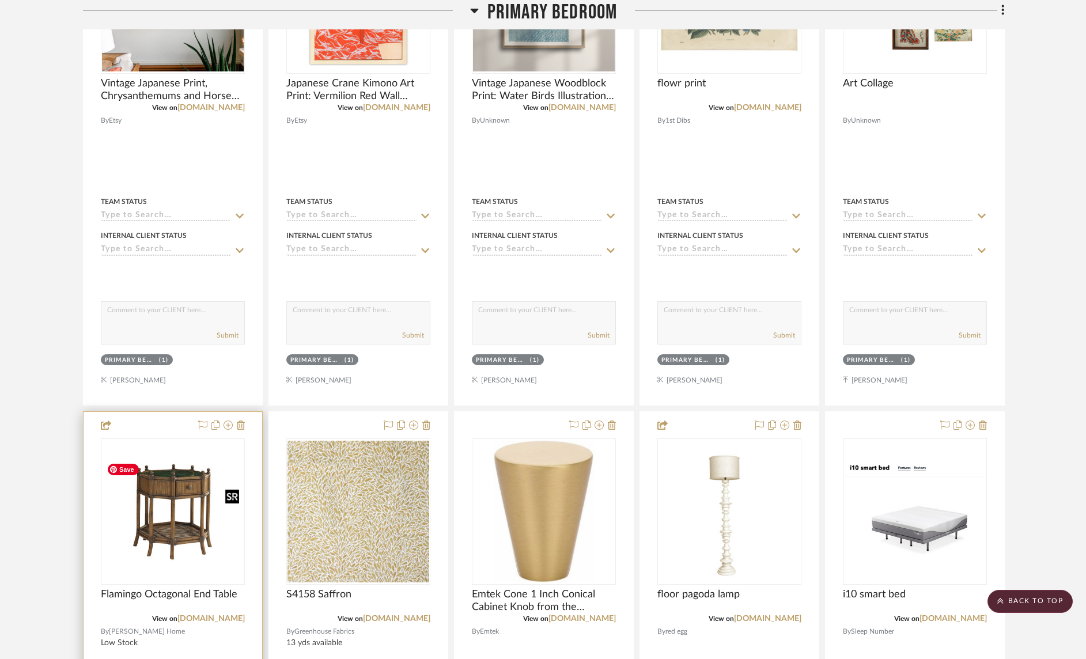
click at [0, 0] on img at bounding box center [0, 0] width 0 height 0
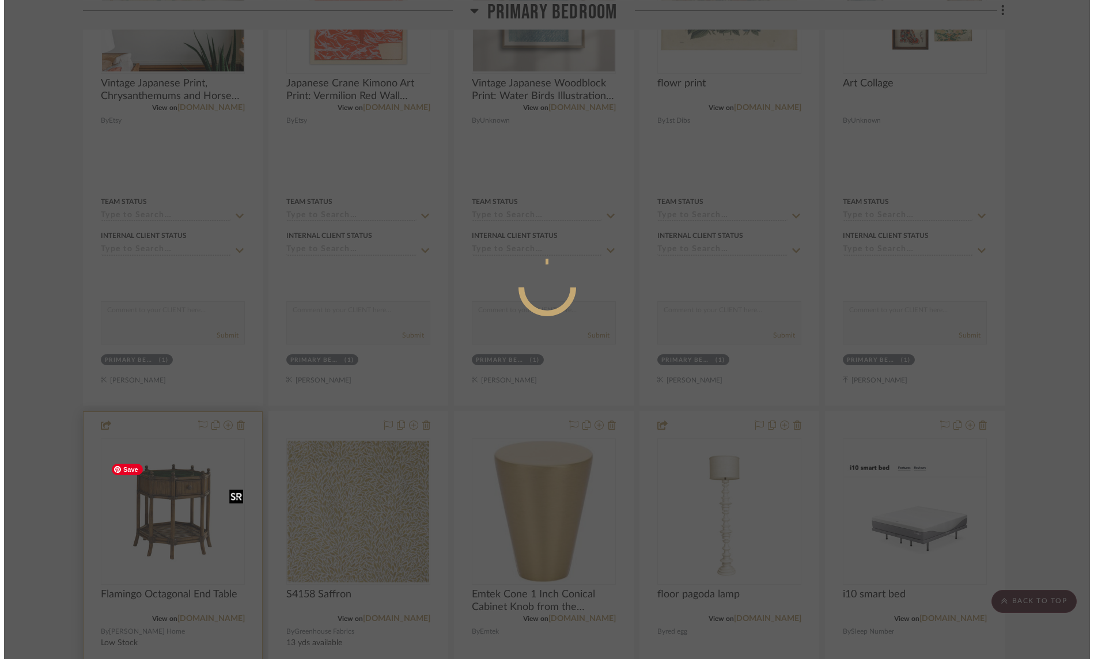
scroll to position [0, 0]
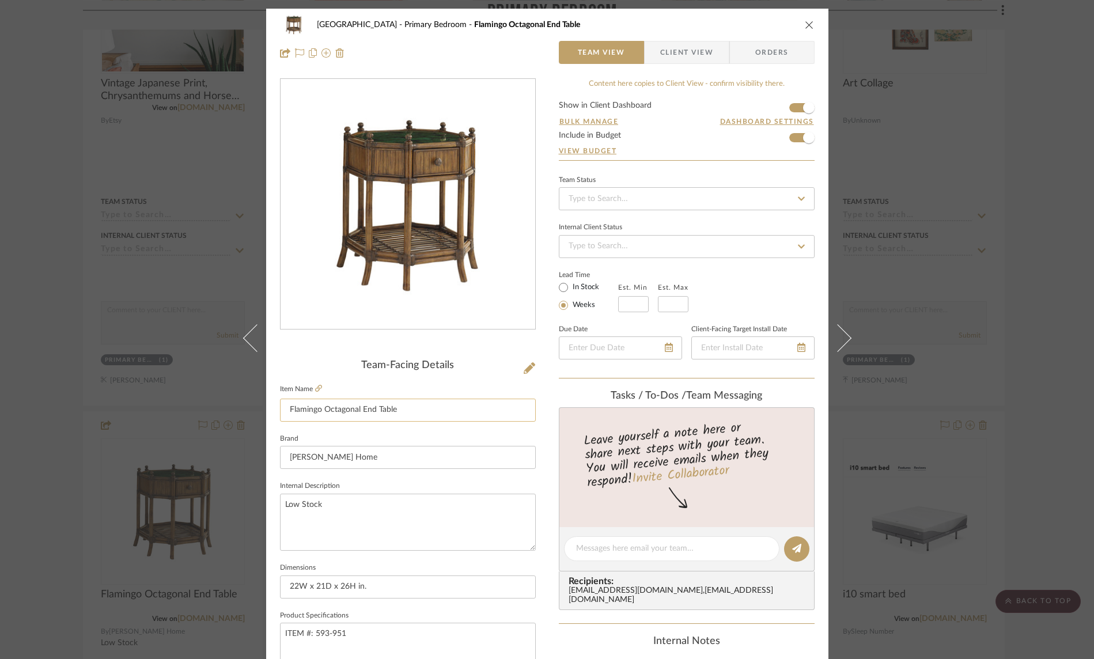
drag, startPoint x: 402, startPoint y: 410, endPoint x: 282, endPoint y: 410, distance: 120.4
click at [282, 410] on input "Flamingo Octagonal End Table" at bounding box center [408, 410] width 256 height 23
click at [343, 524] on textarea "Low Stock" at bounding box center [408, 522] width 256 height 57
paste textarea "Flamingo Octagonal End Table"
type textarea "Low Stock Flamingo Octagonal End Table"
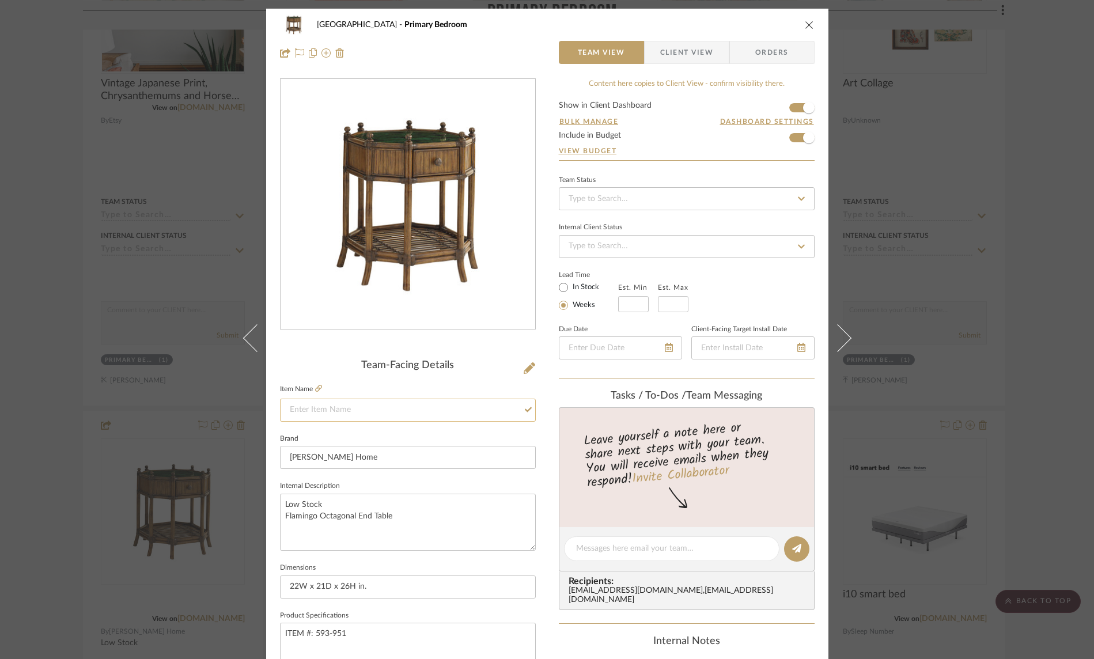
click at [350, 410] on input at bounding box center [408, 410] width 256 height 23
type input "Table between two chairs"
click at [805, 25] on icon "close" at bounding box center [809, 24] width 9 height 9
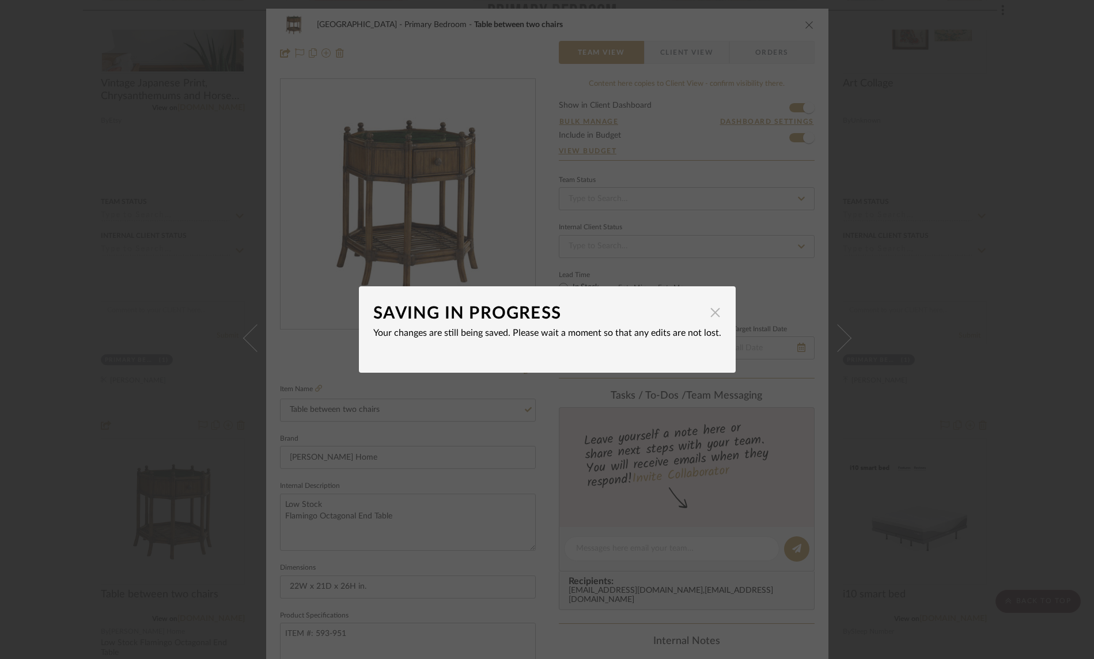
click at [710, 309] on span "button" at bounding box center [715, 312] width 23 height 23
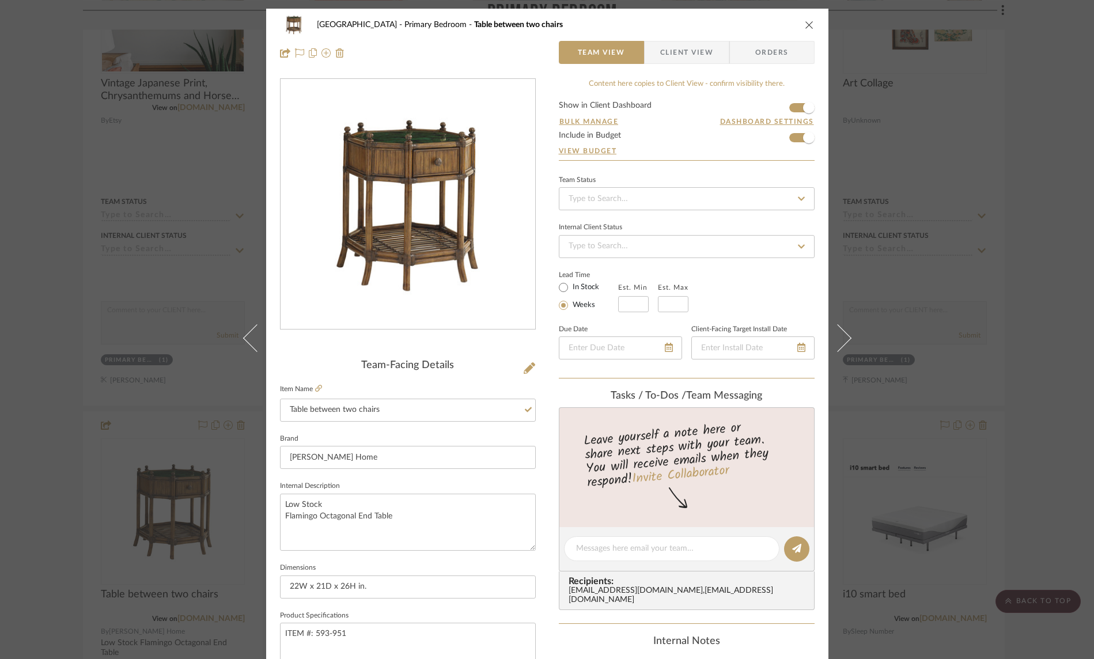
click at [805, 25] on icon "close" at bounding box center [809, 24] width 9 height 9
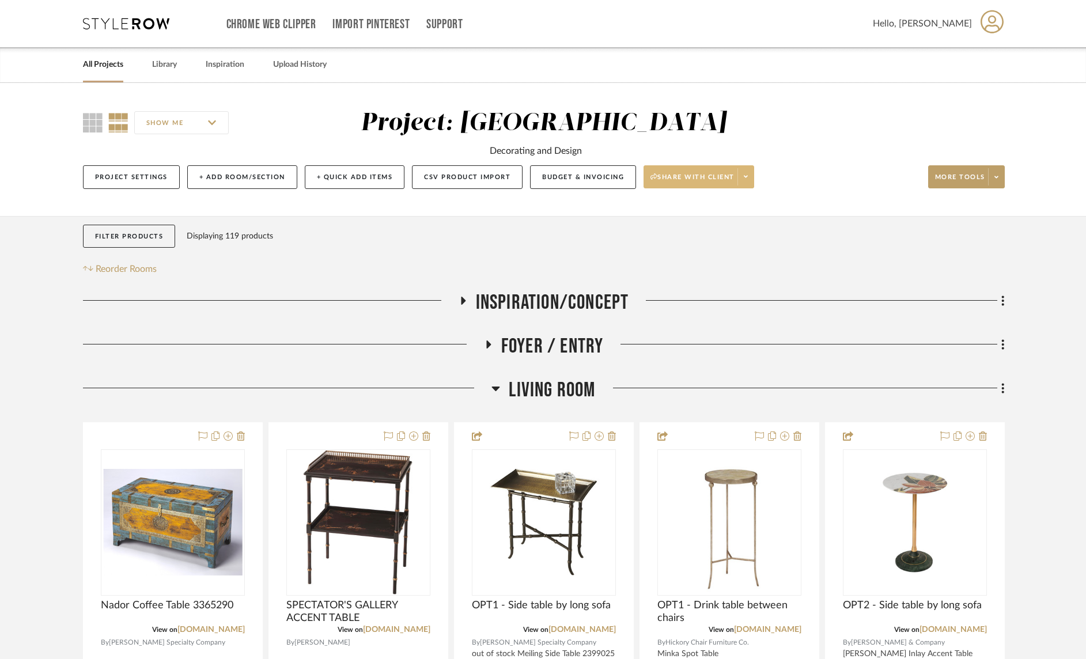
click at [748, 175] on icon at bounding box center [746, 176] width 4 height 6
click at [712, 207] on span "Preview Client Dashboard" at bounding box center [703, 210] width 99 height 10
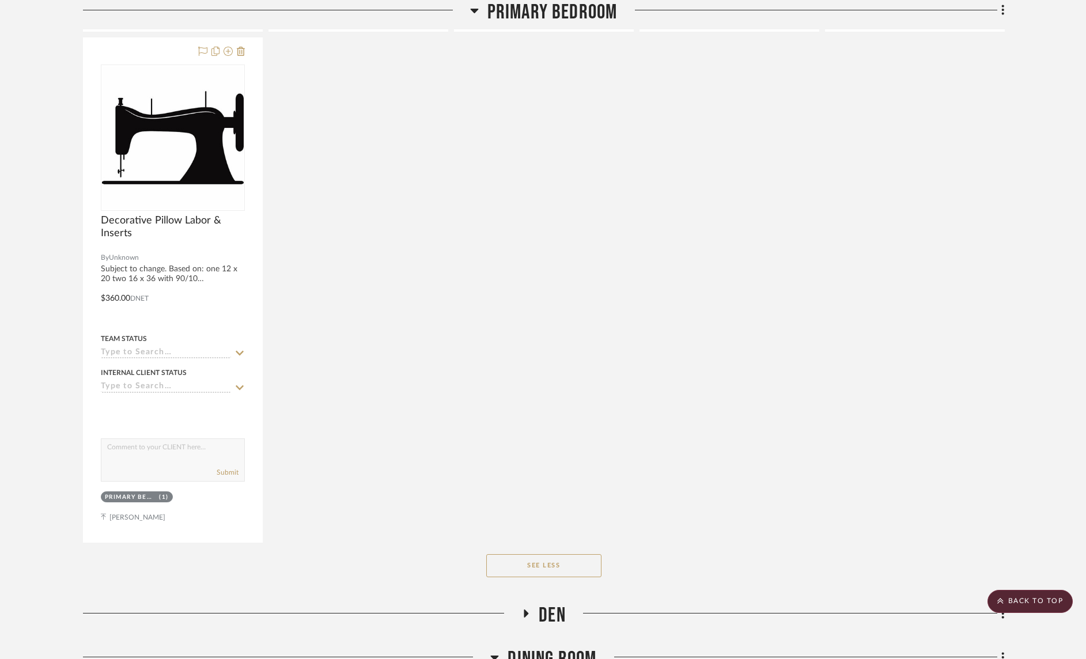
scroll to position [4523, 0]
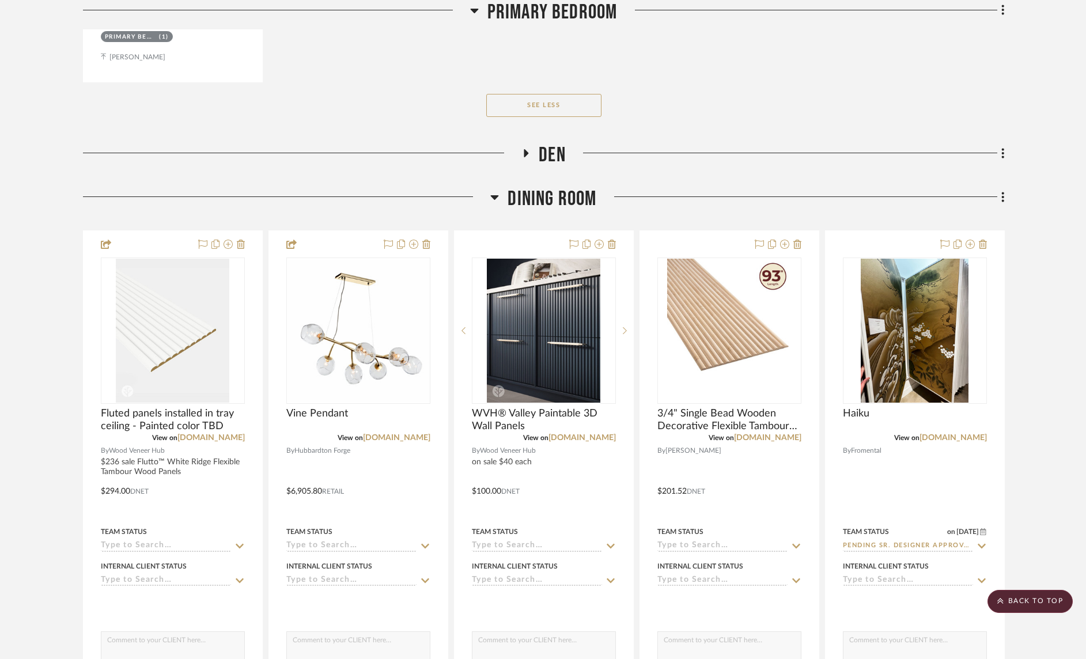
click at [528, 149] on icon at bounding box center [526, 153] width 14 height 9
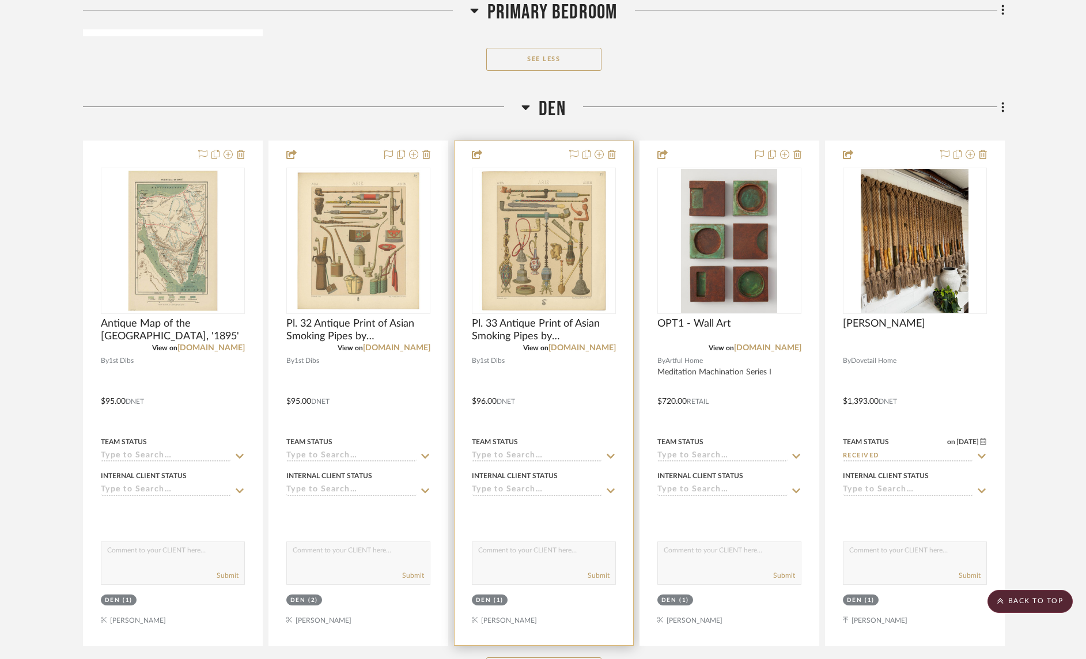
scroll to position [4570, 0]
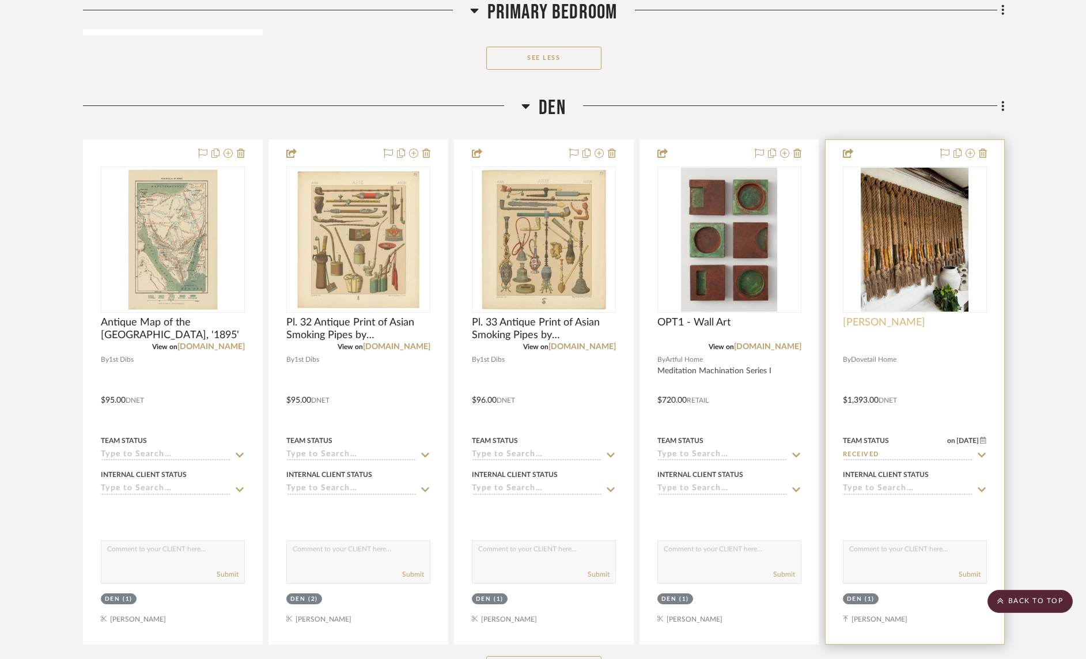
click at [906, 321] on span "Hassan Macrame" at bounding box center [884, 322] width 82 height 13
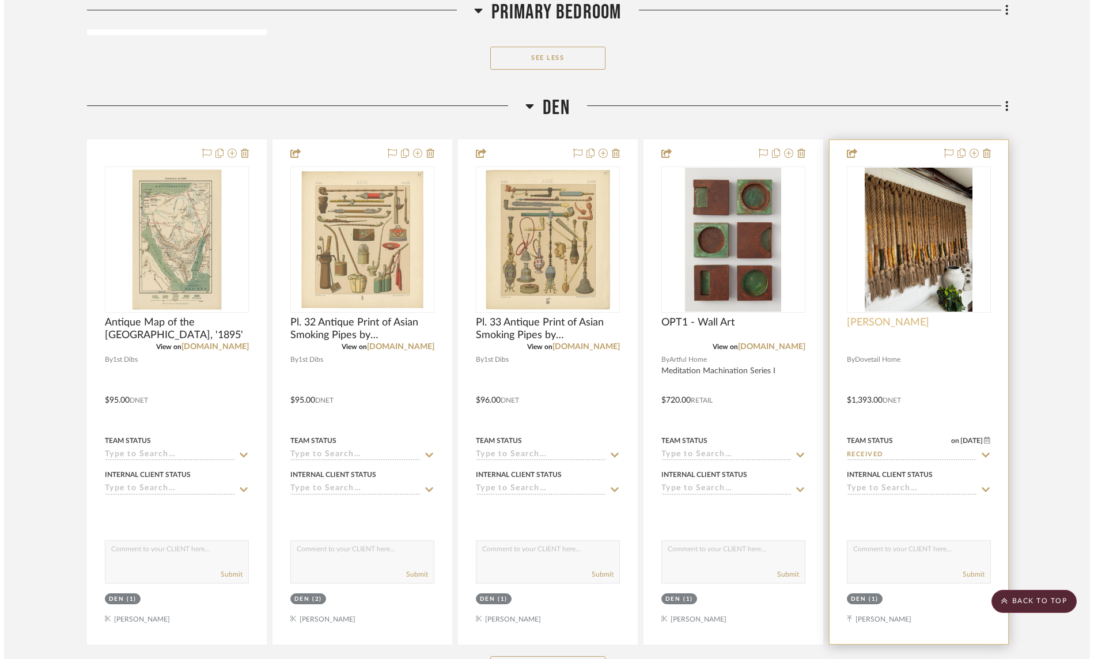
scroll to position [0, 0]
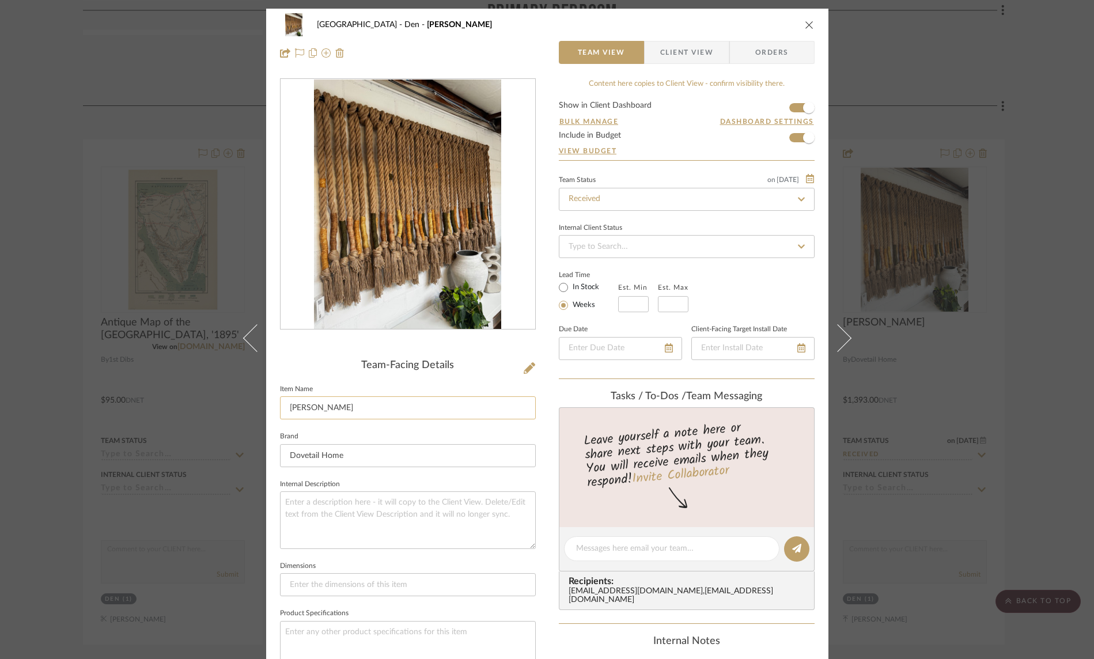
click at [359, 408] on input "Hassan Macrame" at bounding box center [408, 407] width 256 height 23
drag, startPoint x: 311, startPoint y: 403, endPoint x: 270, endPoint y: 401, distance: 41.0
click at [270, 401] on div "WENDORF Den Hassan Macrame Team View Client View Orders Team-Facing Details Ite…" at bounding box center [547, 540] width 562 height 1062
type input "Rope Art"
click at [809, 24] on icon "close" at bounding box center [809, 24] width 9 height 9
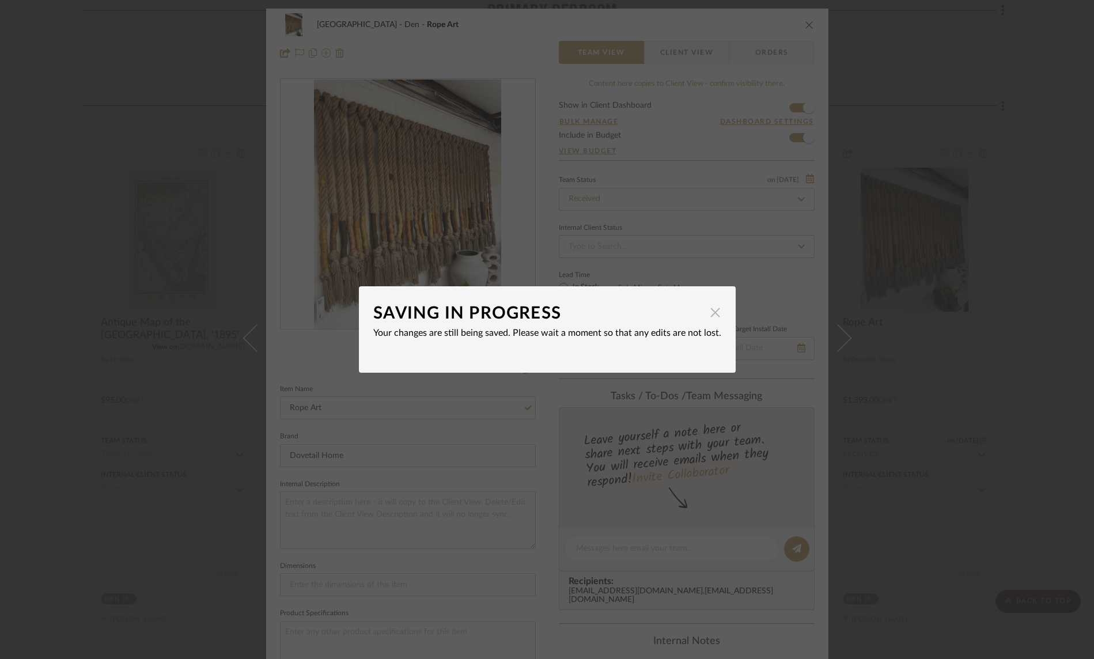
click at [711, 315] on span "button" at bounding box center [715, 312] width 23 height 23
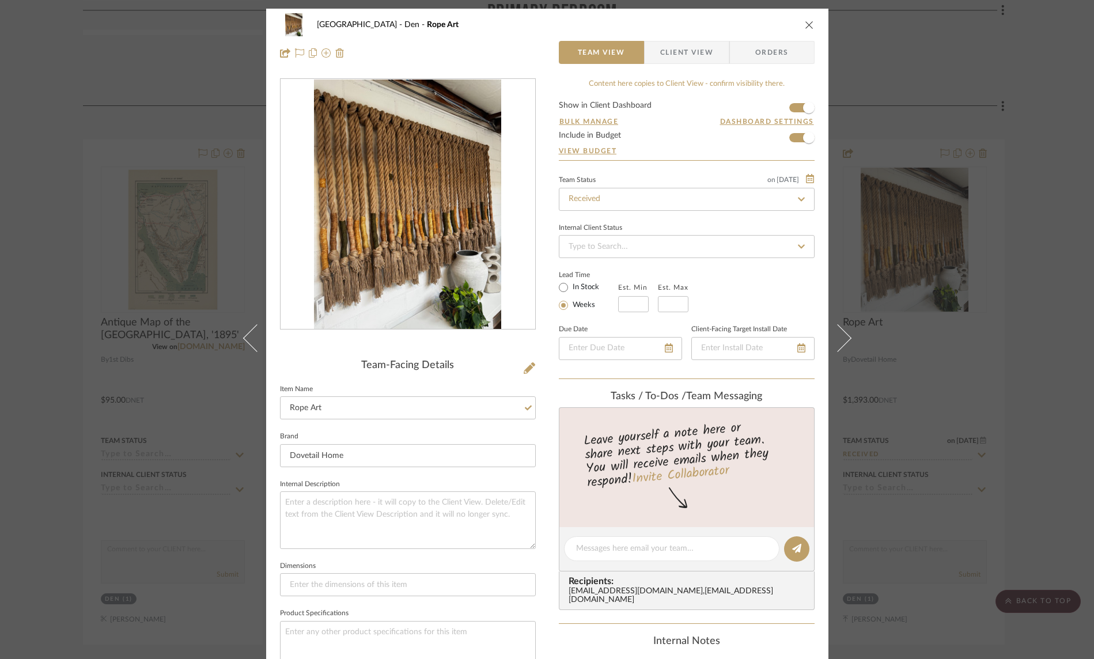
click at [805, 25] on icon "close" at bounding box center [809, 24] width 9 height 9
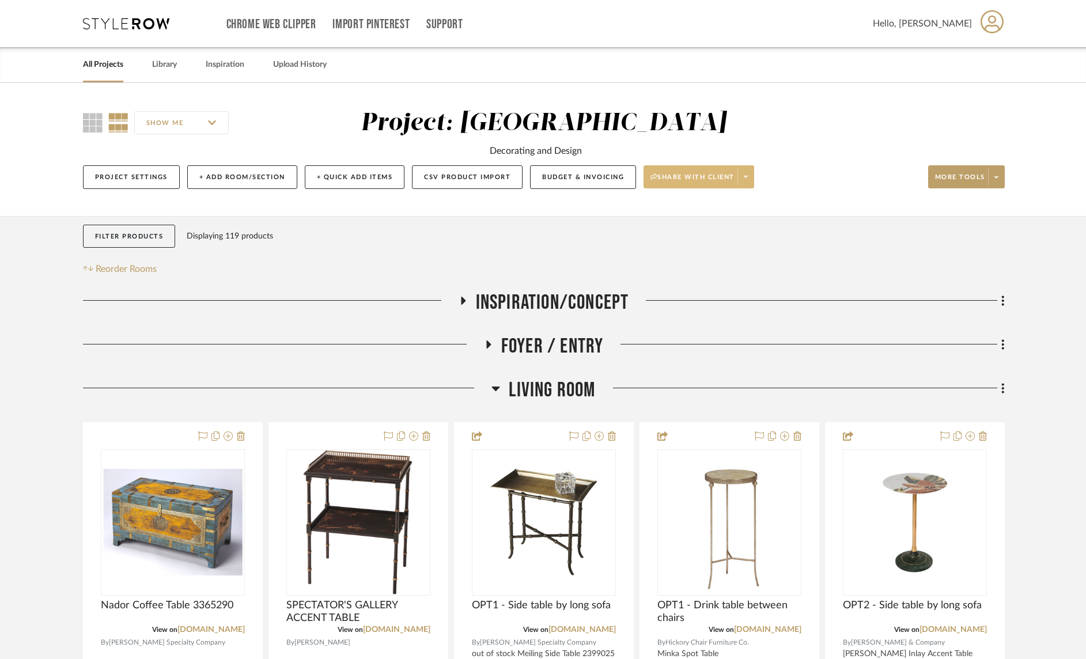
click at [752, 180] on span at bounding box center [745, 176] width 16 height 17
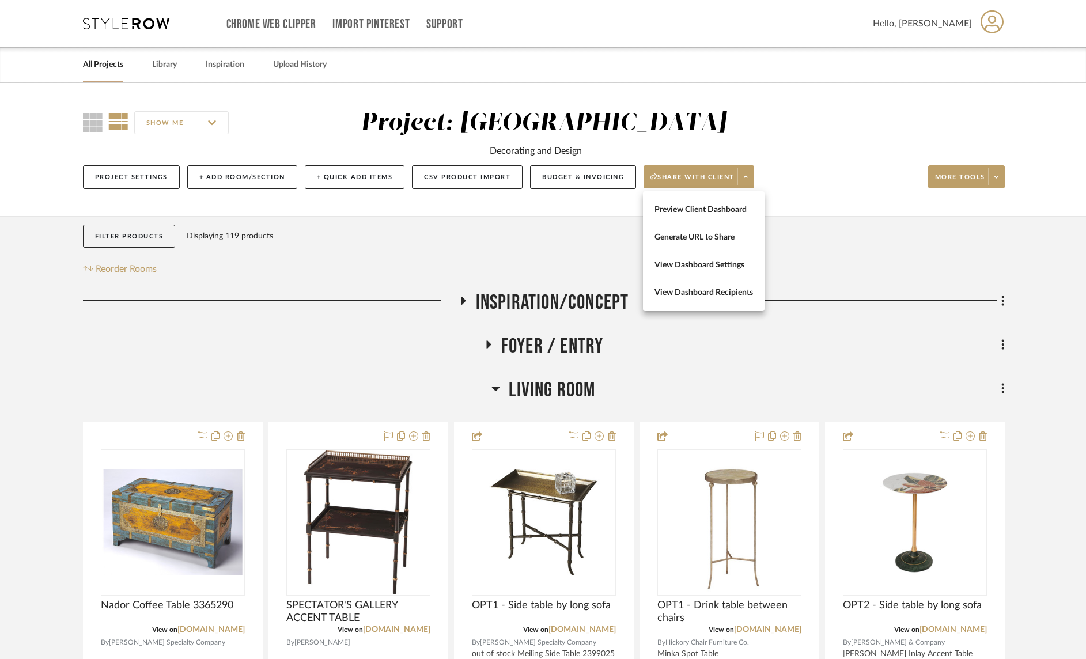
click at [736, 211] on span "Preview Client Dashboard" at bounding box center [703, 210] width 99 height 10
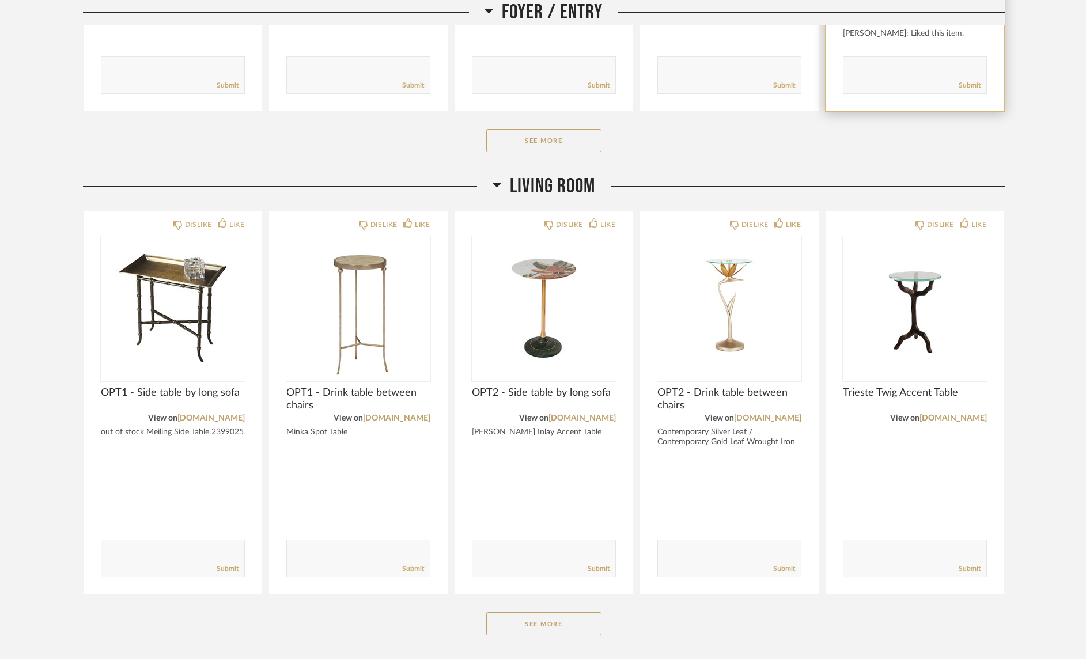
scroll to position [537, 0]
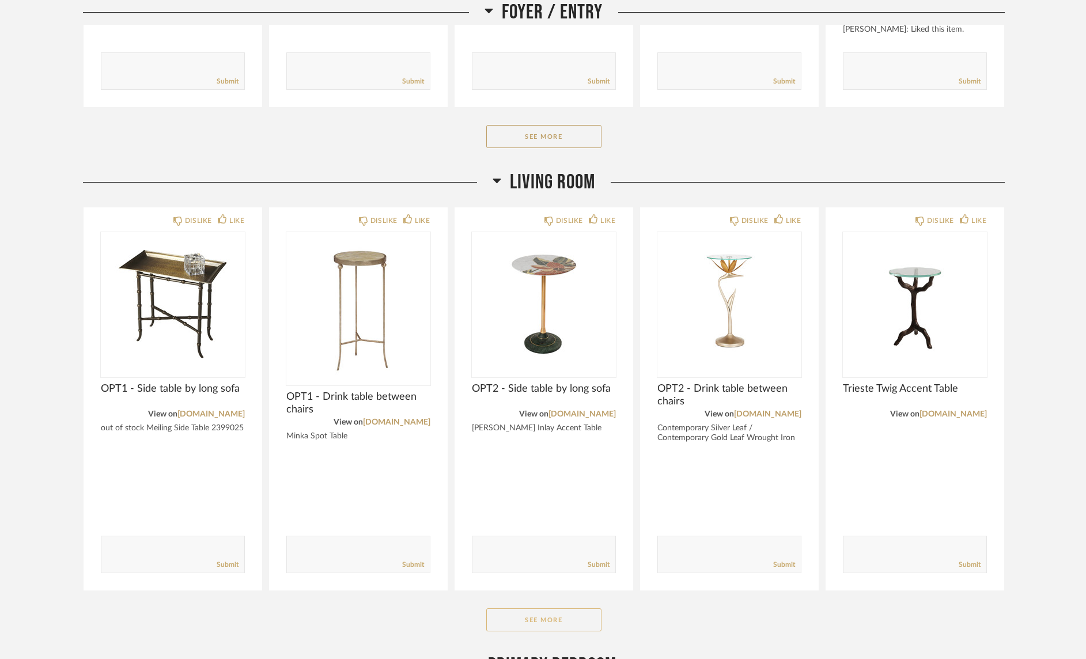
click at [565, 616] on button "See More" at bounding box center [543, 619] width 115 height 23
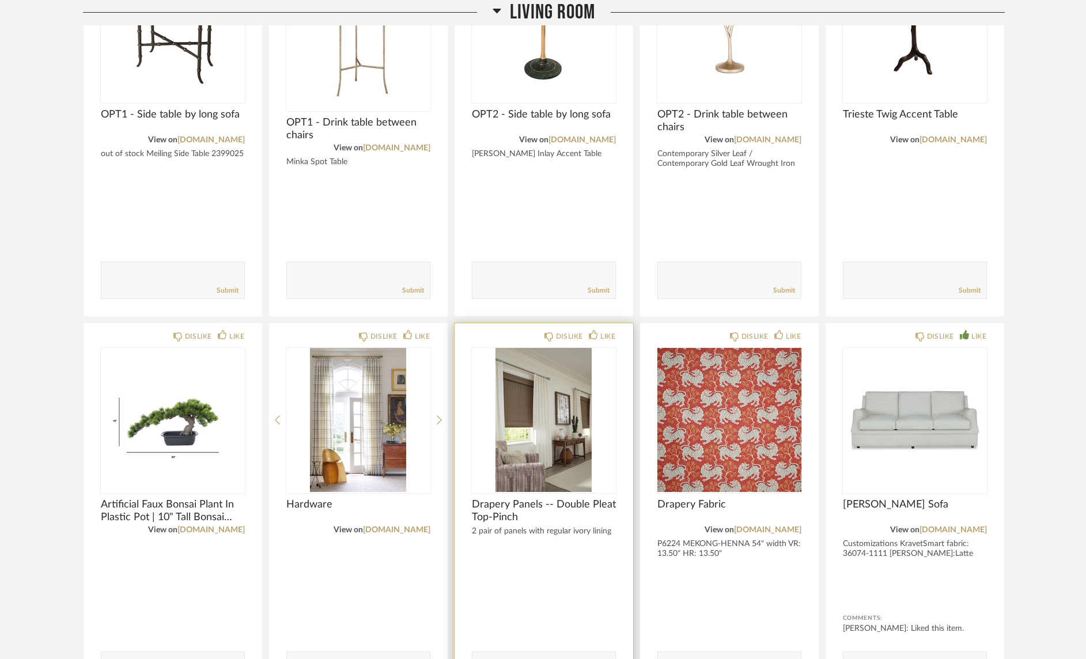
scroll to position [0, 0]
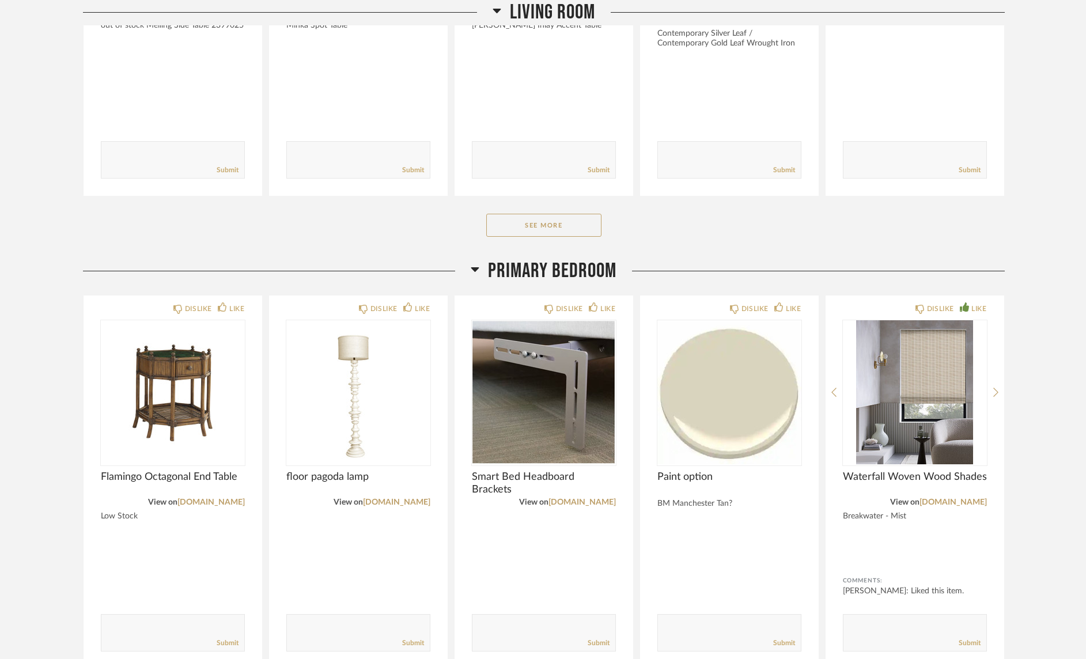
scroll to position [1013, 0]
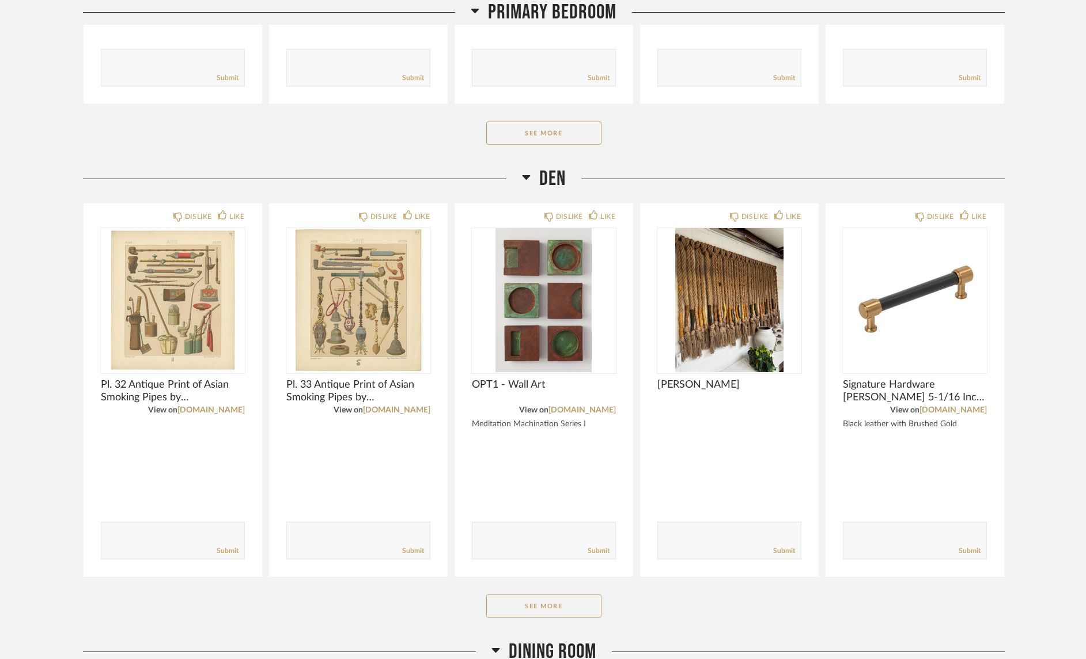
scroll to position [1231, 0]
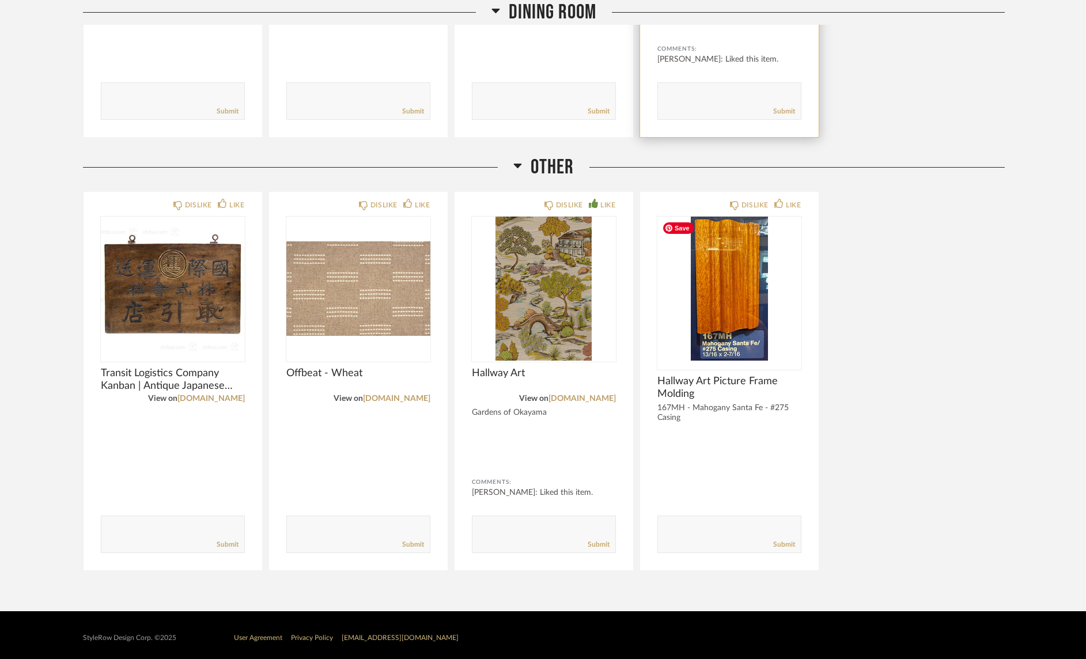
scroll to position [2430, 0]
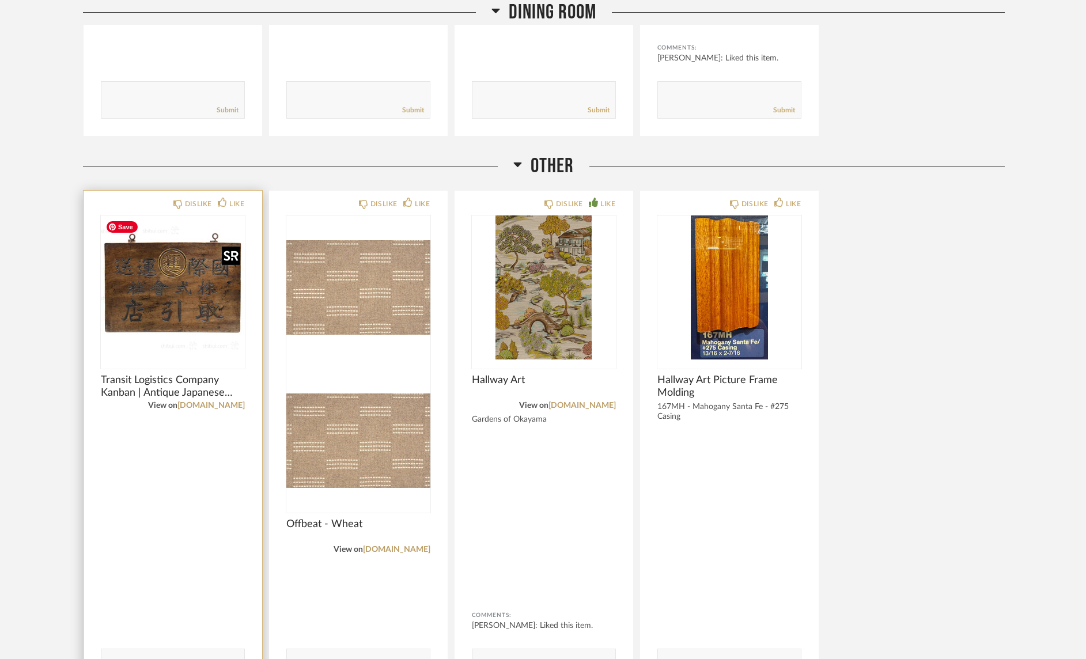
click at [0, 0] on img at bounding box center [0, 0] width 0 height 0
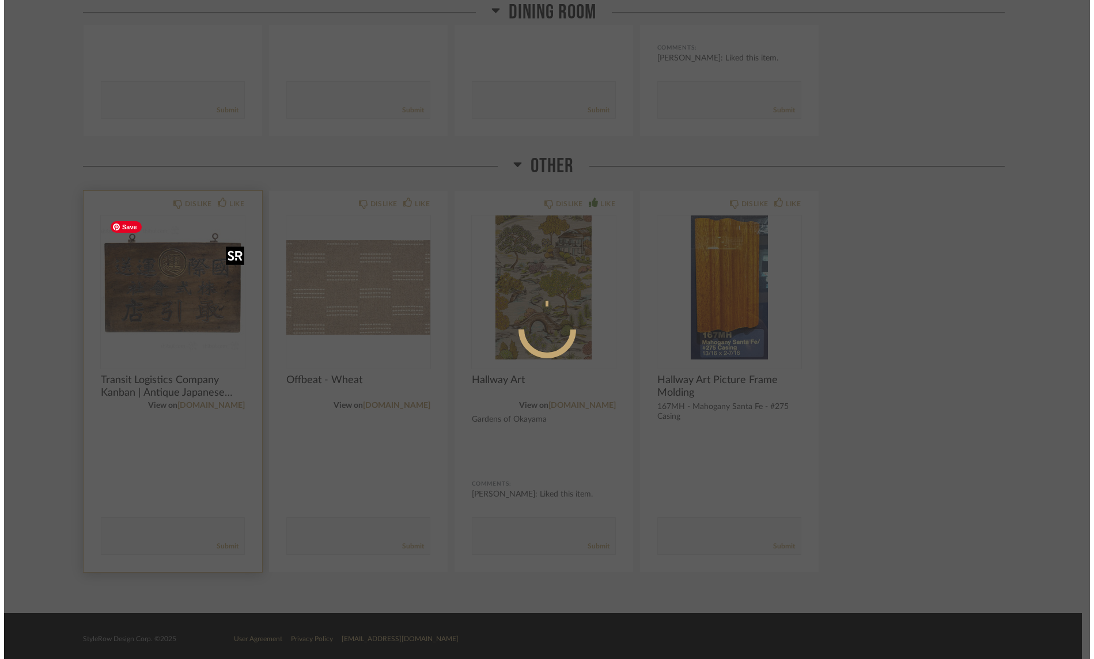
scroll to position [0, 0]
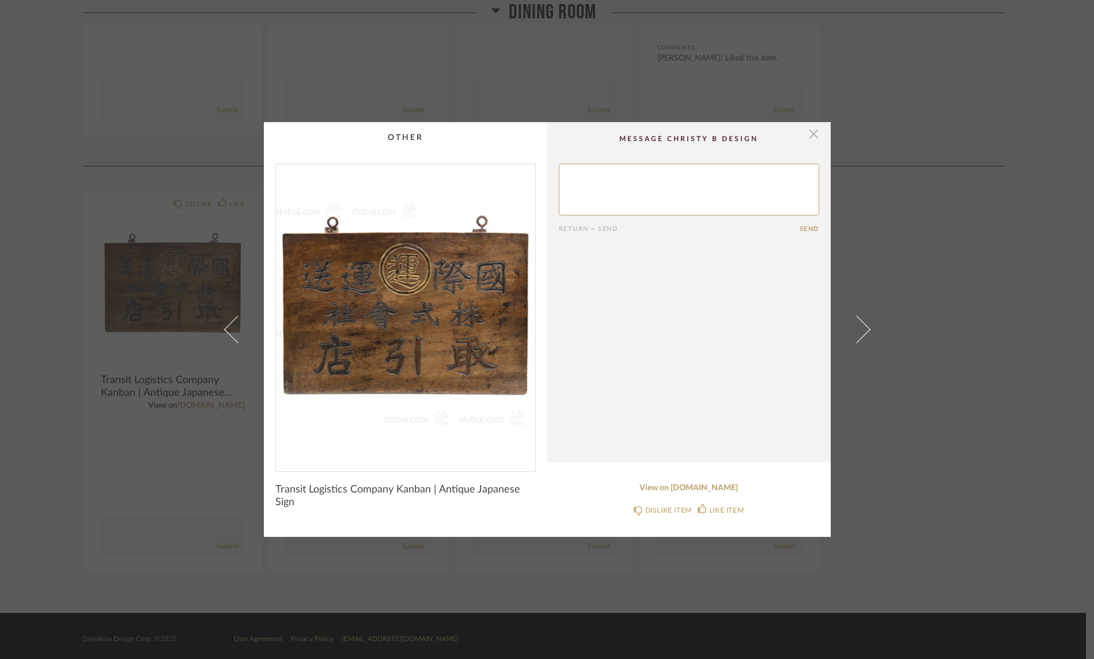
click at [809, 132] on span "button" at bounding box center [813, 133] width 23 height 23
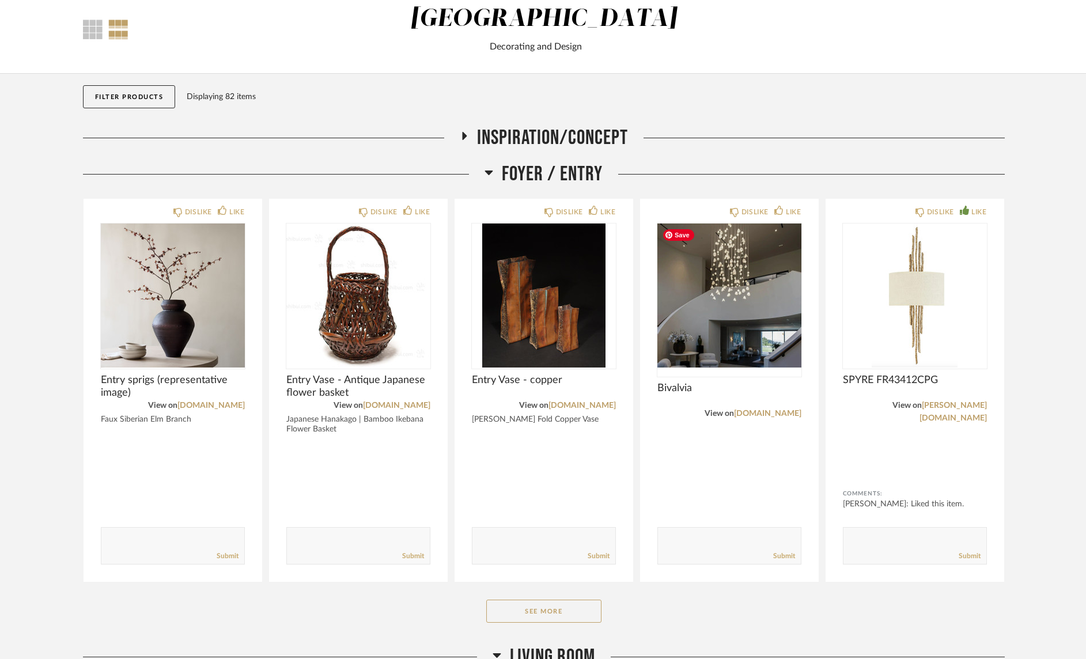
scroll to position [73, 0]
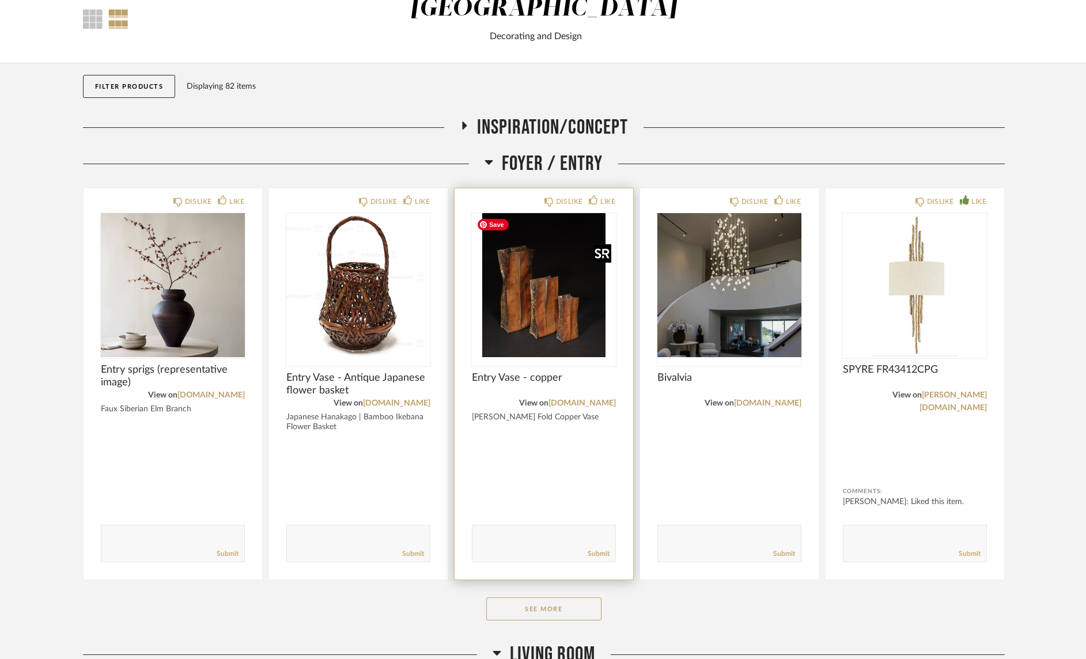
click at [533, 323] on img "0" at bounding box center [544, 285] width 144 height 144
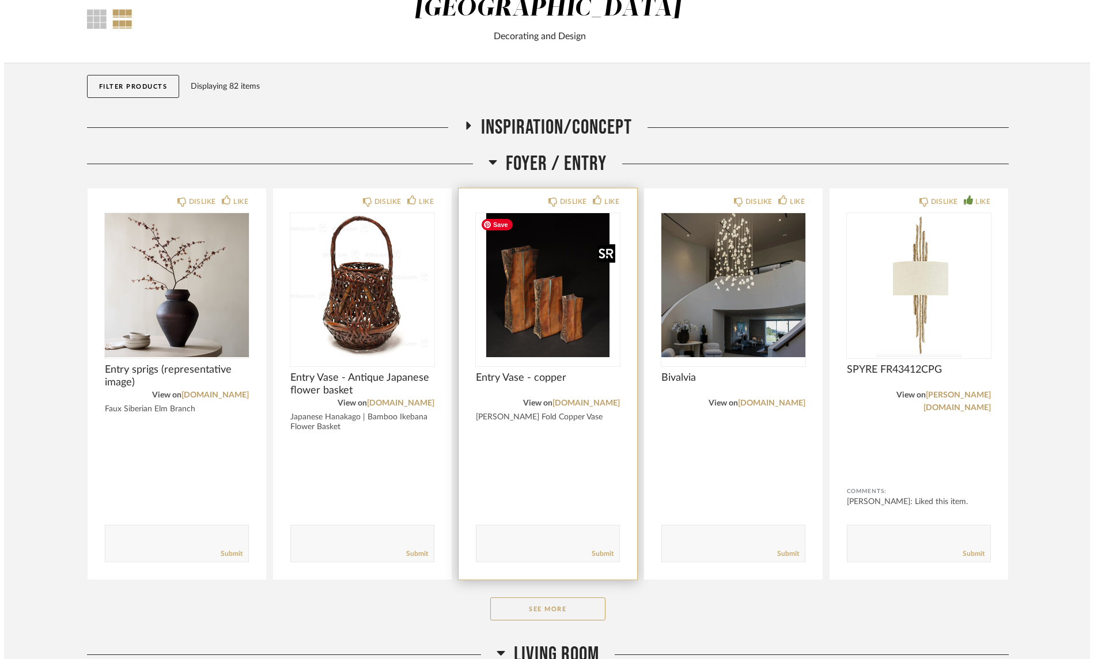
scroll to position [0, 0]
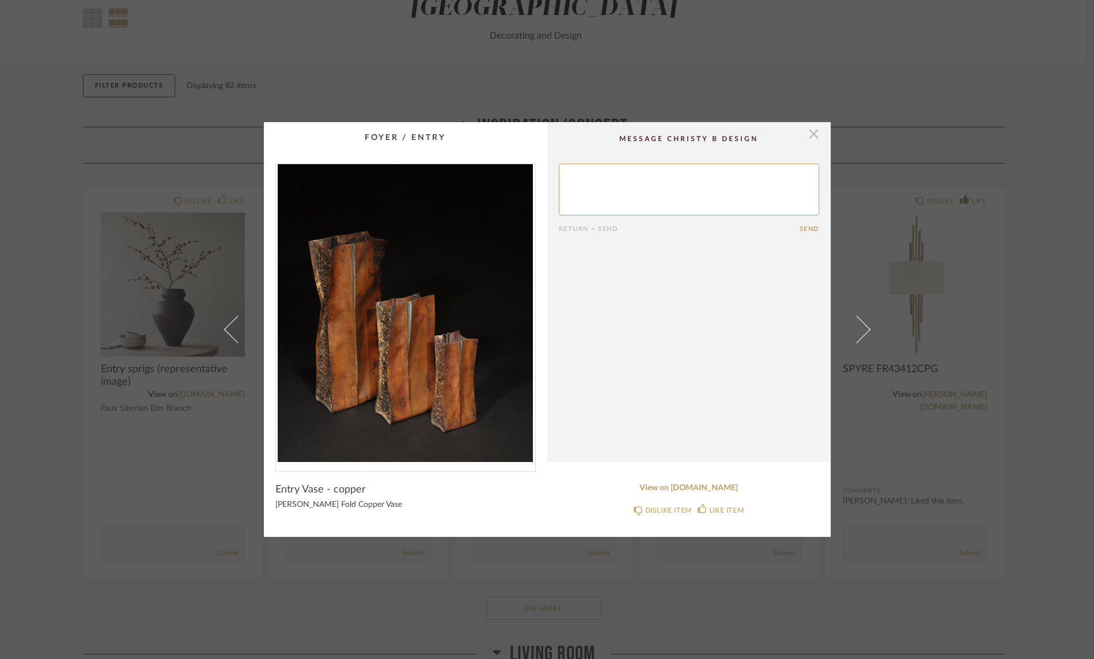
click at [813, 134] on span "button" at bounding box center [813, 133] width 23 height 23
